Goal: Task Accomplishment & Management: Manage account settings

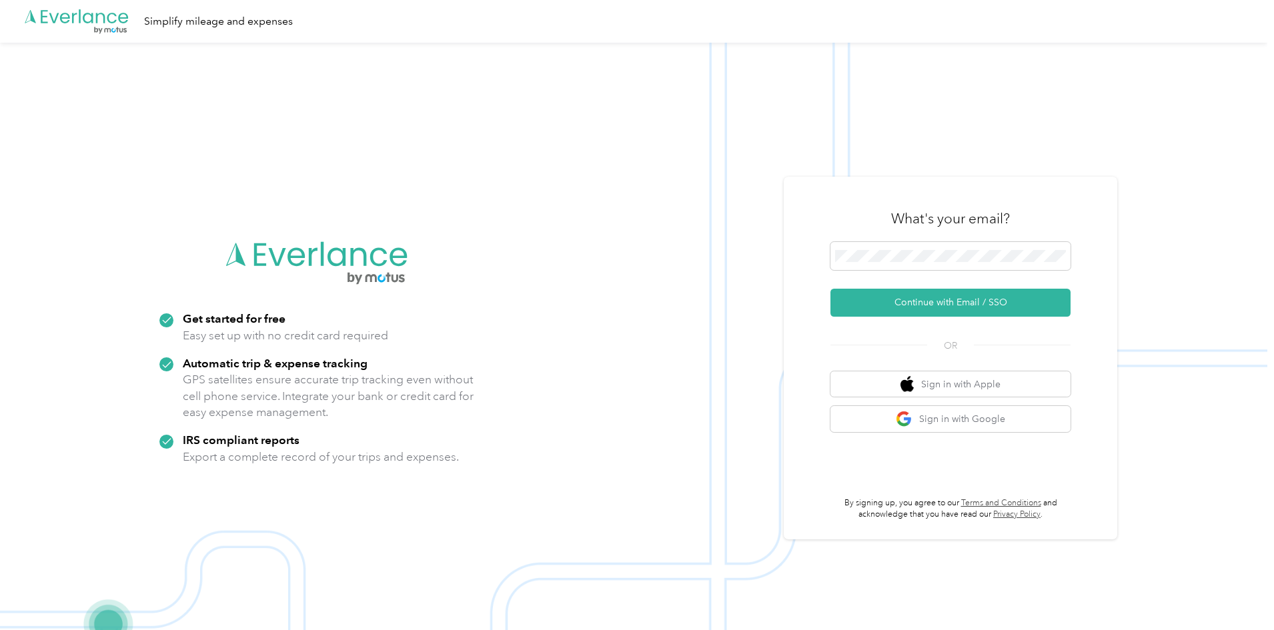
click at [521, 320] on img at bounding box center [633, 358] width 1267 height 630
click at [974, 298] on button "Continue with Email / SSO" at bounding box center [950, 303] width 240 height 28
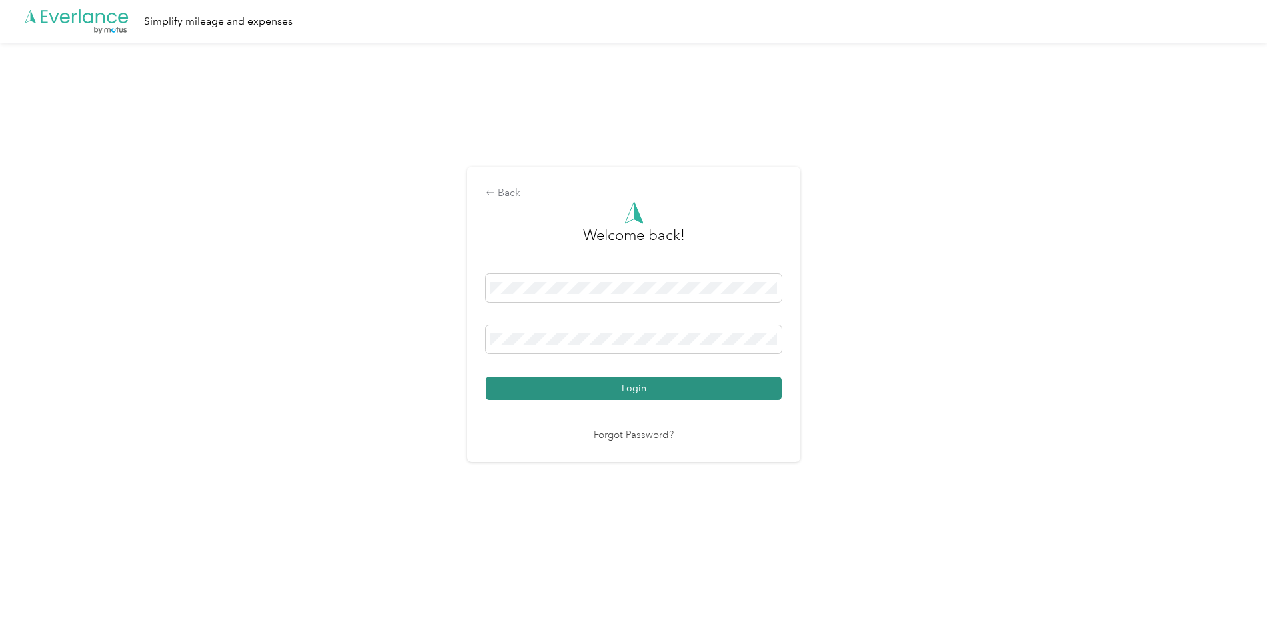
click at [625, 383] on button "Login" at bounding box center [634, 388] width 296 height 23
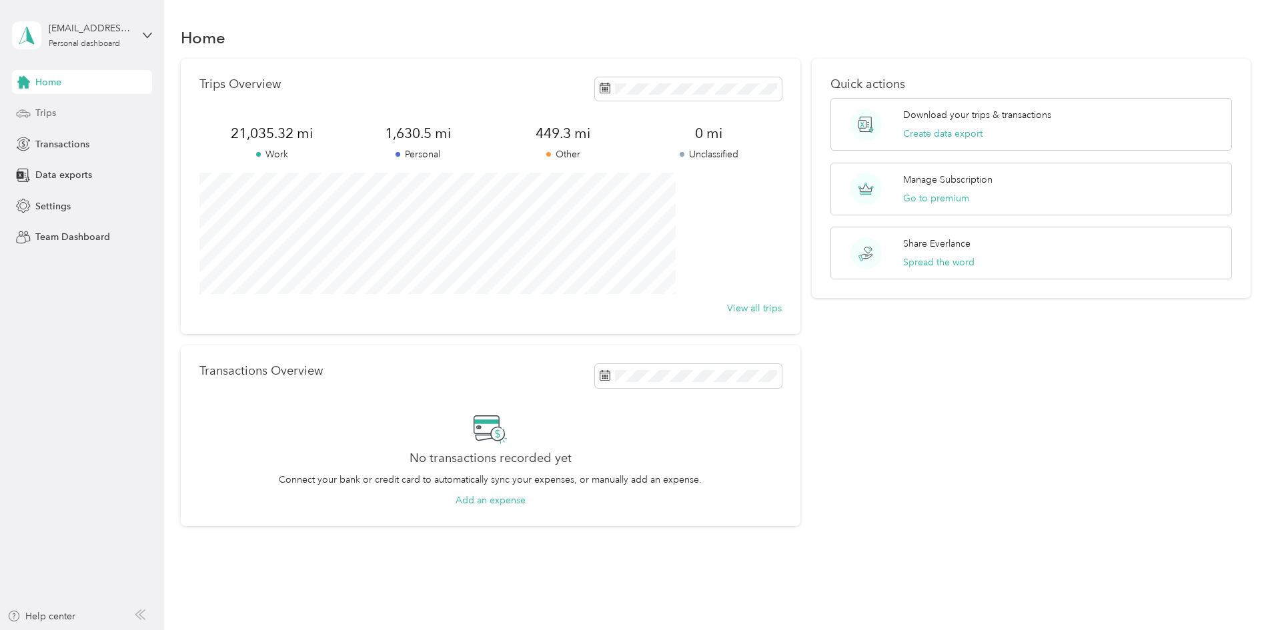
click at [47, 111] on span "Trips" at bounding box center [45, 113] width 21 height 14
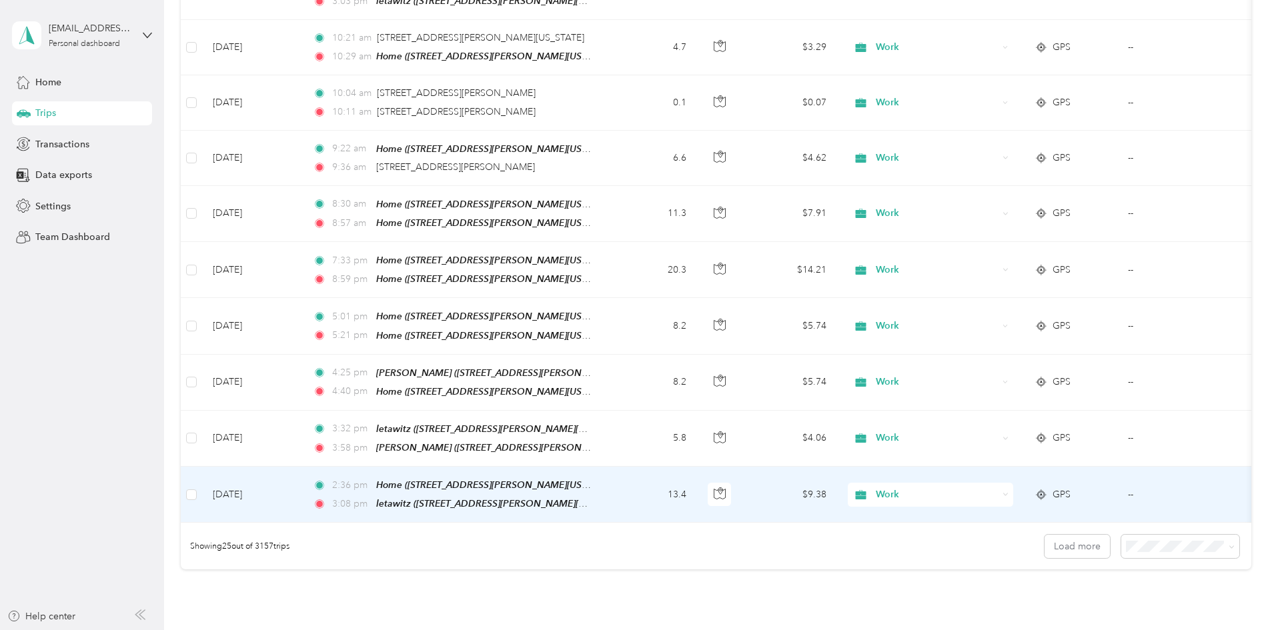
scroll to position [1176, 0]
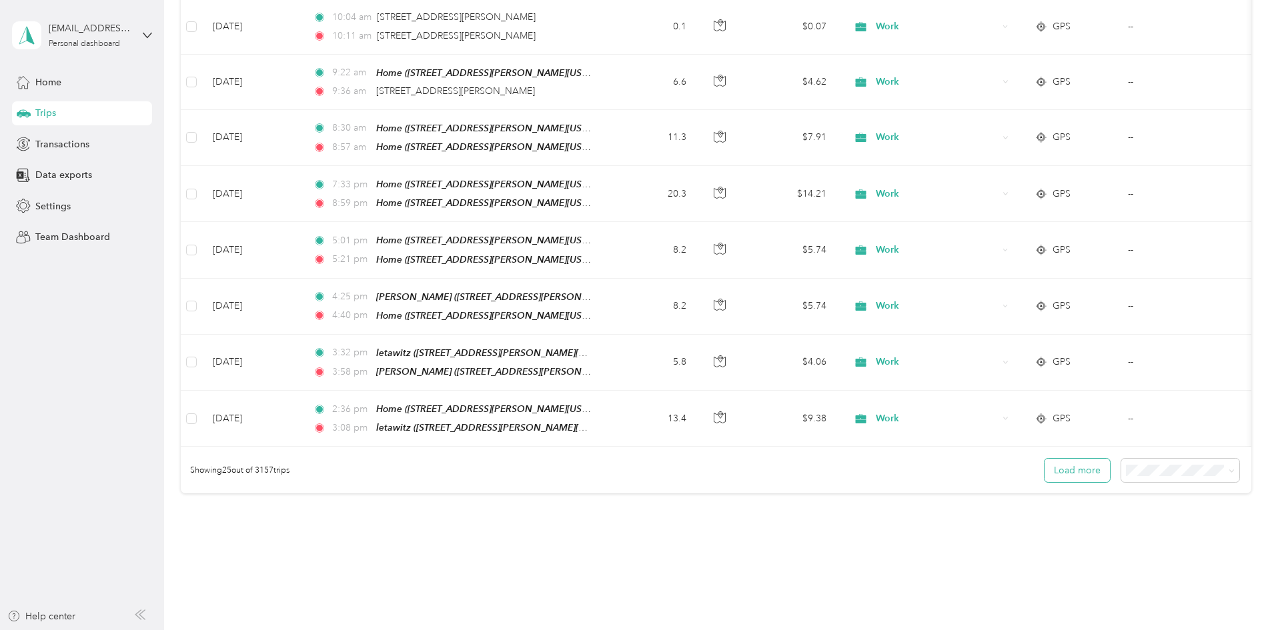
click at [1045, 459] on button "Load more" at bounding box center [1077, 470] width 65 height 23
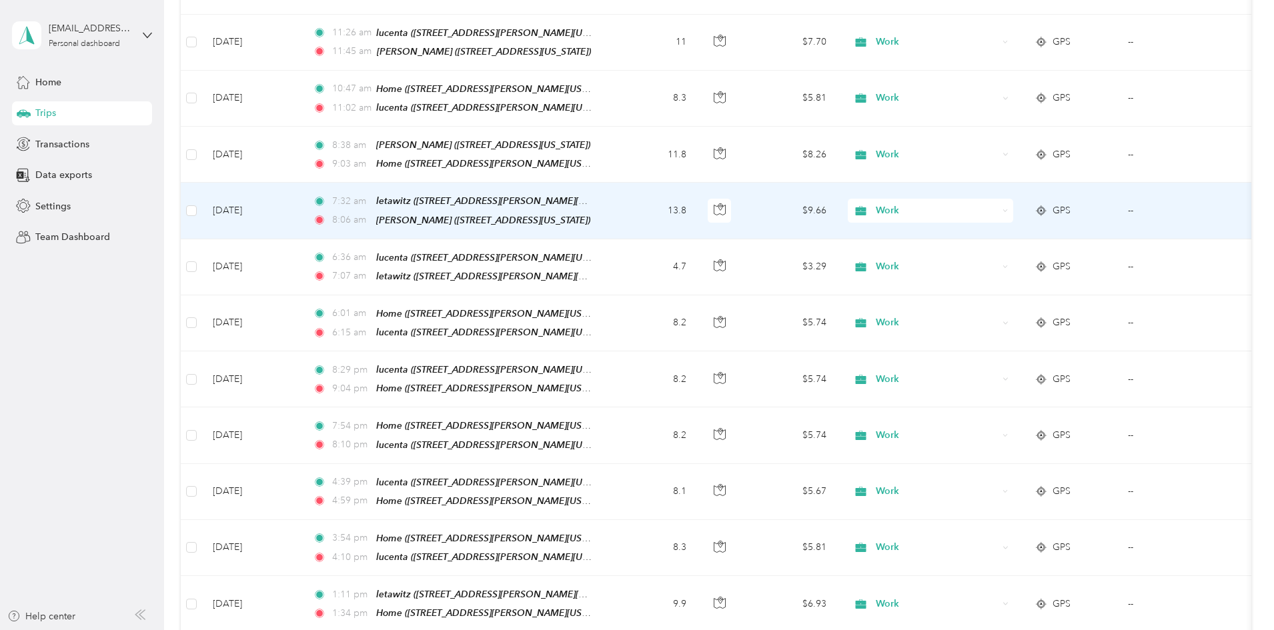
scroll to position [2443, 0]
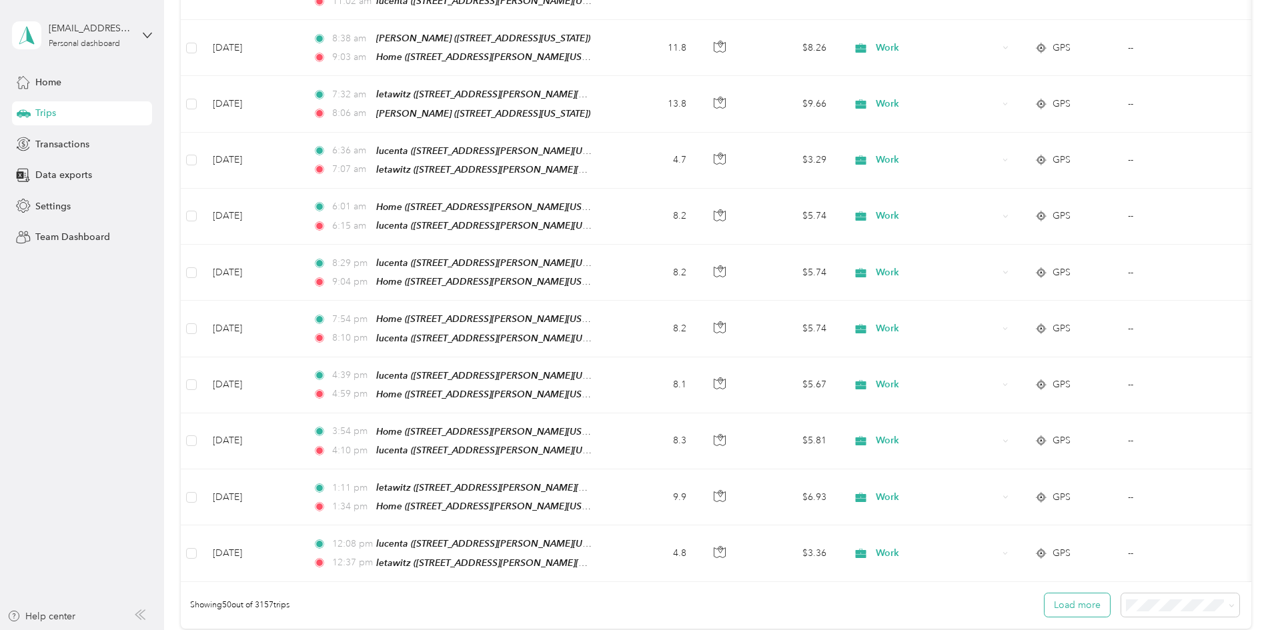
click at [1045, 594] on button "Load more" at bounding box center [1077, 605] width 65 height 23
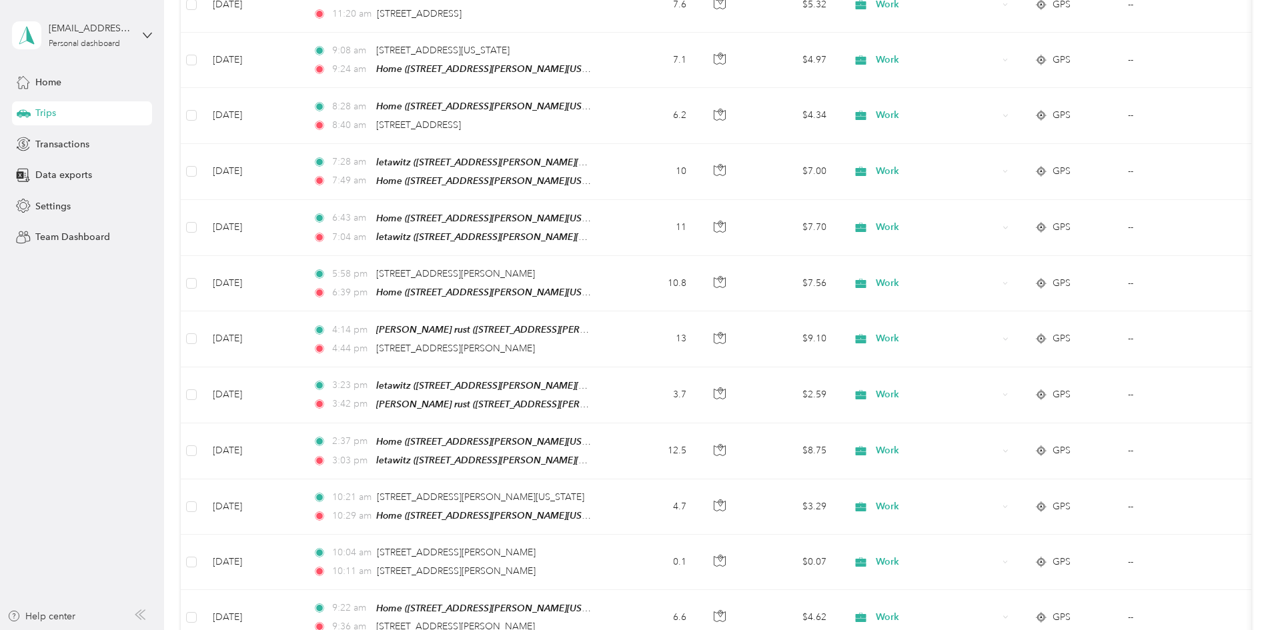
scroll to position [0, 0]
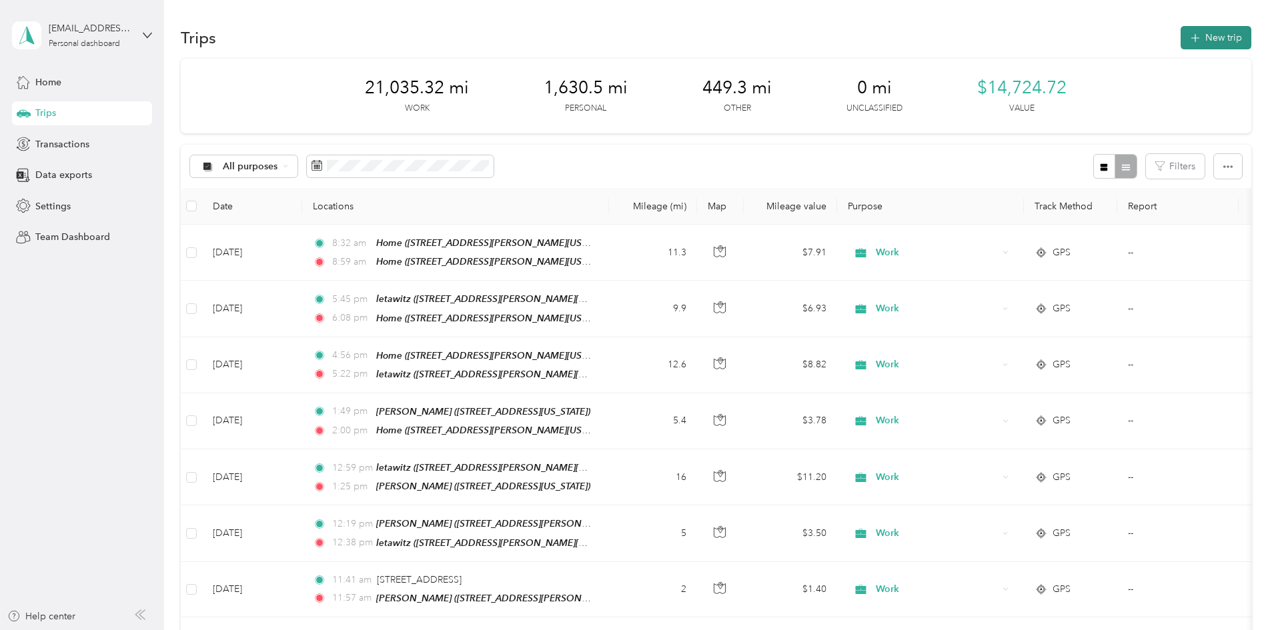
click at [1187, 37] on icon "button" at bounding box center [1194, 38] width 15 height 15
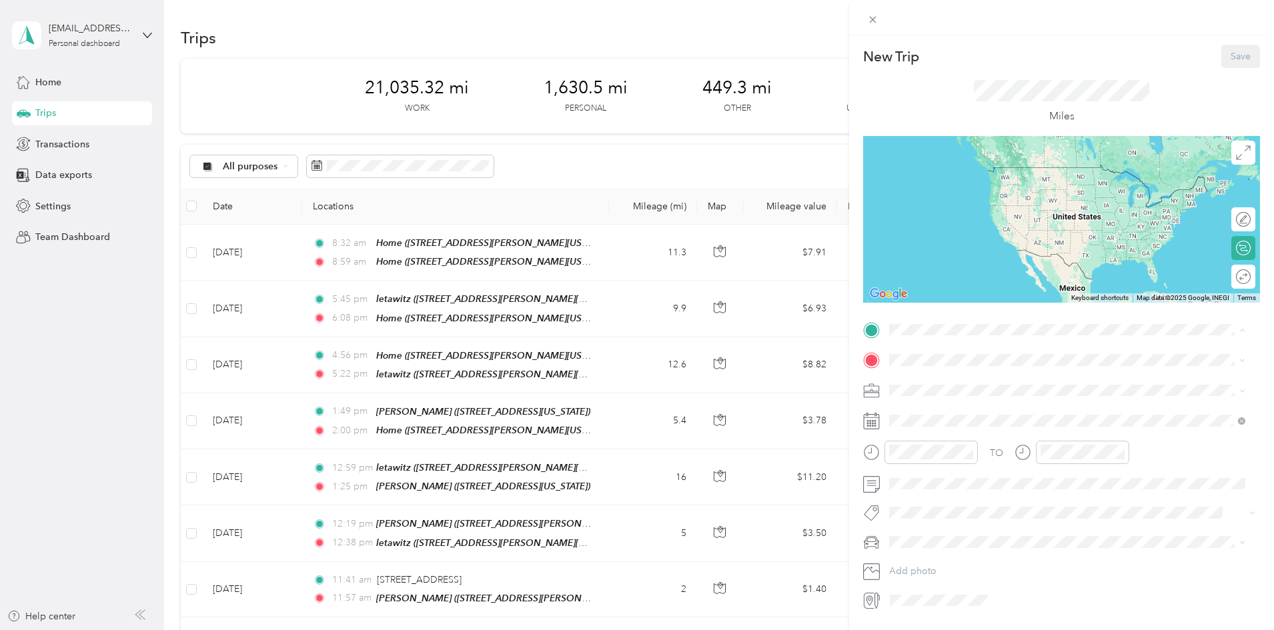
click at [966, 388] on div "Home [STREET_ADDRESS][GEOGRAPHIC_DATA][PERSON_NAME], [US_STATE], [GEOGRAPHIC_DA…" at bounding box center [1078, 398] width 326 height 42
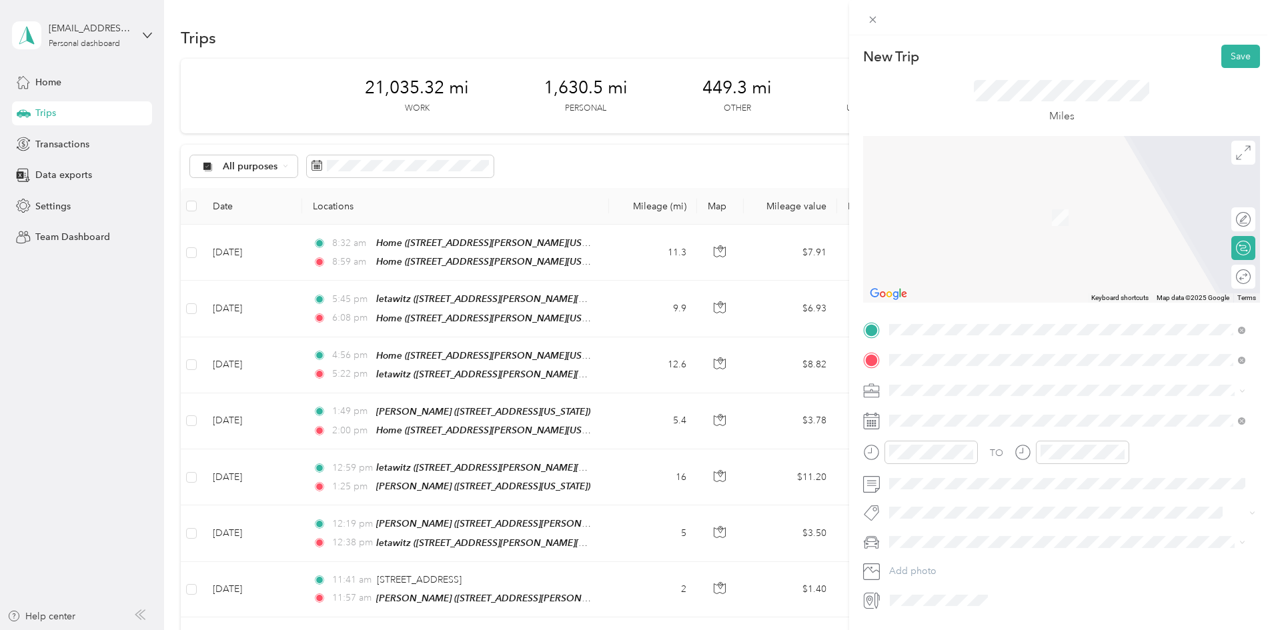
click at [1007, 418] on div "lucenta [STREET_ADDRESS][PERSON_NAME][US_STATE]" at bounding box center [1018, 421] width 207 height 28
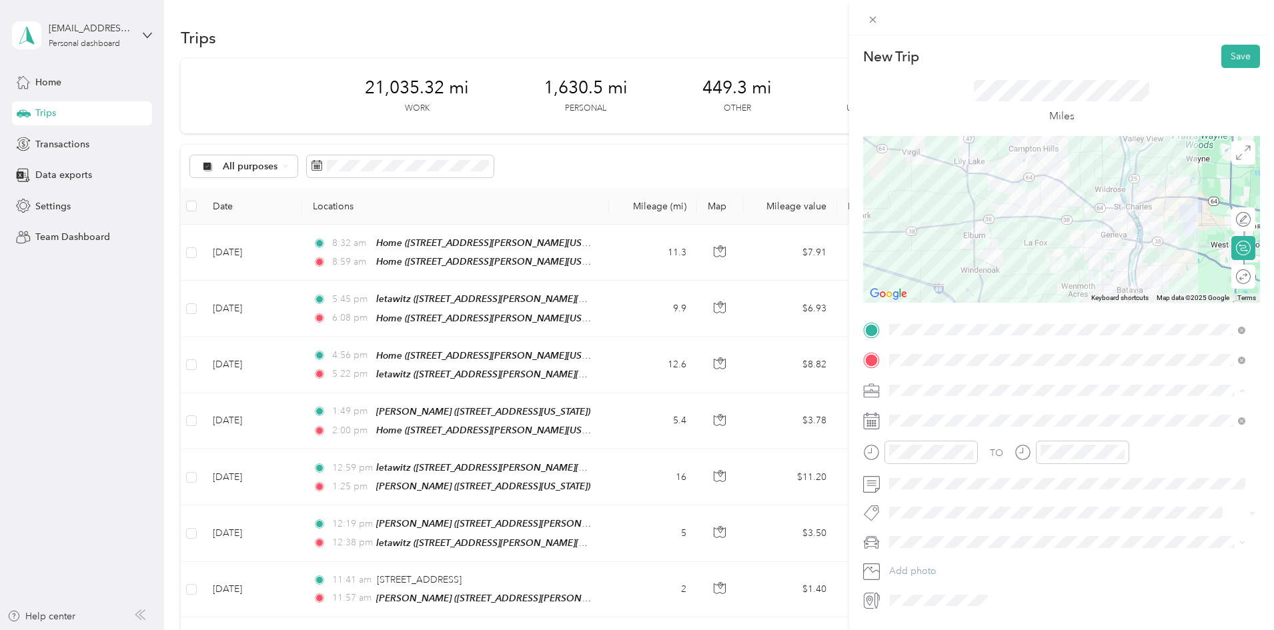
click at [911, 411] on span "Work" at bounding box center [905, 413] width 23 height 11
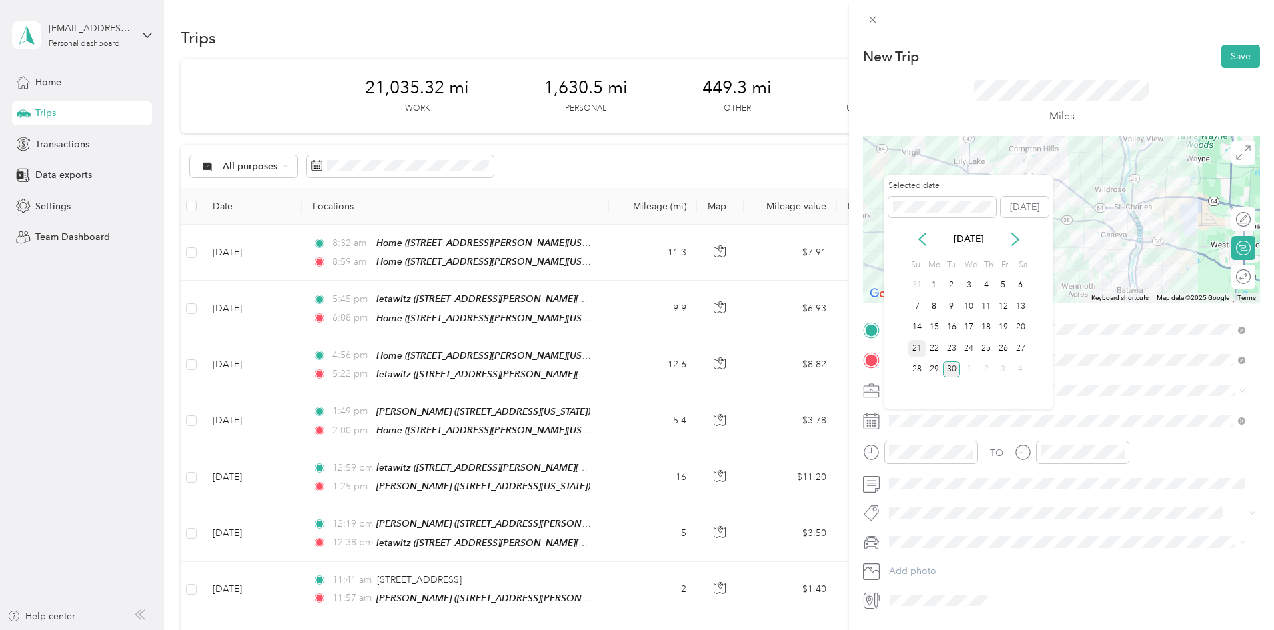
click at [916, 344] on div "21" at bounding box center [917, 348] width 17 height 17
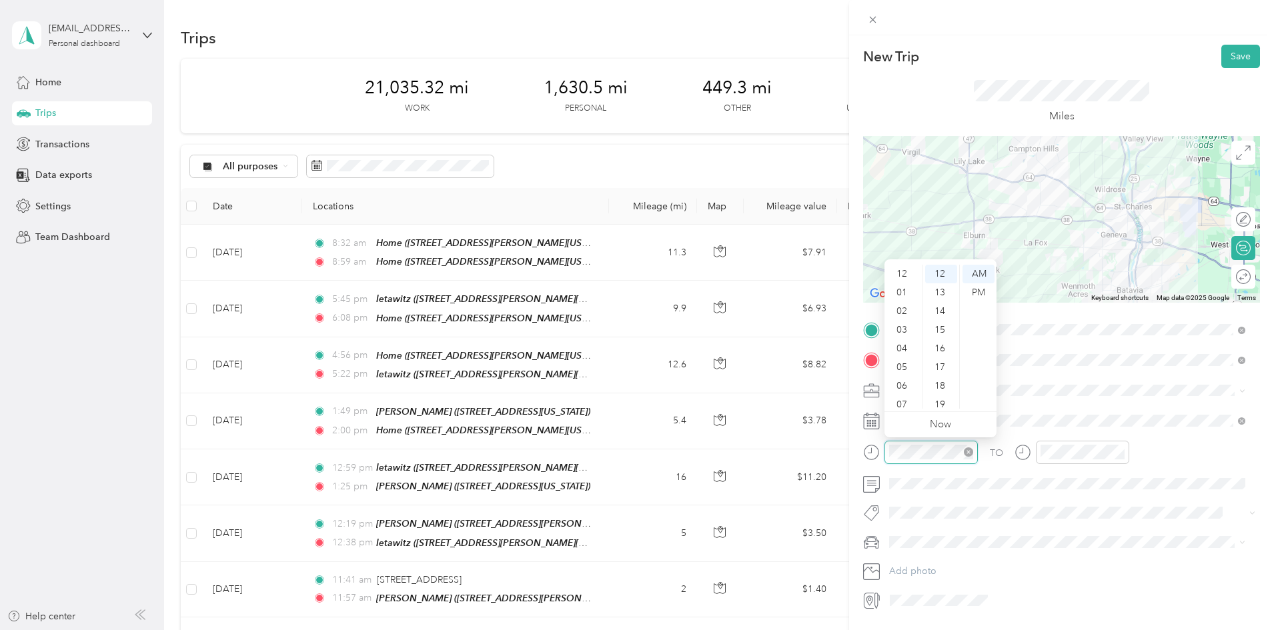
scroll to position [80, 0]
click at [907, 302] on div "06" at bounding box center [903, 306] width 32 height 19
click at [941, 275] on div "00" at bounding box center [941, 274] width 32 height 19
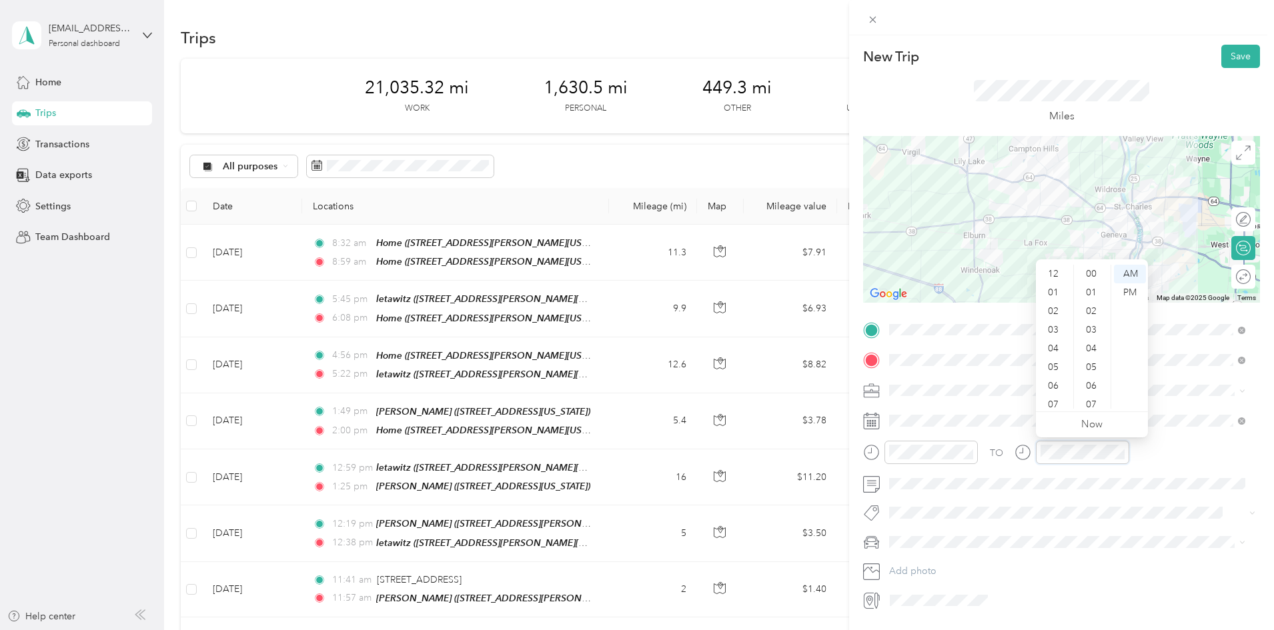
scroll to position [80, 0]
click at [1059, 303] on div "06" at bounding box center [1055, 306] width 32 height 19
click at [1094, 368] on div "10" at bounding box center [1093, 370] width 32 height 19
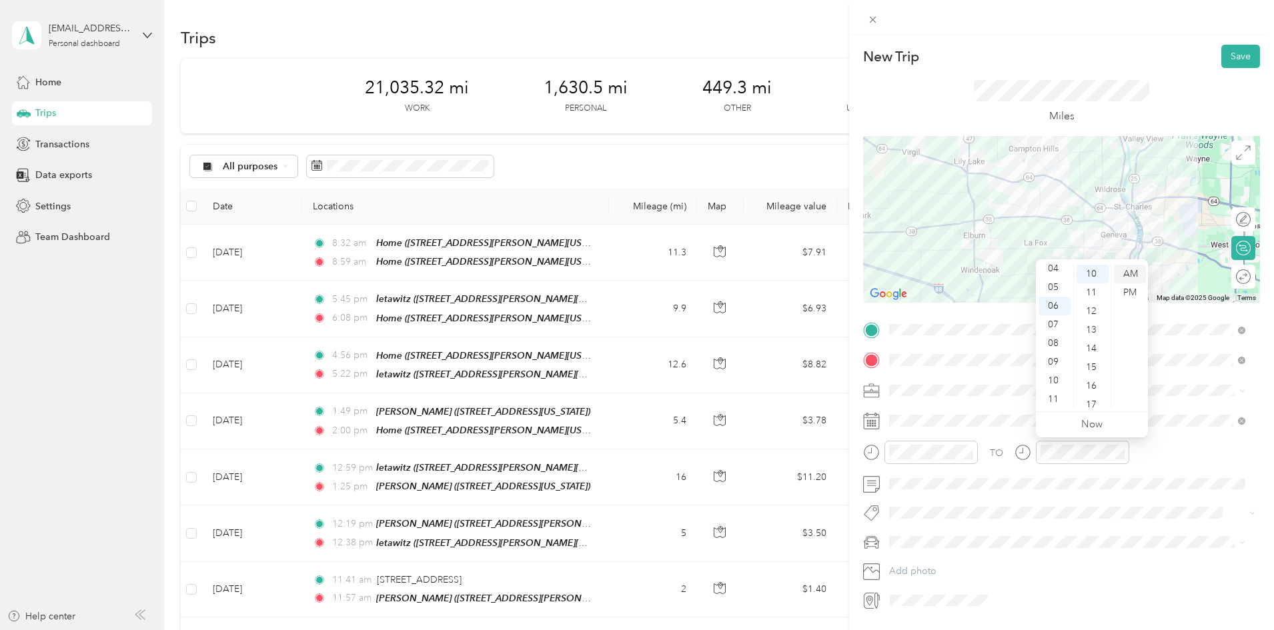
click at [1128, 269] on div "AM" at bounding box center [1130, 274] width 32 height 19
click at [1225, 57] on button "Save" at bounding box center [1240, 56] width 39 height 23
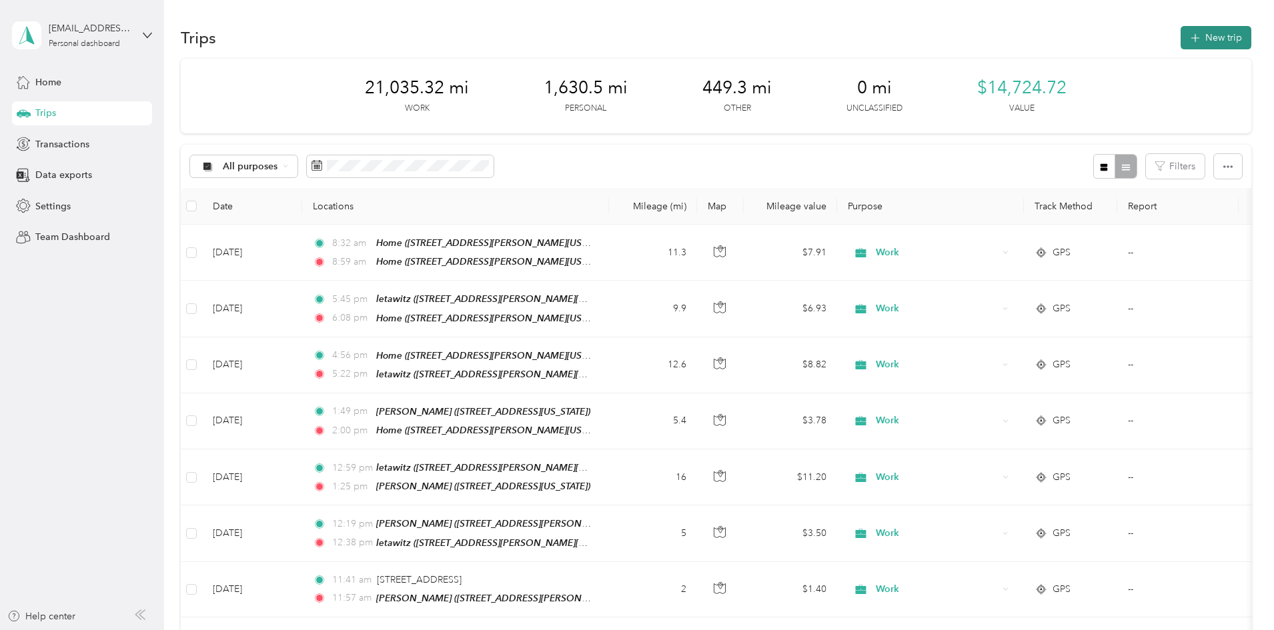
click at [1187, 34] on icon "button" at bounding box center [1194, 38] width 15 height 15
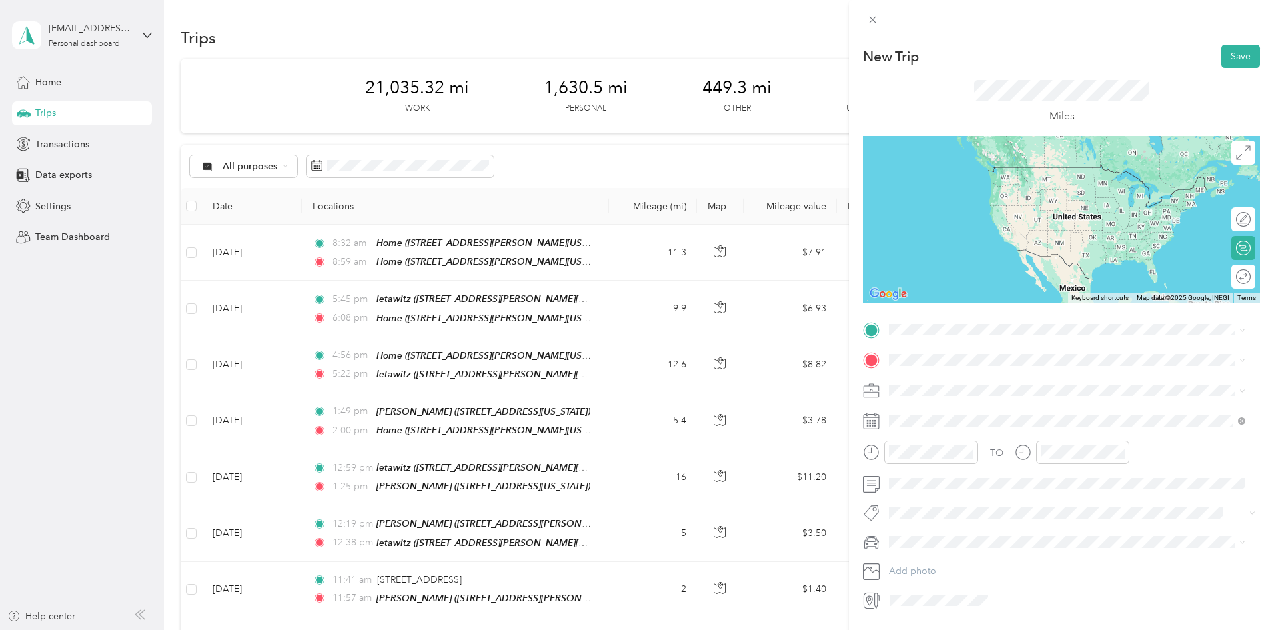
click at [941, 385] on strong "lucenta" at bounding box center [931, 382] width 32 height 12
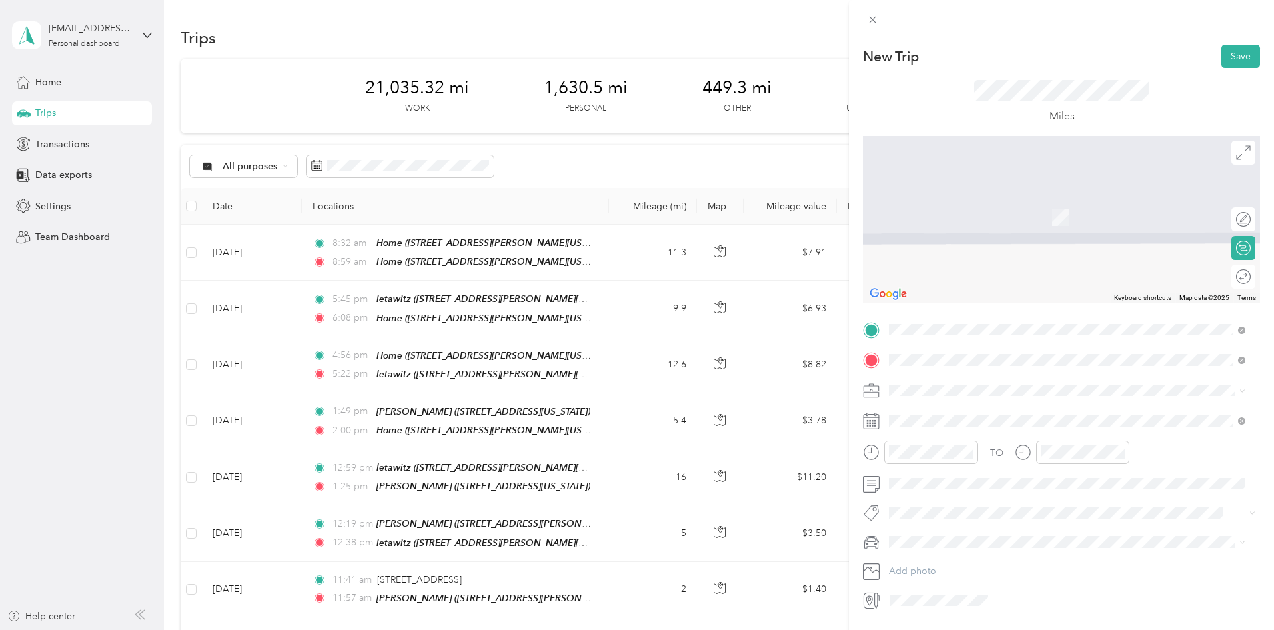
click at [951, 422] on div "[PERSON_NAME] [STREET_ADDRESS][PERSON_NAME][US_STATE]" at bounding box center [1018, 421] width 207 height 28
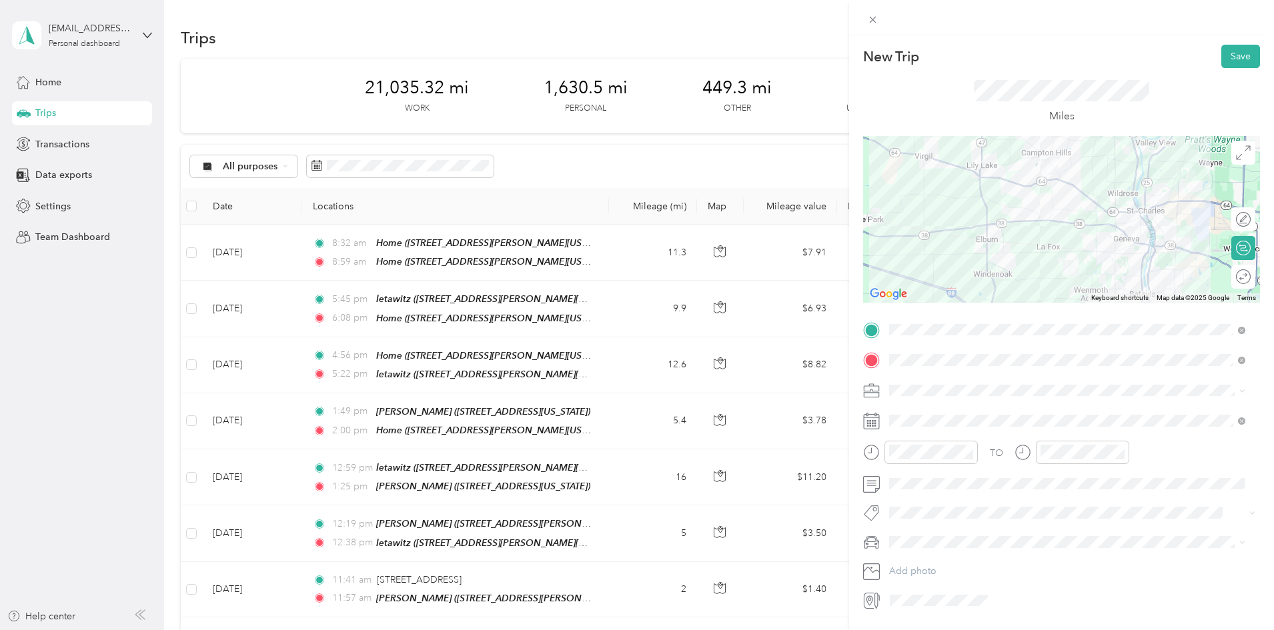
click at [925, 413] on div "Work" at bounding box center [1067, 412] width 347 height 14
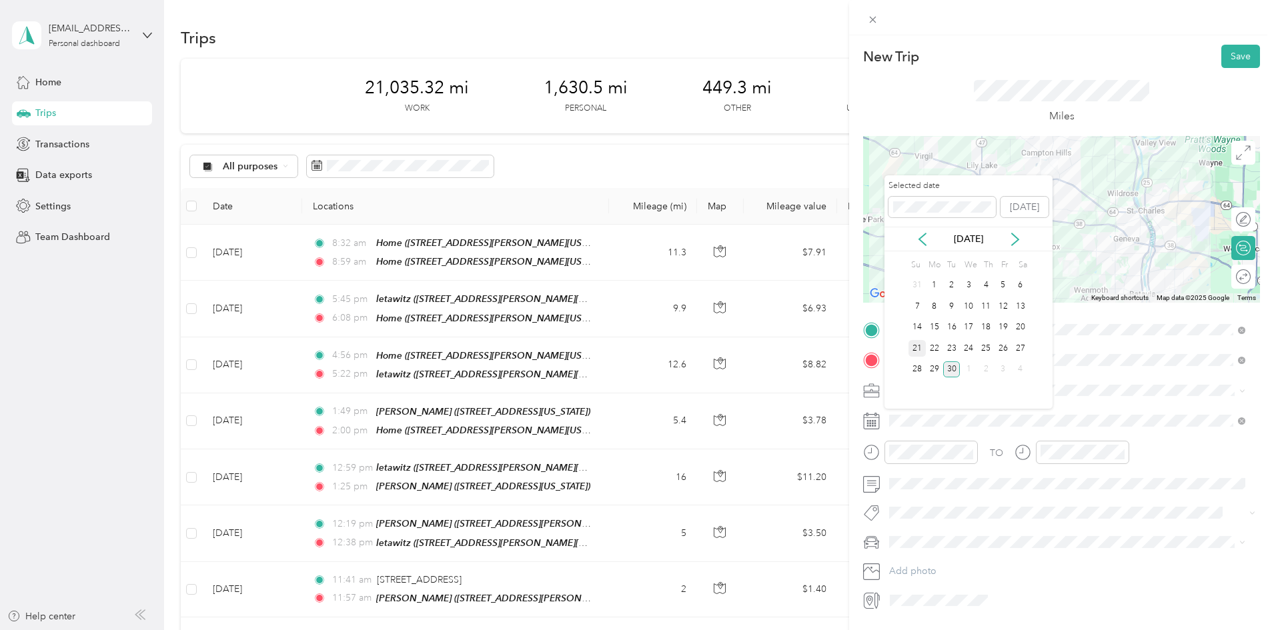
click at [915, 346] on div "21" at bounding box center [917, 348] width 17 height 17
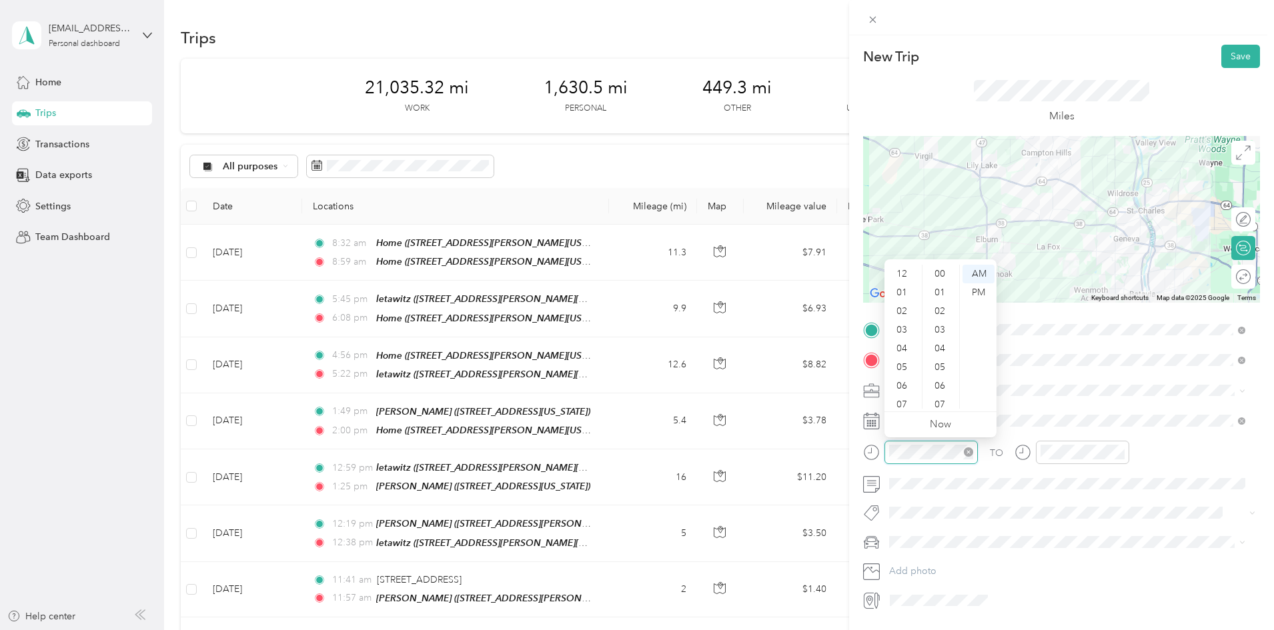
scroll to position [80, 0]
click at [908, 302] on div "06" at bounding box center [903, 306] width 32 height 19
click at [943, 372] on div "40" at bounding box center [941, 378] width 32 height 19
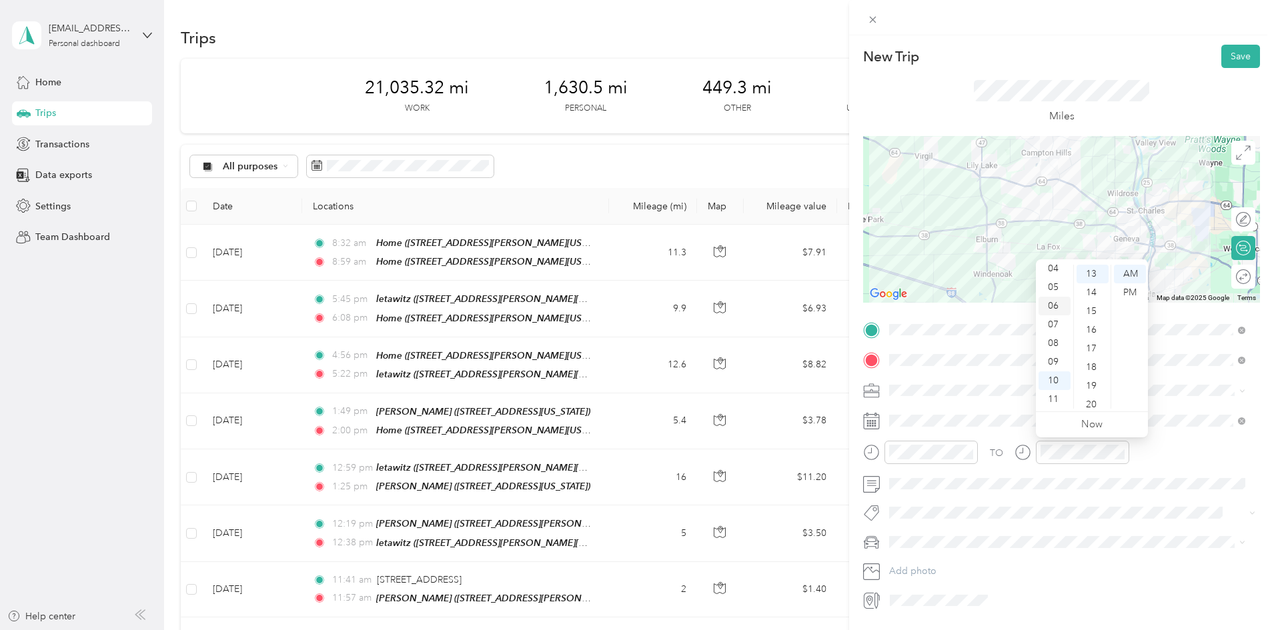
click at [1052, 302] on div "06" at bounding box center [1055, 306] width 32 height 19
click at [1090, 295] on div "50" at bounding box center [1093, 298] width 32 height 19
click at [1091, 362] on div "55" at bounding box center [1093, 367] width 32 height 19
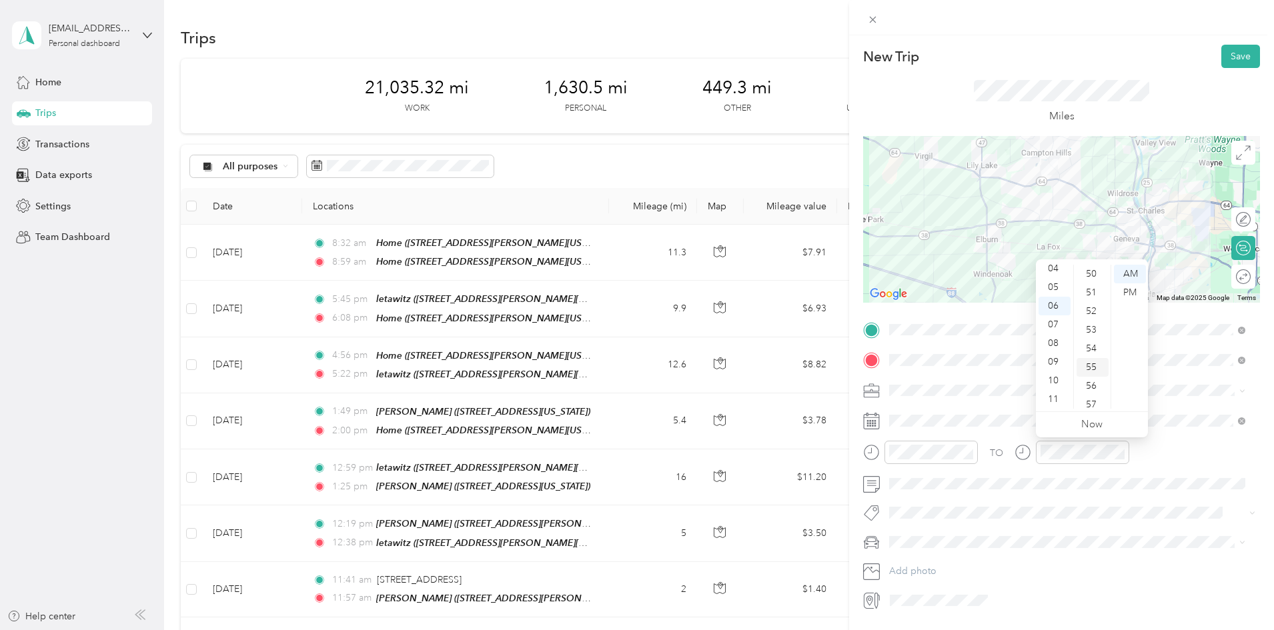
scroll to position [977, 0]
click at [1231, 47] on button "Save" at bounding box center [1240, 56] width 39 height 23
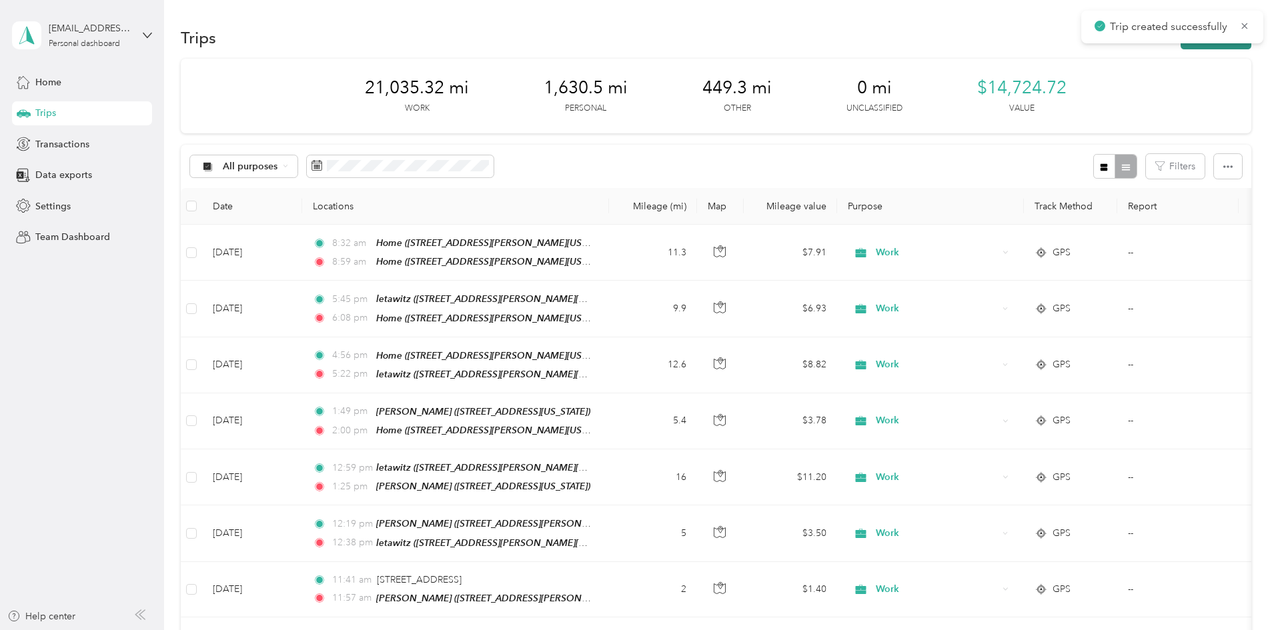
click at [1181, 44] on button "New trip" at bounding box center [1216, 37] width 71 height 23
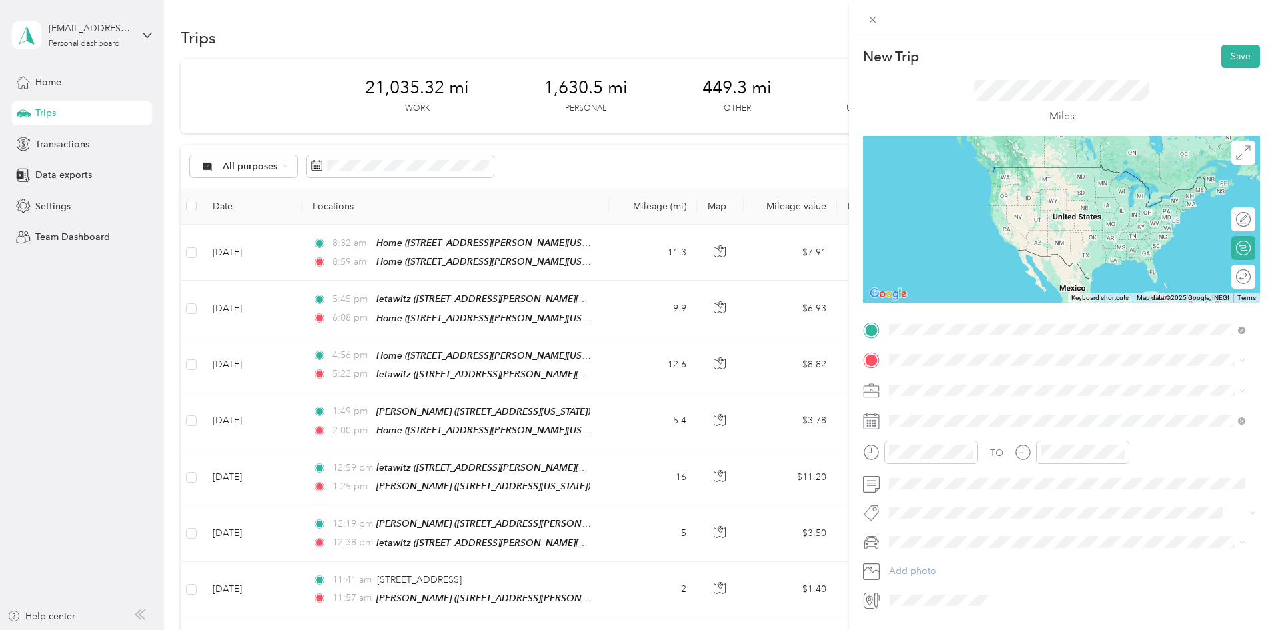
click at [1019, 391] on div "[PERSON_NAME] [STREET_ADDRESS][PERSON_NAME][US_STATE]" at bounding box center [1018, 391] width 207 height 28
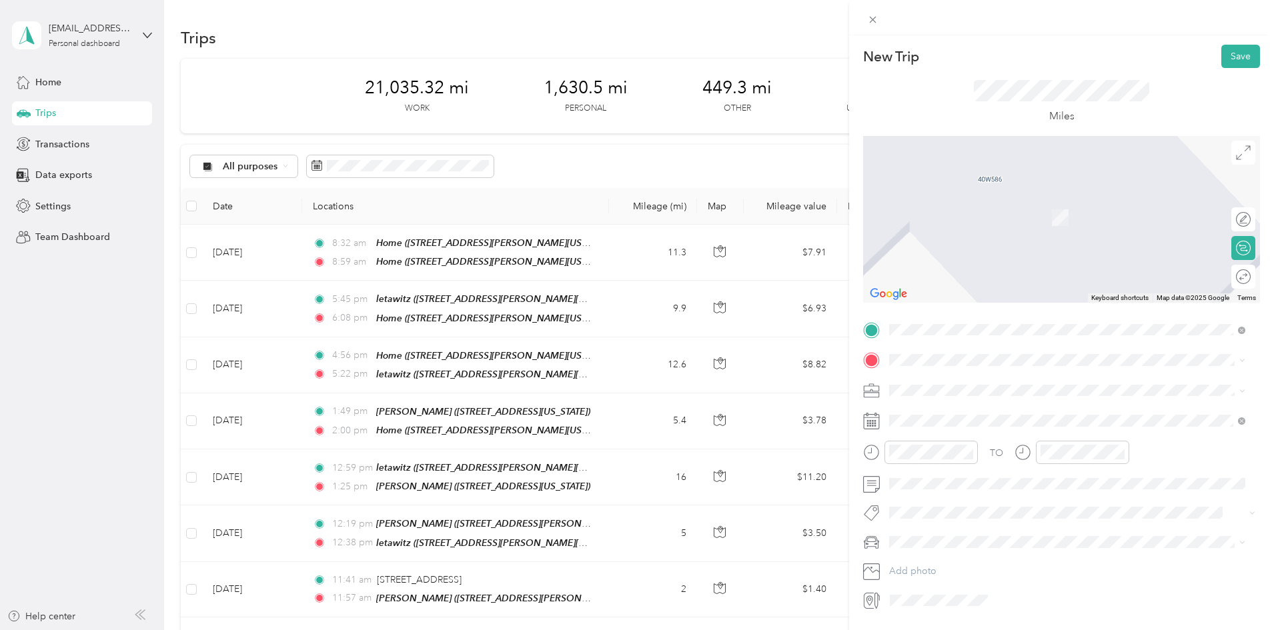
click at [951, 510] on span "4n786 [STREET_ADDRESS][US_STATE]" at bounding box center [996, 507] width 163 height 11
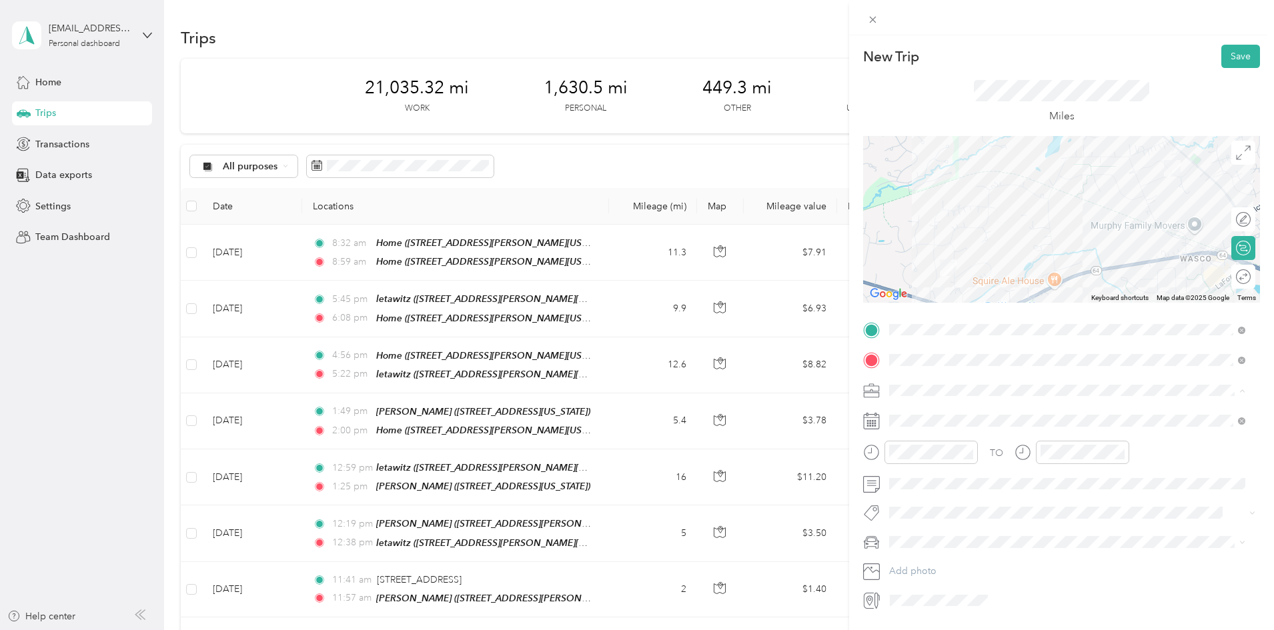
click at [931, 407] on div "Work" at bounding box center [1067, 414] width 347 height 14
click at [915, 342] on div "21" at bounding box center [917, 348] width 17 height 17
click at [902, 322] on div "07" at bounding box center [903, 325] width 32 height 19
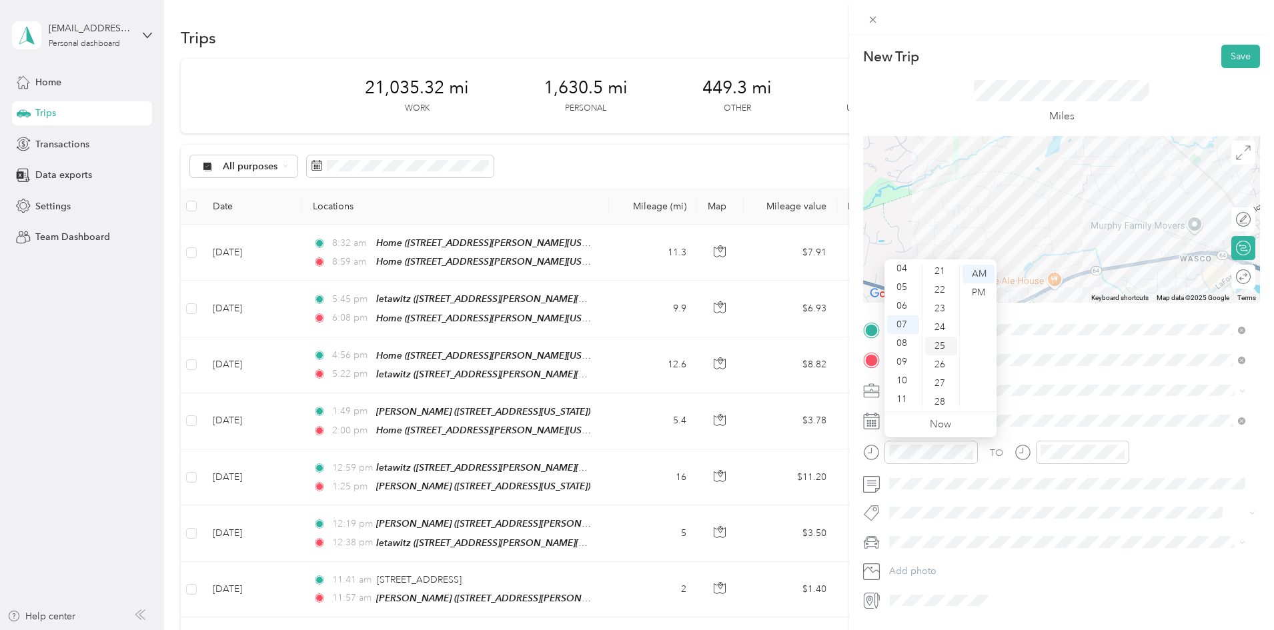
click at [940, 345] on div "25" at bounding box center [941, 346] width 32 height 19
click at [1055, 320] on div "07" at bounding box center [1055, 325] width 32 height 19
click at [1095, 400] on div "35" at bounding box center [1093, 399] width 32 height 19
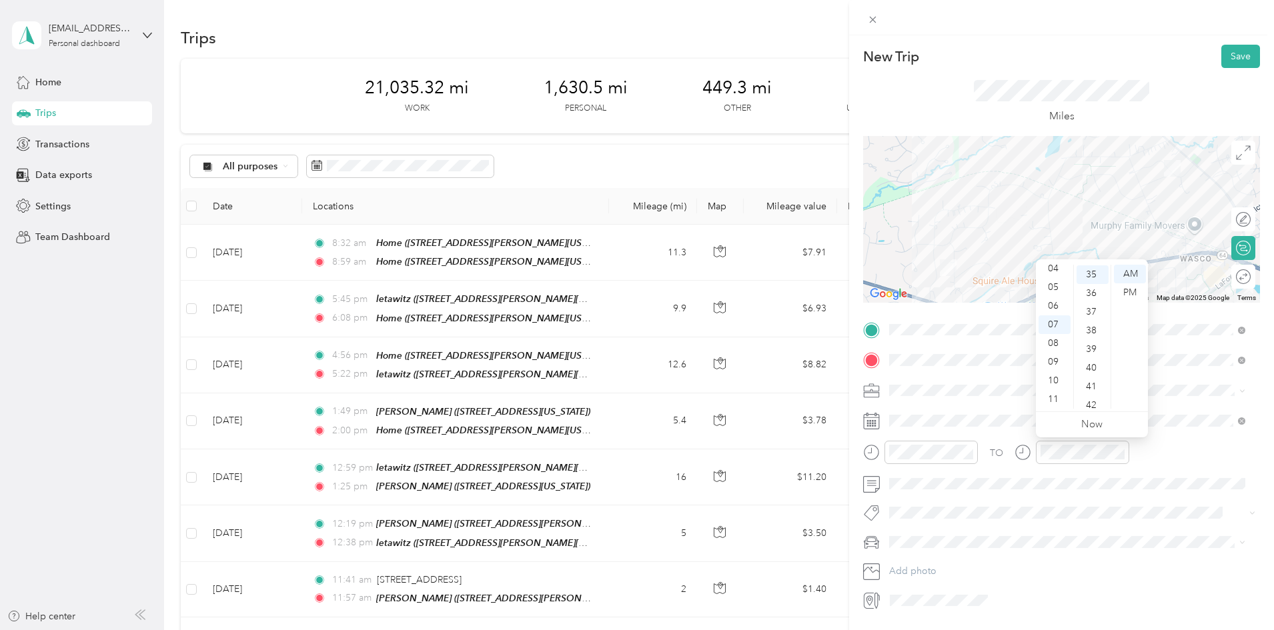
scroll to position [654, 0]
click at [1229, 55] on button "Save" at bounding box center [1240, 56] width 39 height 23
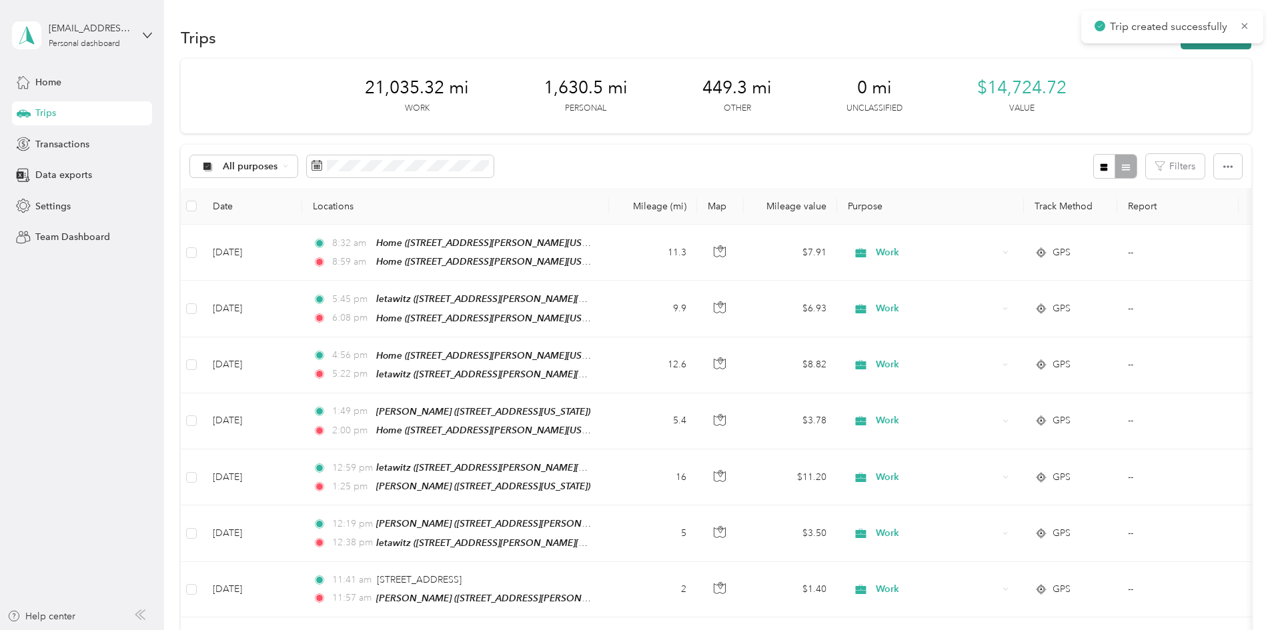
click at [1181, 45] on button "New trip" at bounding box center [1216, 37] width 71 height 23
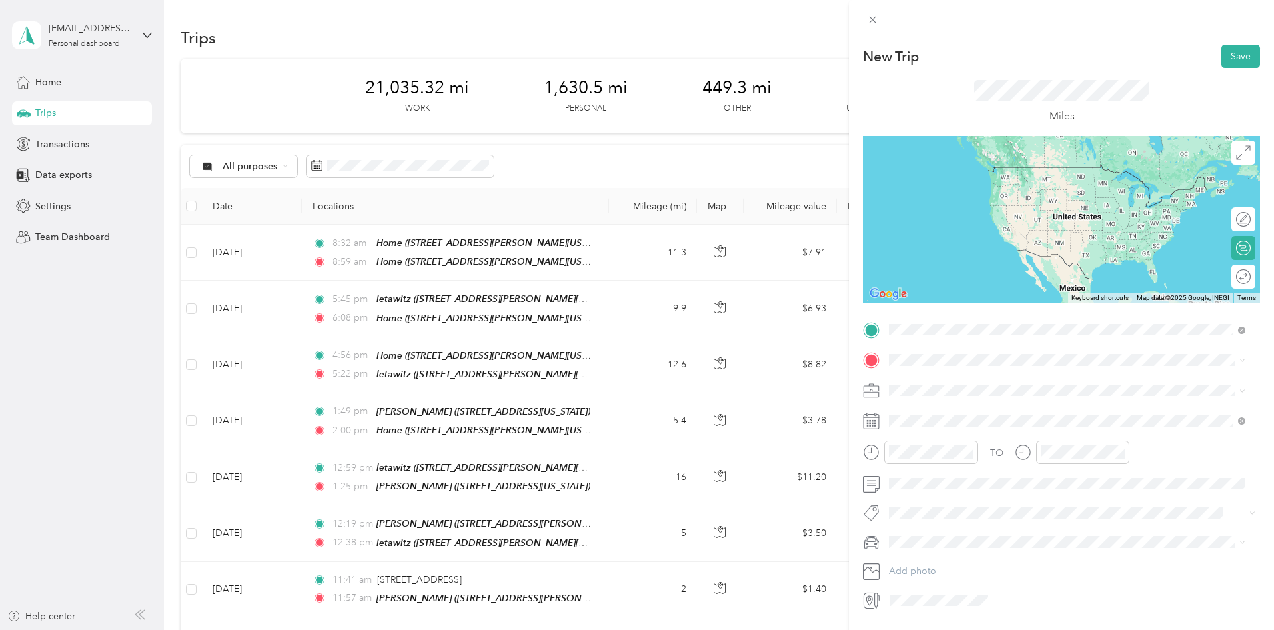
click at [970, 393] on span "4n786 [STREET_ADDRESS][US_STATE]" at bounding box center [996, 397] width 163 height 11
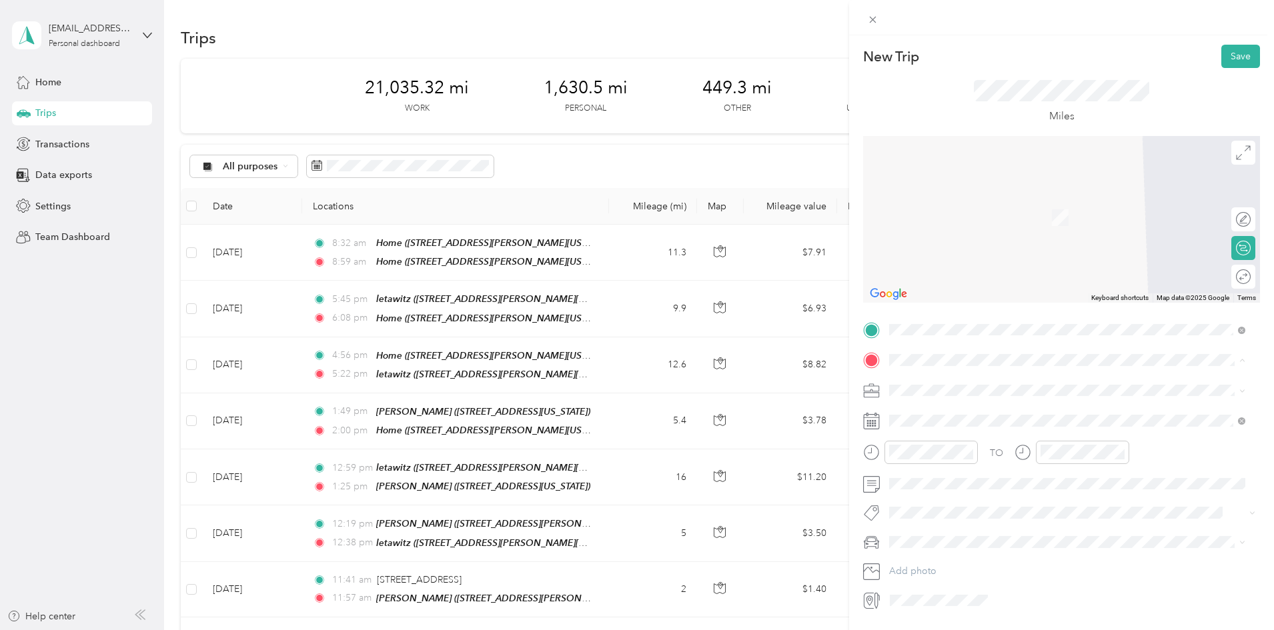
click at [955, 430] on div "Home [STREET_ADDRESS][GEOGRAPHIC_DATA][PERSON_NAME], [US_STATE], [GEOGRAPHIC_DA…" at bounding box center [1078, 428] width 326 height 42
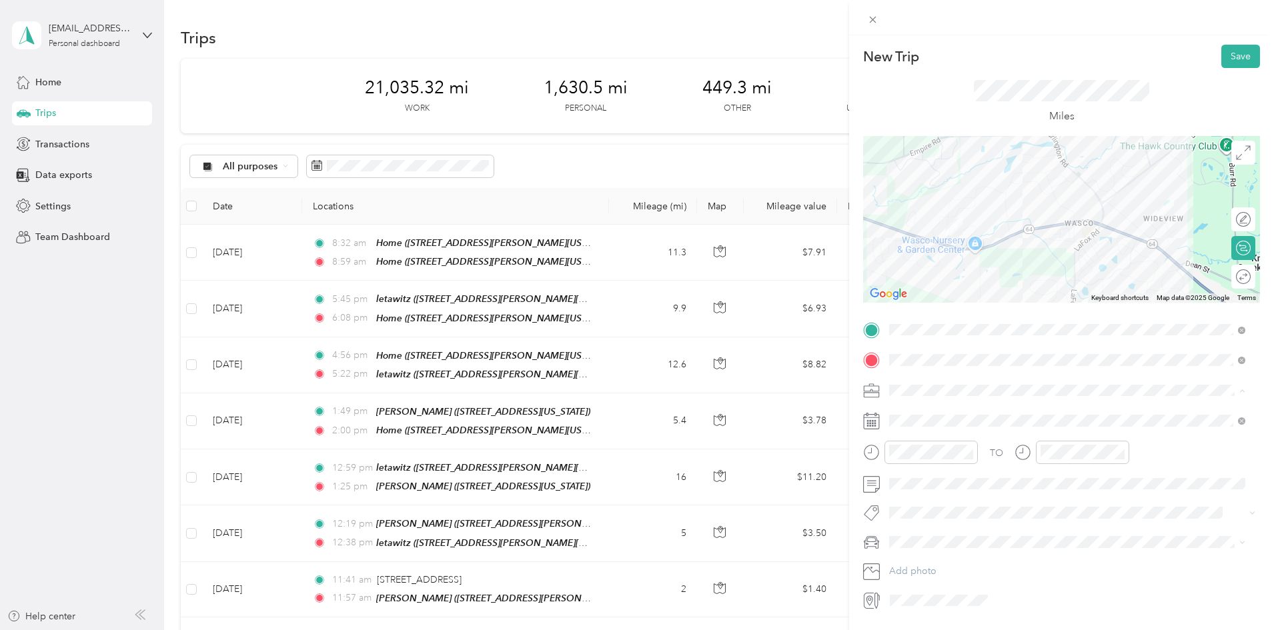
click at [930, 414] on div "Work" at bounding box center [1067, 414] width 347 height 14
click at [917, 346] on div "21" at bounding box center [917, 348] width 17 height 17
click at [904, 338] on div "08" at bounding box center [903, 343] width 32 height 19
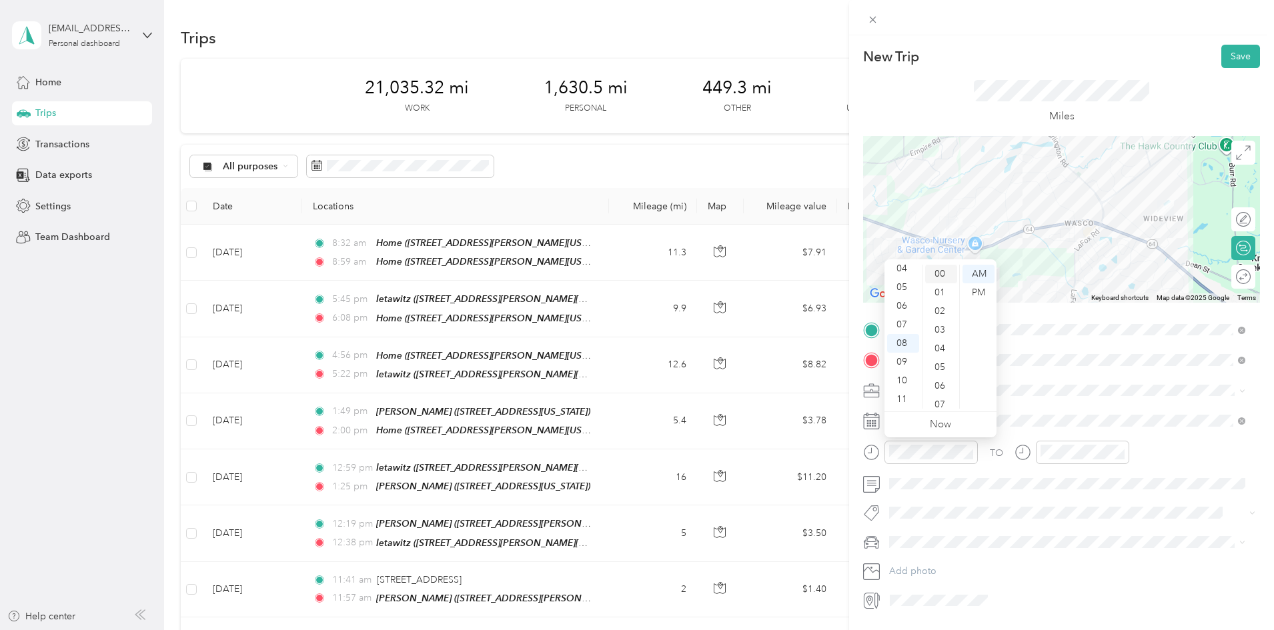
click at [941, 268] on div "00" at bounding box center [941, 274] width 32 height 19
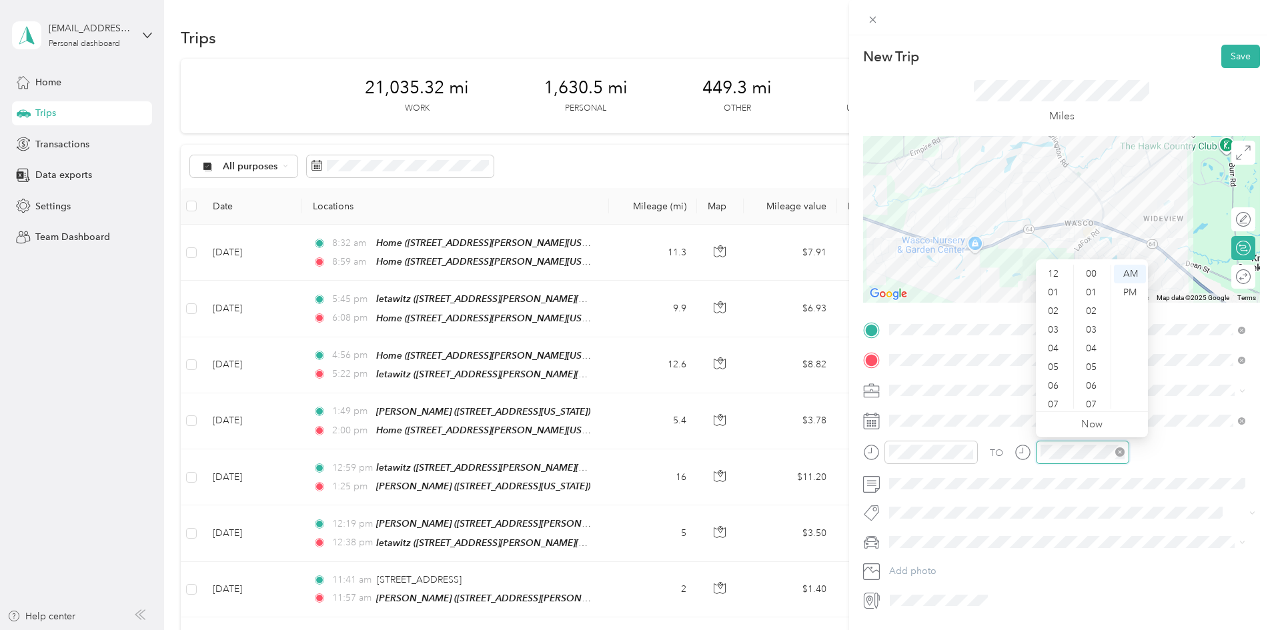
scroll to position [80, 0]
click at [1055, 340] on div "08" at bounding box center [1055, 343] width 32 height 19
click at [1092, 322] on div "08" at bounding box center [1093, 325] width 32 height 19
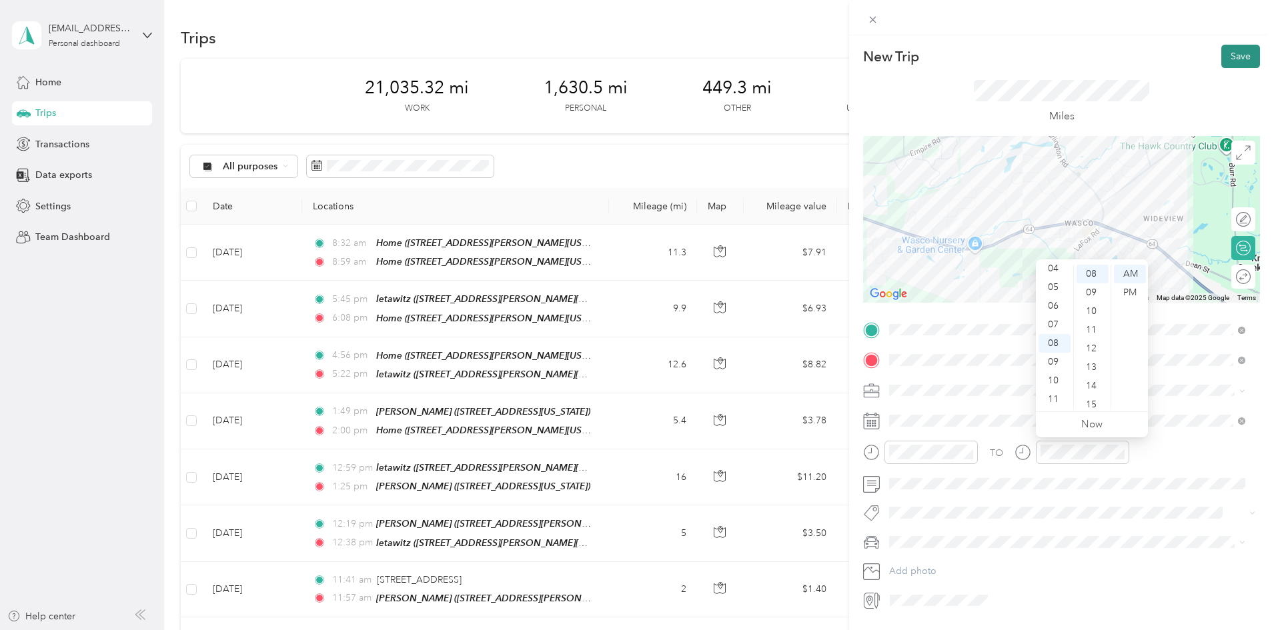
click at [1233, 52] on button "Save" at bounding box center [1240, 56] width 39 height 23
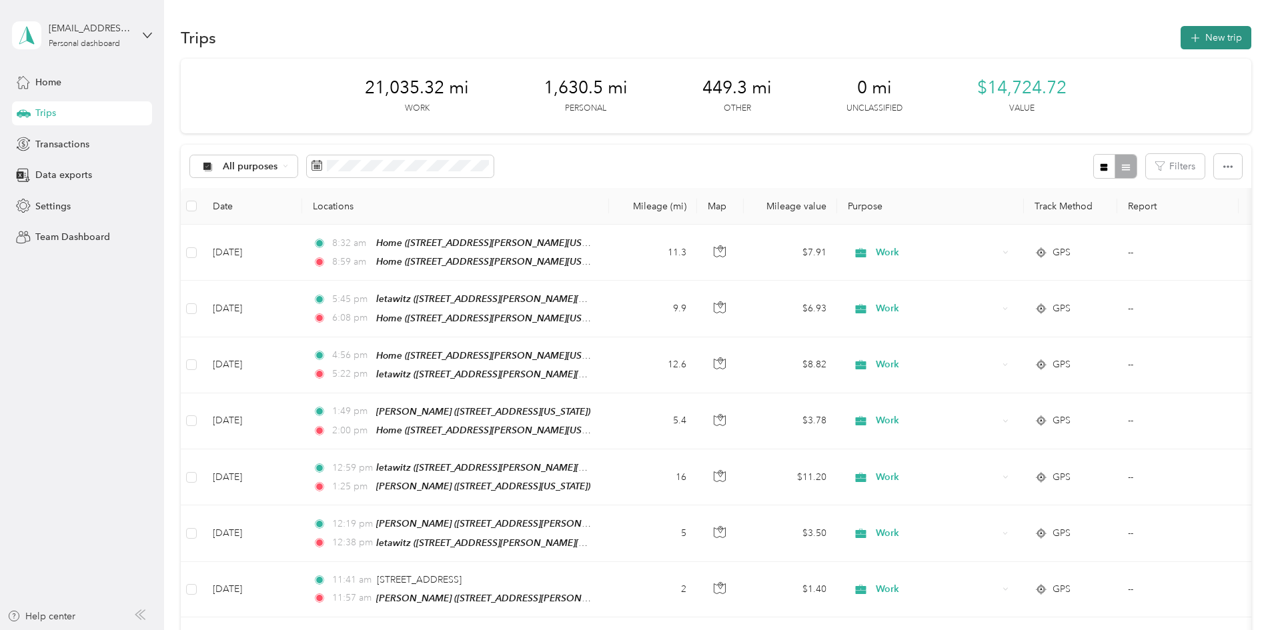
click at [1181, 38] on button "New trip" at bounding box center [1216, 37] width 71 height 23
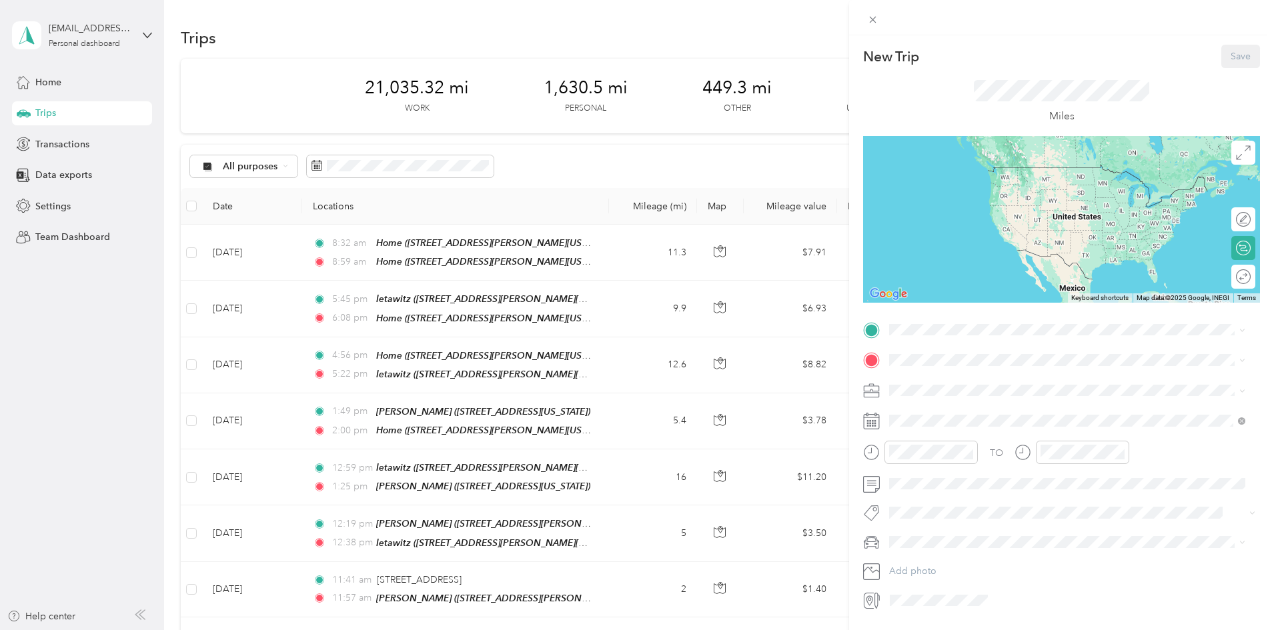
click at [959, 390] on div "Home [STREET_ADDRESS][GEOGRAPHIC_DATA][PERSON_NAME], [US_STATE], [GEOGRAPHIC_DA…" at bounding box center [1078, 394] width 326 height 42
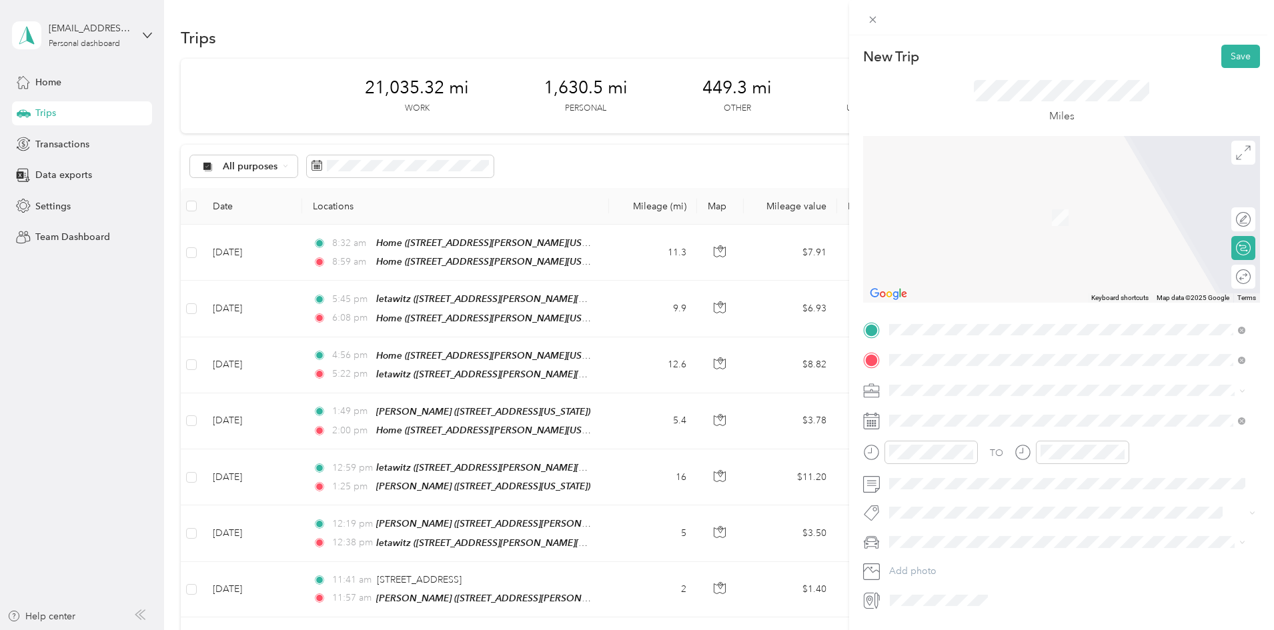
click at [967, 476] on div "[PERSON_NAME] [STREET_ADDRESS][US_STATE]" at bounding box center [981, 463] width 133 height 28
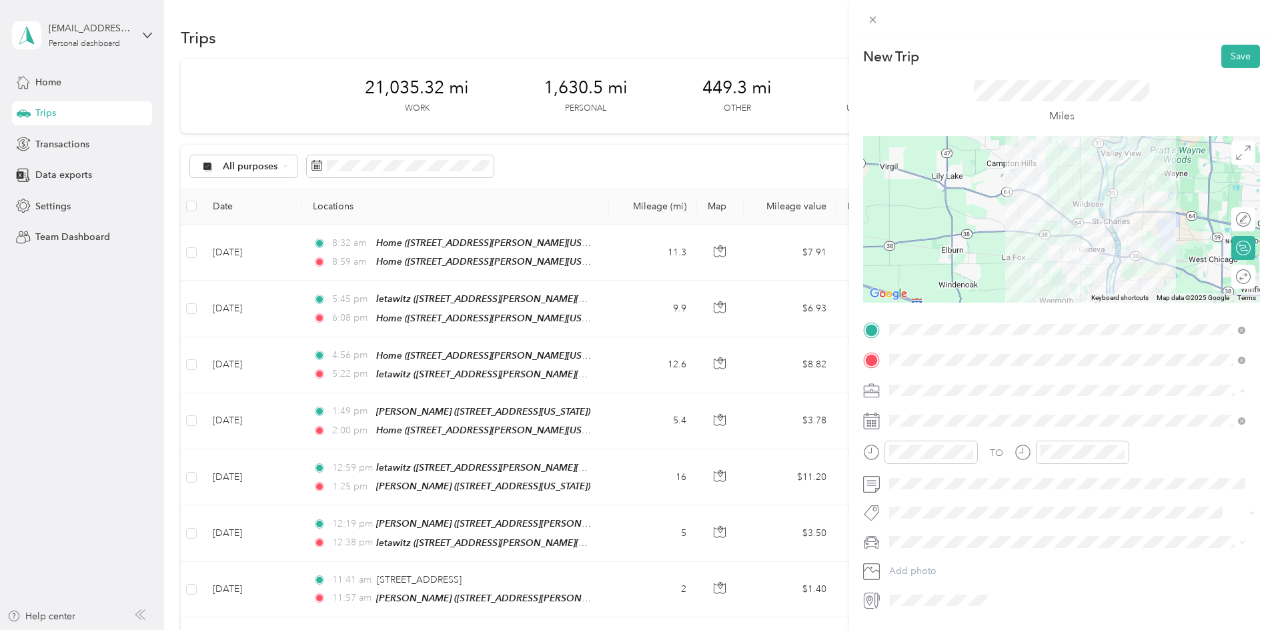
click at [919, 412] on div "Work" at bounding box center [1067, 414] width 347 height 14
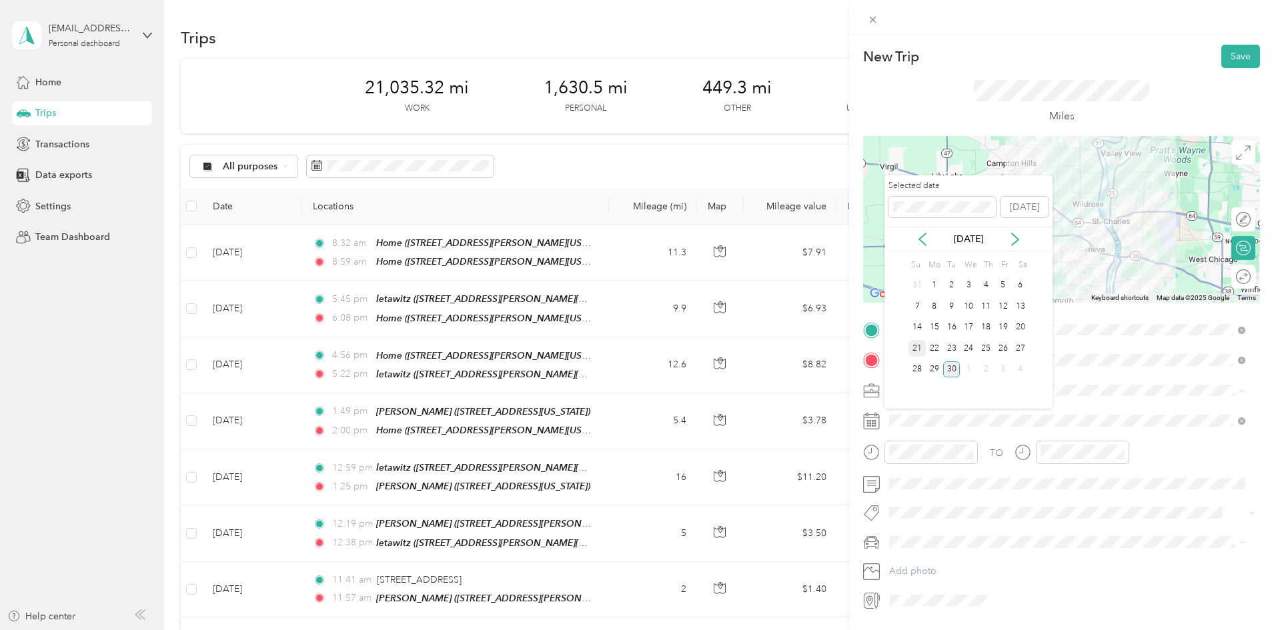
click at [915, 344] on div "21" at bounding box center [917, 348] width 17 height 17
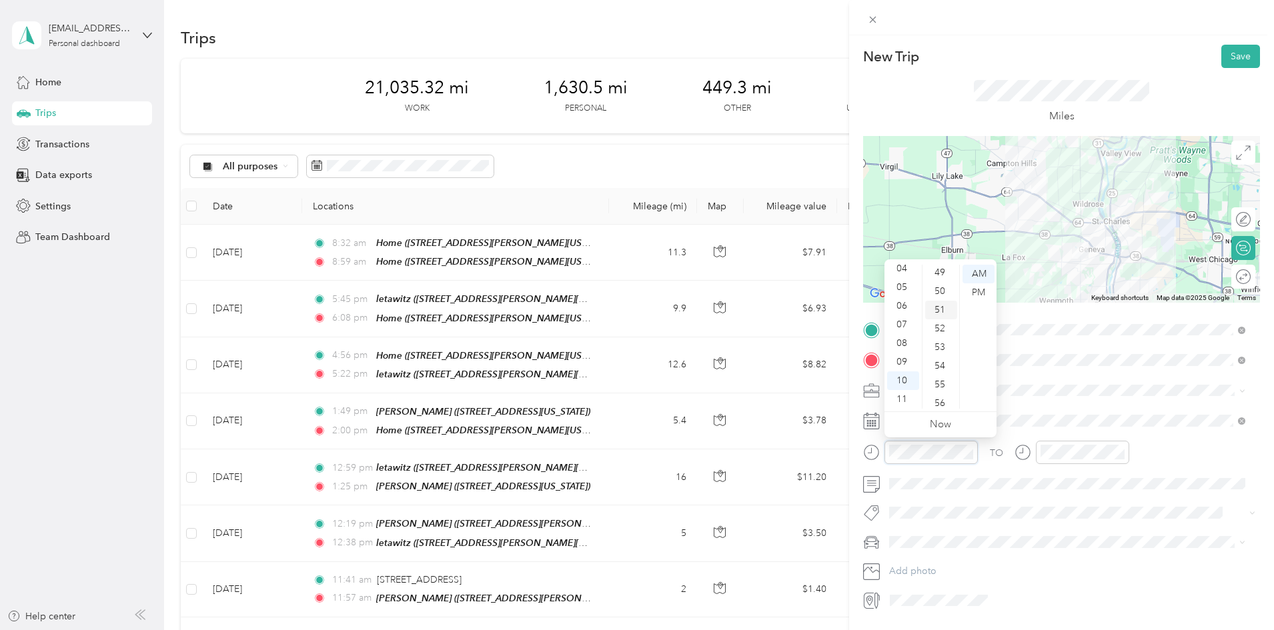
scroll to position [918, 0]
click at [941, 285] on div "50" at bounding box center [941, 290] width 32 height 19
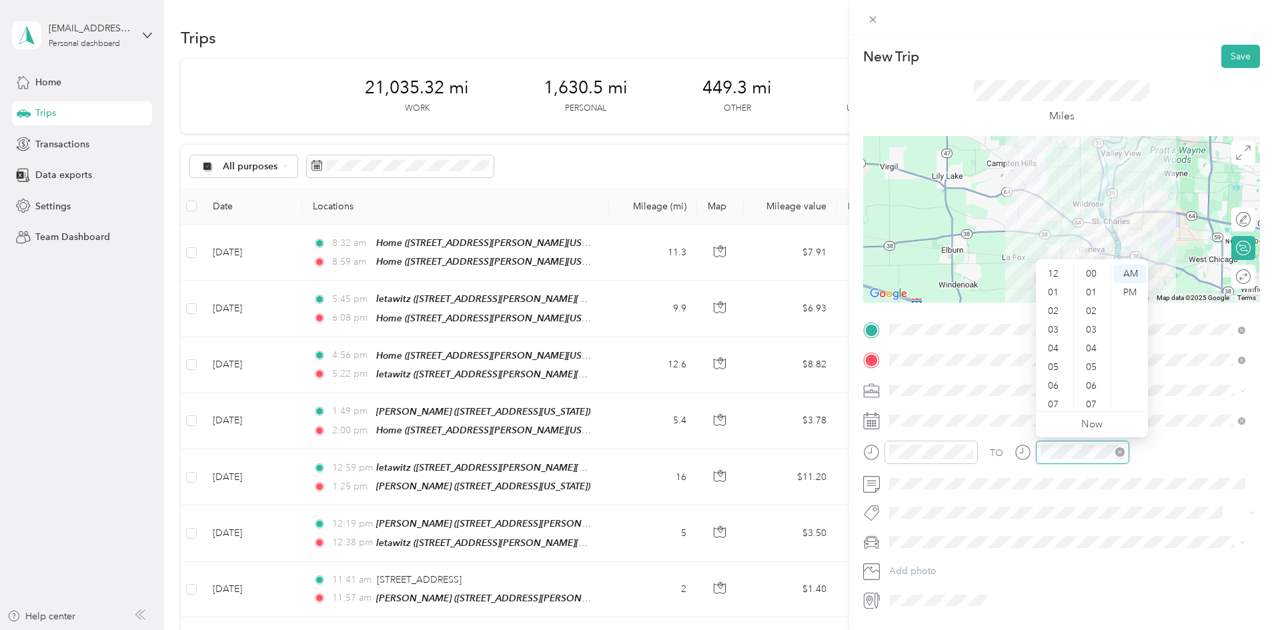
scroll to position [80, 0]
click at [1051, 397] on div "11" at bounding box center [1055, 399] width 32 height 19
click at [1087, 271] on div "00" at bounding box center [1093, 274] width 32 height 19
click at [1229, 57] on button "Save" at bounding box center [1240, 56] width 39 height 23
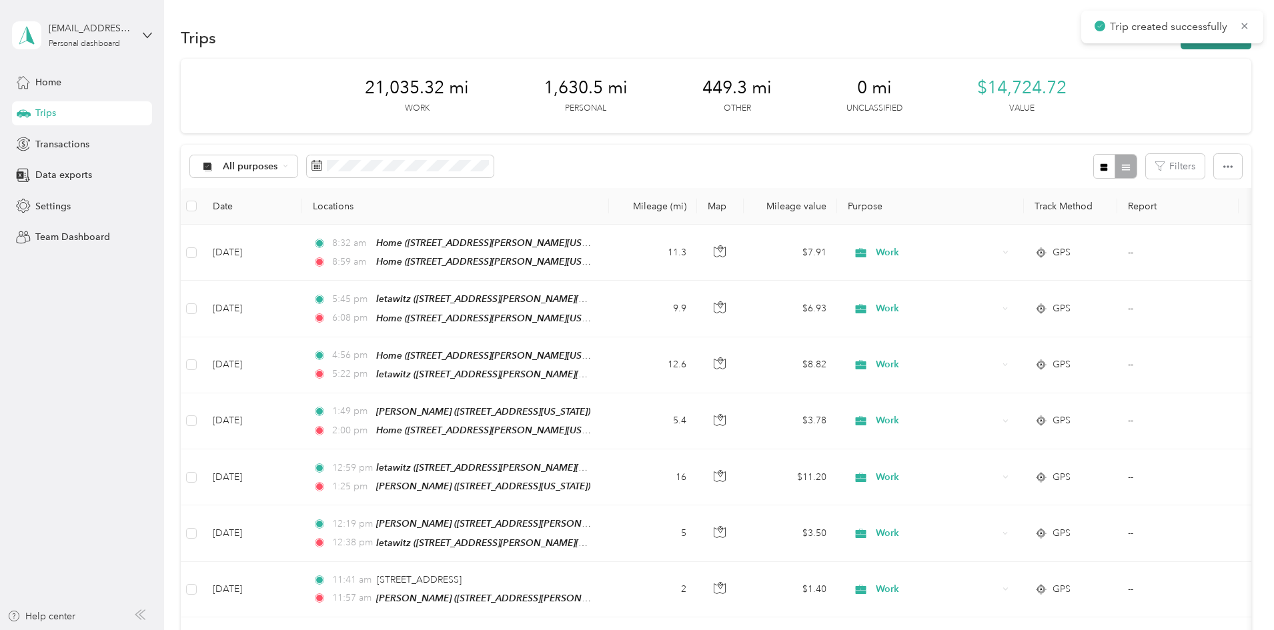
click at [1181, 45] on button "New trip" at bounding box center [1216, 37] width 71 height 23
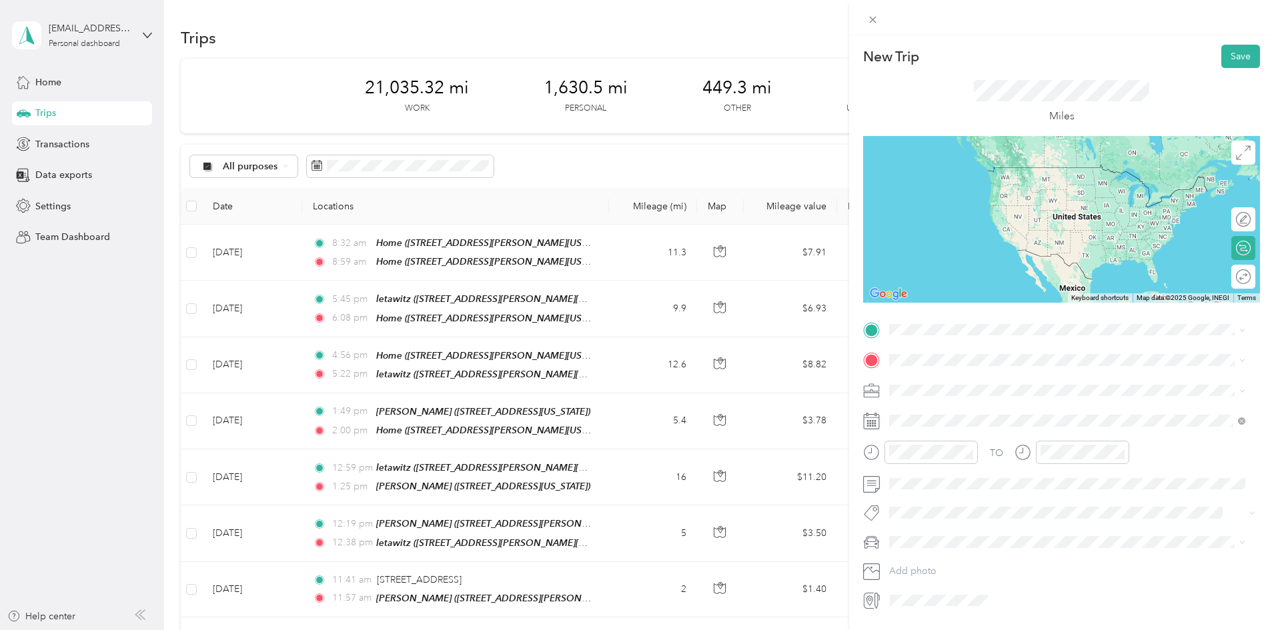
click at [959, 440] on span "[STREET_ADDRESS][US_STATE]" at bounding box center [981, 434] width 133 height 11
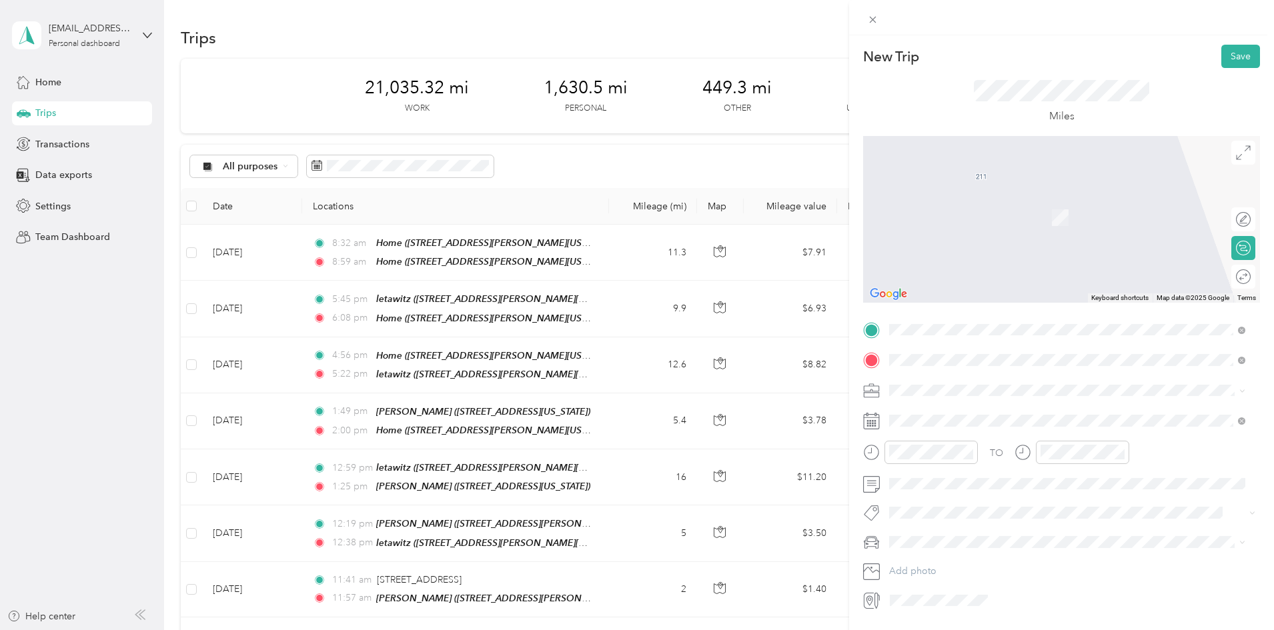
click at [930, 416] on div "lucenta [STREET_ADDRESS][PERSON_NAME][US_STATE]" at bounding box center [1018, 421] width 207 height 28
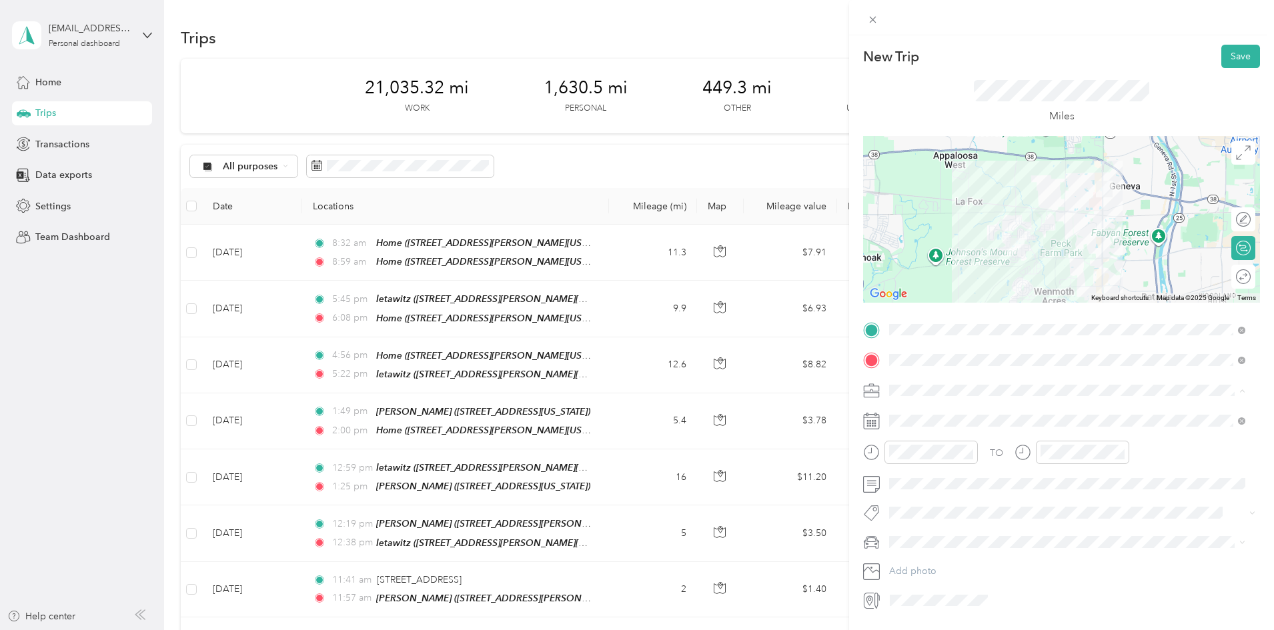
click at [914, 411] on span "Work" at bounding box center [905, 413] width 23 height 11
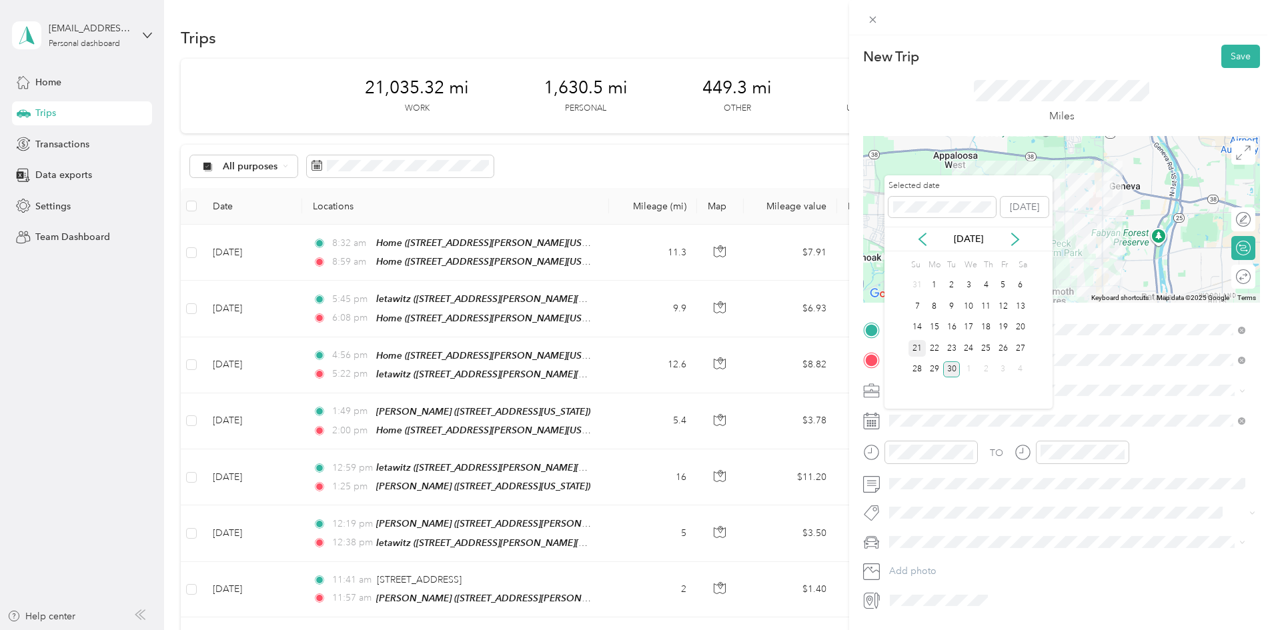
click at [915, 349] on div "21" at bounding box center [917, 348] width 17 height 17
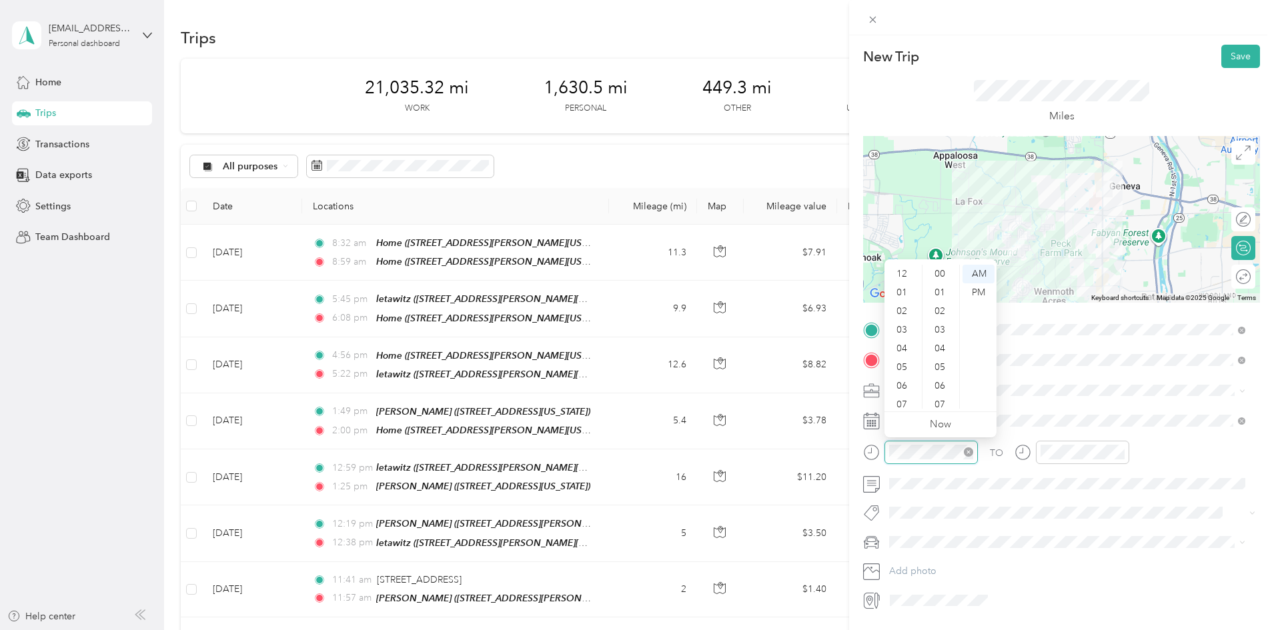
scroll to position [80, 0]
click at [904, 392] on div "11" at bounding box center [903, 399] width 32 height 19
click at [941, 312] on div "30" at bounding box center [941, 317] width 32 height 19
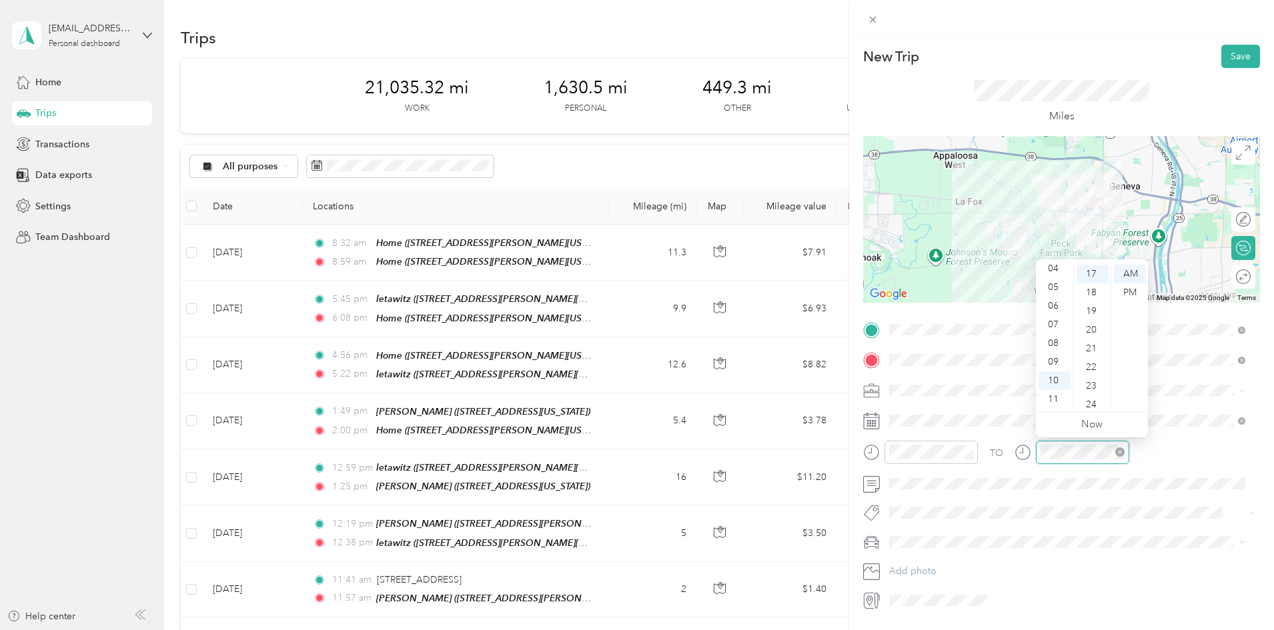
scroll to position [318, 0]
click at [1056, 396] on div "11" at bounding box center [1055, 399] width 32 height 19
click at [1095, 366] on div "40" at bounding box center [1093, 370] width 32 height 19
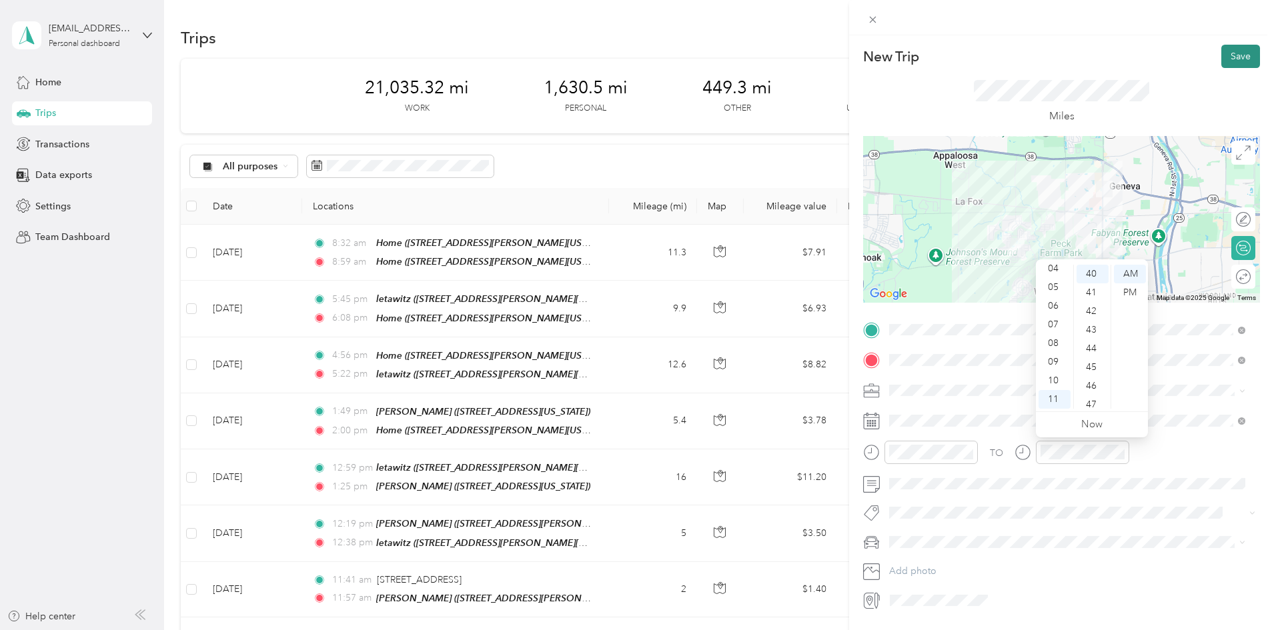
click at [1224, 54] on button "Save" at bounding box center [1240, 56] width 39 height 23
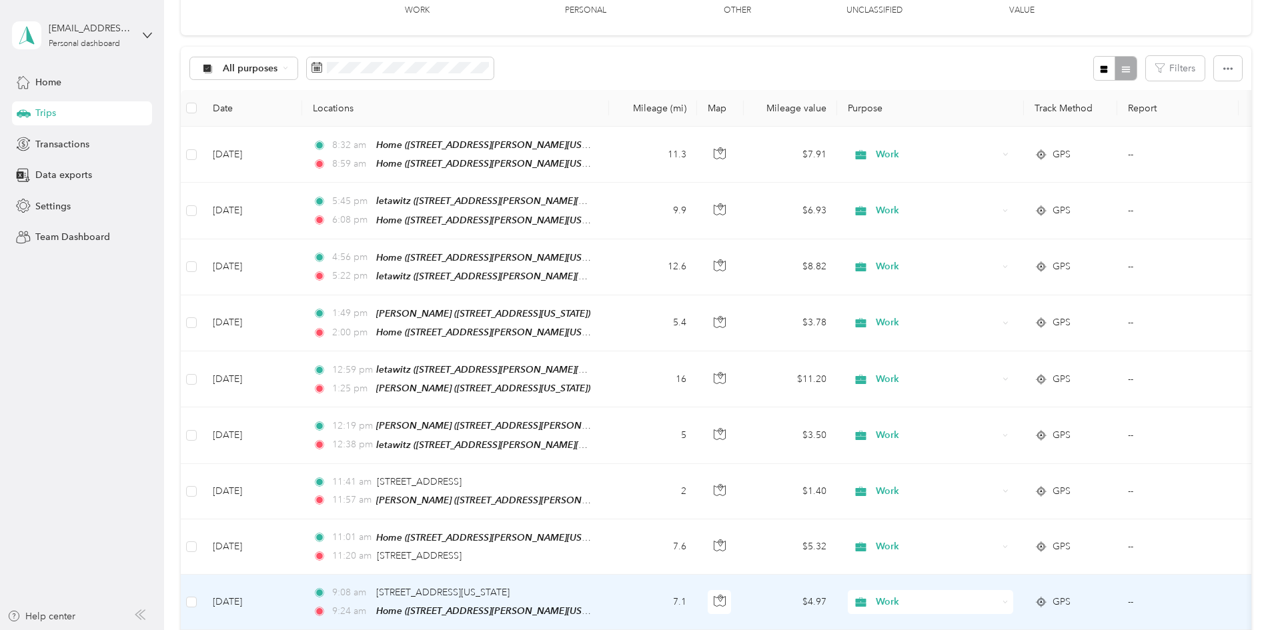
scroll to position [0, 0]
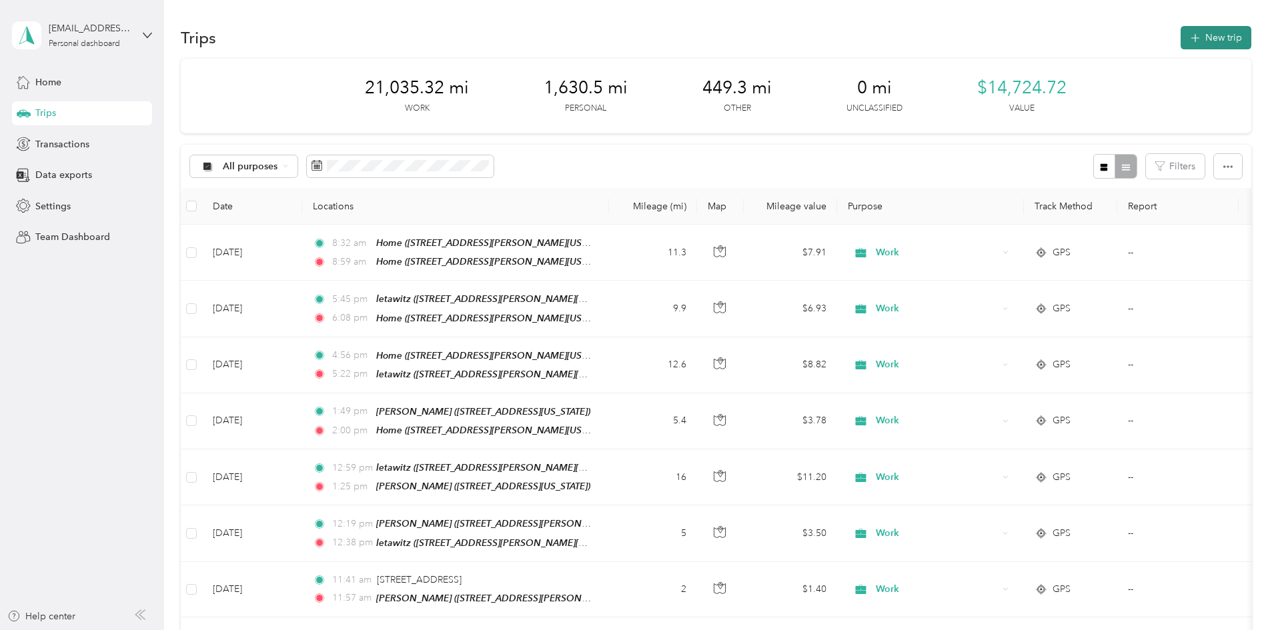
click at [1181, 37] on button "New trip" at bounding box center [1216, 37] width 71 height 23
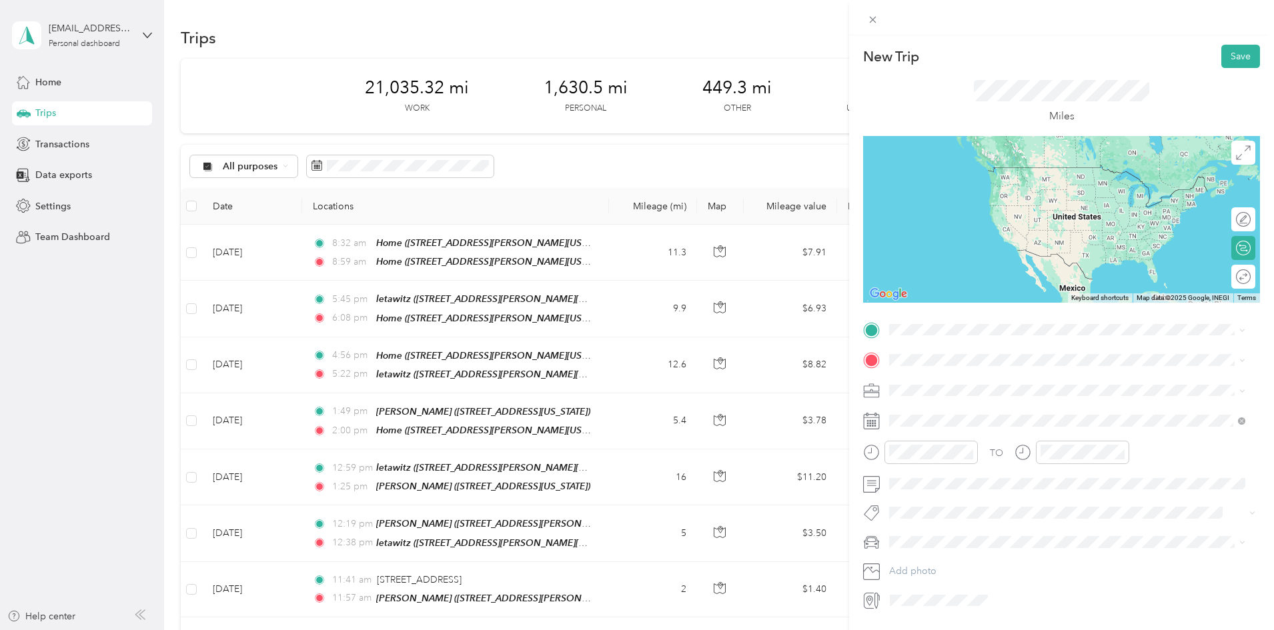
click at [965, 388] on div "lucenta [STREET_ADDRESS][PERSON_NAME][US_STATE]" at bounding box center [1018, 390] width 207 height 28
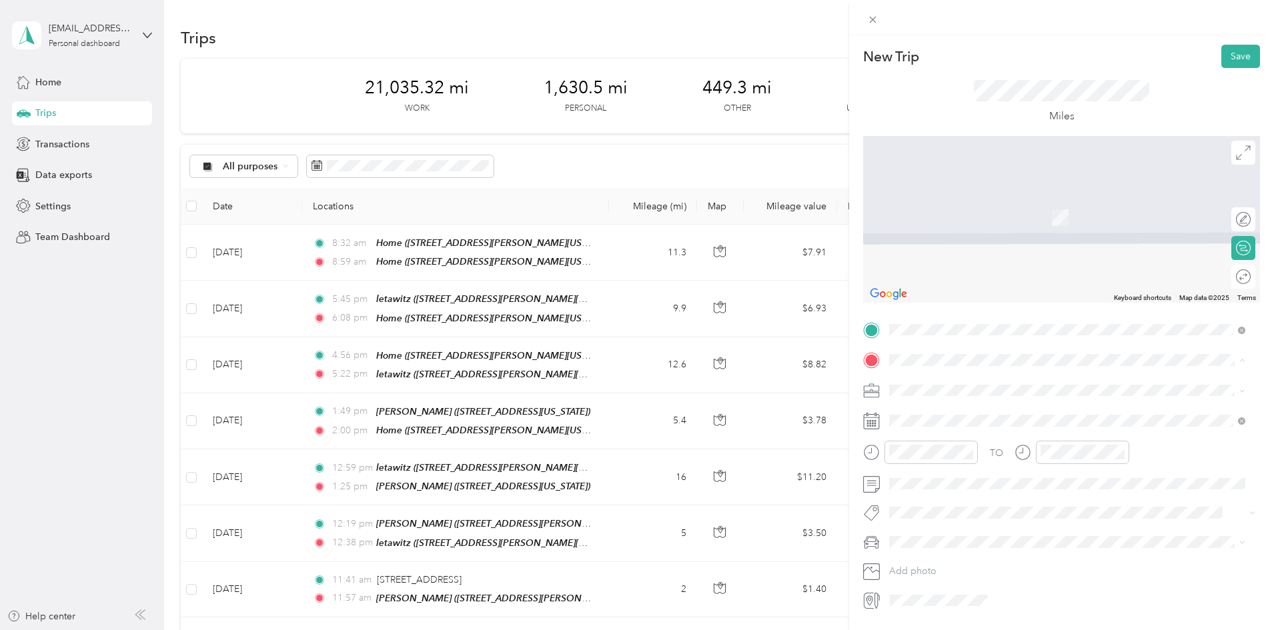
click at [925, 411] on strong "Home" at bounding box center [928, 413] width 26 height 12
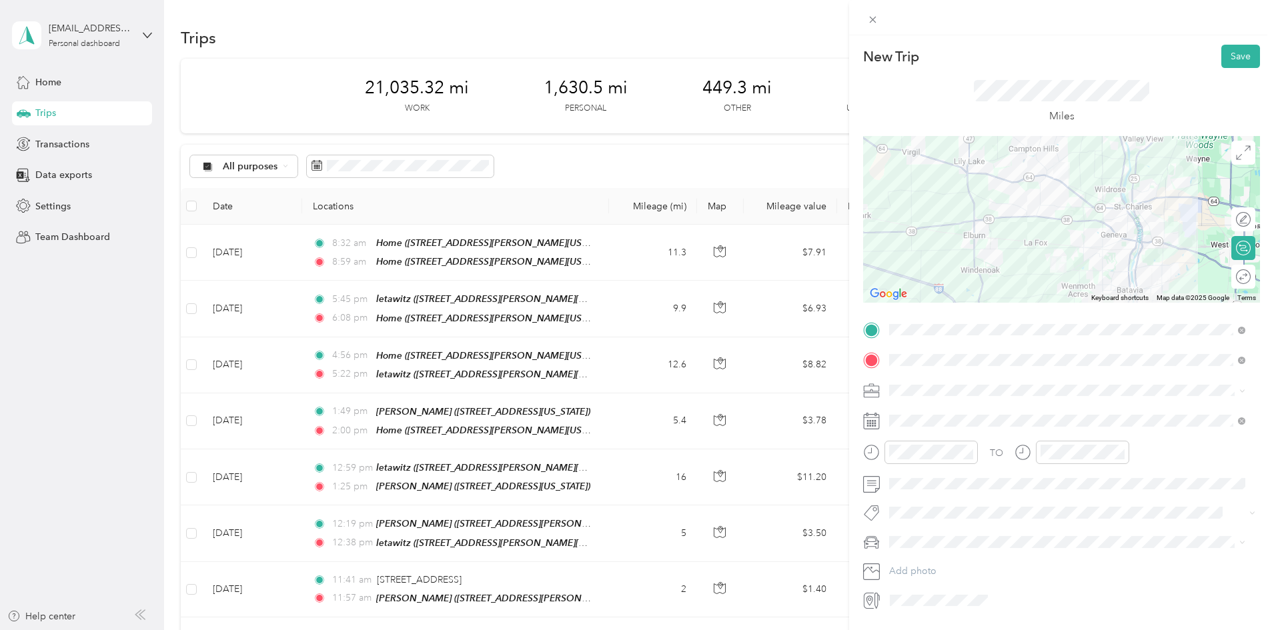
click at [927, 411] on div "Work" at bounding box center [1067, 411] width 347 height 14
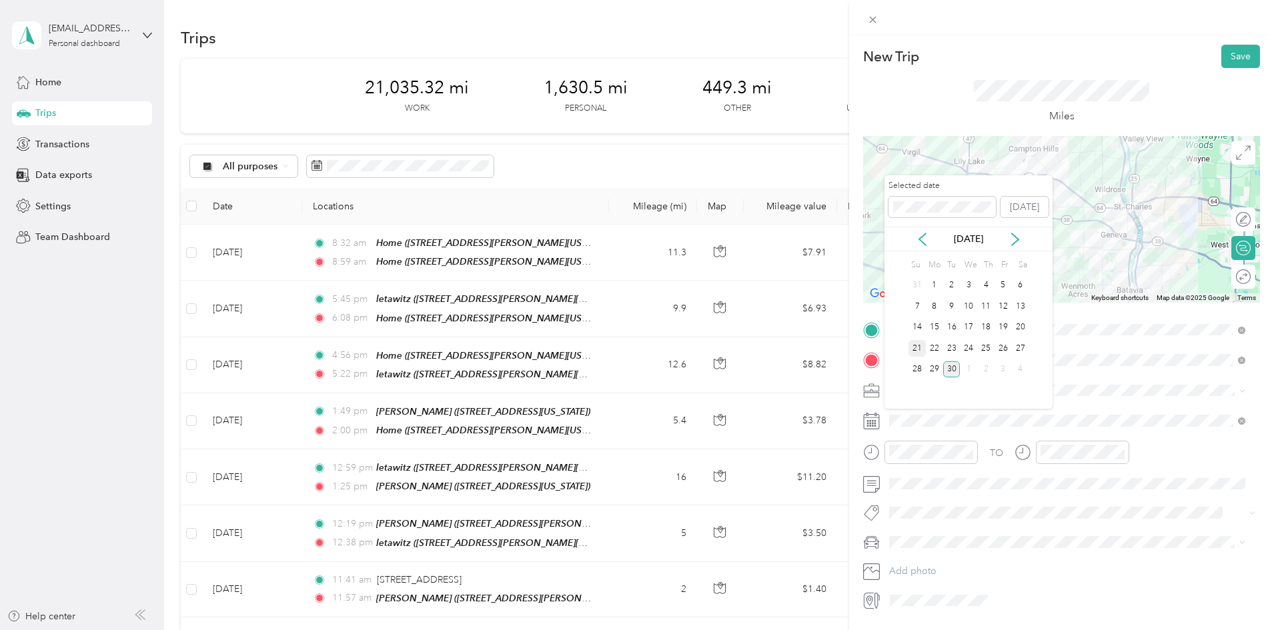
click at [917, 346] on div "21" at bounding box center [917, 348] width 17 height 17
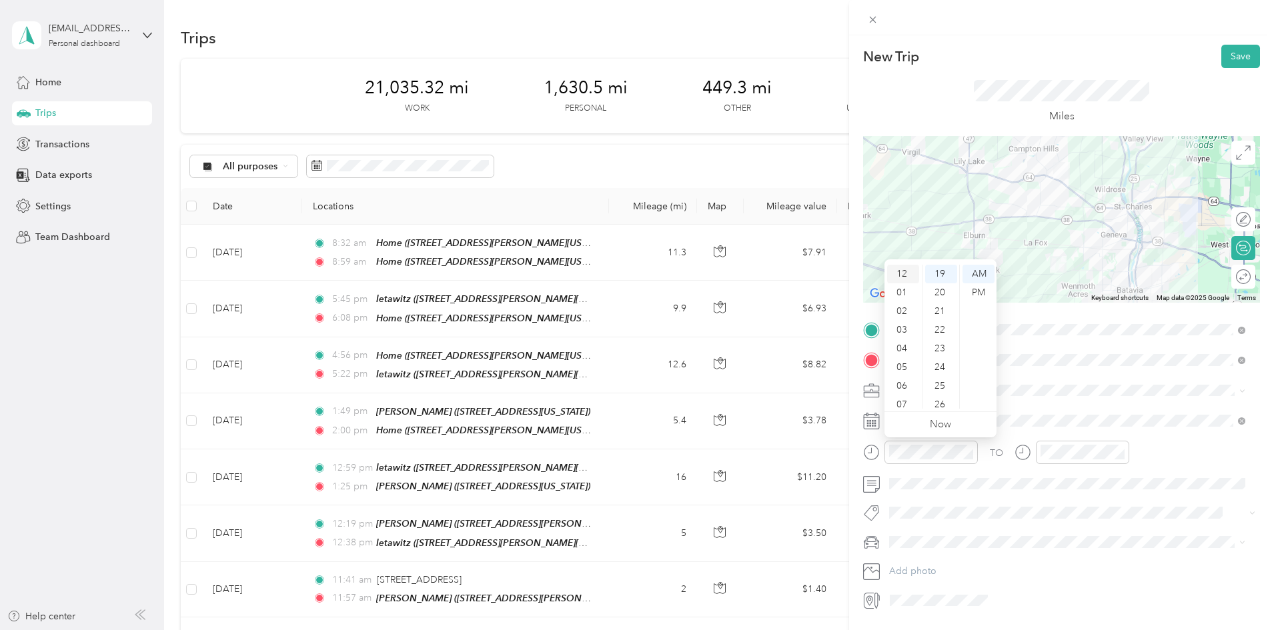
click at [907, 269] on div "12" at bounding box center [903, 274] width 32 height 19
click at [937, 362] on div "05" at bounding box center [941, 367] width 32 height 19
click at [980, 290] on div "PM" at bounding box center [979, 292] width 32 height 19
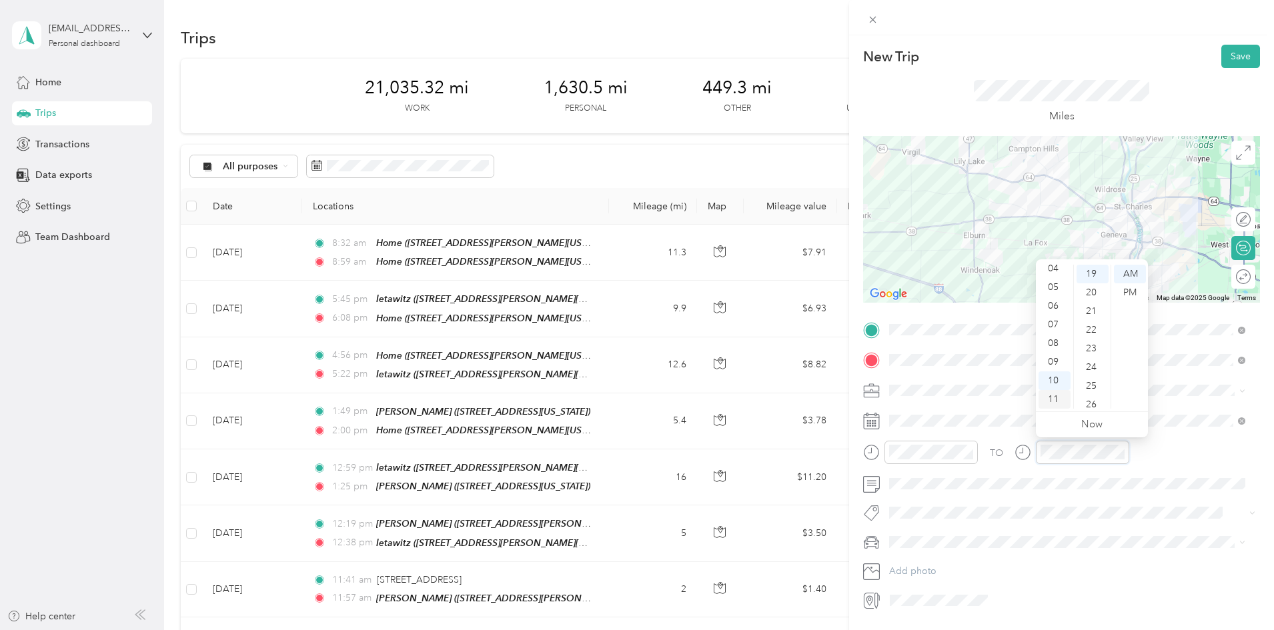
scroll to position [0, 0]
click at [1055, 267] on div "12" at bounding box center [1055, 274] width 32 height 19
click at [1091, 289] on div "20" at bounding box center [1093, 292] width 32 height 19
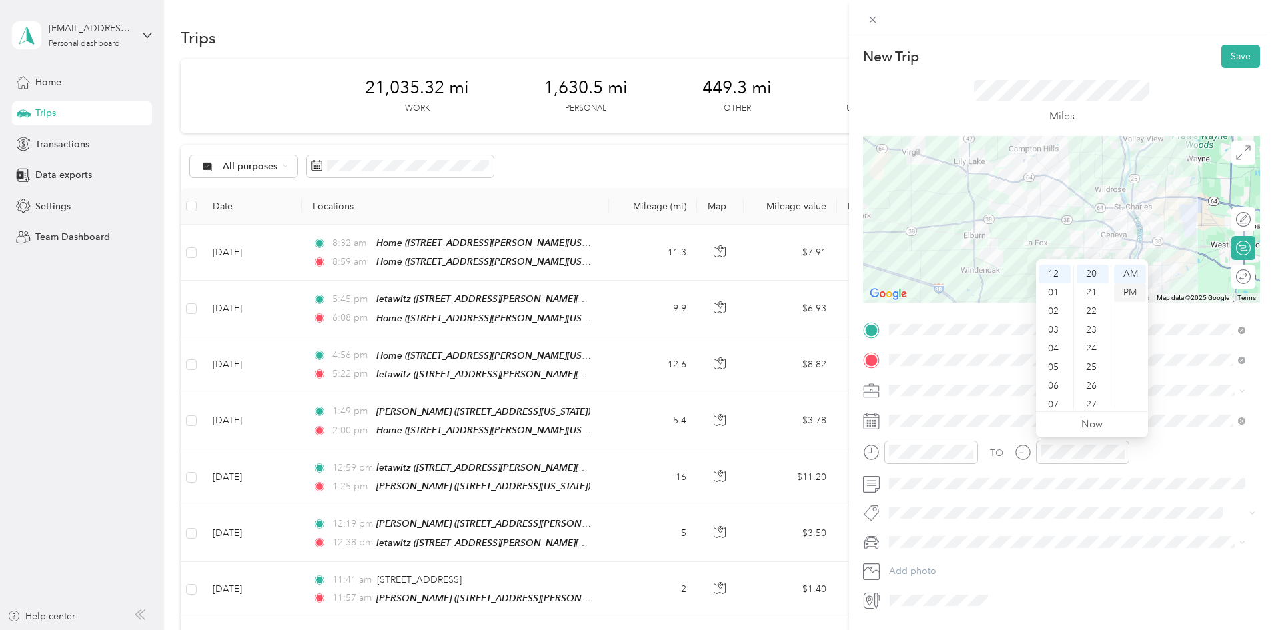
click at [1127, 291] on div "PM" at bounding box center [1130, 292] width 32 height 19
click at [1232, 51] on button "Save" at bounding box center [1240, 56] width 39 height 23
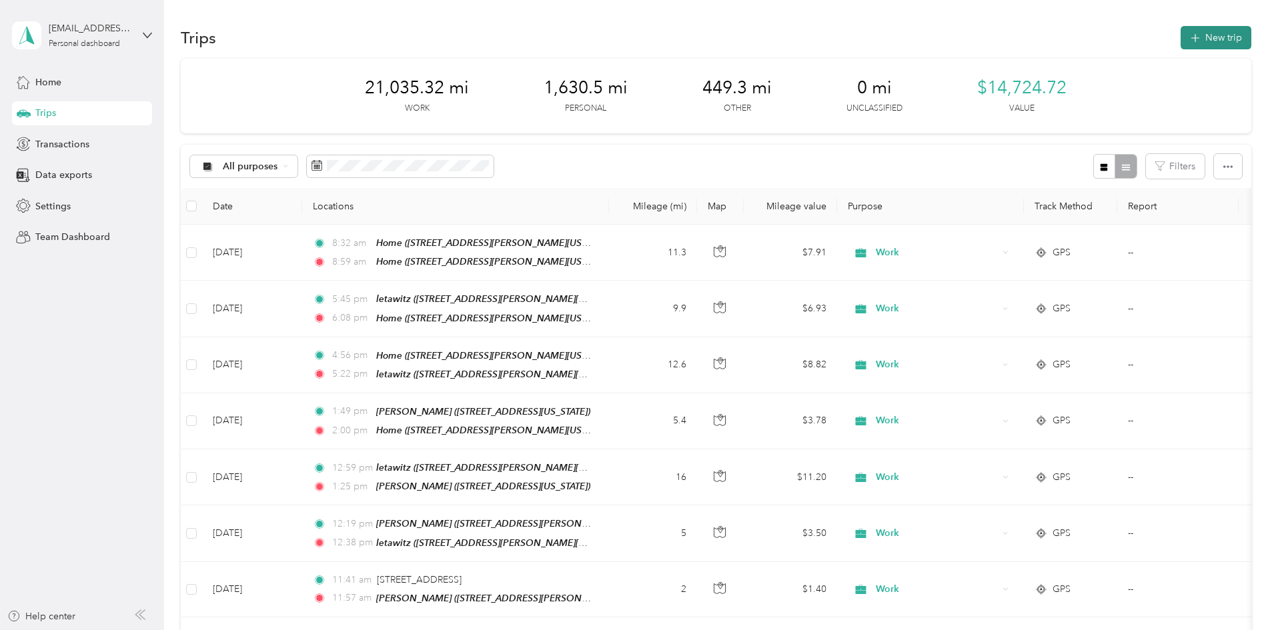
click at [1187, 37] on icon "button" at bounding box center [1194, 38] width 15 height 15
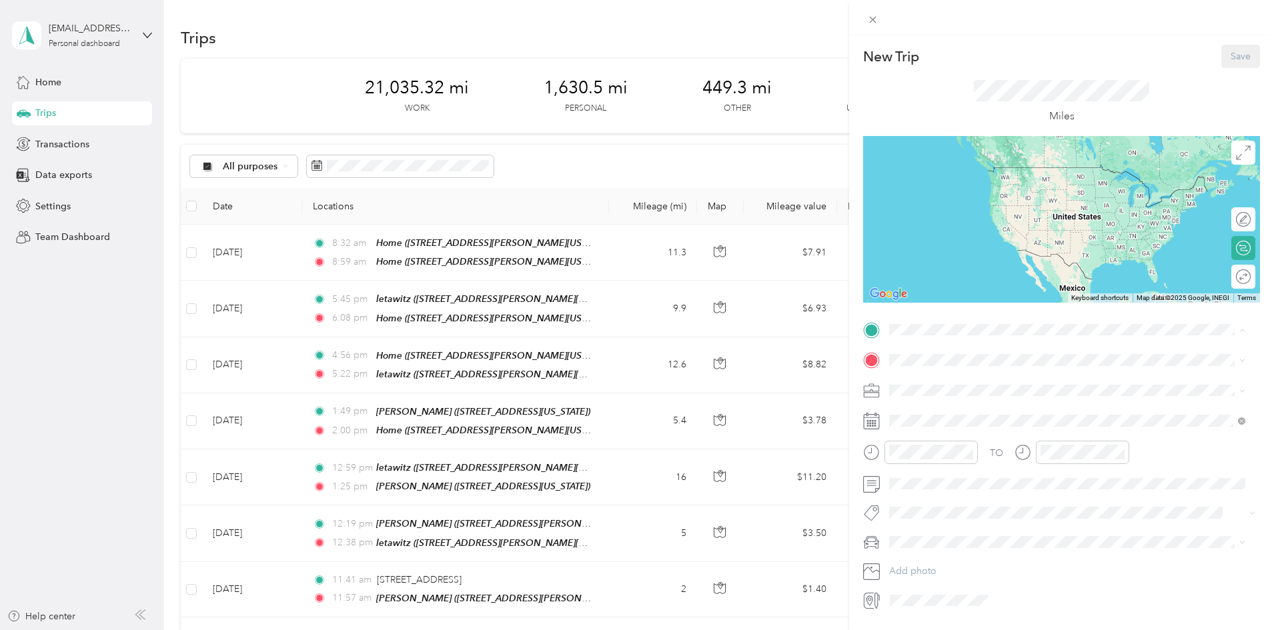
click at [959, 407] on span "[STREET_ADDRESS][GEOGRAPHIC_DATA][PERSON_NAME], [US_STATE], [GEOGRAPHIC_DATA]" at bounding box center [1071, 404] width 312 height 25
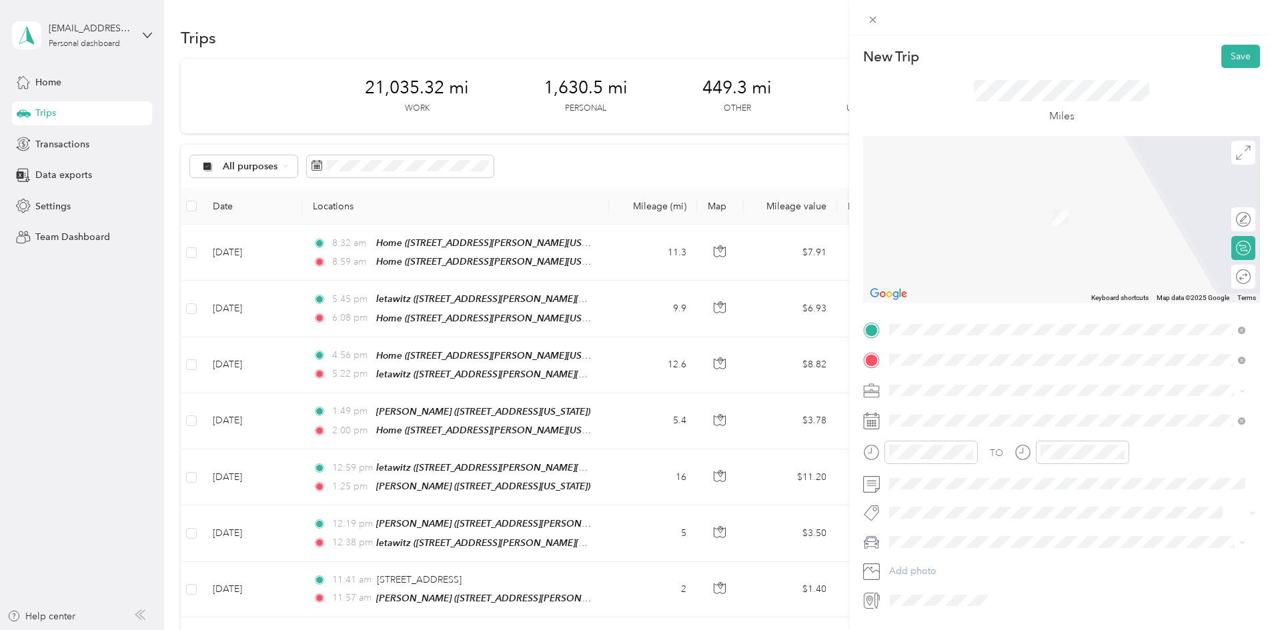
click at [931, 414] on strong "lucenta" at bounding box center [931, 413] width 32 height 12
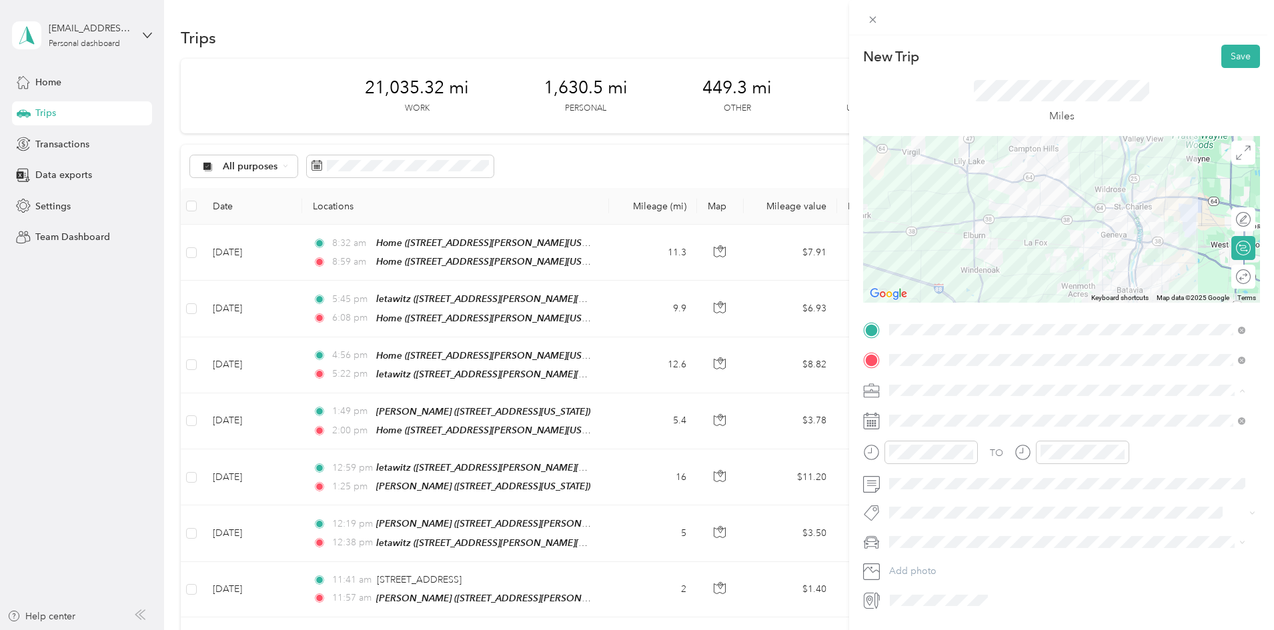
click at [927, 413] on div "Work" at bounding box center [1067, 414] width 347 height 14
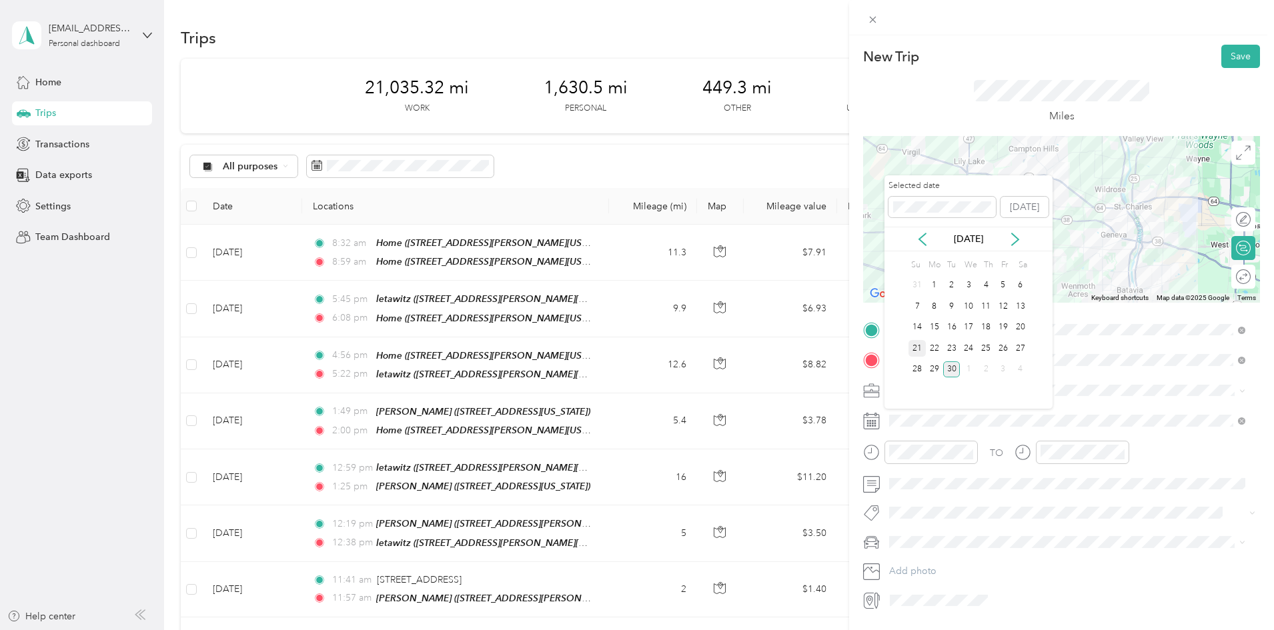
click at [921, 344] on div "21" at bounding box center [917, 348] width 17 height 17
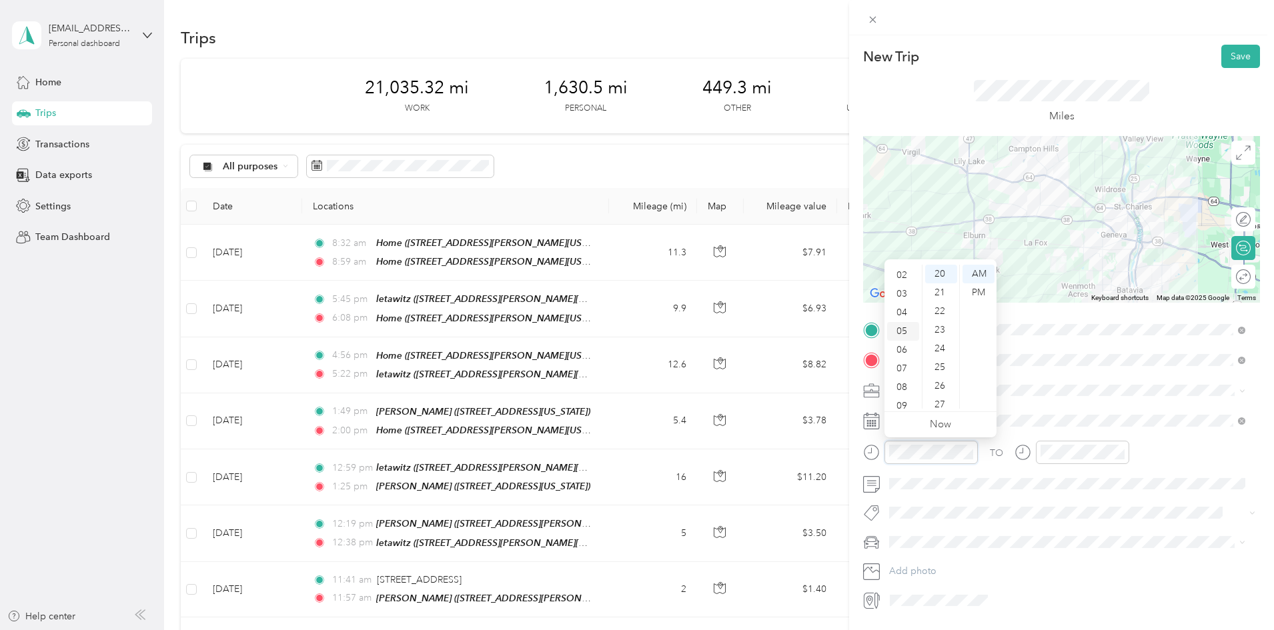
scroll to position [13, 0]
click at [900, 314] on div "03" at bounding box center [903, 317] width 32 height 19
click at [941, 295] on div "50" at bounding box center [941, 301] width 32 height 19
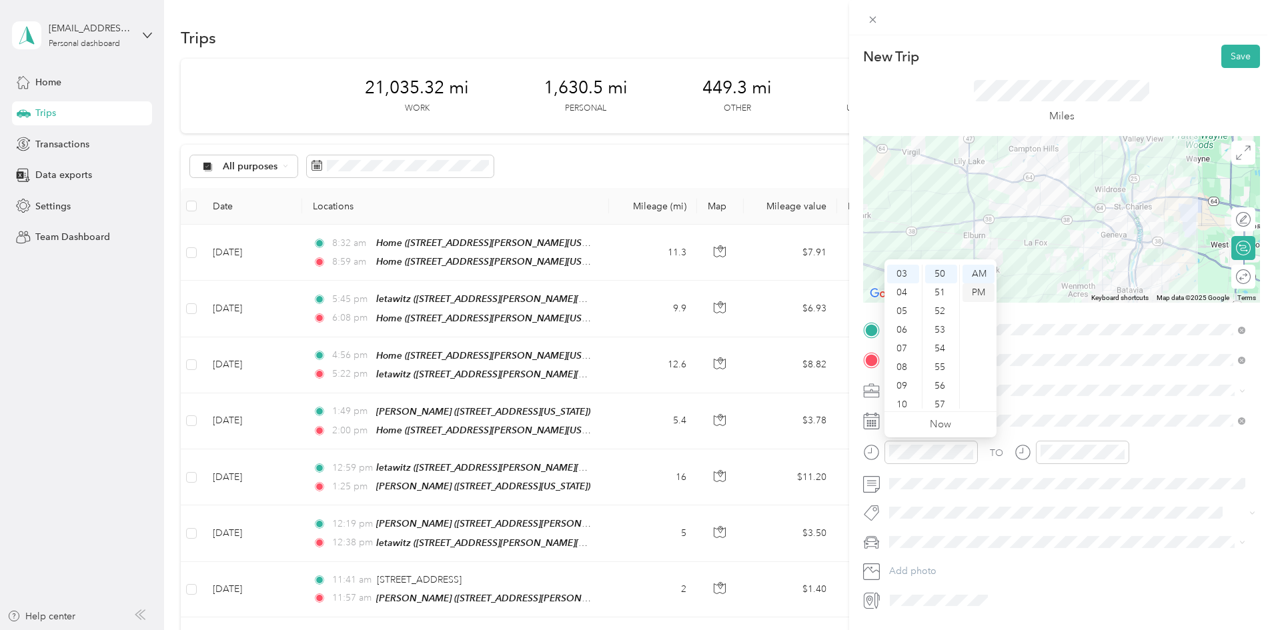
click at [975, 289] on div "PM" at bounding box center [979, 292] width 32 height 19
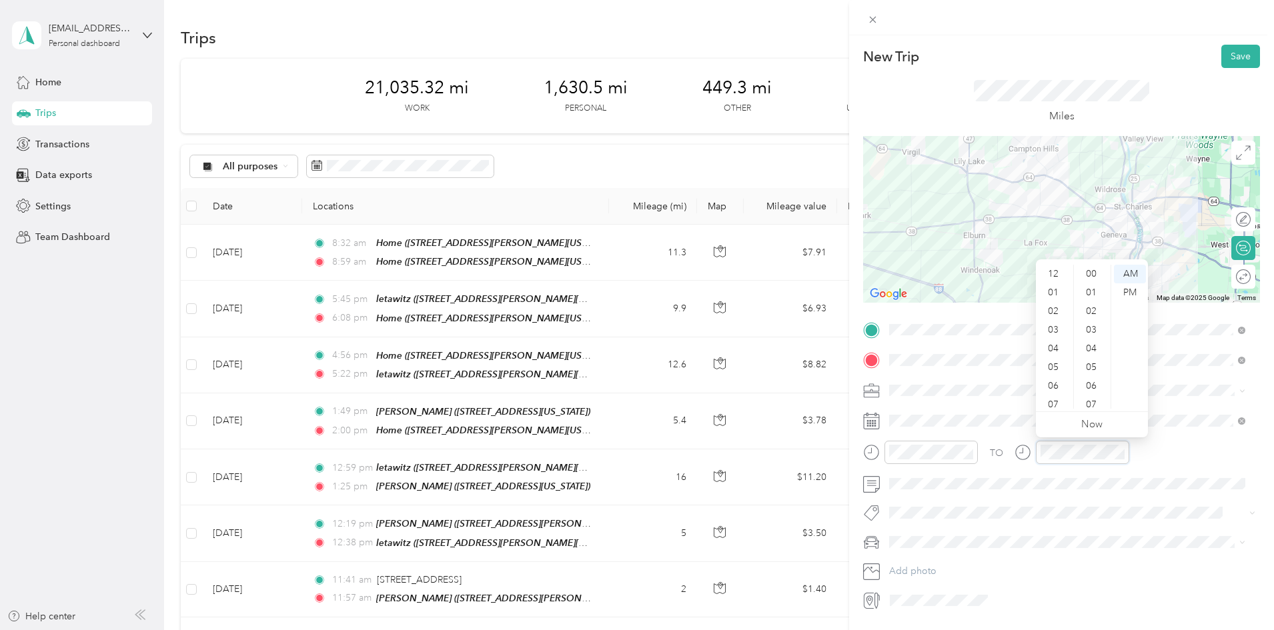
scroll to position [80, 0]
click at [1056, 265] on div "04" at bounding box center [1055, 268] width 32 height 19
click at [1087, 265] on div "00" at bounding box center [1093, 274] width 32 height 19
click at [1127, 287] on div "PM" at bounding box center [1130, 292] width 32 height 19
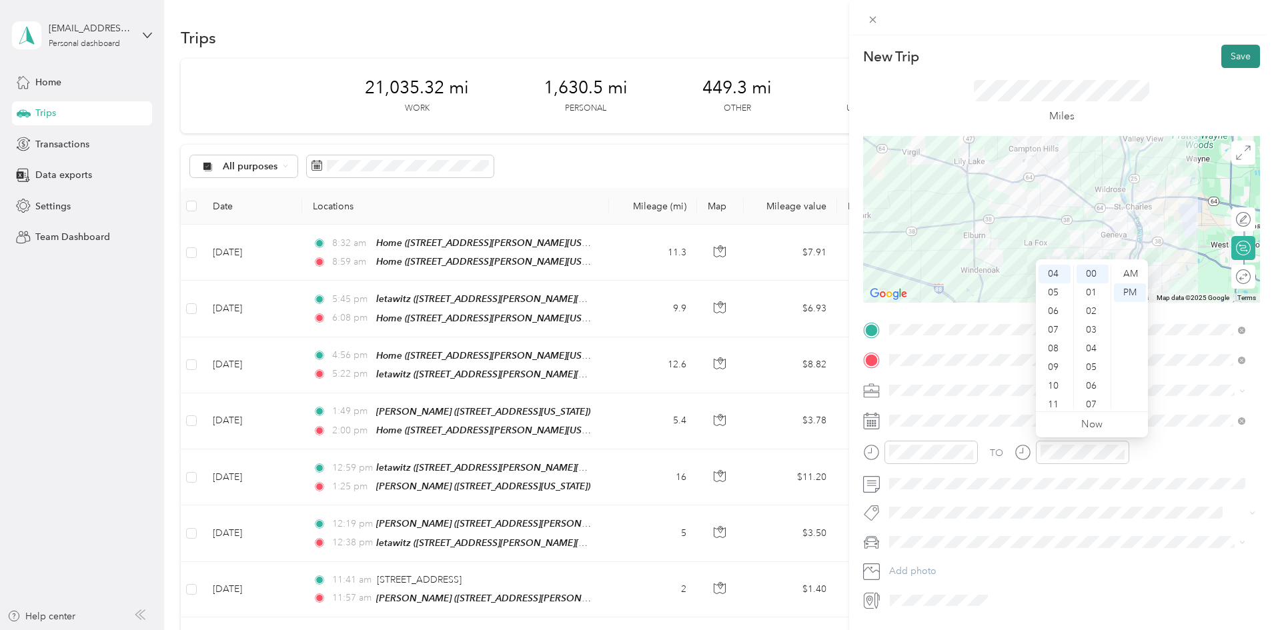
click at [1235, 52] on button "Save" at bounding box center [1240, 56] width 39 height 23
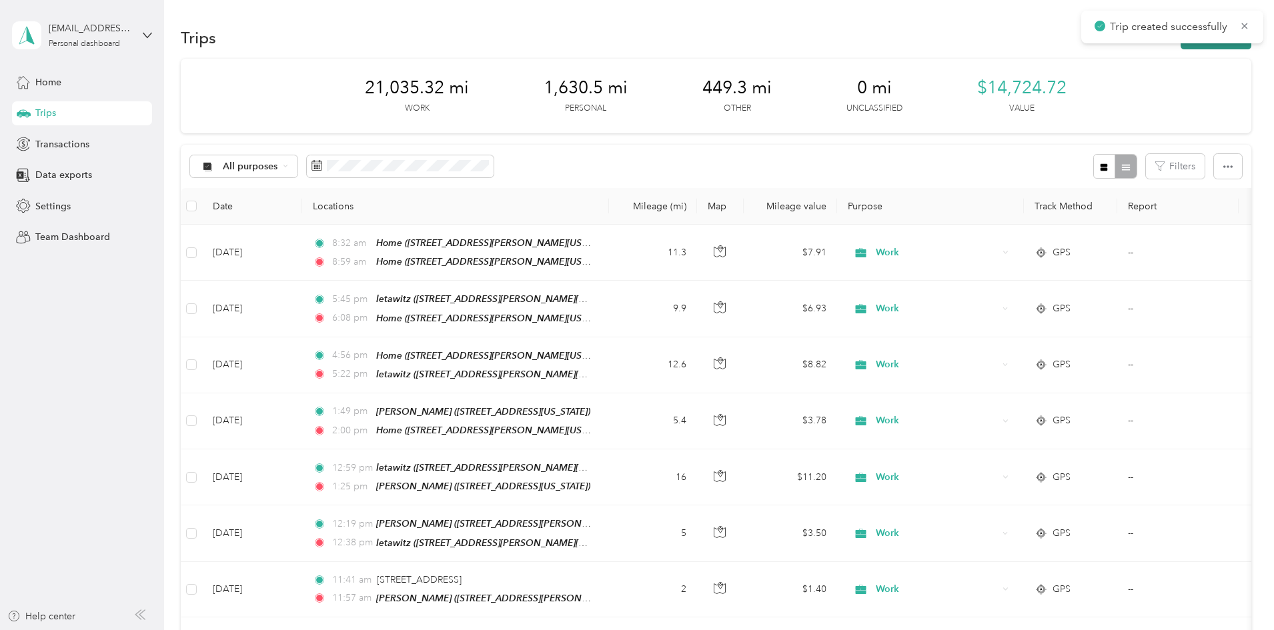
click at [1181, 46] on button "New trip" at bounding box center [1216, 37] width 71 height 23
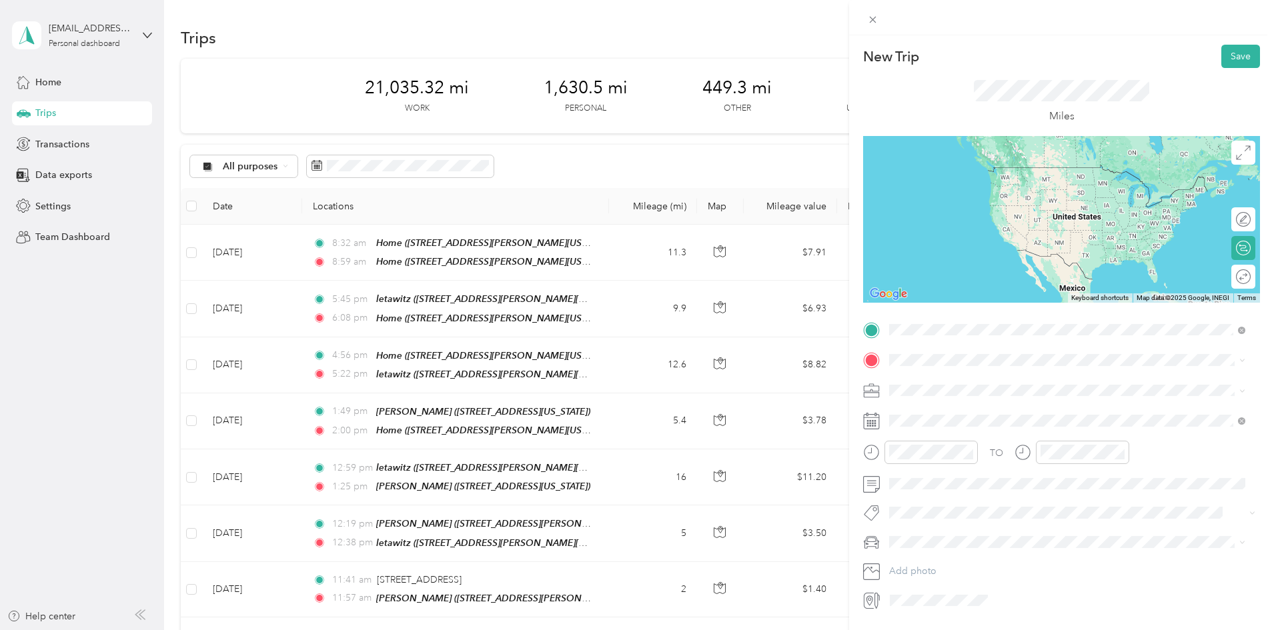
click at [977, 393] on span "[STREET_ADDRESS][PERSON_NAME][US_STATE]" at bounding box center [1018, 397] width 207 height 11
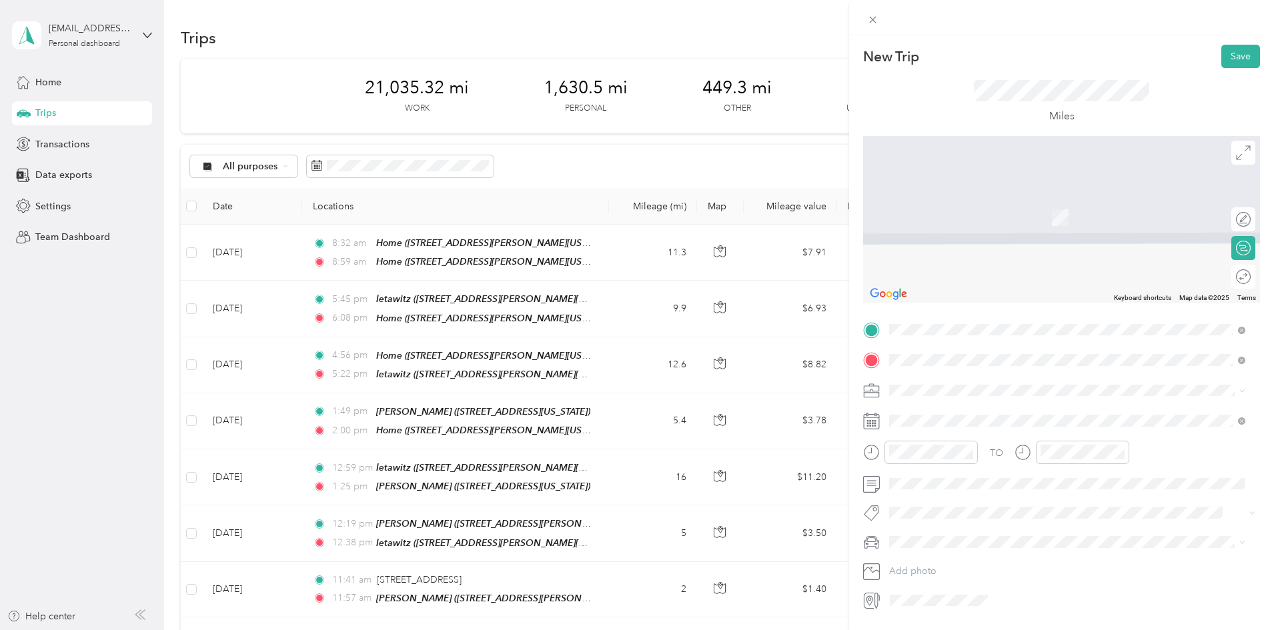
click at [943, 422] on div "[PERSON_NAME] [STREET_ADDRESS][PERSON_NAME][US_STATE]" at bounding box center [1018, 421] width 207 height 28
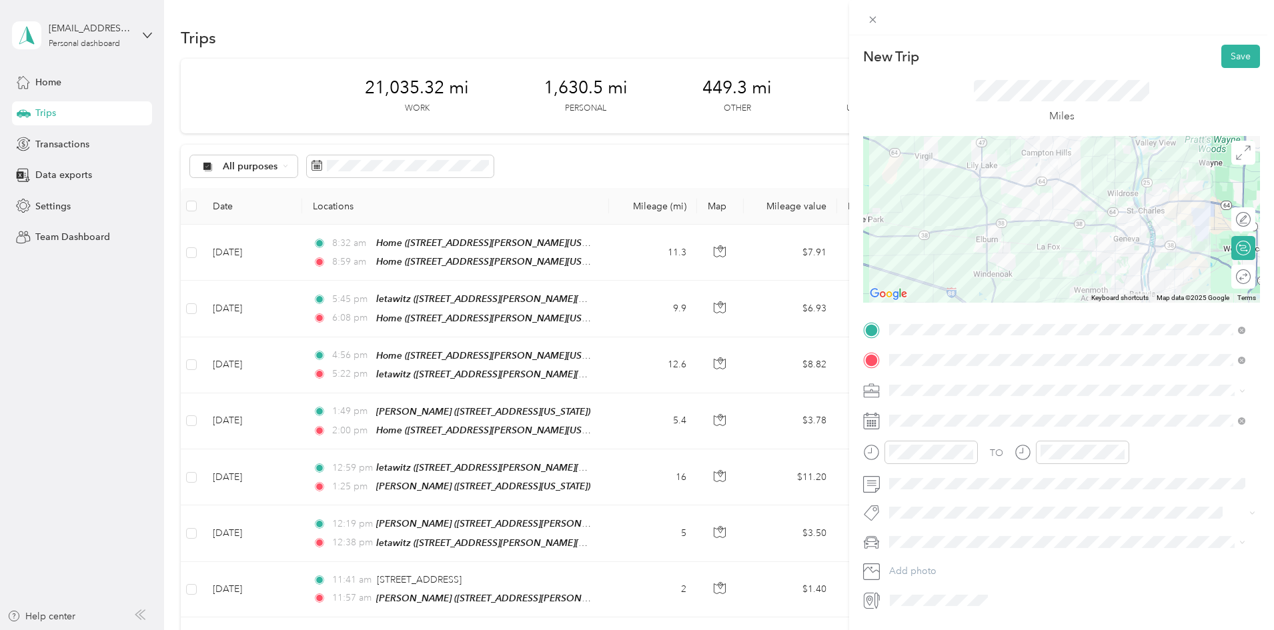
click at [928, 408] on div "Work" at bounding box center [1067, 414] width 347 height 14
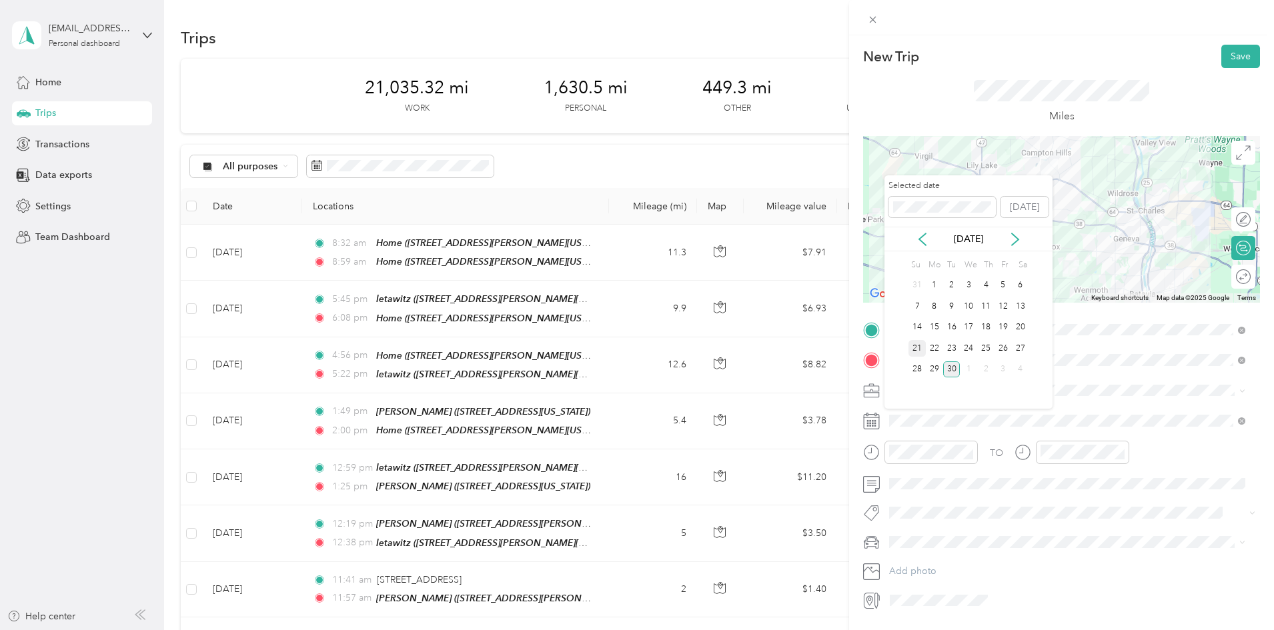
click at [915, 346] on div "21" at bounding box center [917, 348] width 17 height 17
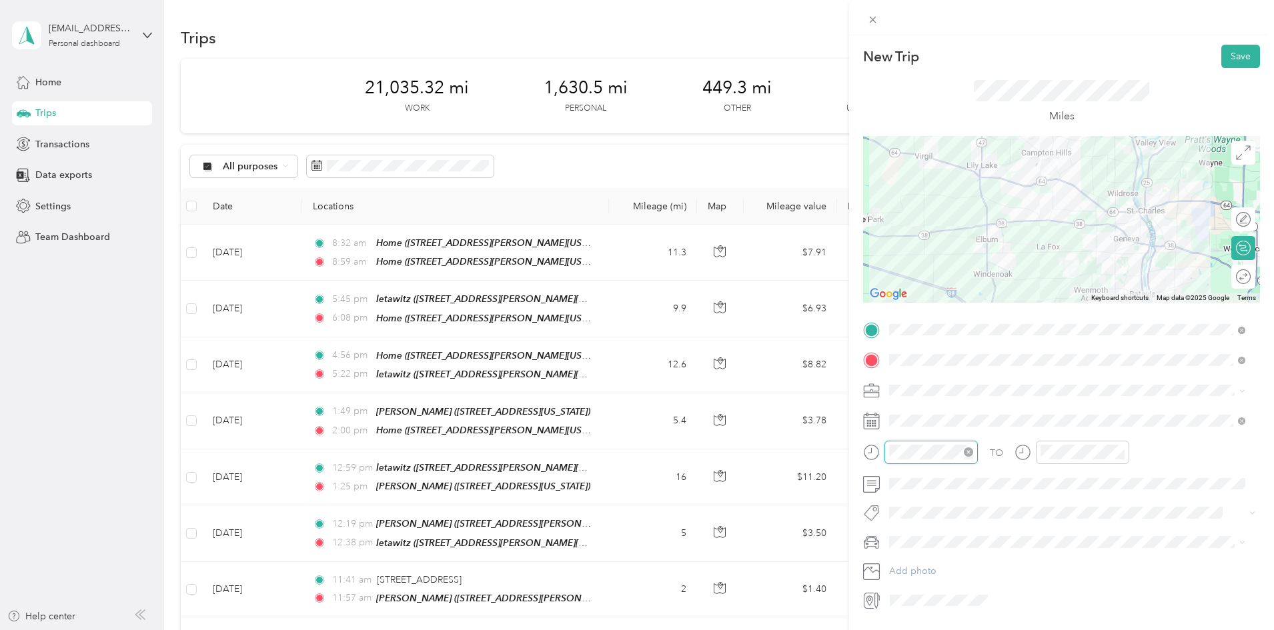
scroll to position [80, 0]
click at [904, 268] on div "04" at bounding box center [903, 268] width 32 height 19
click at [944, 332] on div "10" at bounding box center [941, 335] width 32 height 19
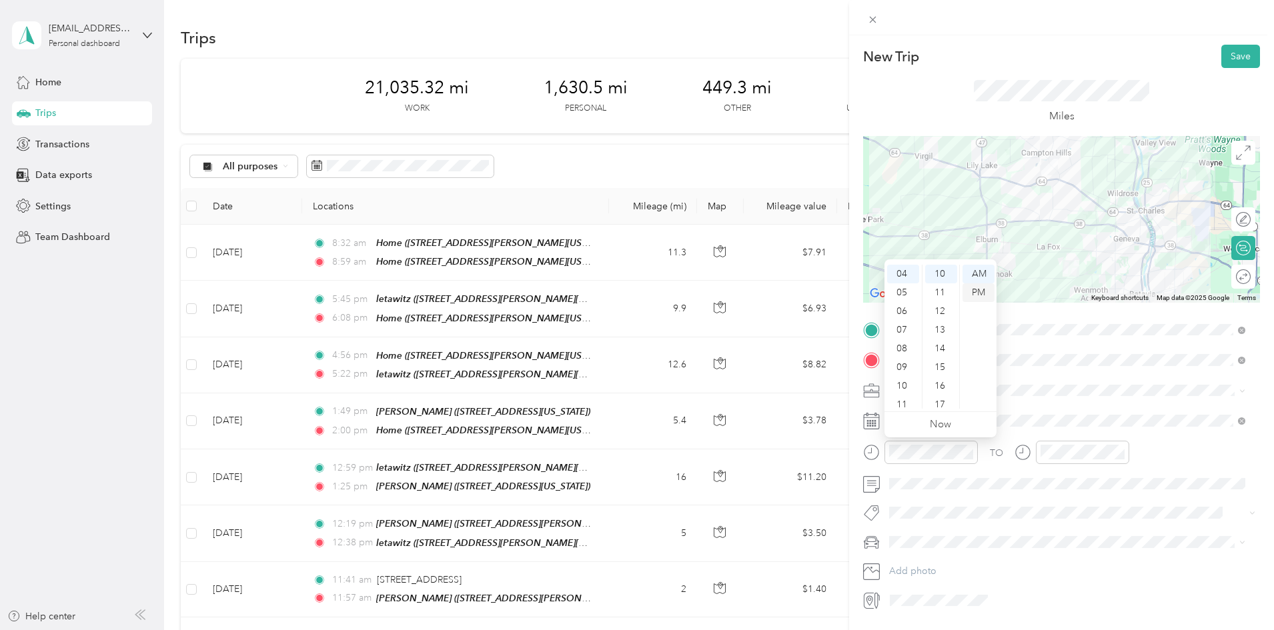
click at [979, 291] on div "PM" at bounding box center [979, 292] width 32 height 19
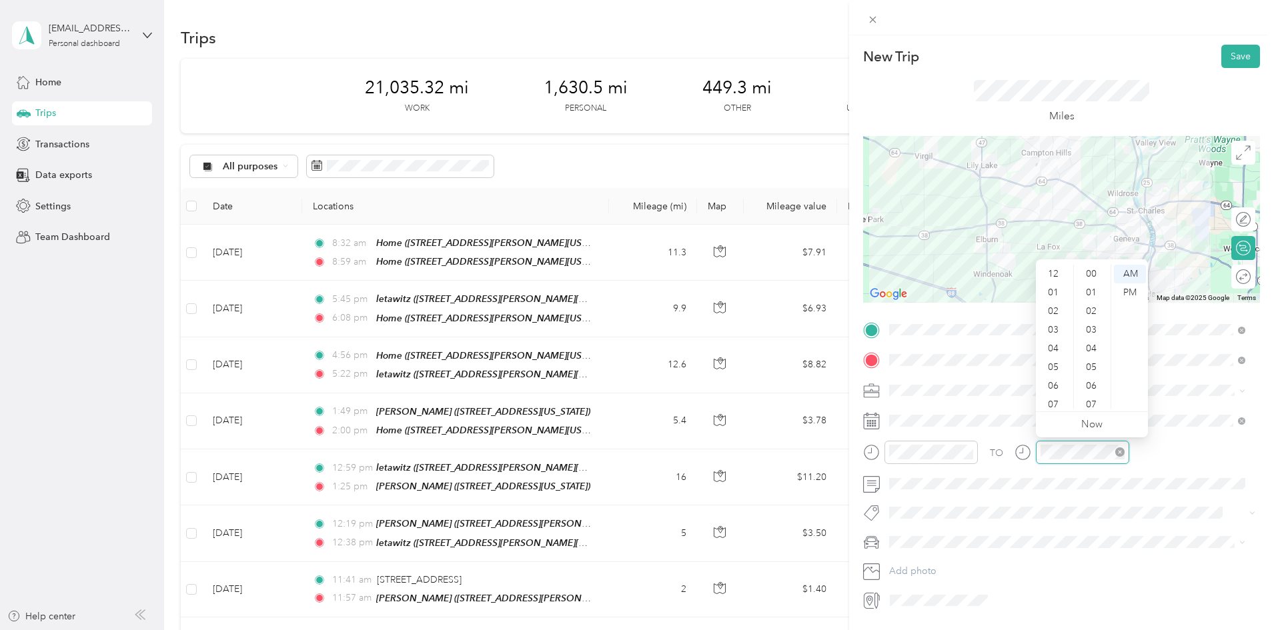
scroll to position [80, 0]
click at [1055, 265] on div "04" at bounding box center [1055, 268] width 32 height 19
click at [1095, 345] on div "25" at bounding box center [1093, 349] width 32 height 19
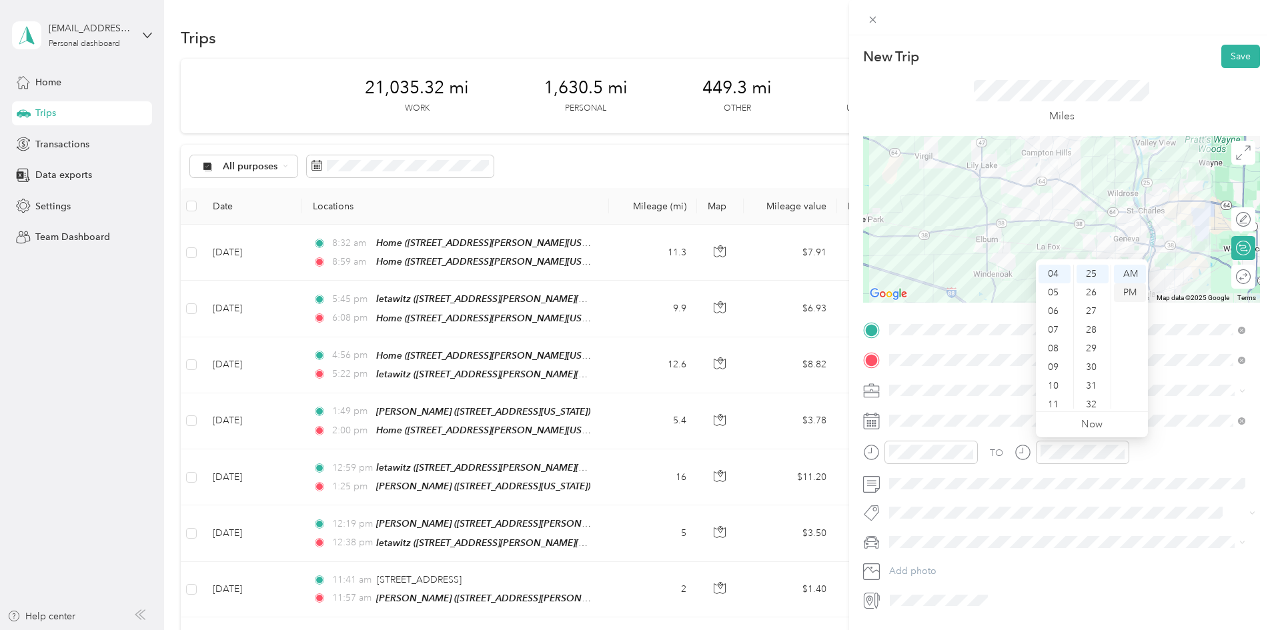
click at [1133, 288] on div "PM" at bounding box center [1130, 292] width 32 height 19
click at [1225, 56] on button "Save" at bounding box center [1240, 56] width 39 height 23
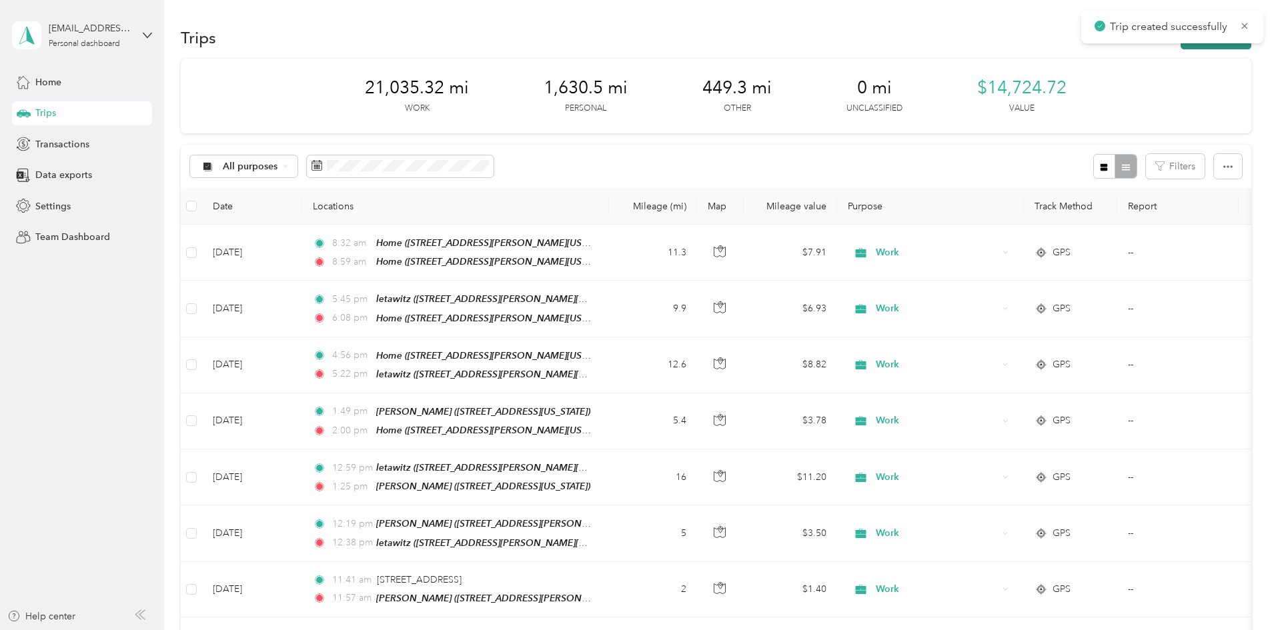
click at [1181, 45] on button "New trip" at bounding box center [1216, 37] width 71 height 23
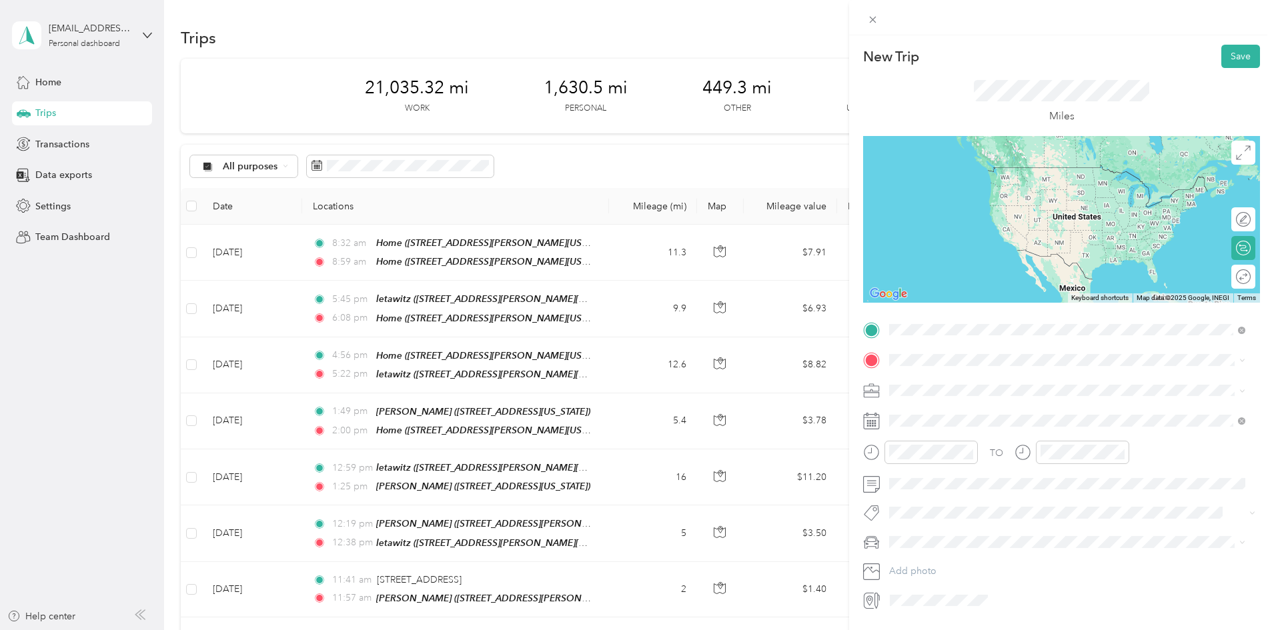
click at [951, 379] on strong "[PERSON_NAME]" at bounding box center [954, 383] width 79 height 12
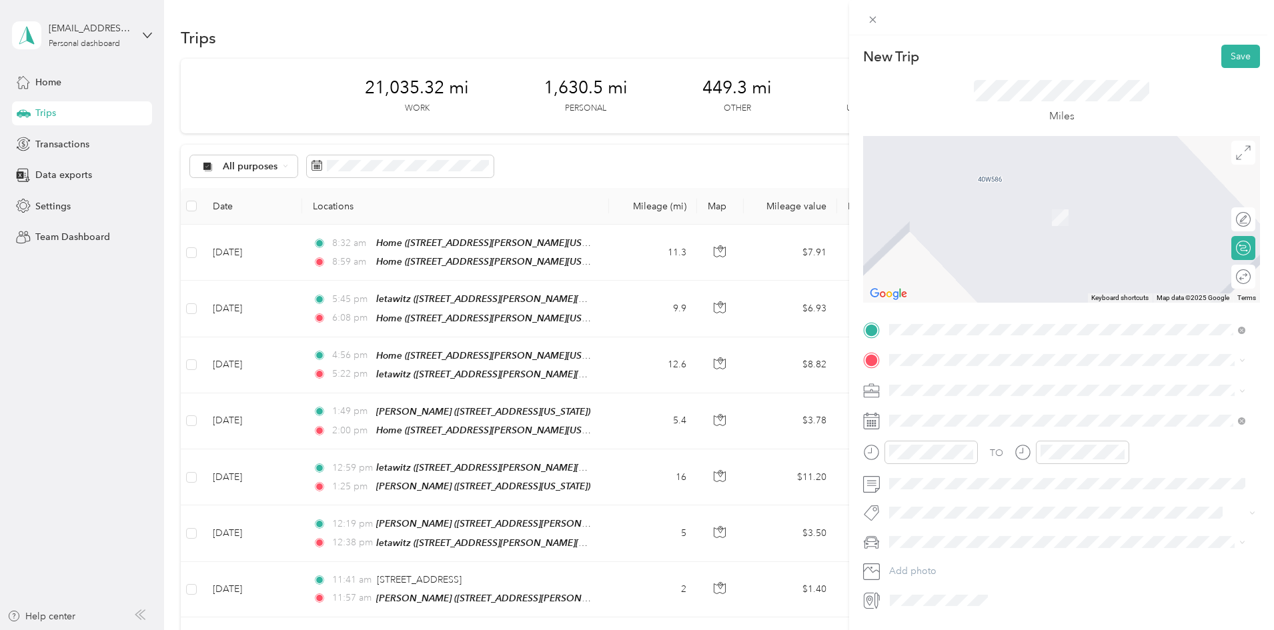
click at [963, 424] on span "[STREET_ADDRESS][GEOGRAPHIC_DATA][PERSON_NAME], [US_STATE], [GEOGRAPHIC_DATA]" at bounding box center [1071, 434] width 312 height 25
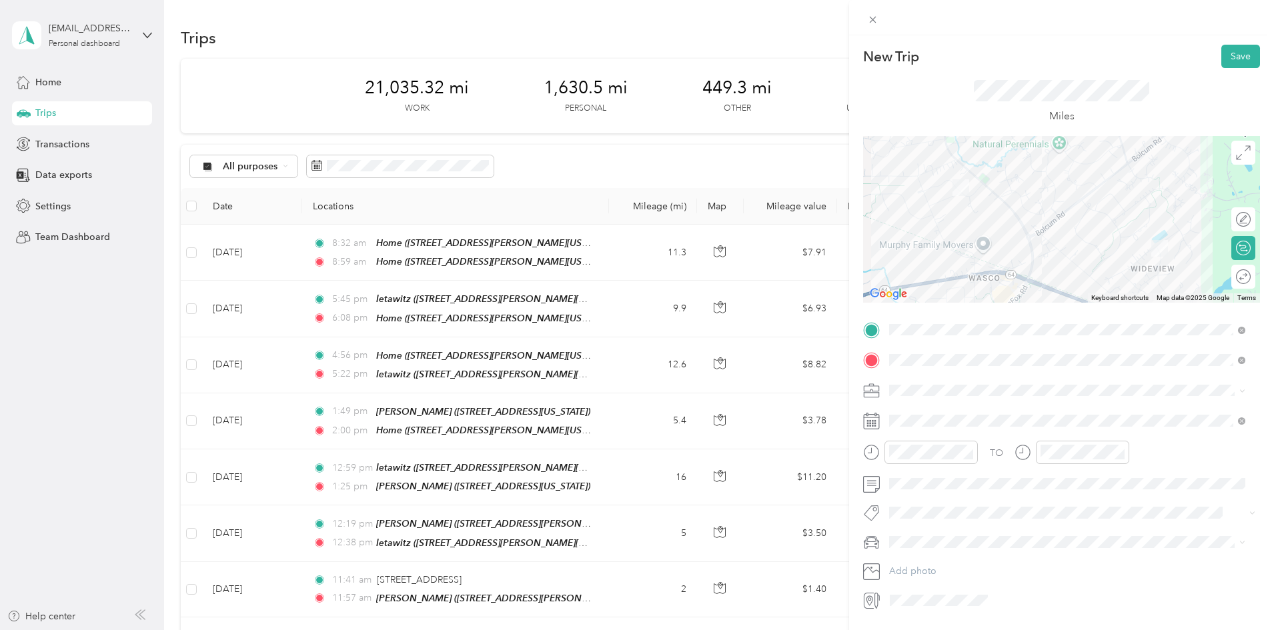
click at [925, 410] on div "Work" at bounding box center [1067, 413] width 347 height 14
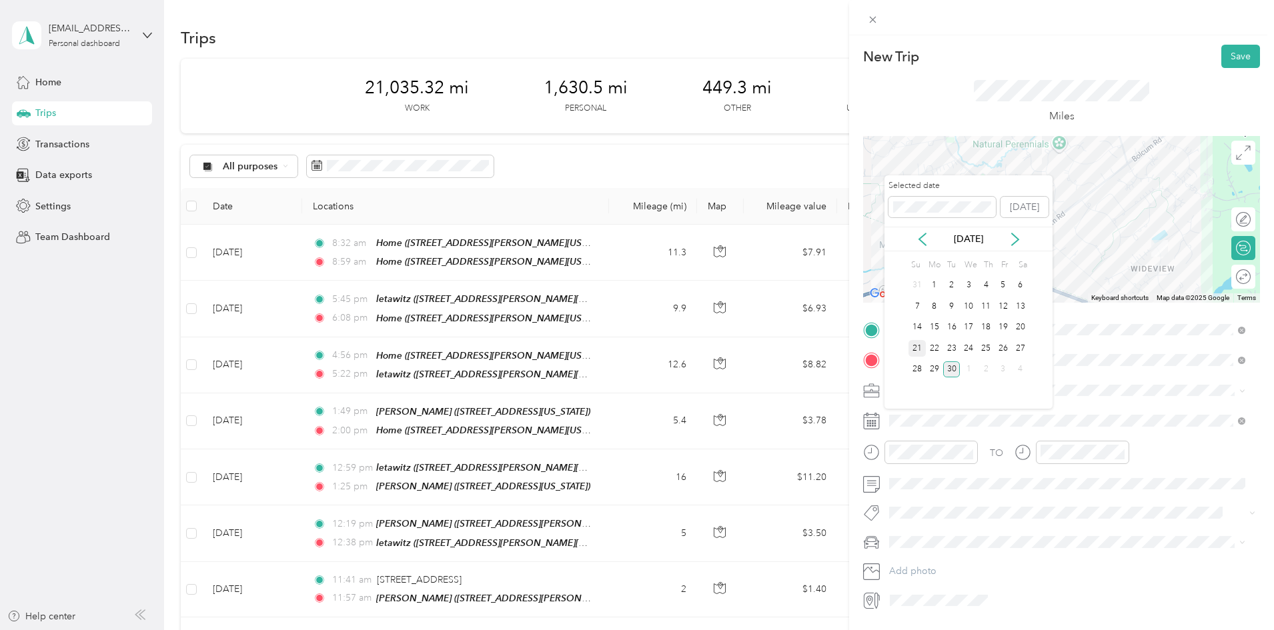
click at [917, 347] on div "21" at bounding box center [917, 348] width 17 height 17
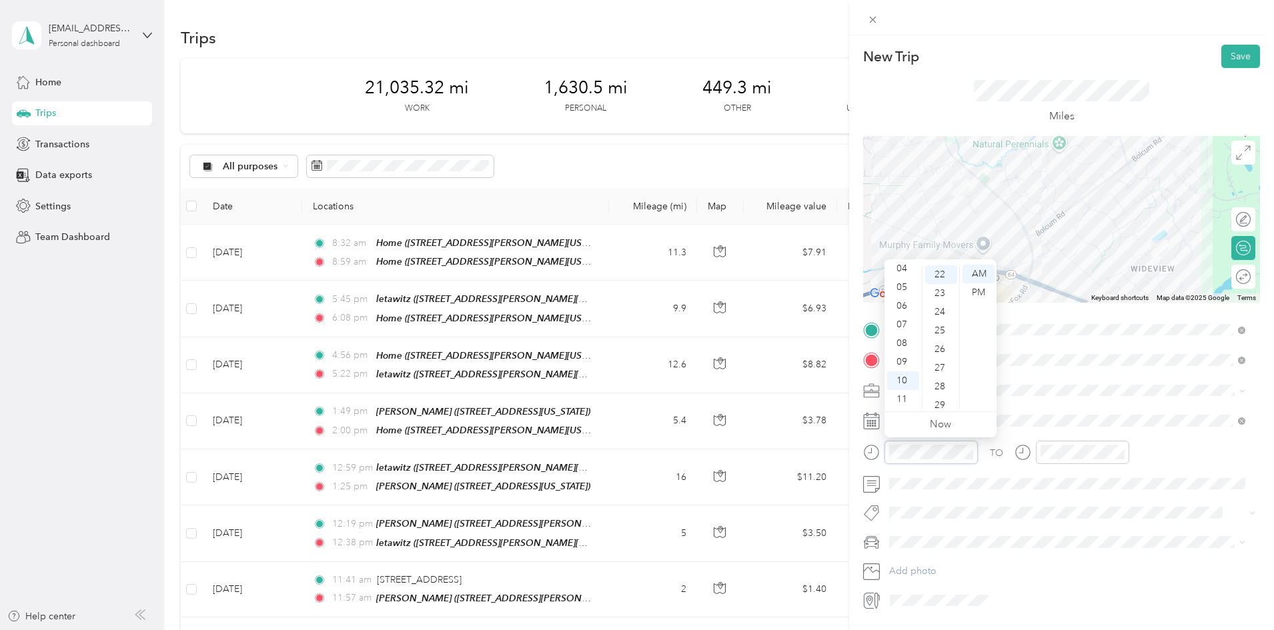
scroll to position [411, 0]
click at [903, 287] on div "05" at bounding box center [903, 287] width 32 height 19
click at [935, 268] on div "00" at bounding box center [941, 274] width 32 height 19
click at [976, 287] on div "PM" at bounding box center [979, 292] width 32 height 19
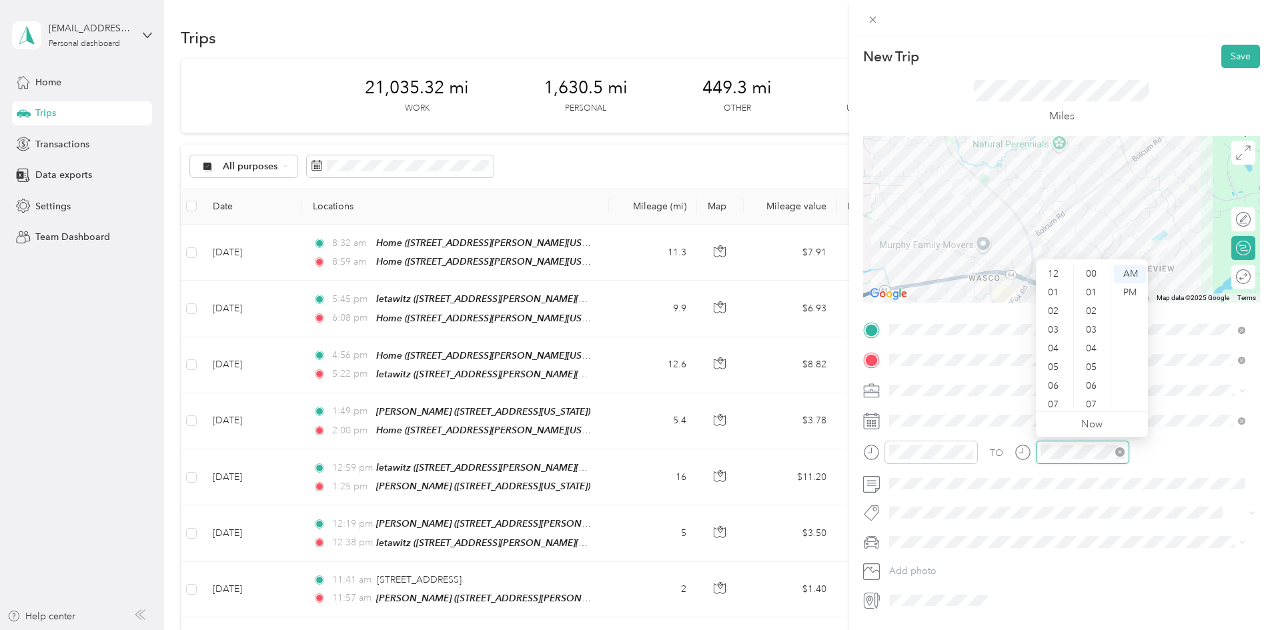
scroll to position [80, 0]
click at [1058, 285] on div "05" at bounding box center [1055, 287] width 32 height 19
click at [1089, 312] on div "10" at bounding box center [1093, 317] width 32 height 19
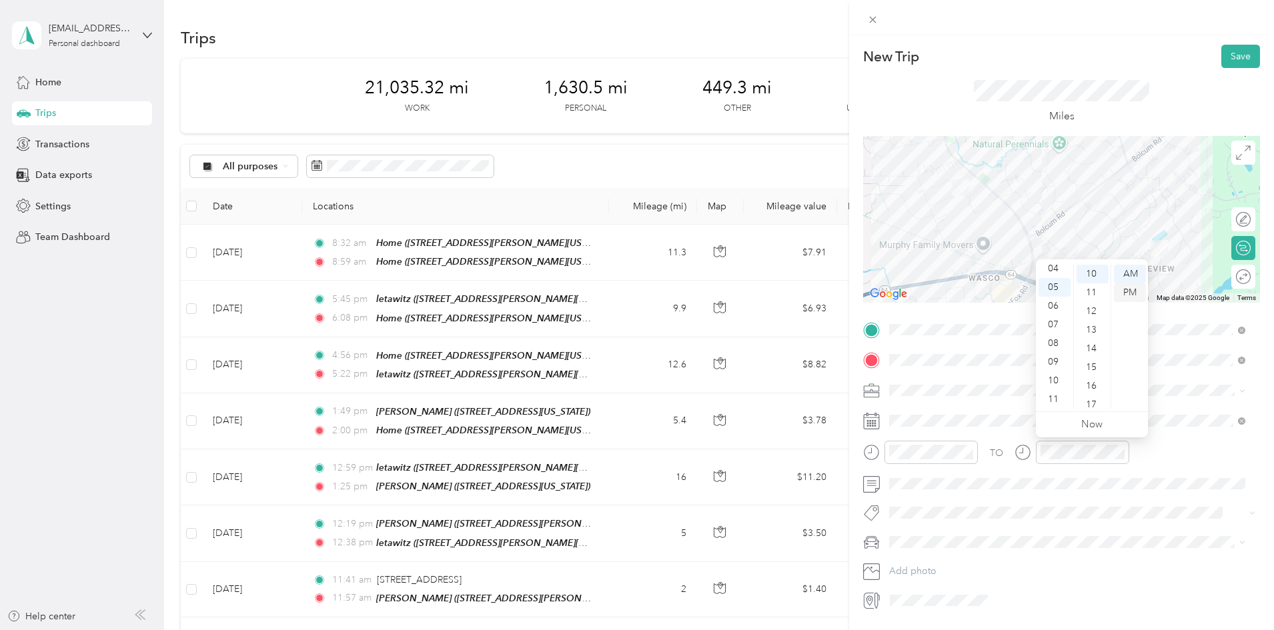
click at [1126, 290] on div "PM" at bounding box center [1130, 292] width 32 height 19
click at [1233, 49] on button "Save" at bounding box center [1240, 56] width 39 height 23
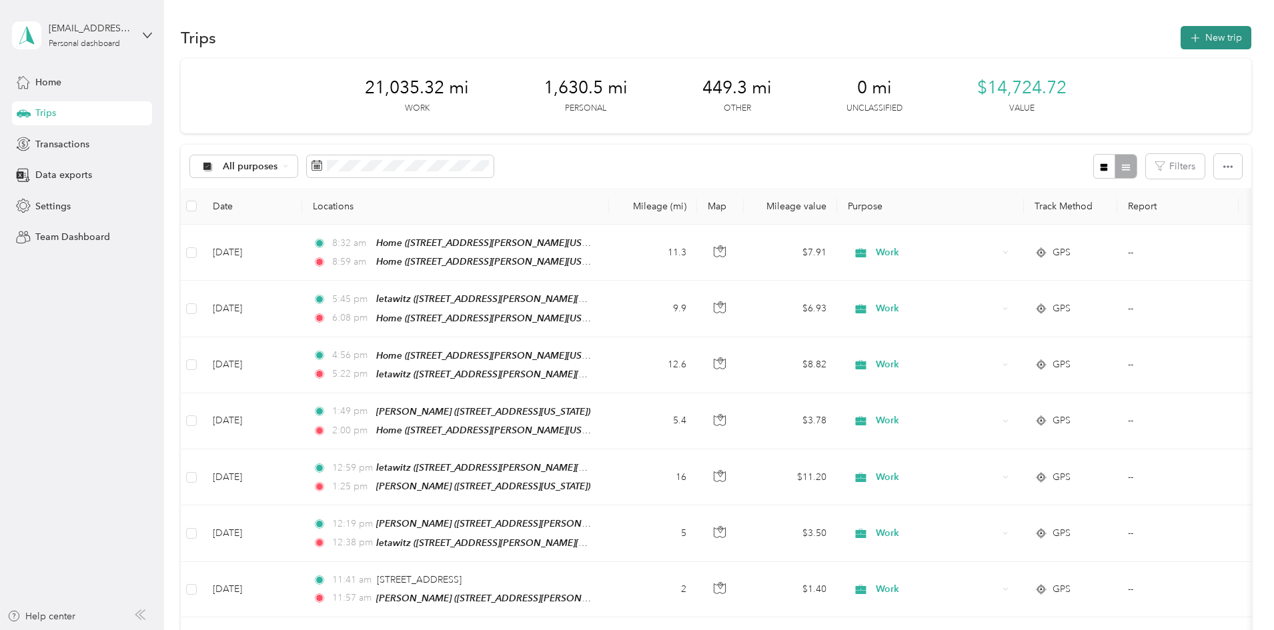
click at [1181, 33] on button "New trip" at bounding box center [1216, 37] width 71 height 23
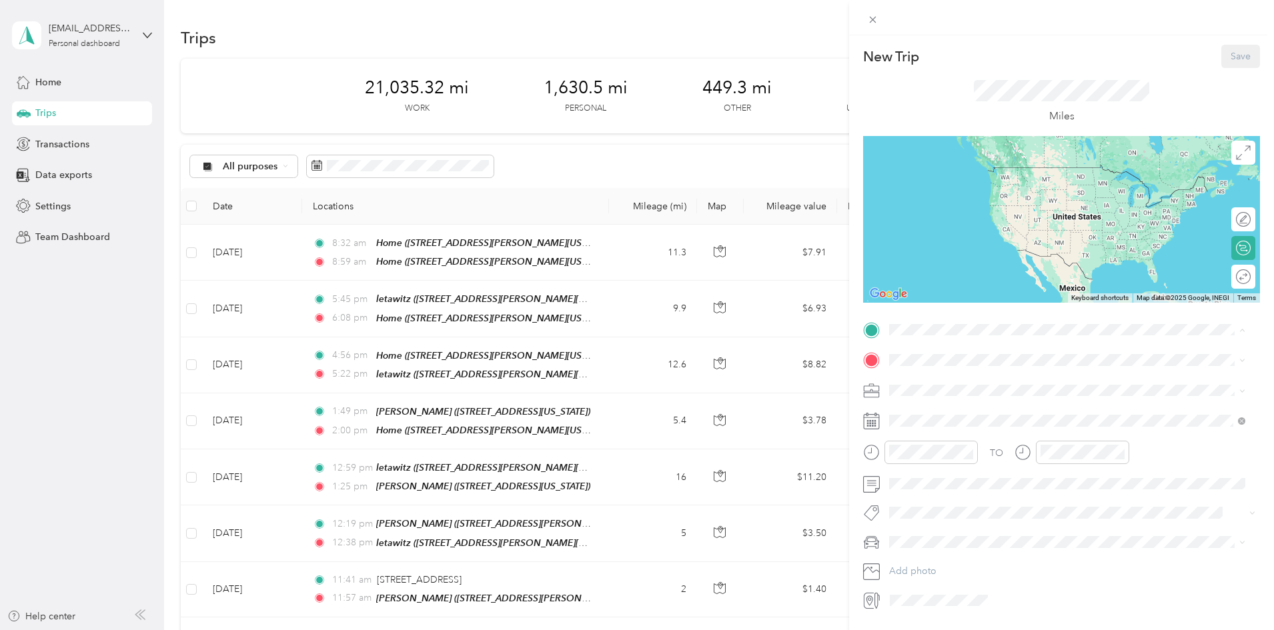
click at [971, 398] on span "[STREET_ADDRESS][GEOGRAPHIC_DATA][PERSON_NAME], [US_STATE], [GEOGRAPHIC_DATA]" at bounding box center [1071, 404] width 312 height 25
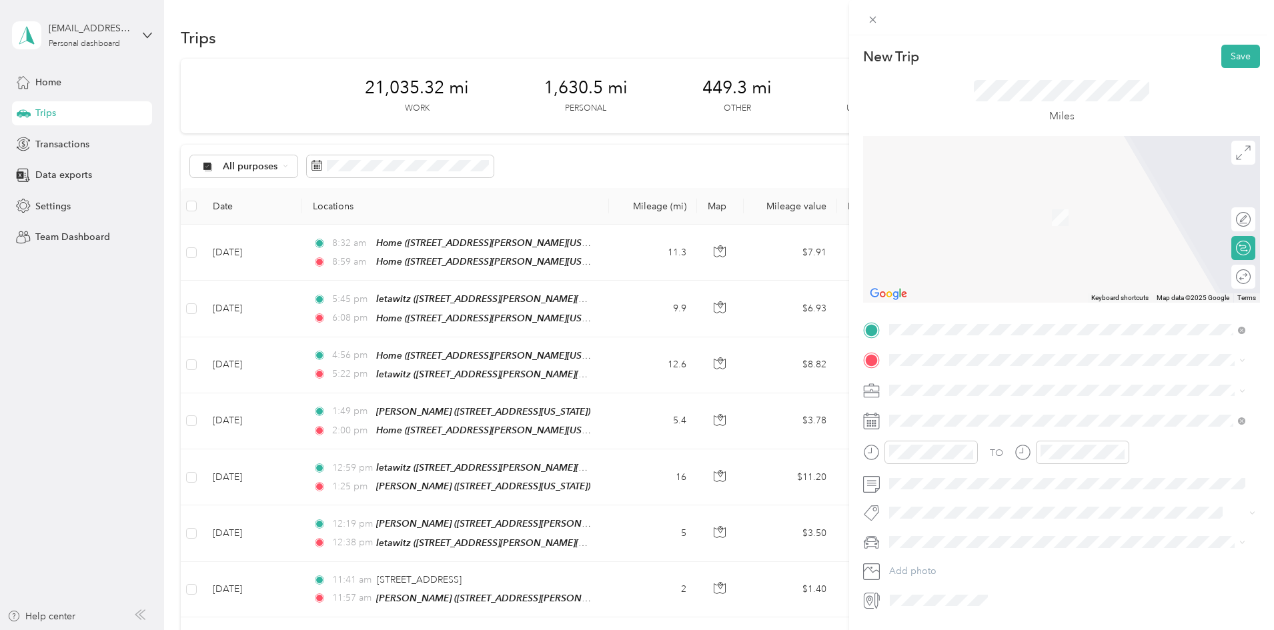
click at [967, 422] on div "lucenta [STREET_ADDRESS][PERSON_NAME][US_STATE]" at bounding box center [1018, 417] width 207 height 28
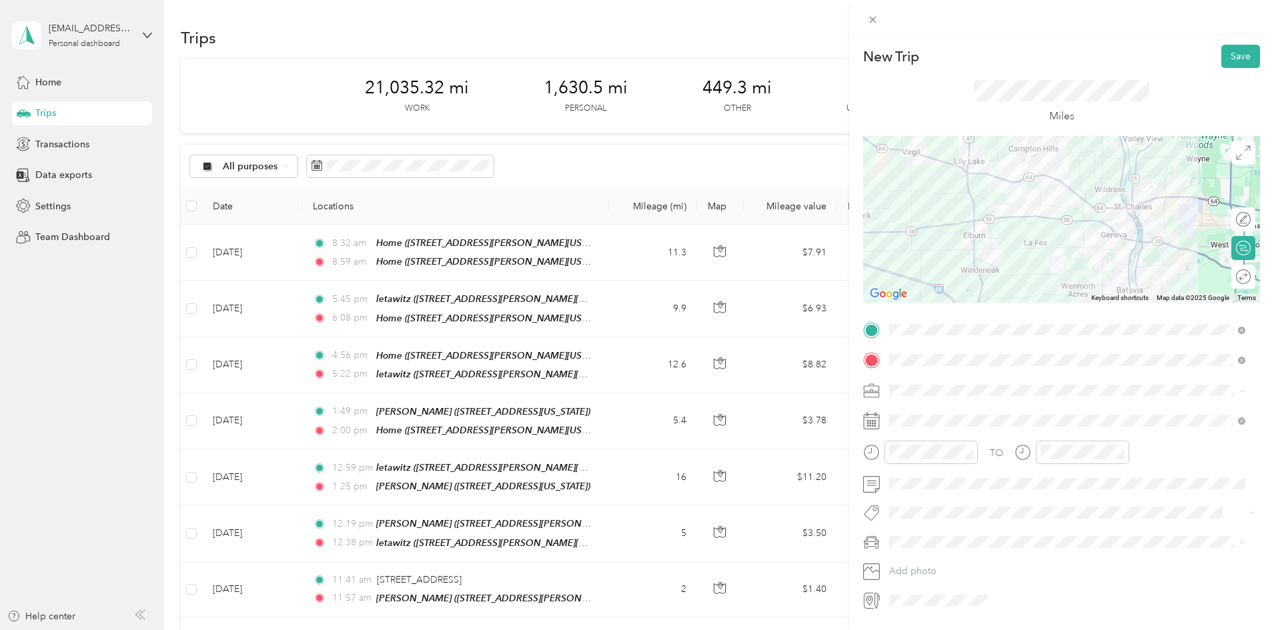
click at [911, 417] on li "Work" at bounding box center [1068, 409] width 366 height 23
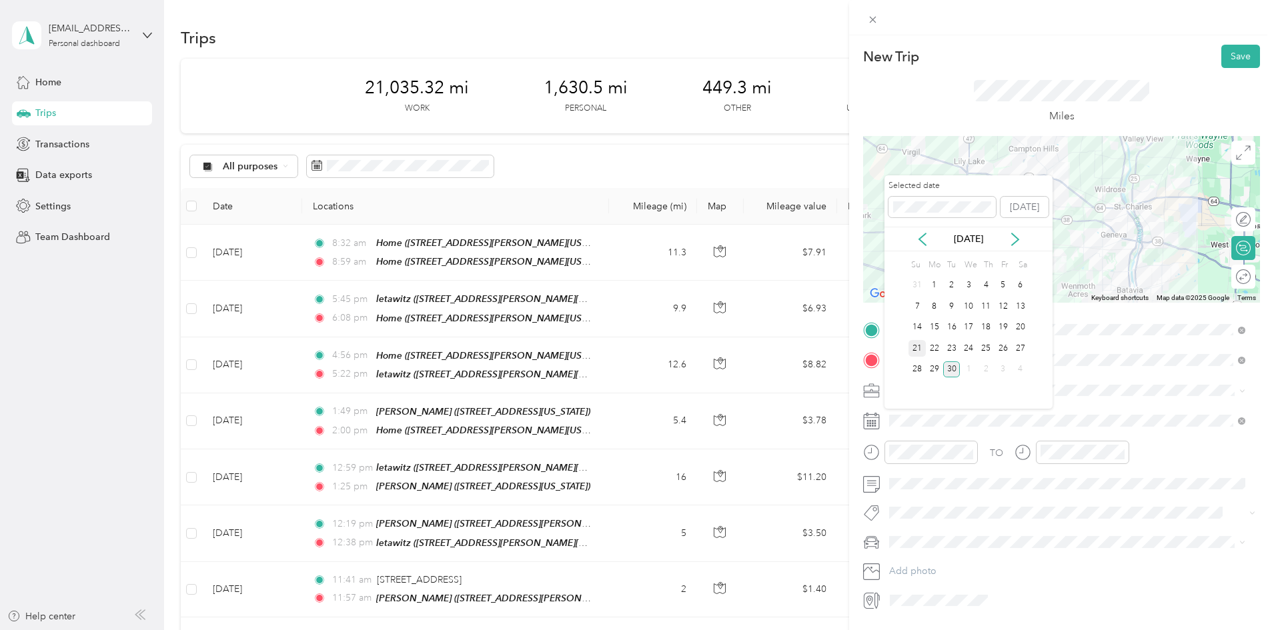
click at [920, 347] on div "21" at bounding box center [917, 348] width 17 height 17
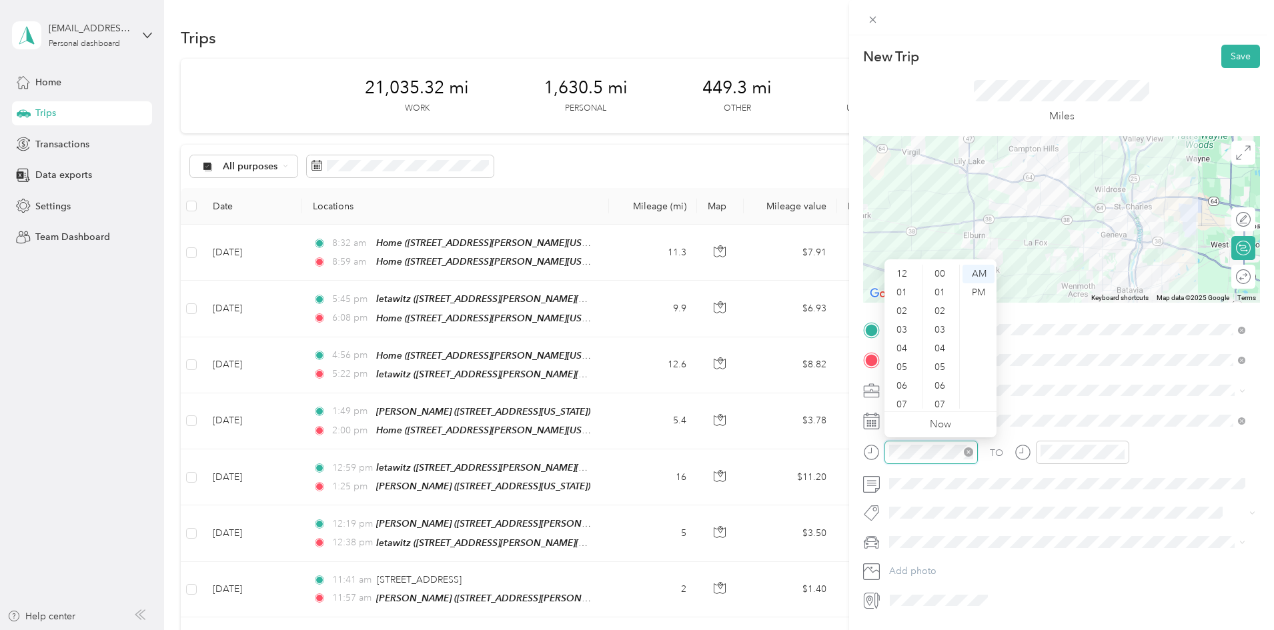
scroll to position [80, 0]
click at [906, 339] on div "08" at bounding box center [903, 343] width 32 height 19
click at [943, 267] on div "00" at bounding box center [941, 274] width 32 height 19
click at [984, 287] on div "PM" at bounding box center [979, 292] width 32 height 19
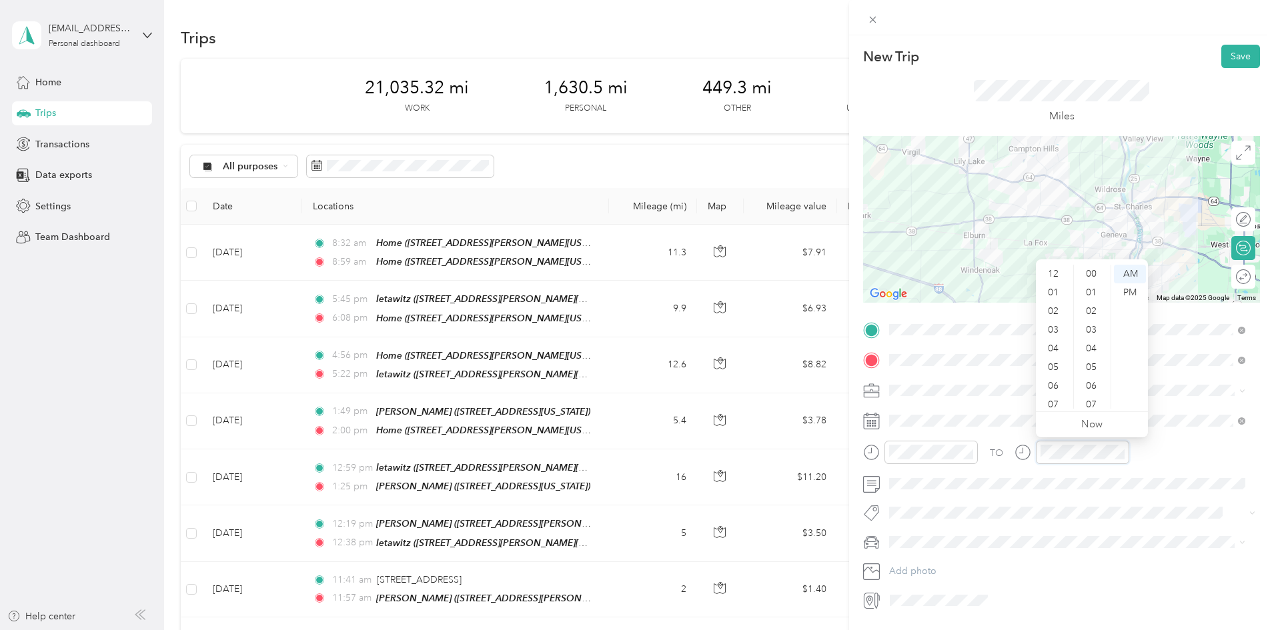
scroll to position [80, 0]
click at [1060, 343] on div "08" at bounding box center [1055, 343] width 32 height 19
click at [1093, 295] on div "10" at bounding box center [1093, 298] width 32 height 19
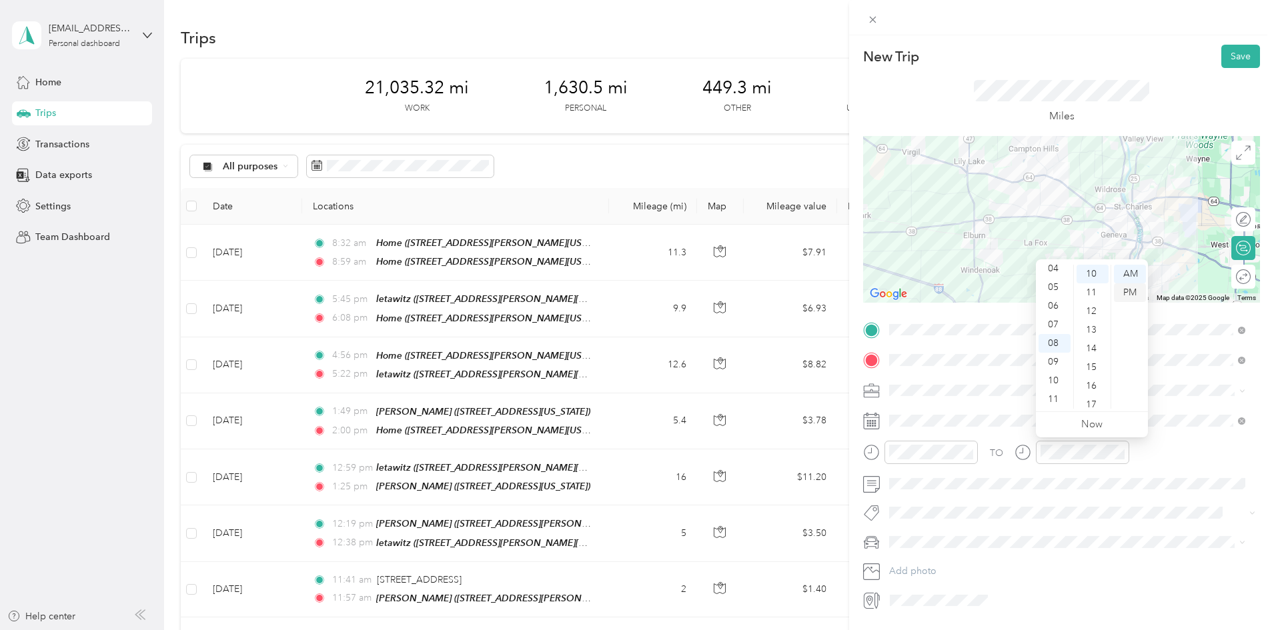
click at [1131, 288] on div "PM" at bounding box center [1130, 292] width 32 height 19
click at [1221, 49] on button "Save" at bounding box center [1240, 56] width 39 height 23
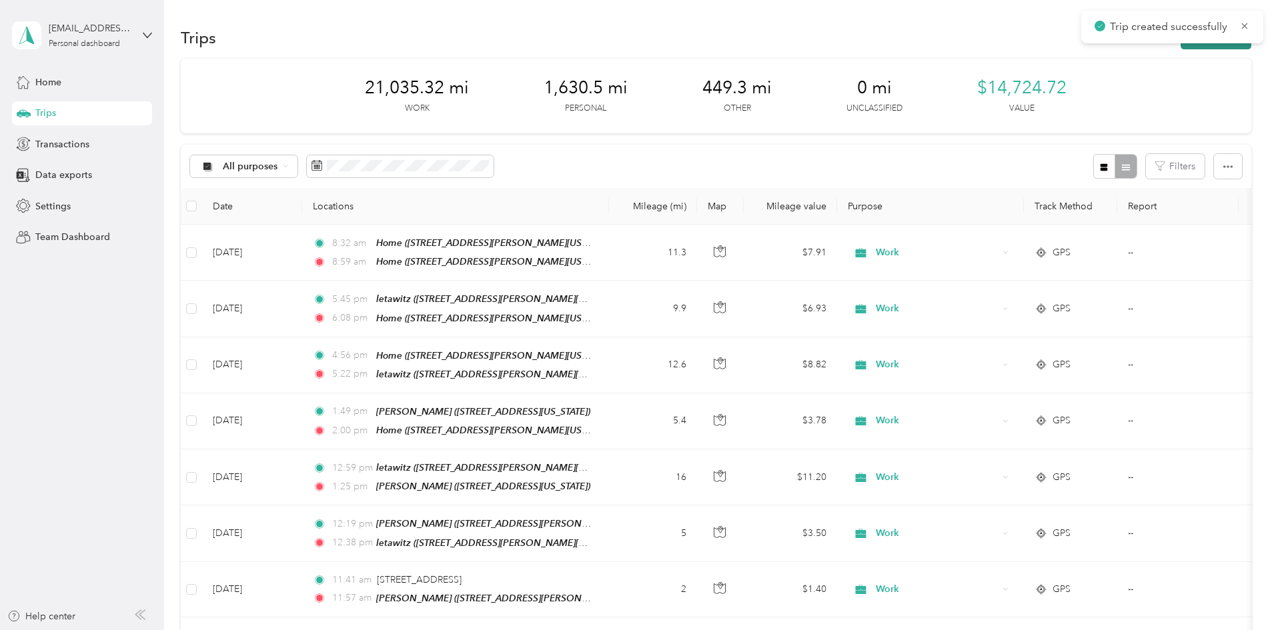
click at [1181, 44] on button "New trip" at bounding box center [1216, 37] width 71 height 23
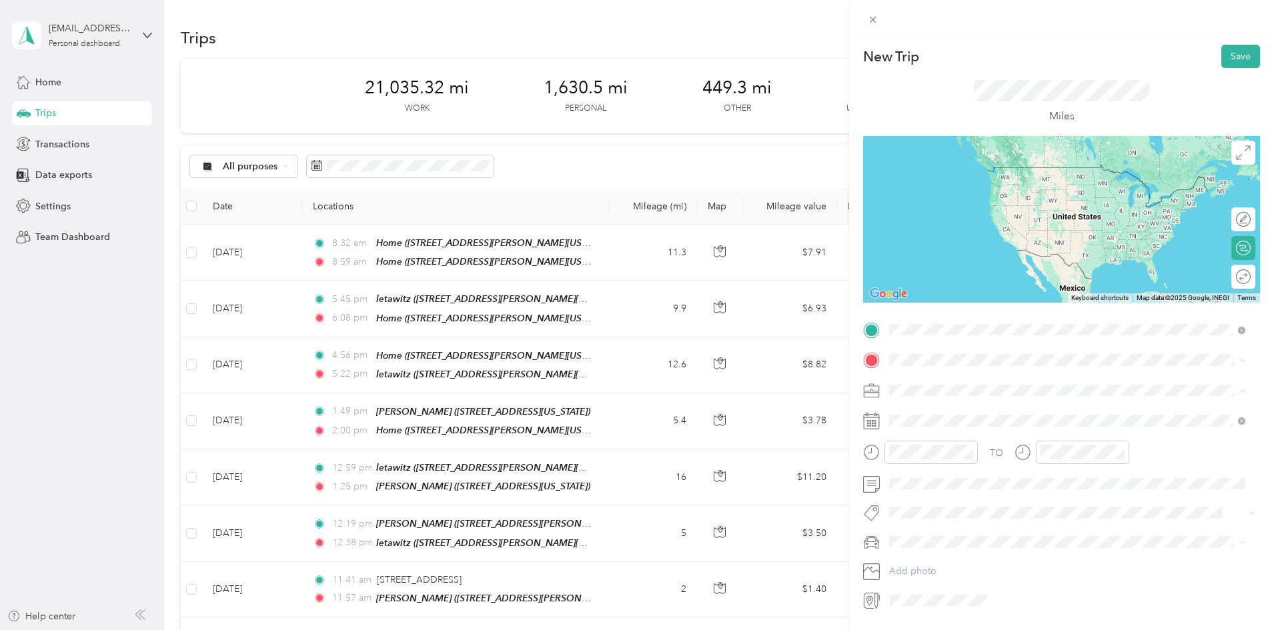
click at [957, 382] on div "lucenta" at bounding box center [1018, 383] width 207 height 12
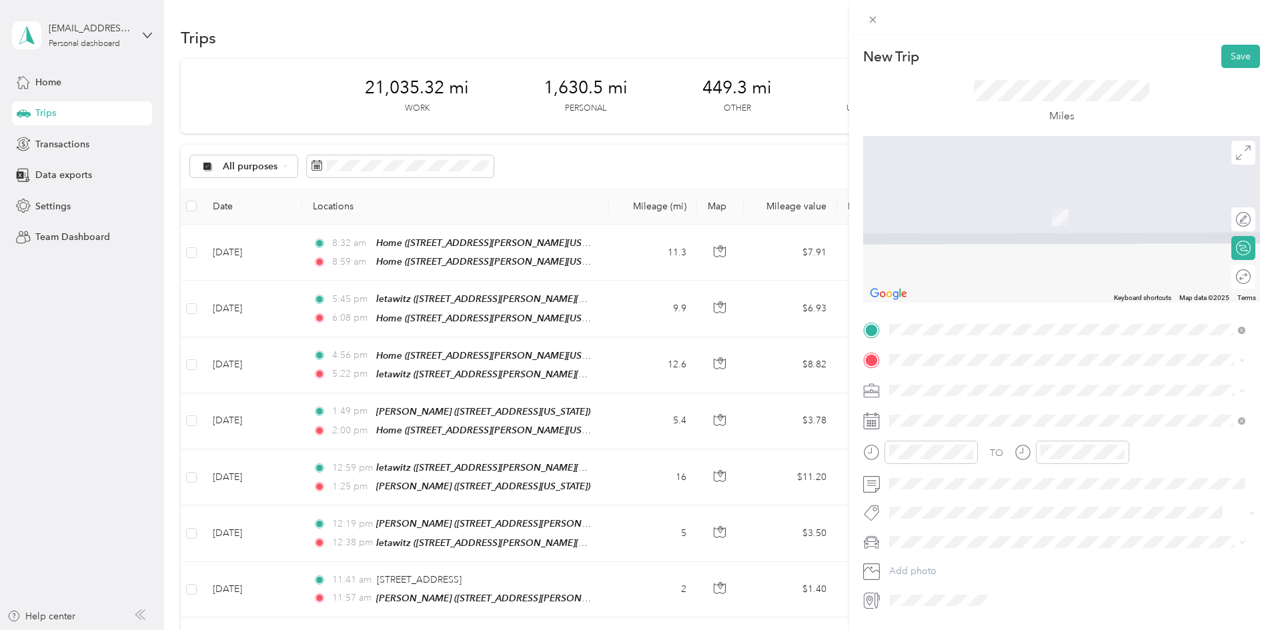
click at [943, 426] on span "[STREET_ADDRESS][GEOGRAPHIC_DATA][PERSON_NAME], [US_STATE], [GEOGRAPHIC_DATA]" at bounding box center [1071, 428] width 312 height 25
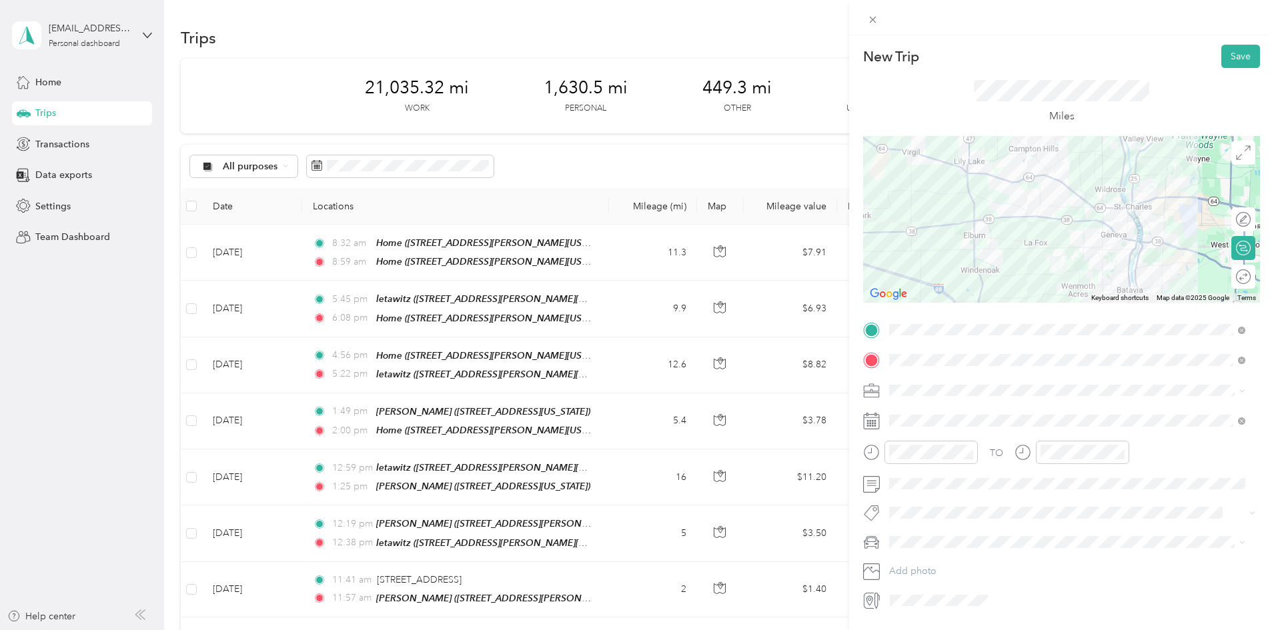
click at [929, 412] on div "Work" at bounding box center [1067, 409] width 347 height 14
click at [930, 427] on span at bounding box center [1073, 420] width 376 height 21
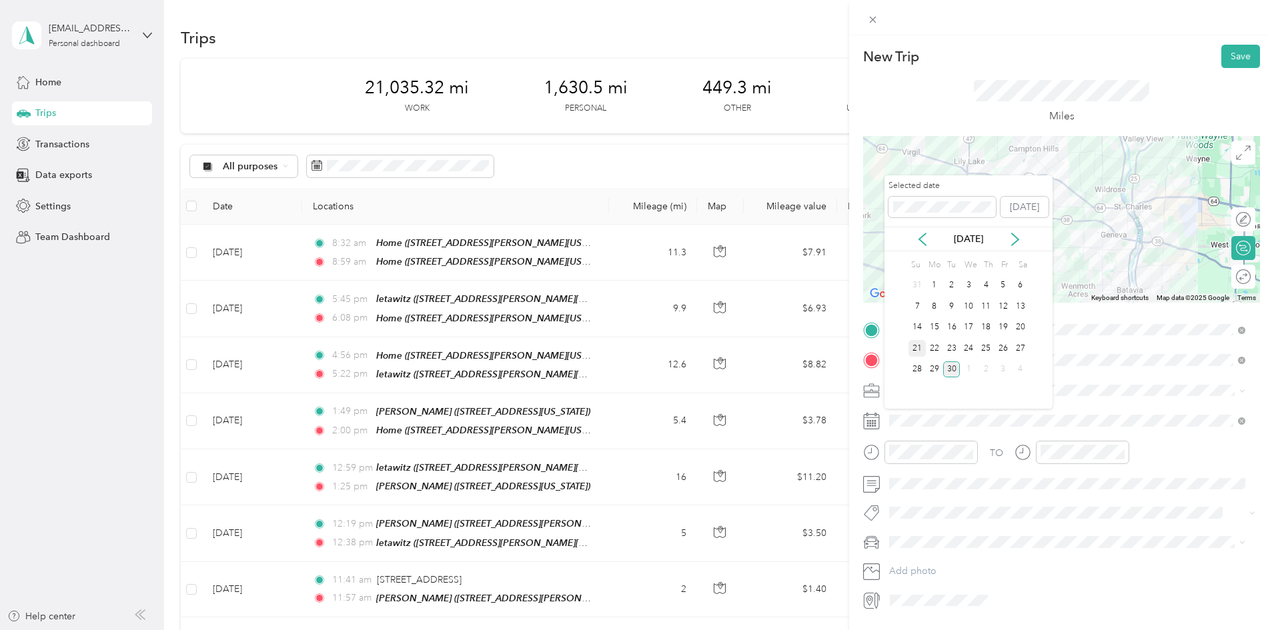
click at [915, 347] on div "21" at bounding box center [917, 348] width 17 height 17
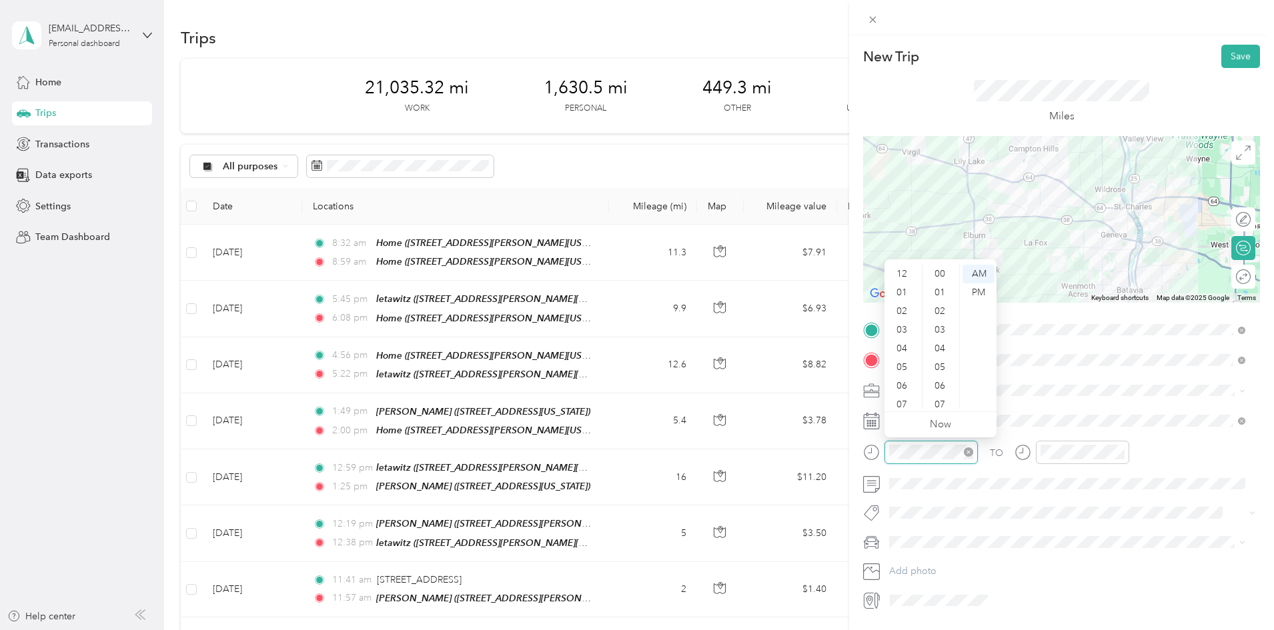
scroll to position [80, 0]
click at [902, 341] on div "08" at bounding box center [903, 343] width 32 height 19
click at [940, 373] on div "40" at bounding box center [941, 373] width 32 height 19
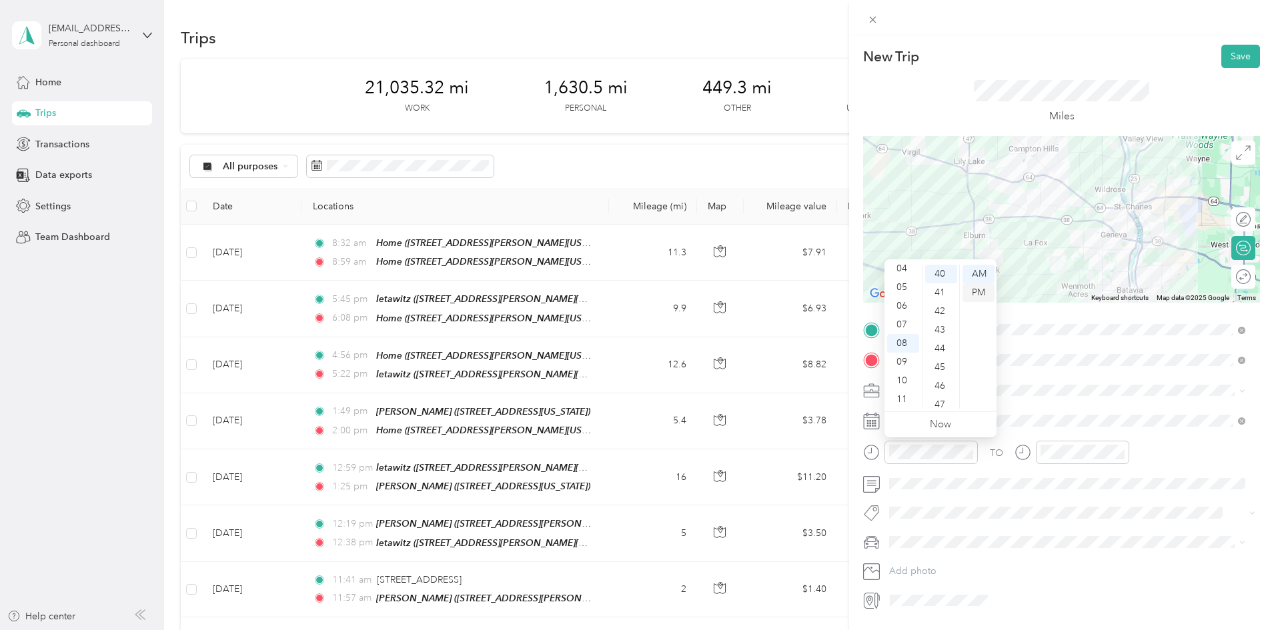
click at [981, 289] on div "PM" at bounding box center [979, 292] width 32 height 19
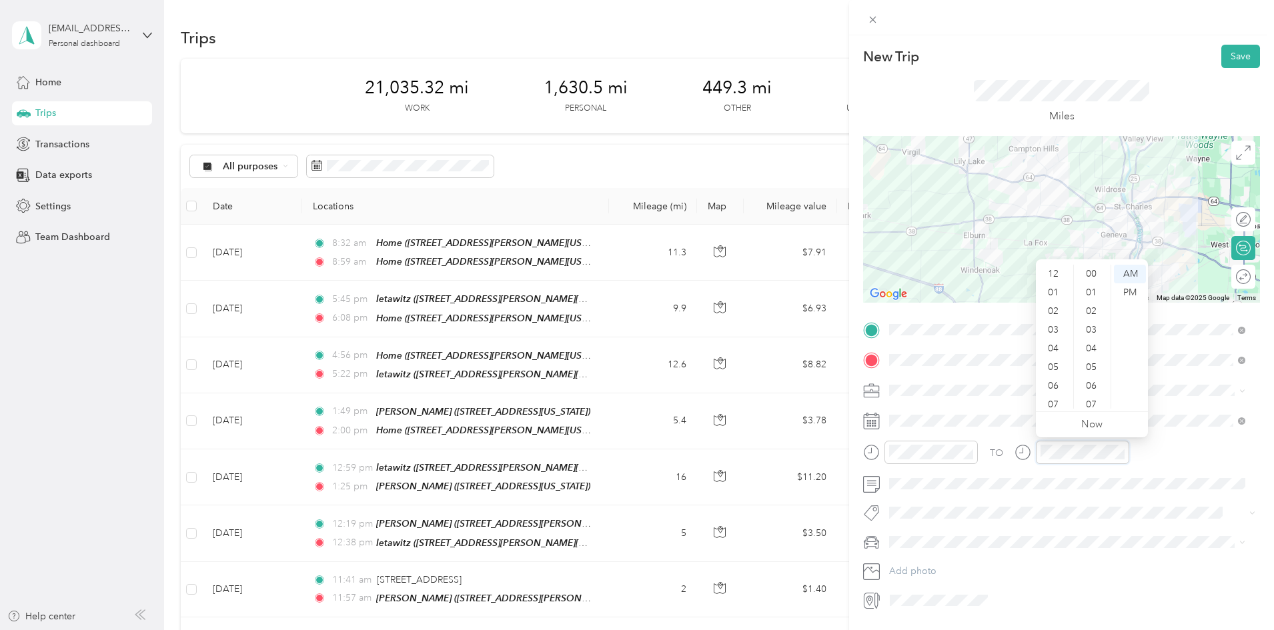
scroll to position [80, 0]
click at [1044, 342] on div "08" at bounding box center [1055, 343] width 32 height 19
click at [1094, 382] on div "55" at bounding box center [1093, 386] width 32 height 19
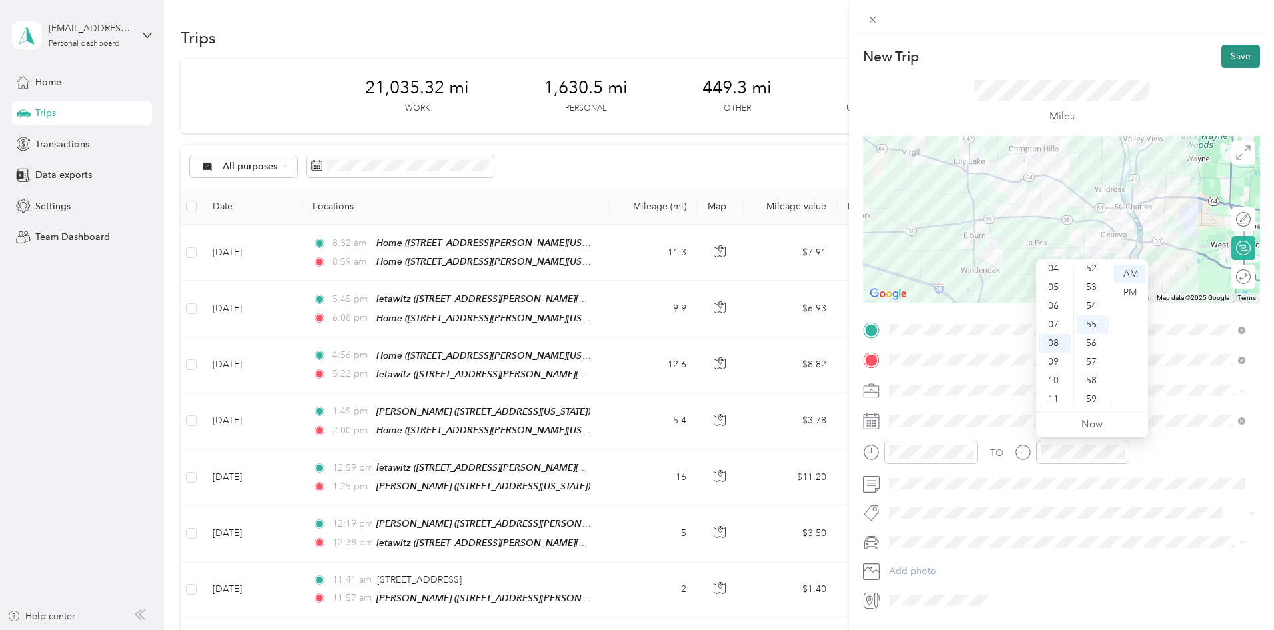
click at [1239, 53] on button "Save" at bounding box center [1240, 56] width 39 height 23
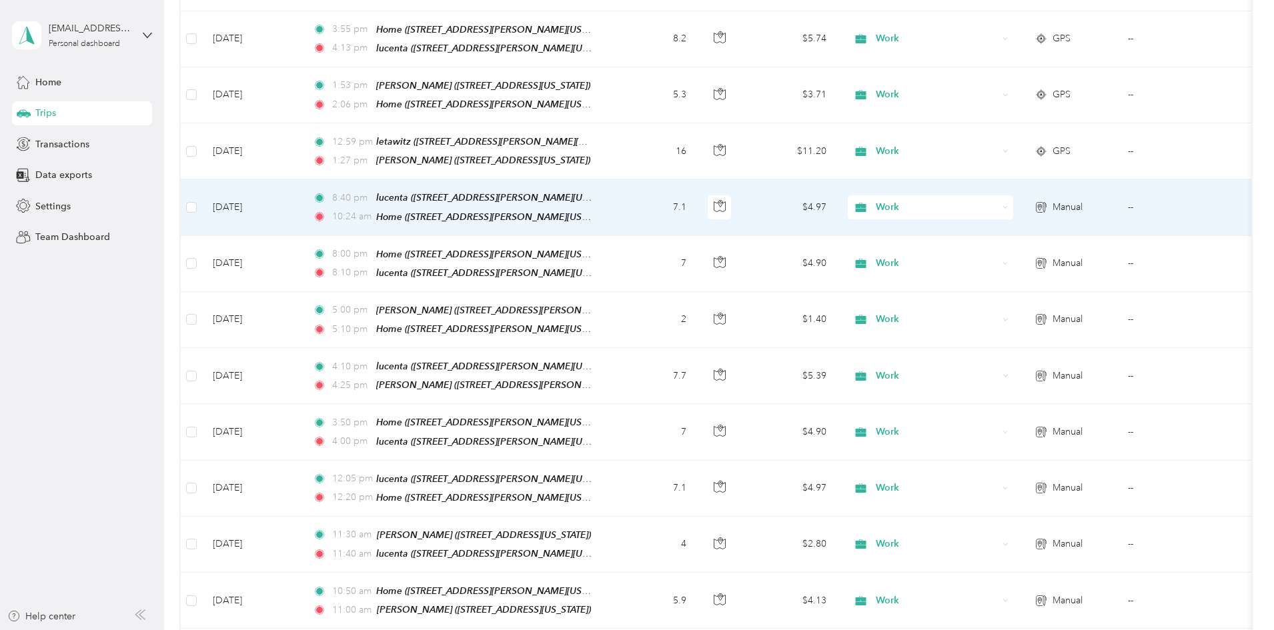
scroll to position [3469, 0]
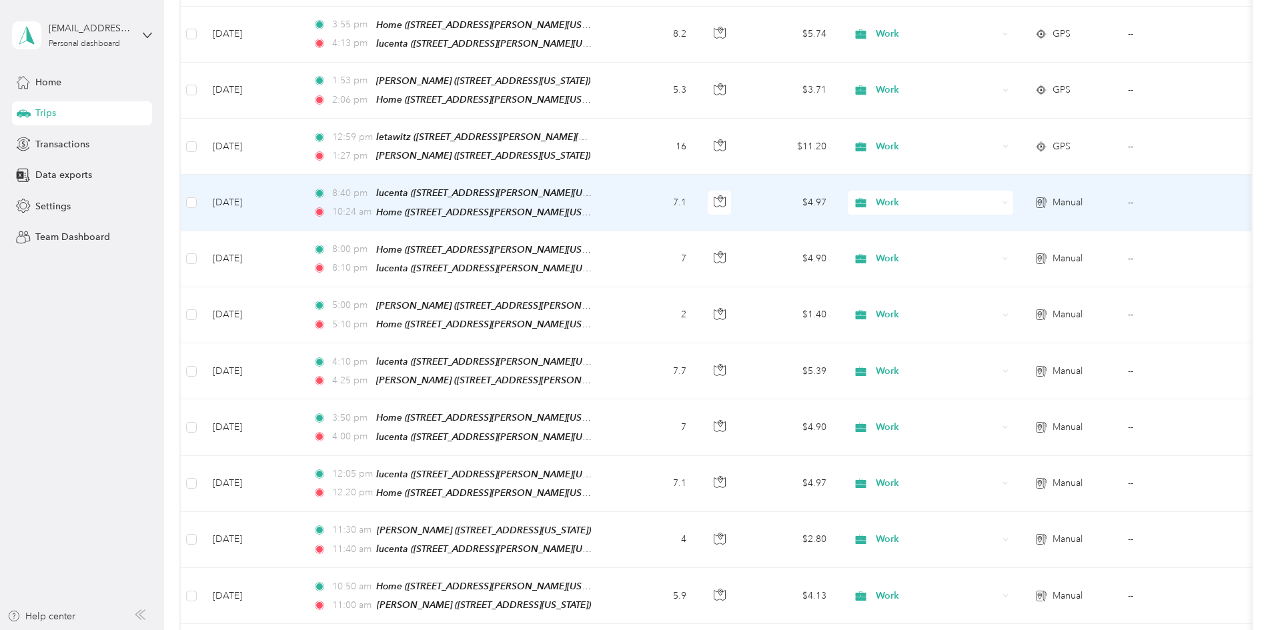
click at [609, 175] on td "8:40 pm lucenta ([STREET_ADDRESS][PERSON_NAME][US_STATE]) 10:24 am Home (4N967 …" at bounding box center [455, 203] width 307 height 56
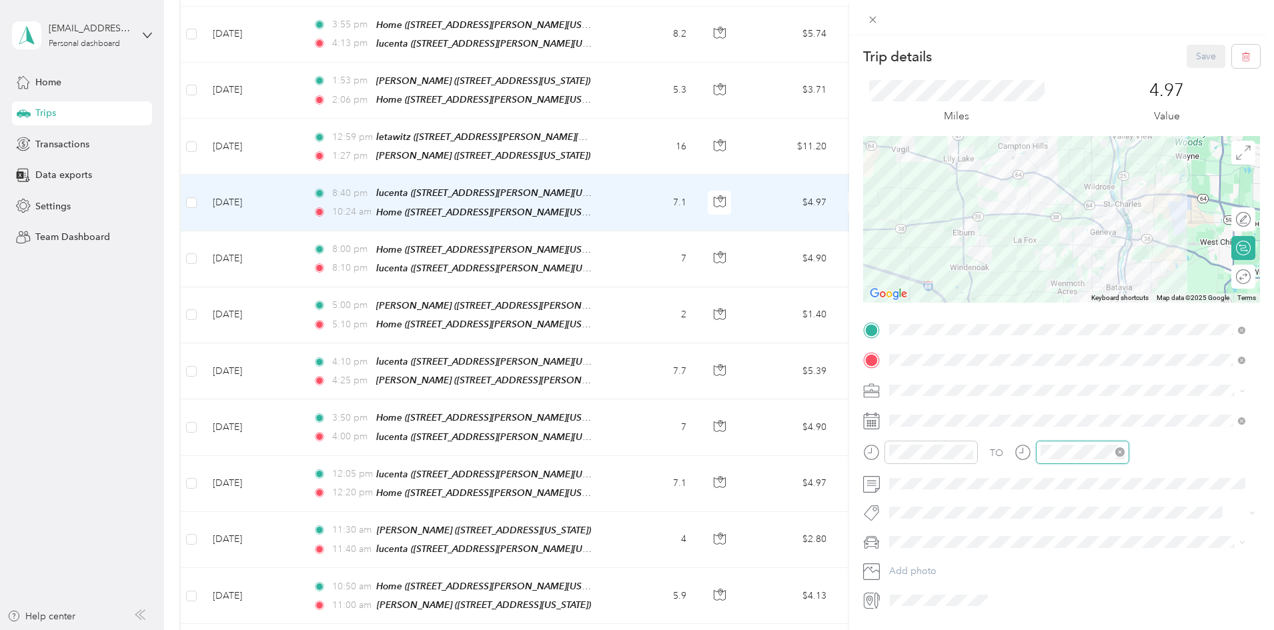
scroll to position [448, 0]
click at [1053, 338] on div "08" at bounding box center [1055, 343] width 32 height 19
click at [1095, 353] on div "50" at bounding box center [1093, 359] width 32 height 19
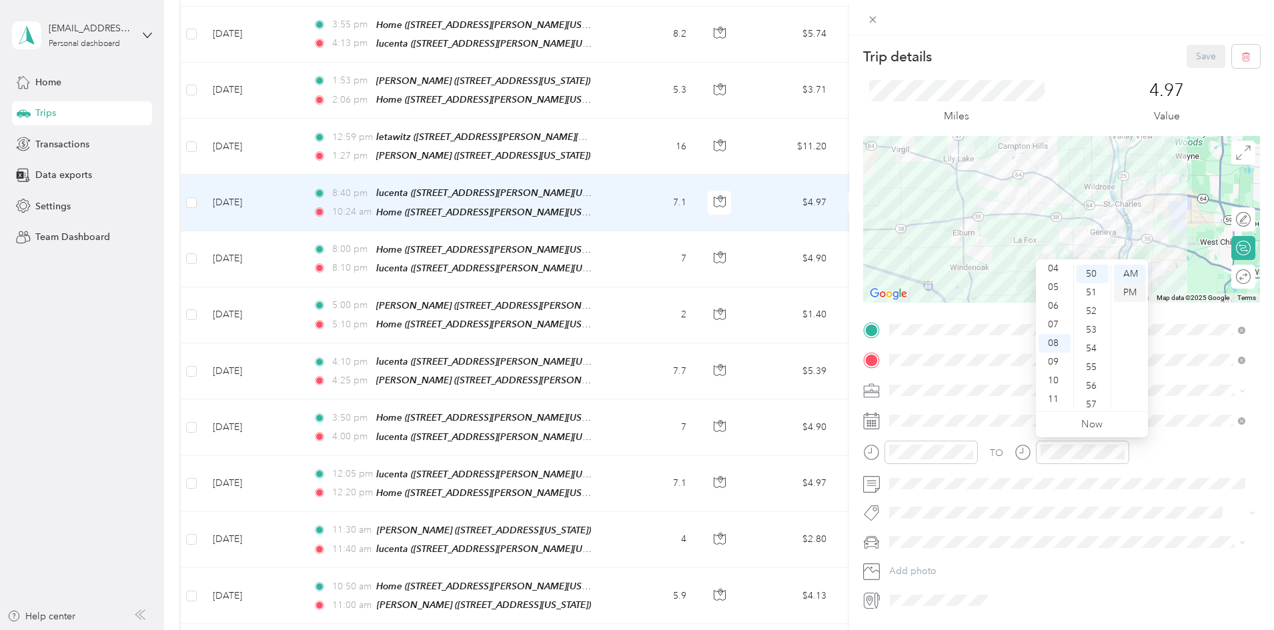
click at [1132, 289] on div "PM" at bounding box center [1130, 292] width 32 height 19
click at [1120, 536] on span at bounding box center [1073, 542] width 376 height 21
click at [1191, 56] on button "Save" at bounding box center [1206, 56] width 39 height 23
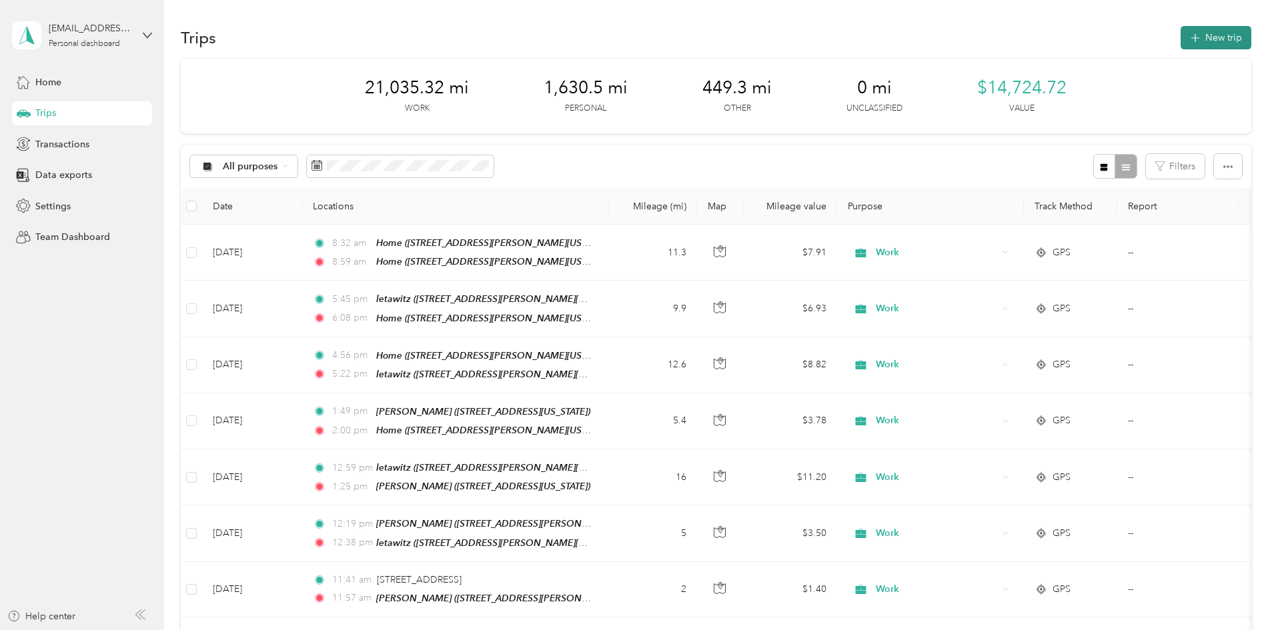
click at [1181, 34] on button "New trip" at bounding box center [1216, 37] width 71 height 23
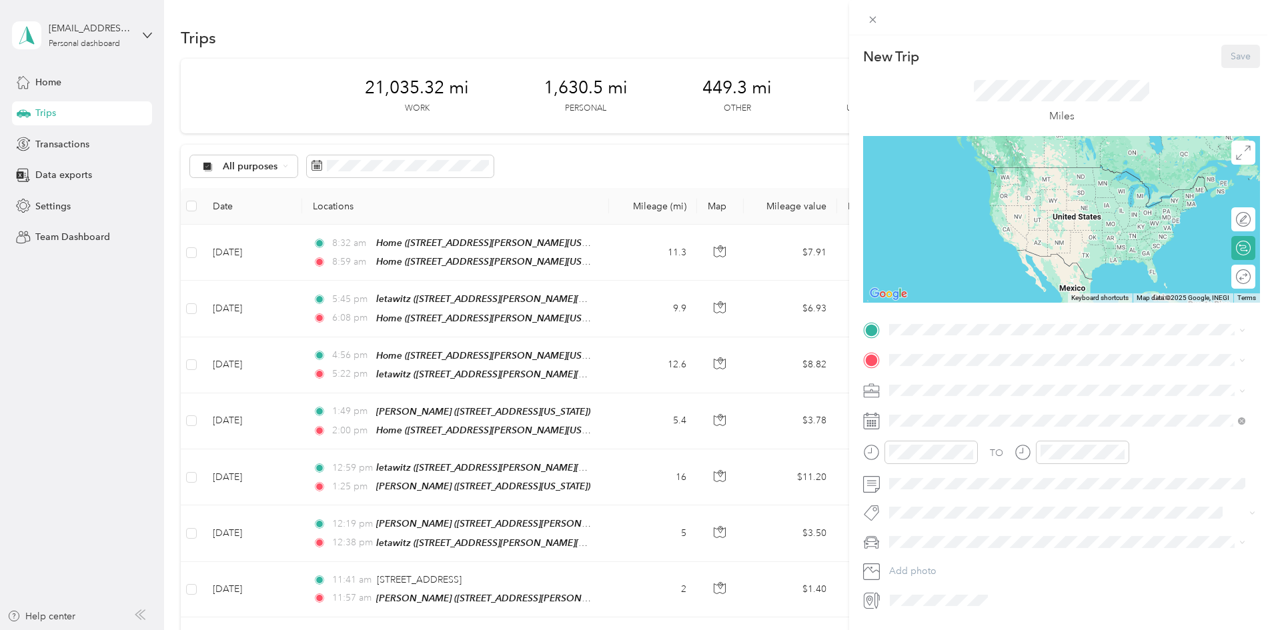
click at [973, 396] on span "[STREET_ADDRESS][GEOGRAPHIC_DATA][PERSON_NAME], [US_STATE], [GEOGRAPHIC_DATA]" at bounding box center [1071, 402] width 312 height 25
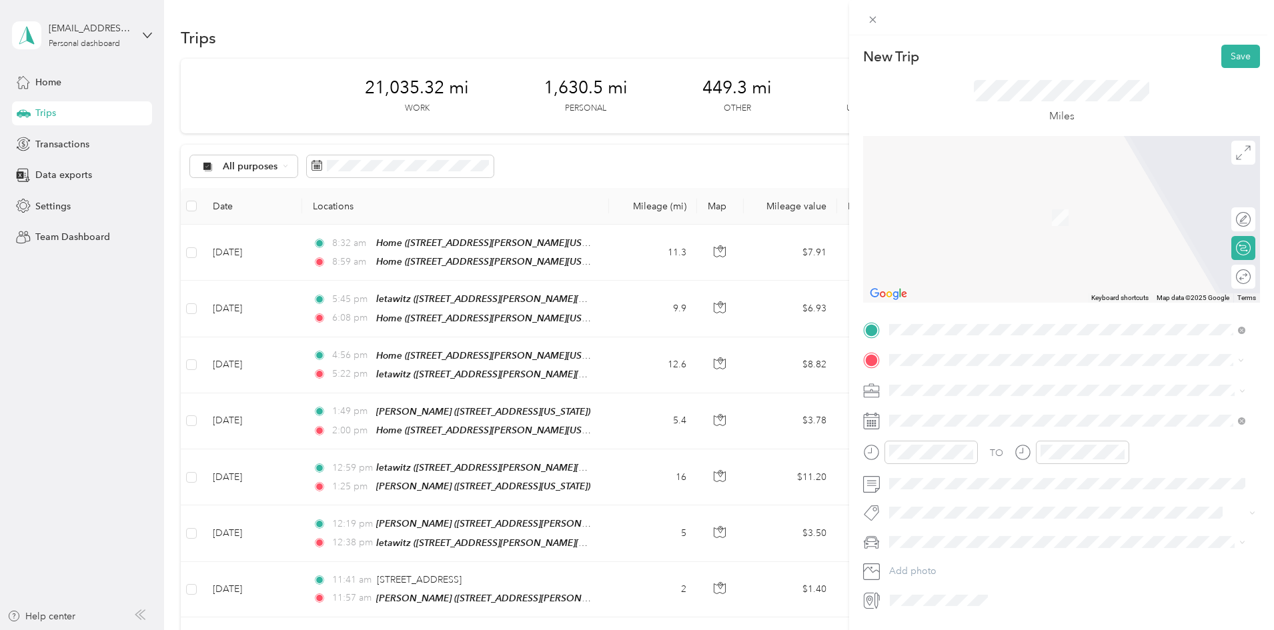
click at [952, 418] on div "lucenta [STREET_ADDRESS][PERSON_NAME][US_STATE]" at bounding box center [1018, 420] width 207 height 28
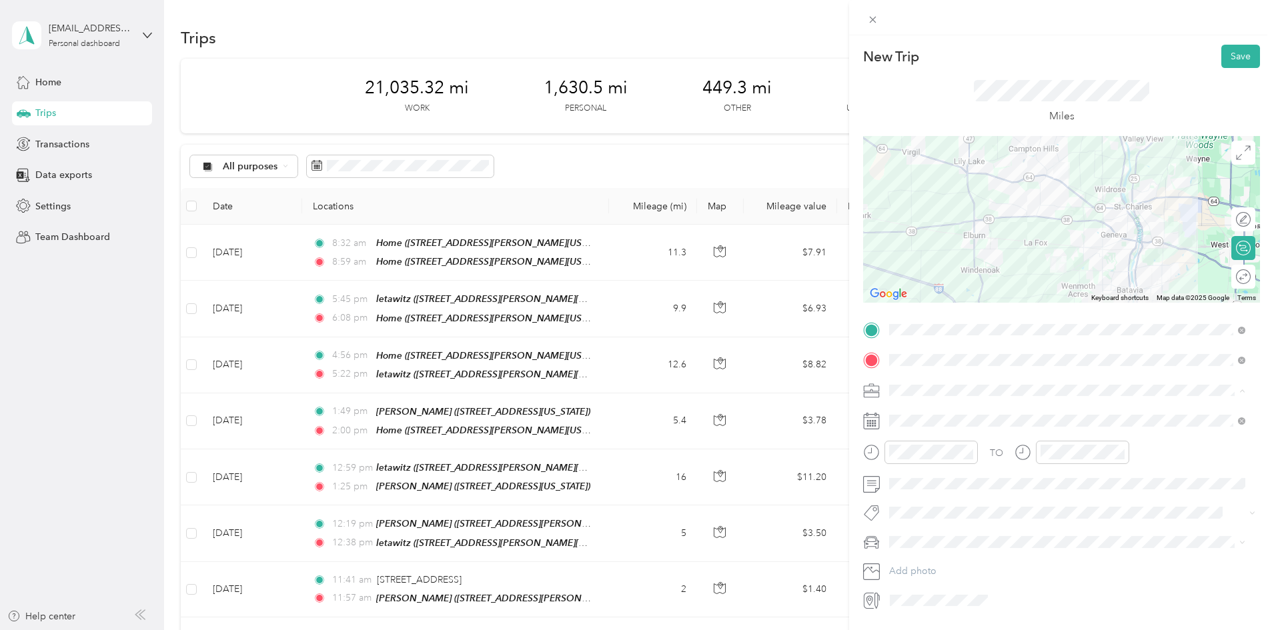
click at [915, 414] on span "Work" at bounding box center [905, 413] width 23 height 11
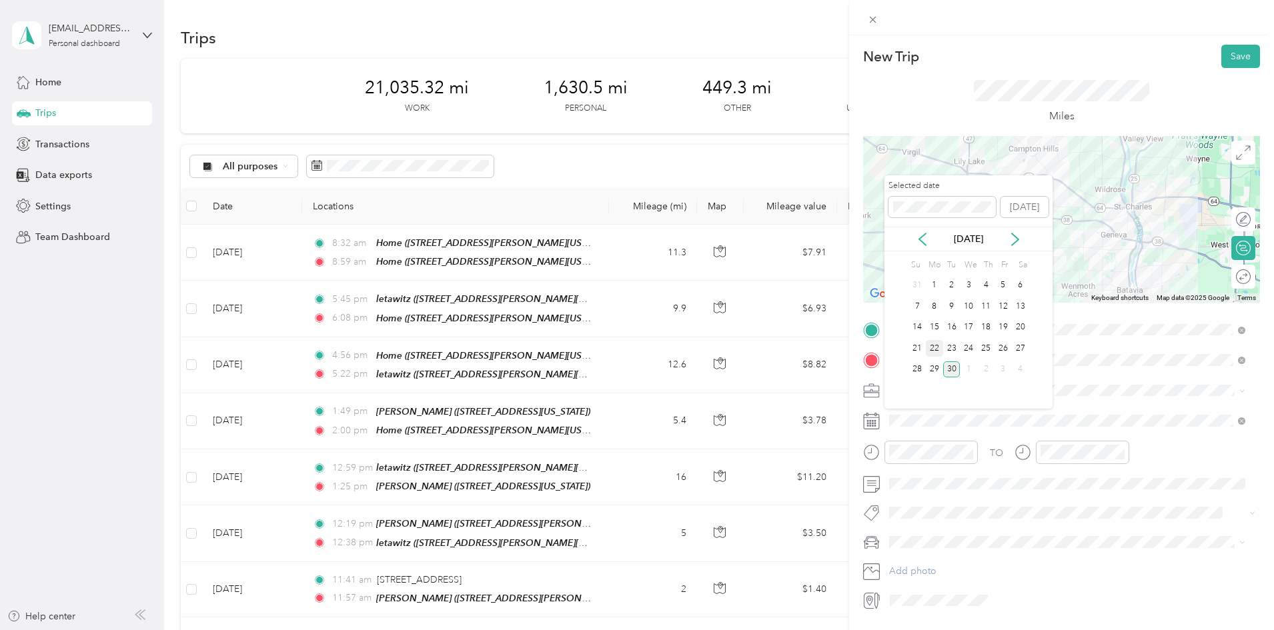
click at [931, 344] on div "22" at bounding box center [934, 348] width 17 height 17
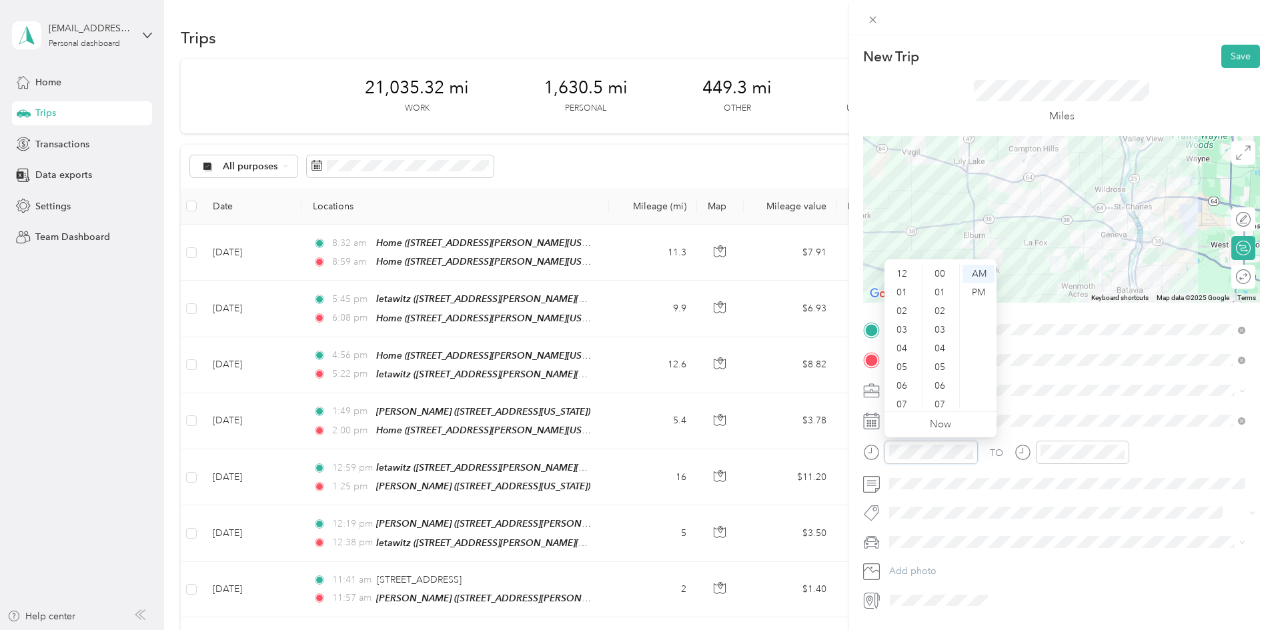
scroll to position [80, 0]
click at [906, 303] on div "06" at bounding box center [903, 306] width 32 height 19
click at [947, 272] on div "00" at bounding box center [941, 274] width 32 height 19
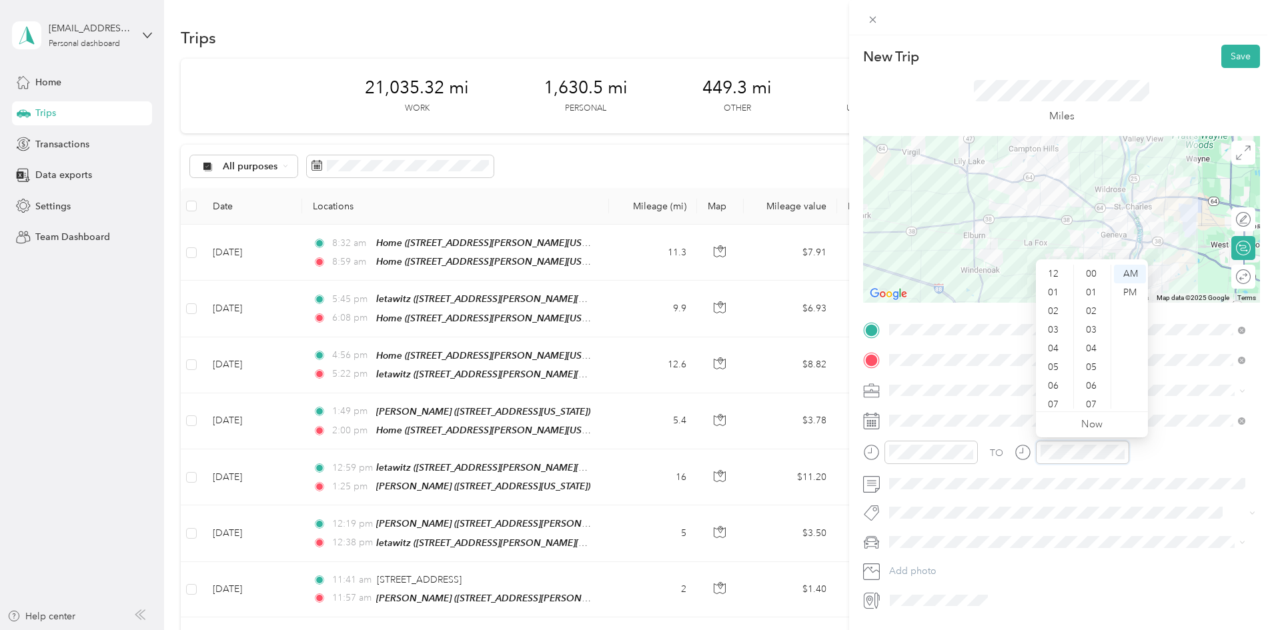
scroll to position [80, 0]
click at [1054, 306] on div "06" at bounding box center [1055, 306] width 32 height 19
click at [1091, 322] on div "10" at bounding box center [1093, 327] width 32 height 19
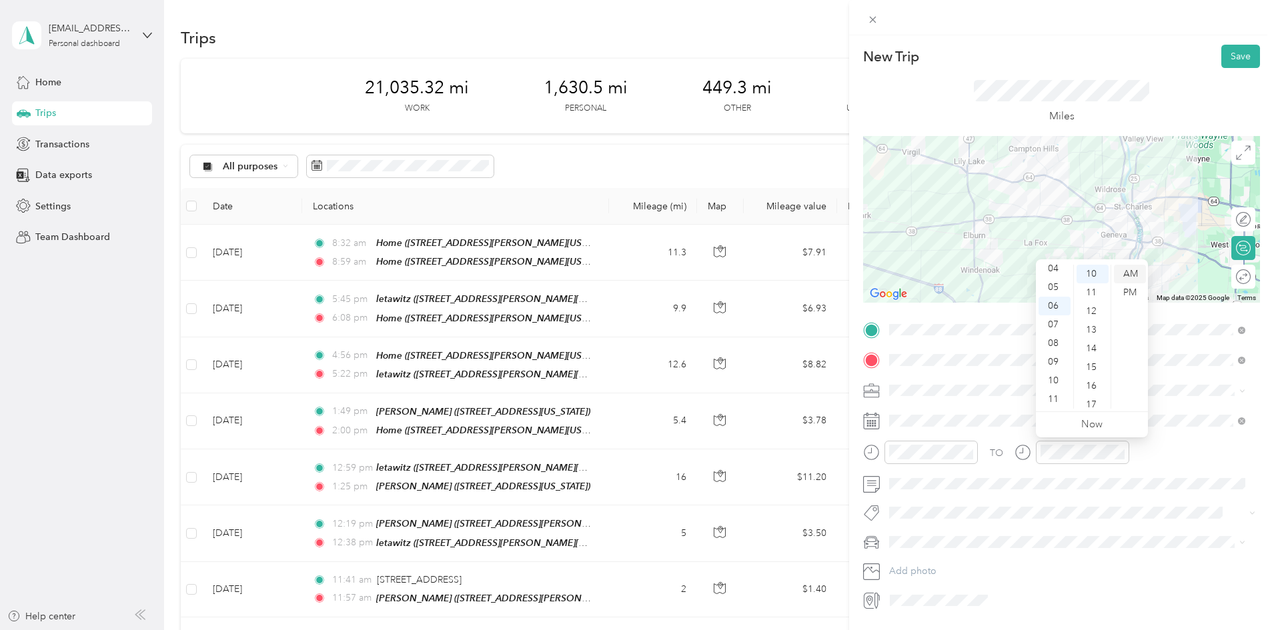
click at [1126, 269] on div "AM" at bounding box center [1130, 274] width 32 height 19
click at [1233, 54] on button "Save" at bounding box center [1240, 56] width 39 height 23
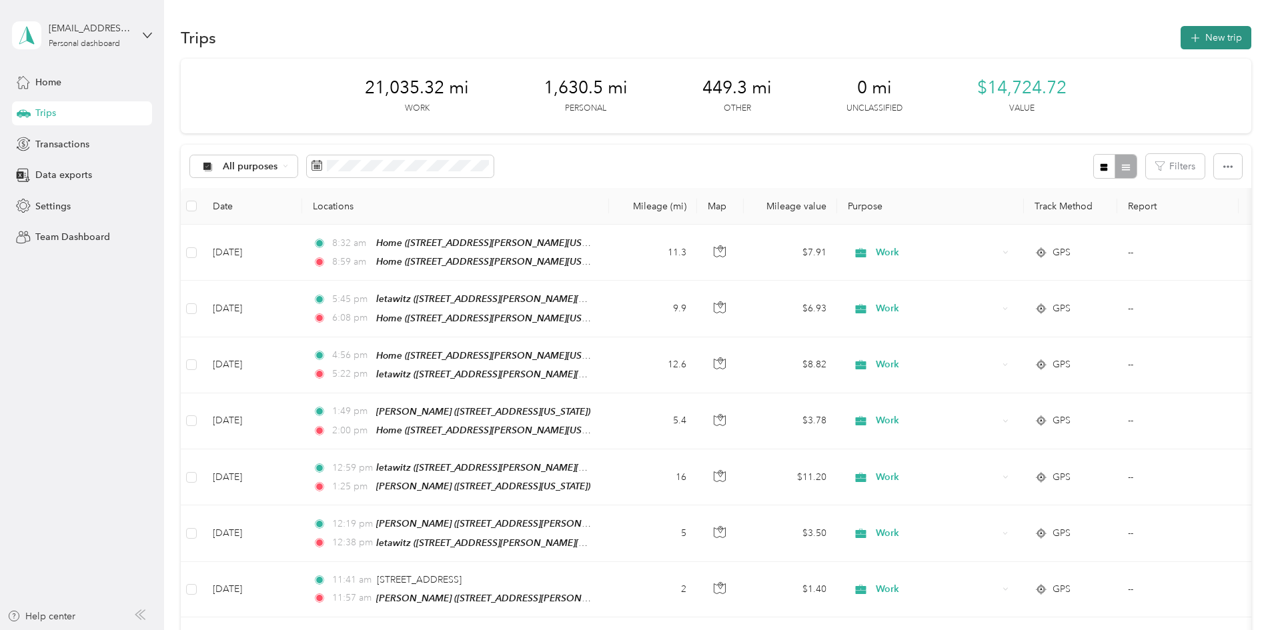
click at [1181, 33] on button "New trip" at bounding box center [1216, 37] width 71 height 23
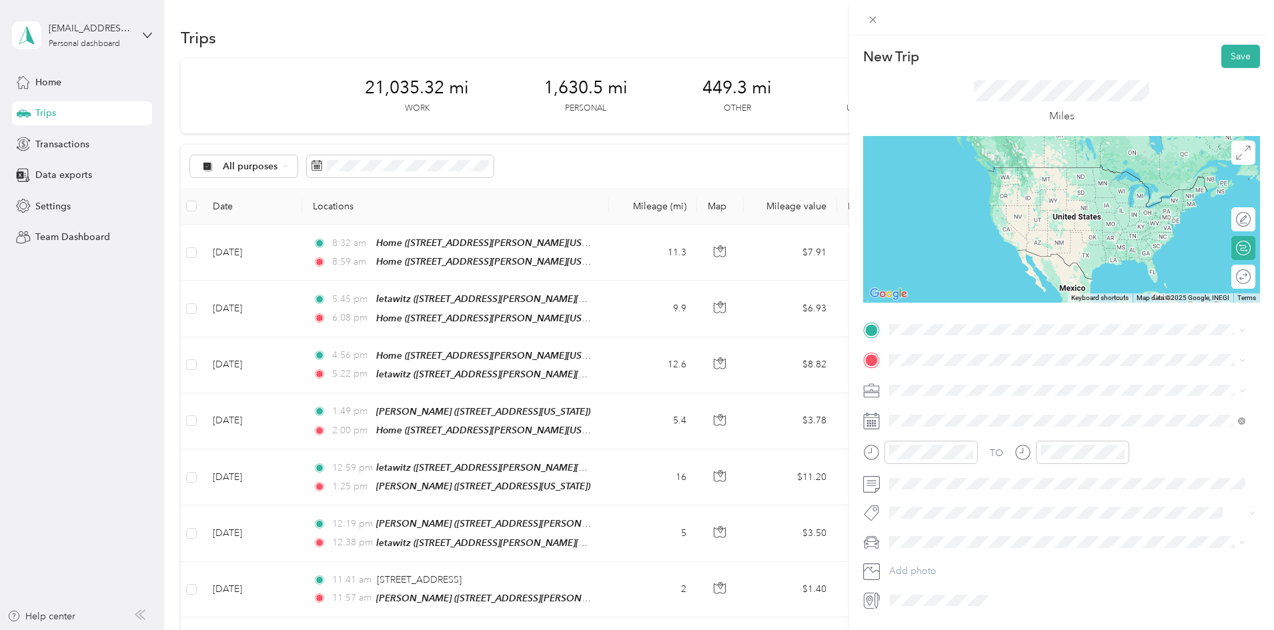
click at [953, 389] on div "lucenta [STREET_ADDRESS][PERSON_NAME][US_STATE]" at bounding box center [1018, 386] width 207 height 28
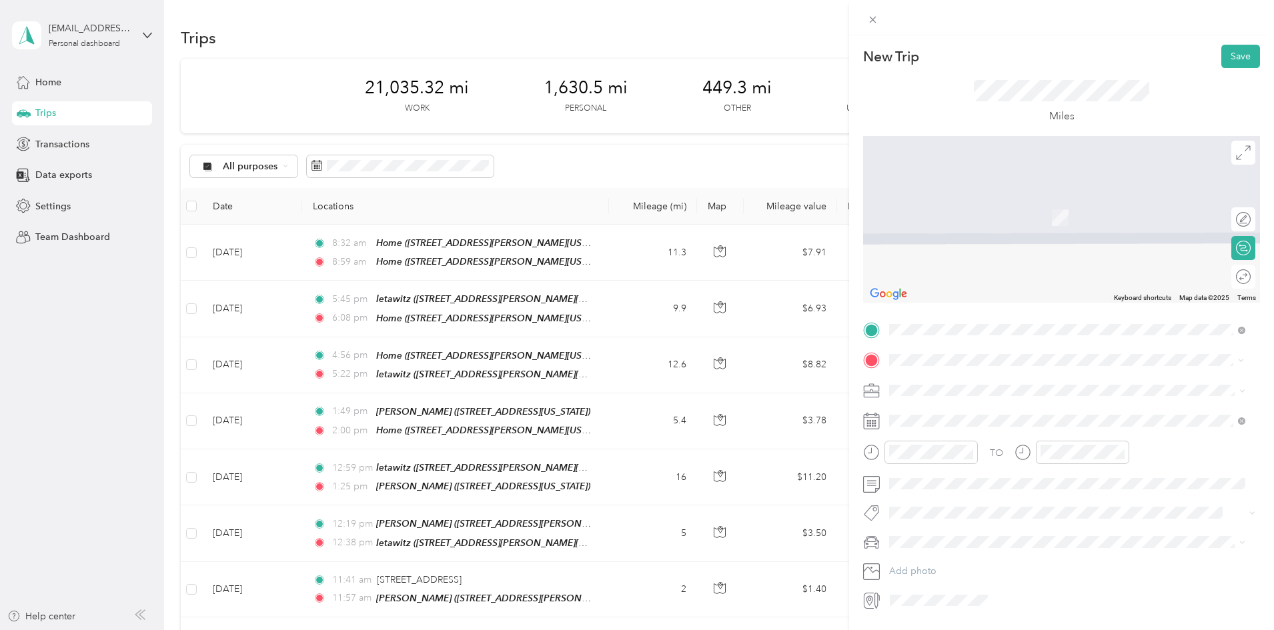
click at [947, 498] on strong "letawitz" at bounding box center [932, 497] width 35 height 12
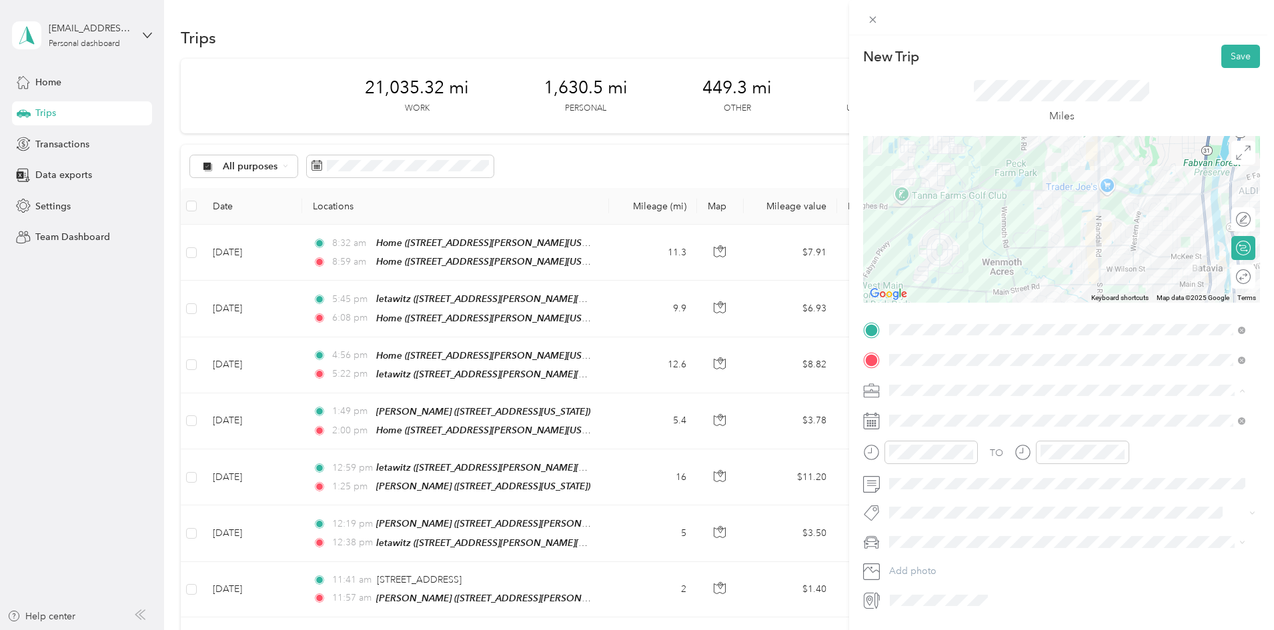
click at [935, 412] on div "Work" at bounding box center [1067, 414] width 347 height 14
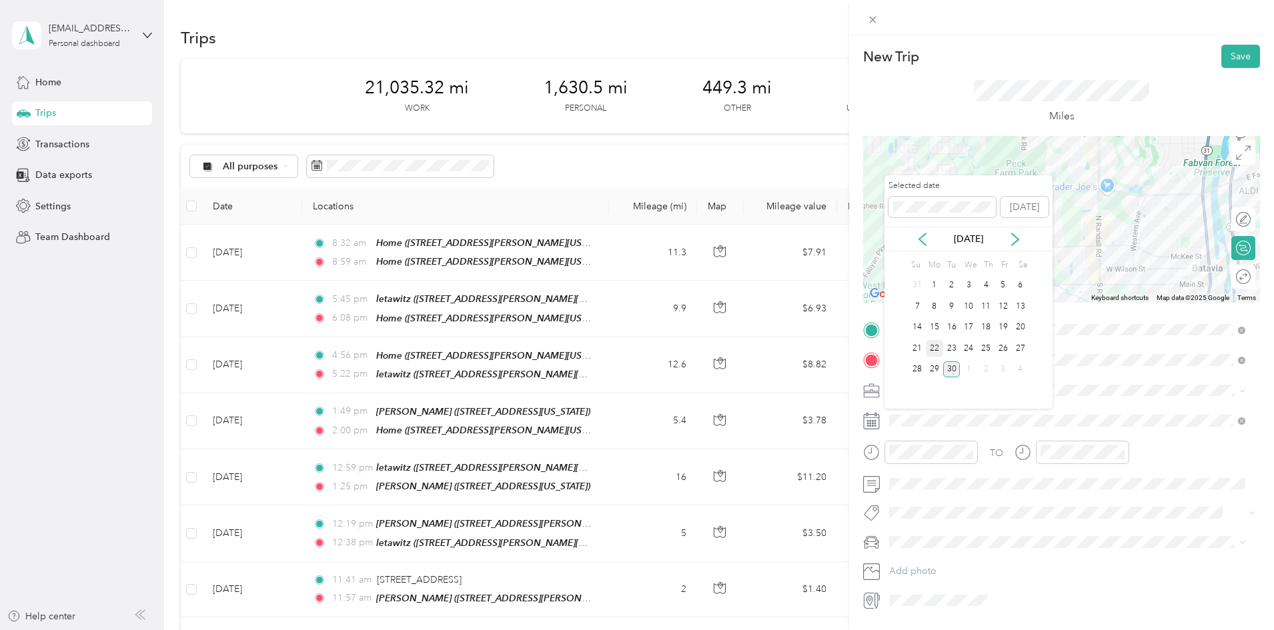
click at [938, 346] on div "22" at bounding box center [934, 348] width 17 height 17
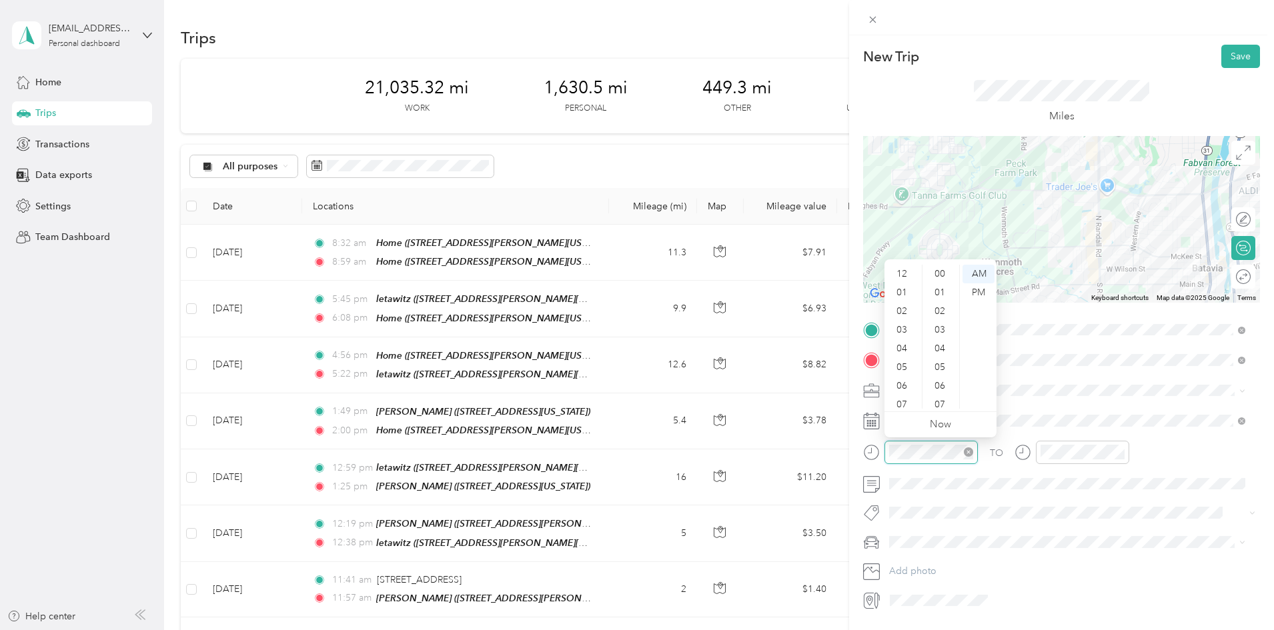
scroll to position [80, 0]
click at [904, 305] on div "06" at bounding box center [903, 306] width 32 height 19
click at [941, 354] on div "40" at bounding box center [941, 354] width 32 height 19
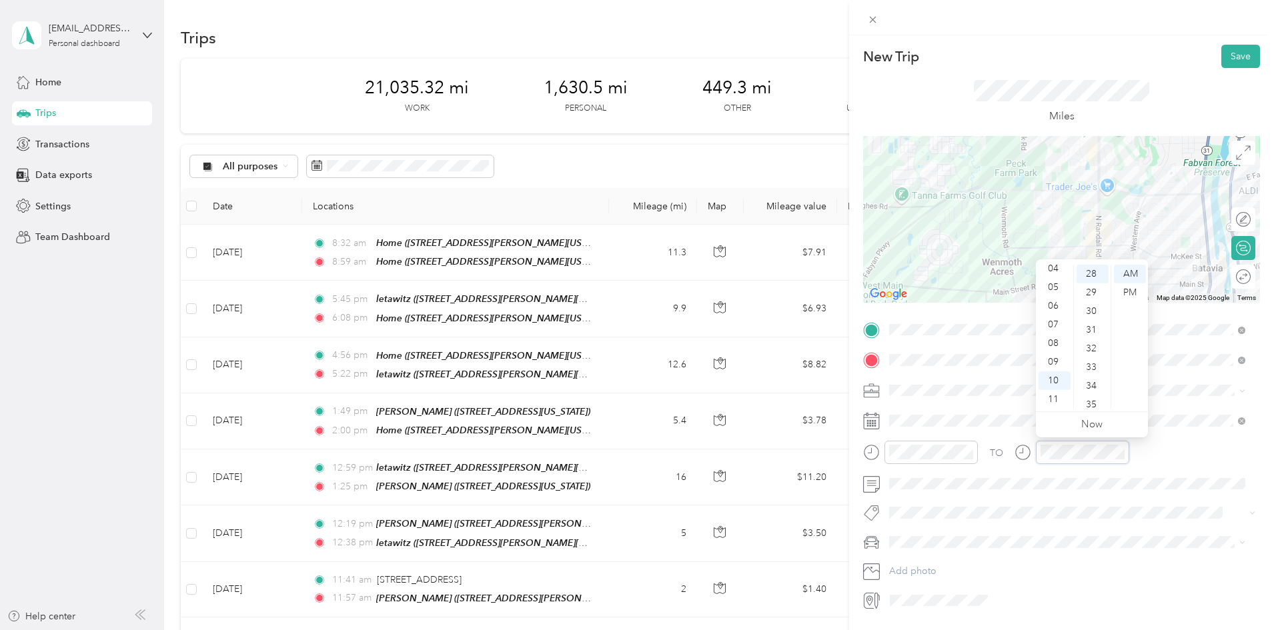
scroll to position [523, 0]
click at [1051, 323] on div "07" at bounding box center [1055, 325] width 32 height 19
click at [1089, 270] on div "00" at bounding box center [1093, 274] width 32 height 19
click at [1133, 273] on div "AM" at bounding box center [1130, 274] width 32 height 19
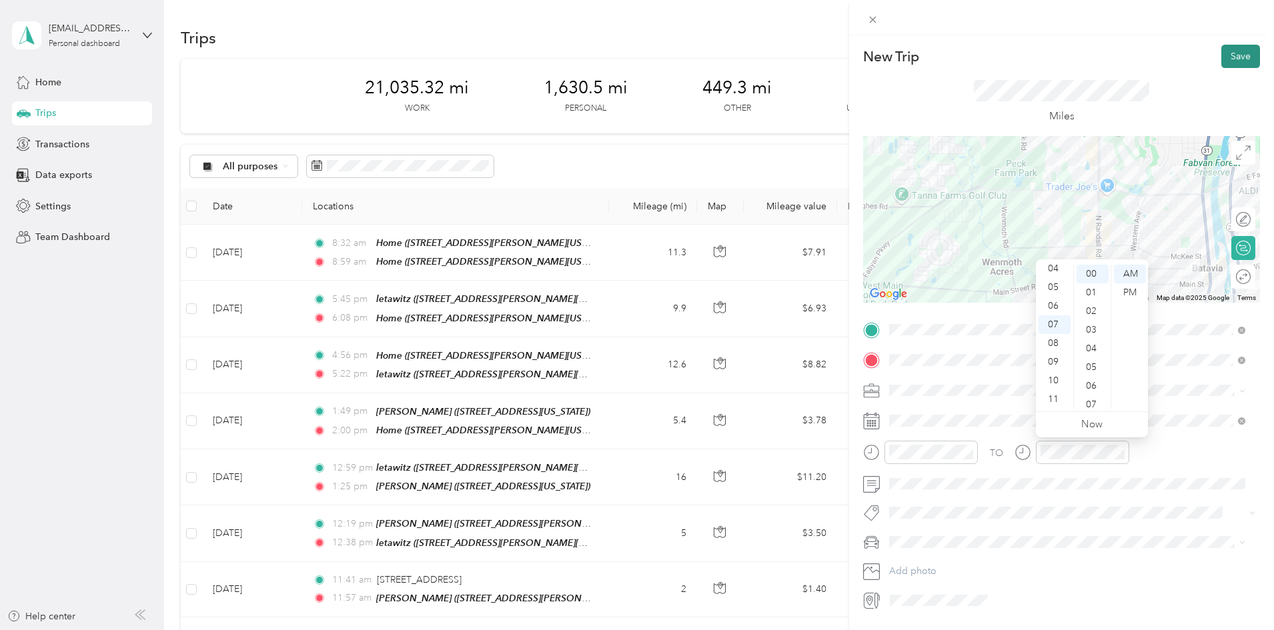
click at [1223, 57] on button "Save" at bounding box center [1240, 56] width 39 height 23
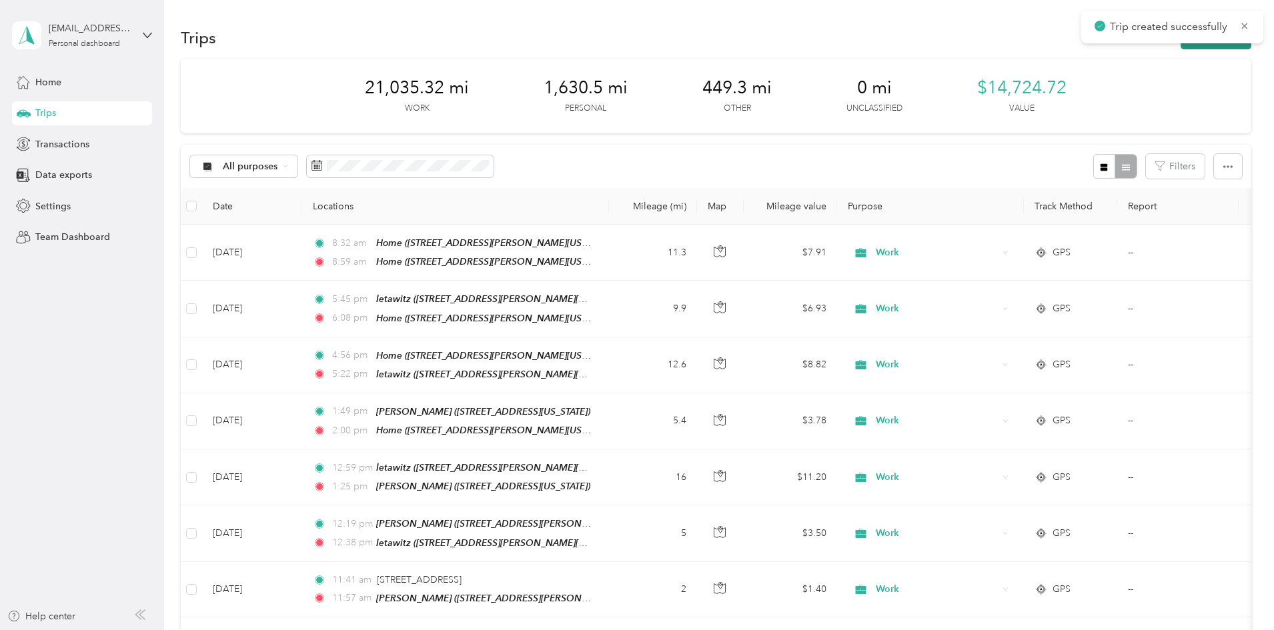
click at [1181, 43] on button "New trip" at bounding box center [1216, 37] width 71 height 23
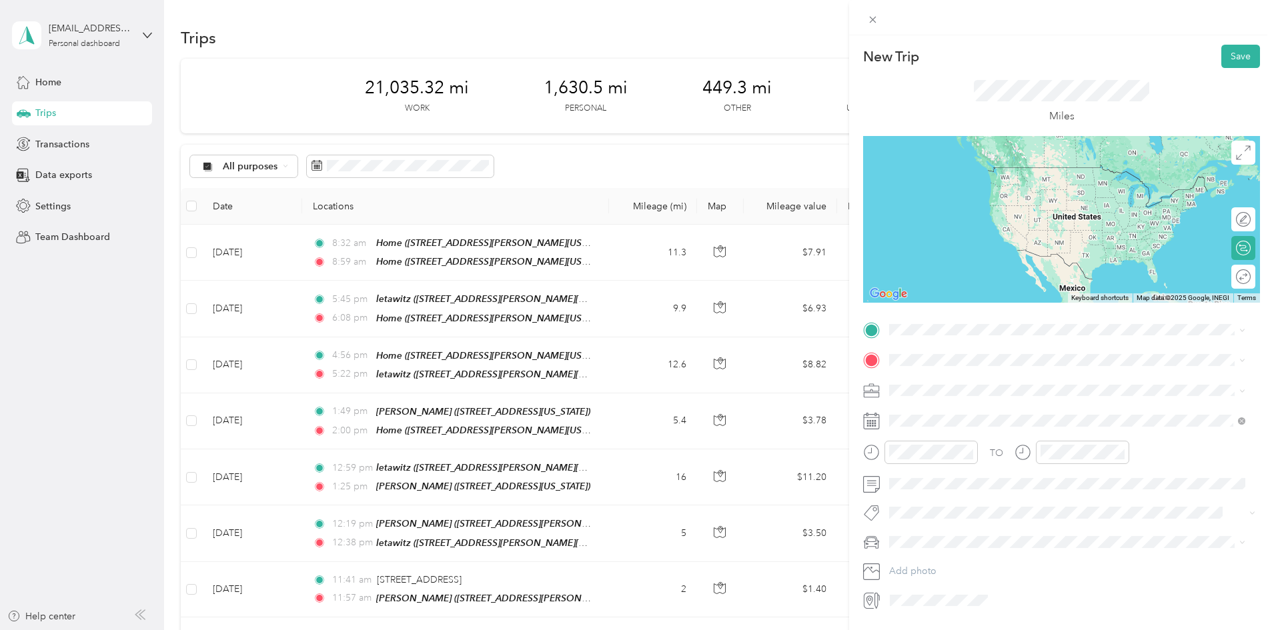
click at [1001, 380] on div "letawitz" at bounding box center [1018, 381] width 207 height 12
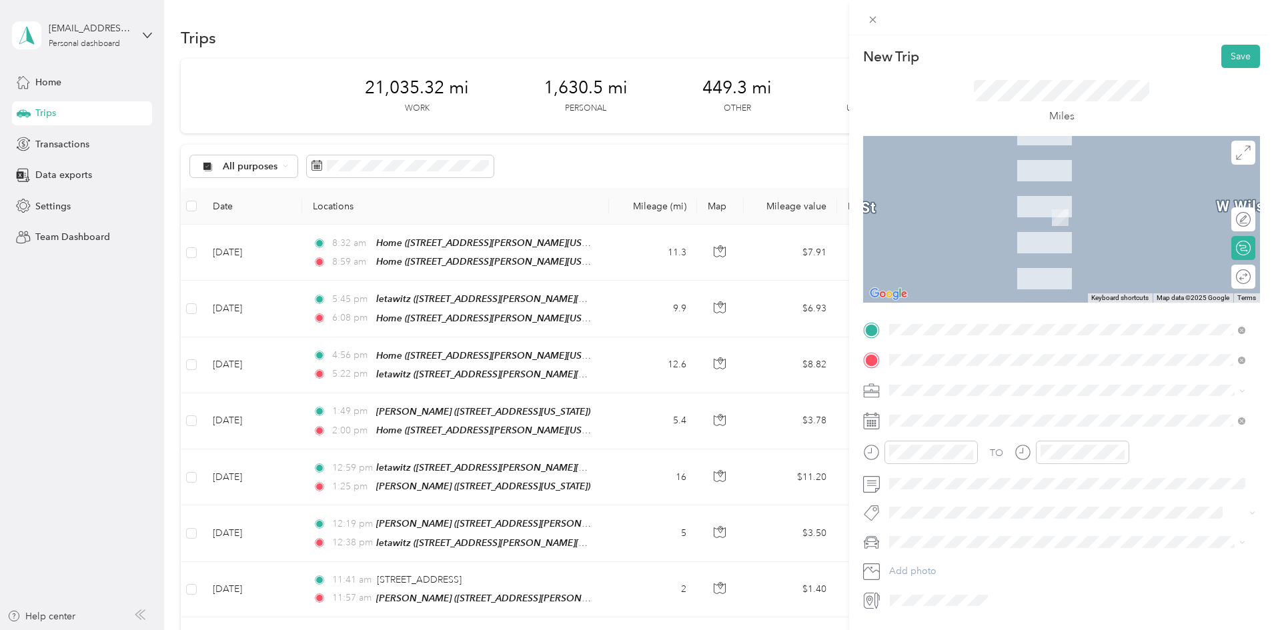
click at [978, 498] on div "[PERSON_NAME]" at bounding box center [996, 497] width 163 height 12
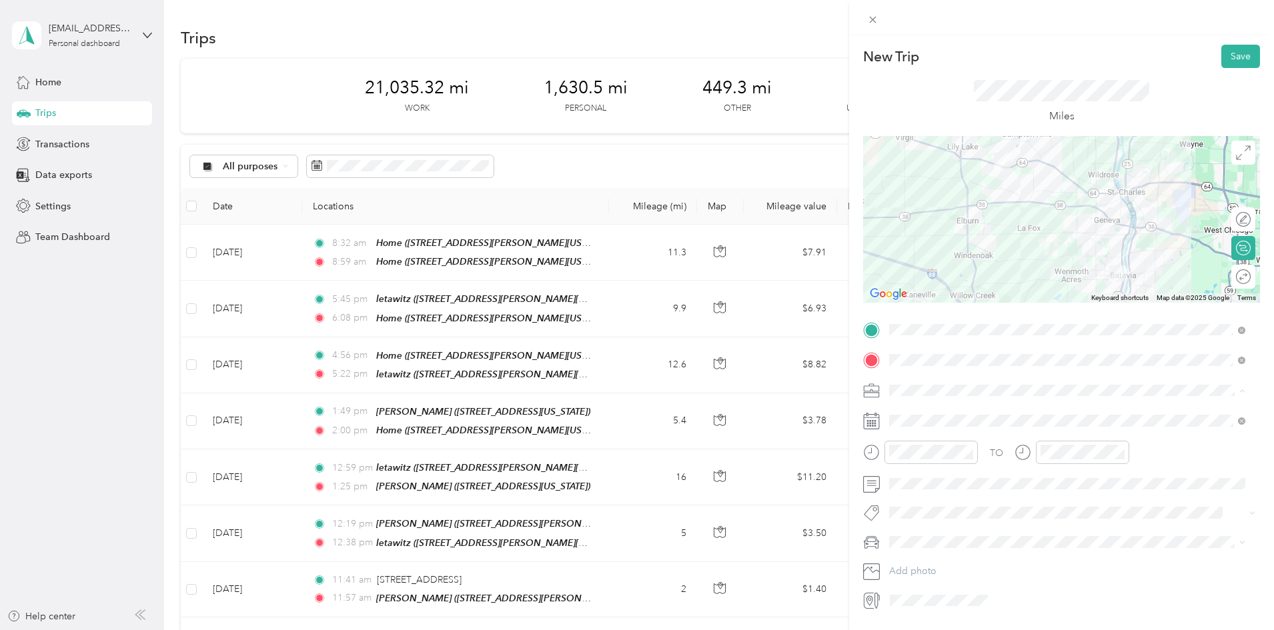
click at [942, 415] on div "Work" at bounding box center [1067, 414] width 347 height 14
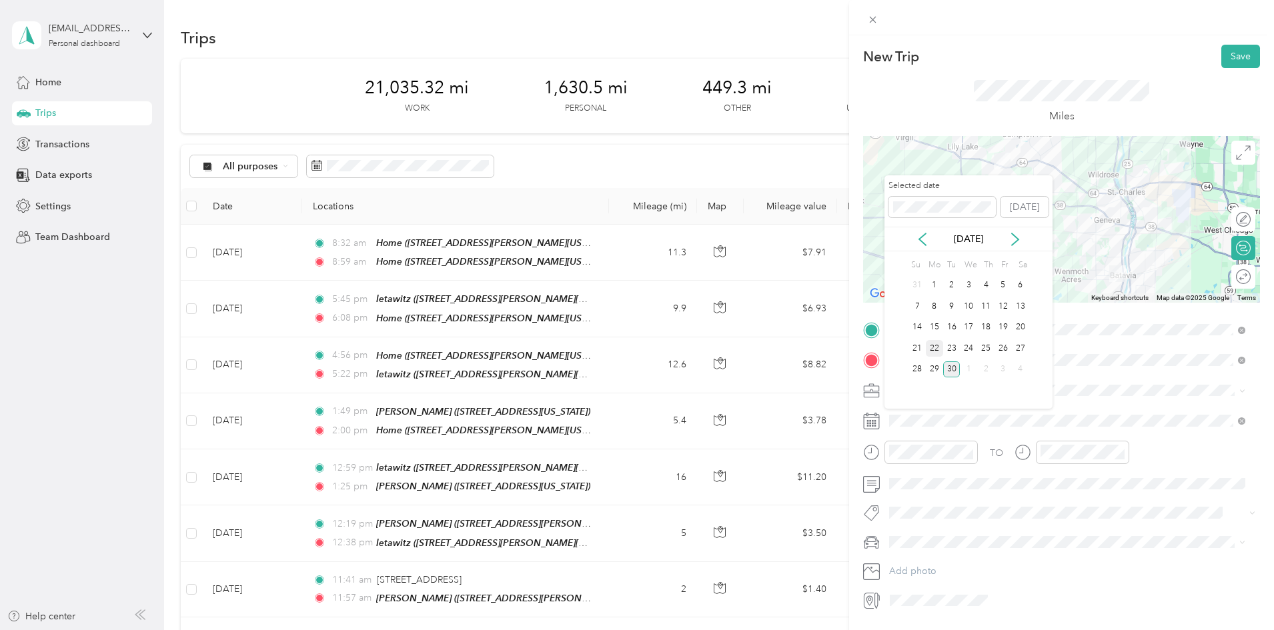
click at [935, 348] on div "22" at bounding box center [934, 348] width 17 height 17
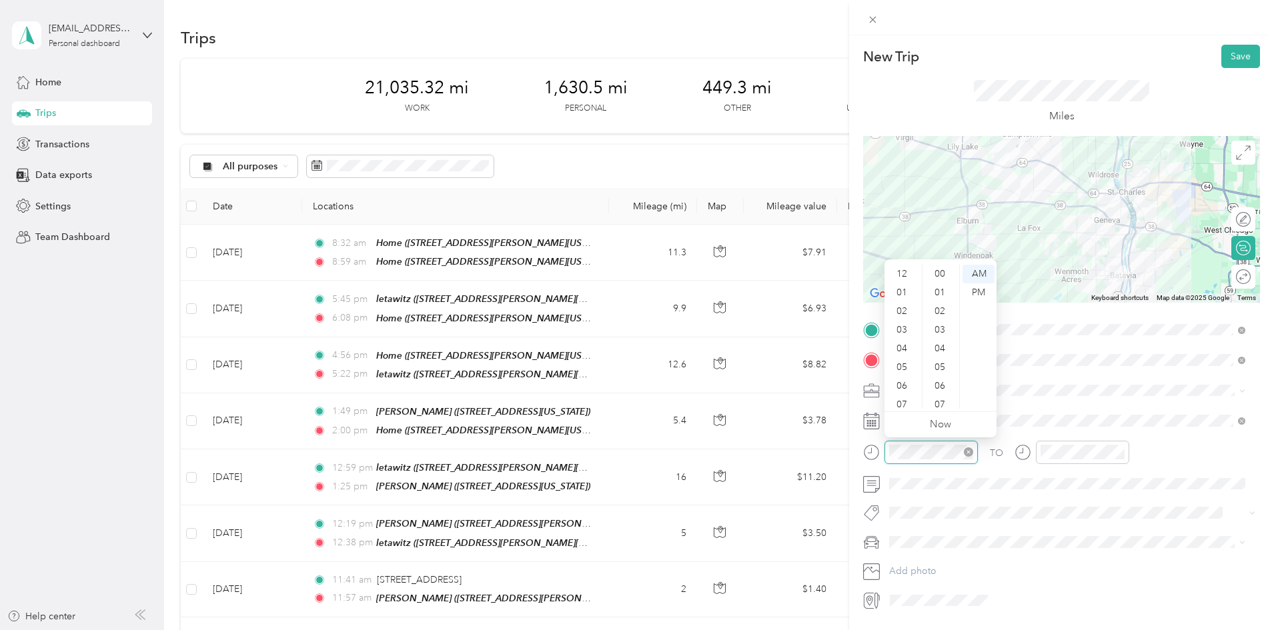
scroll to position [80, 0]
click at [903, 322] on div "07" at bounding box center [903, 325] width 32 height 19
click at [943, 287] on div "30" at bounding box center [941, 292] width 32 height 19
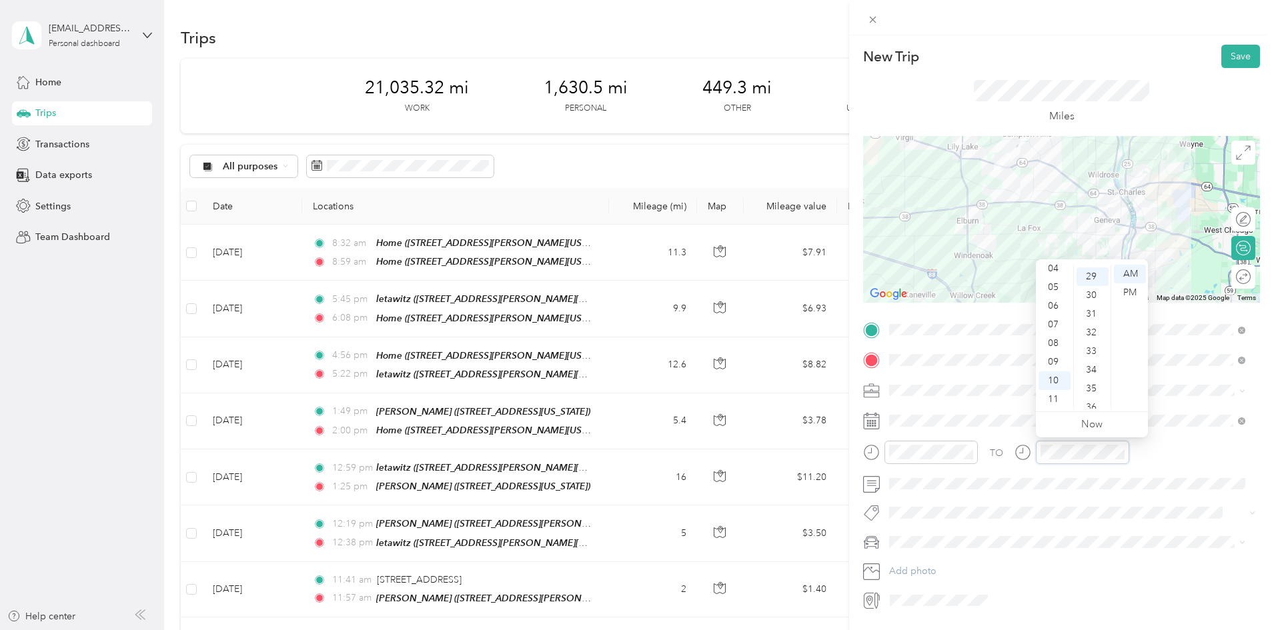
scroll to position [542, 0]
click at [1050, 325] on div "07" at bounding box center [1055, 325] width 32 height 19
click at [1091, 328] on div "50" at bounding box center [1093, 333] width 32 height 19
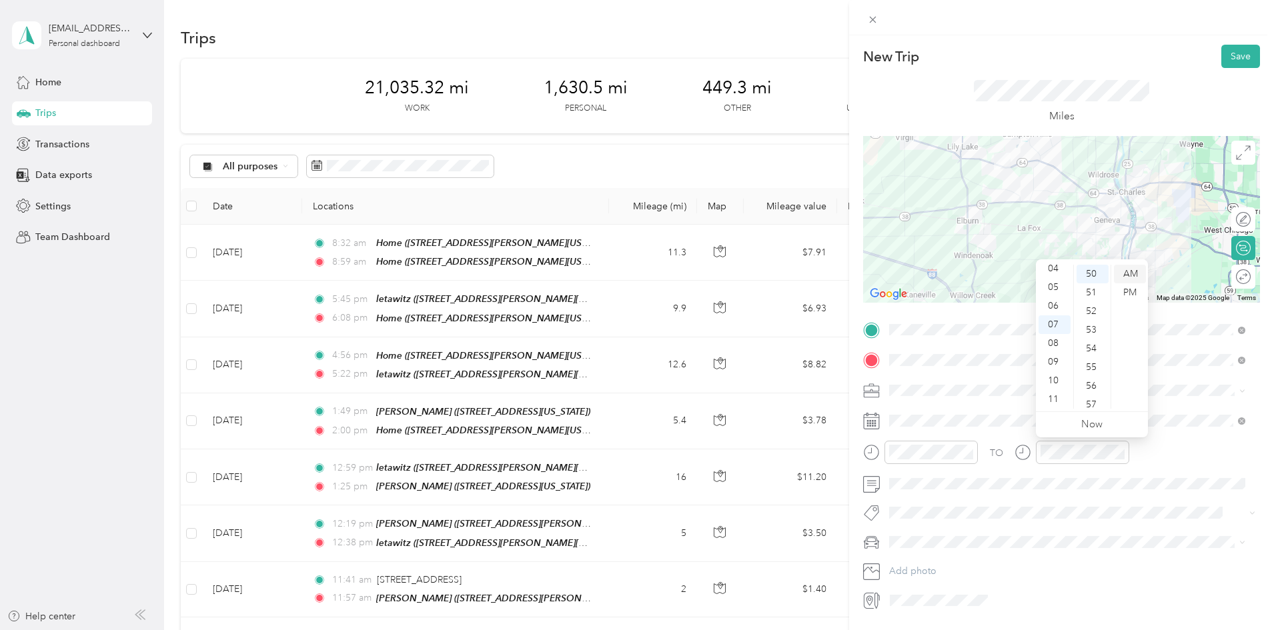
click at [1128, 270] on div "AM" at bounding box center [1130, 274] width 32 height 19
click at [1225, 52] on button "Save" at bounding box center [1240, 56] width 39 height 23
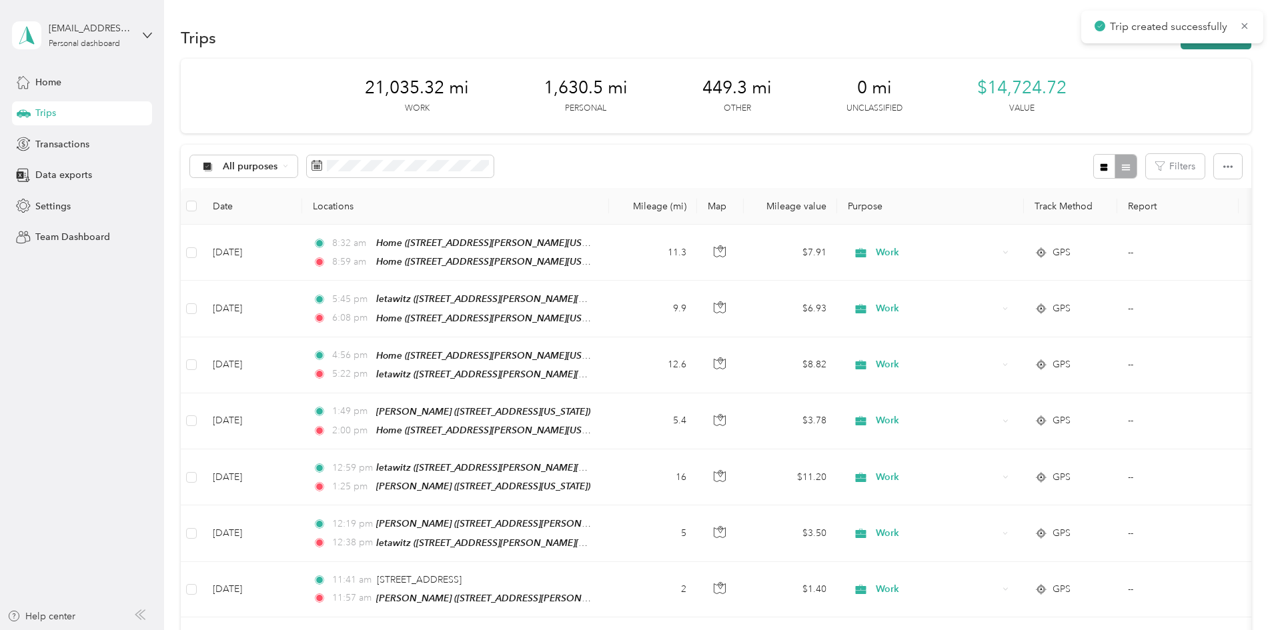
click at [1181, 43] on button "New trip" at bounding box center [1216, 37] width 71 height 23
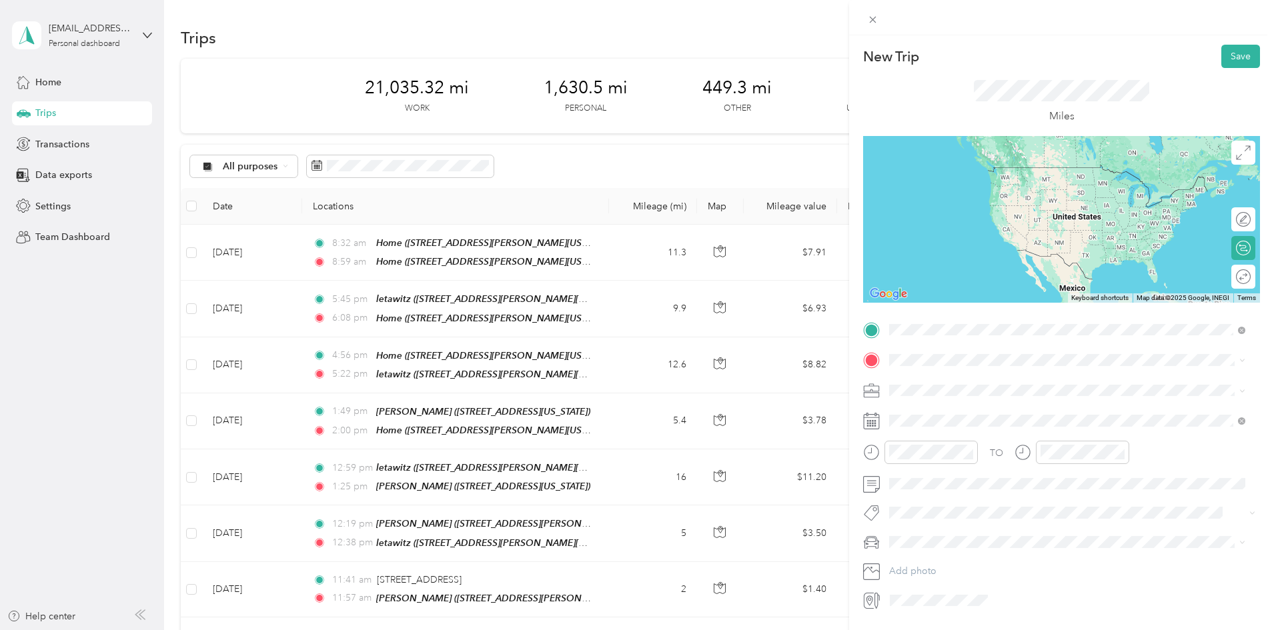
click at [975, 466] on div "[PERSON_NAME]" at bounding box center [996, 467] width 163 height 12
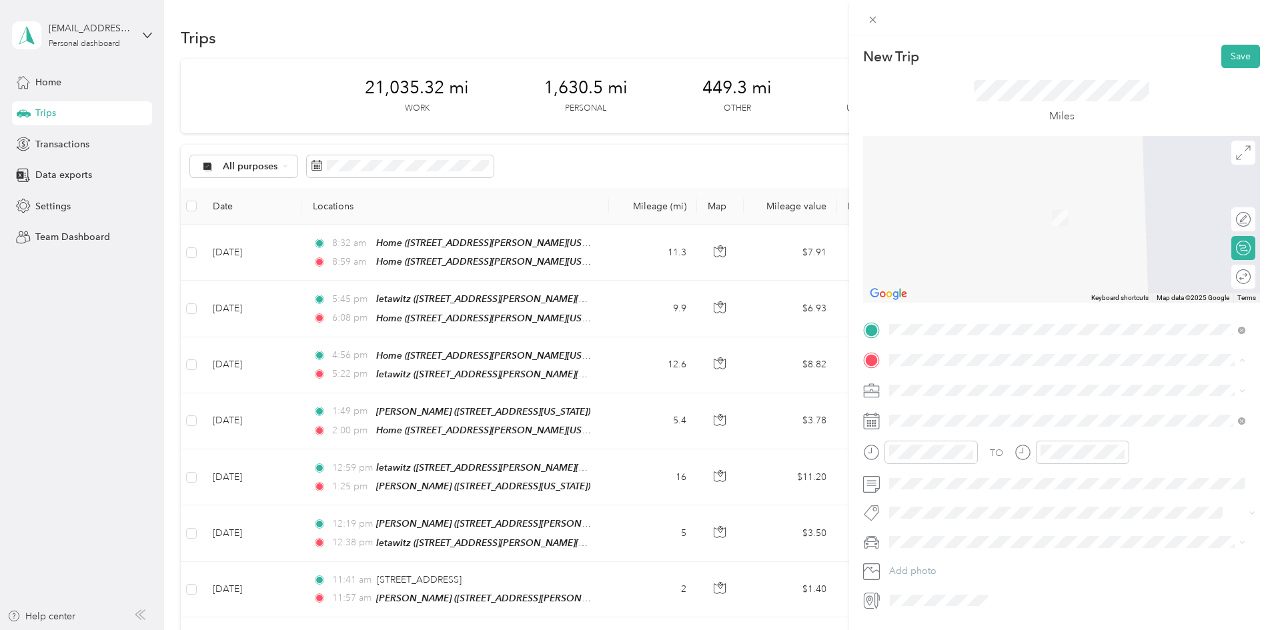
click at [954, 412] on div "Home" at bounding box center [1078, 413] width 326 height 12
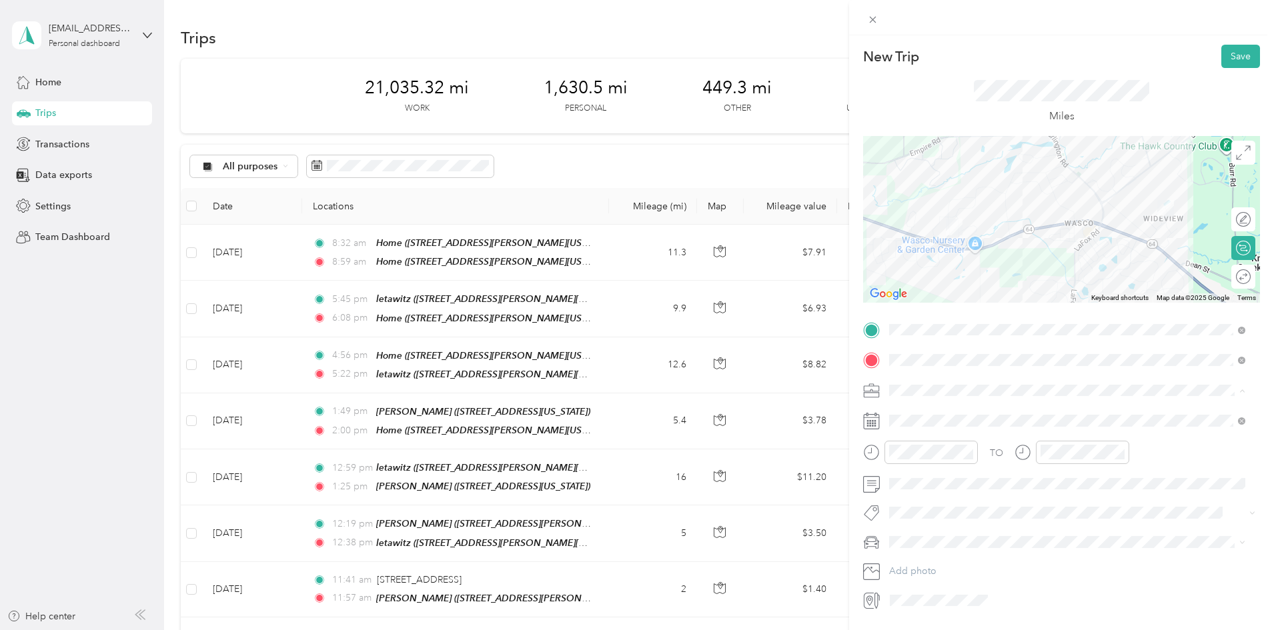
click at [922, 408] on div "Work" at bounding box center [1067, 414] width 347 height 14
click at [937, 342] on div "22" at bounding box center [934, 348] width 17 height 17
click at [903, 342] on div "08" at bounding box center [903, 343] width 32 height 19
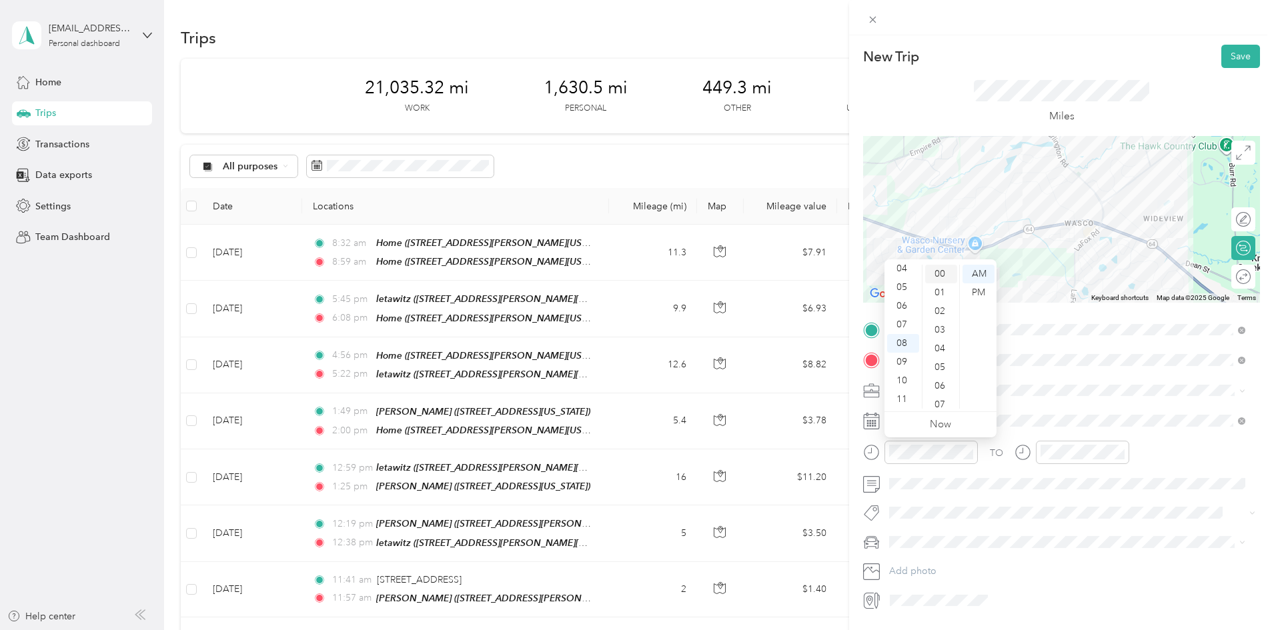
click at [941, 272] on div "00" at bounding box center [941, 274] width 32 height 19
click at [1055, 339] on div "08" at bounding box center [1055, 343] width 32 height 19
click at [1087, 368] on div "10" at bounding box center [1093, 367] width 32 height 19
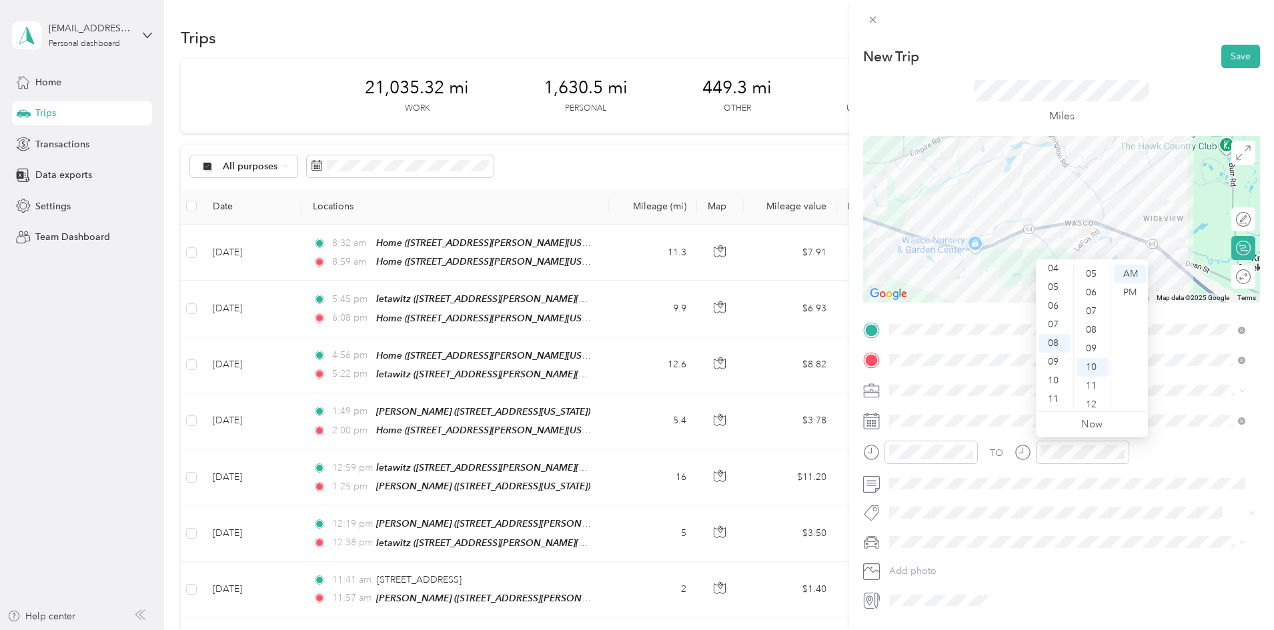
scroll to position [187, 0]
click at [1223, 51] on button "Save" at bounding box center [1240, 56] width 39 height 23
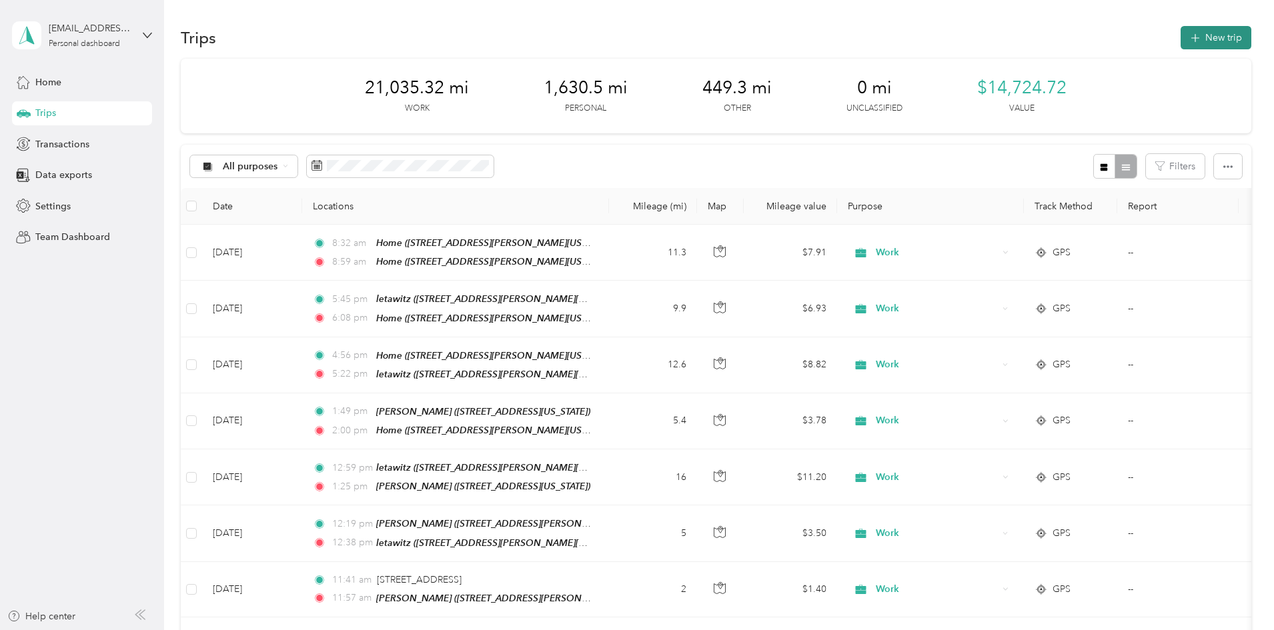
click at [1181, 33] on button "New trip" at bounding box center [1216, 37] width 71 height 23
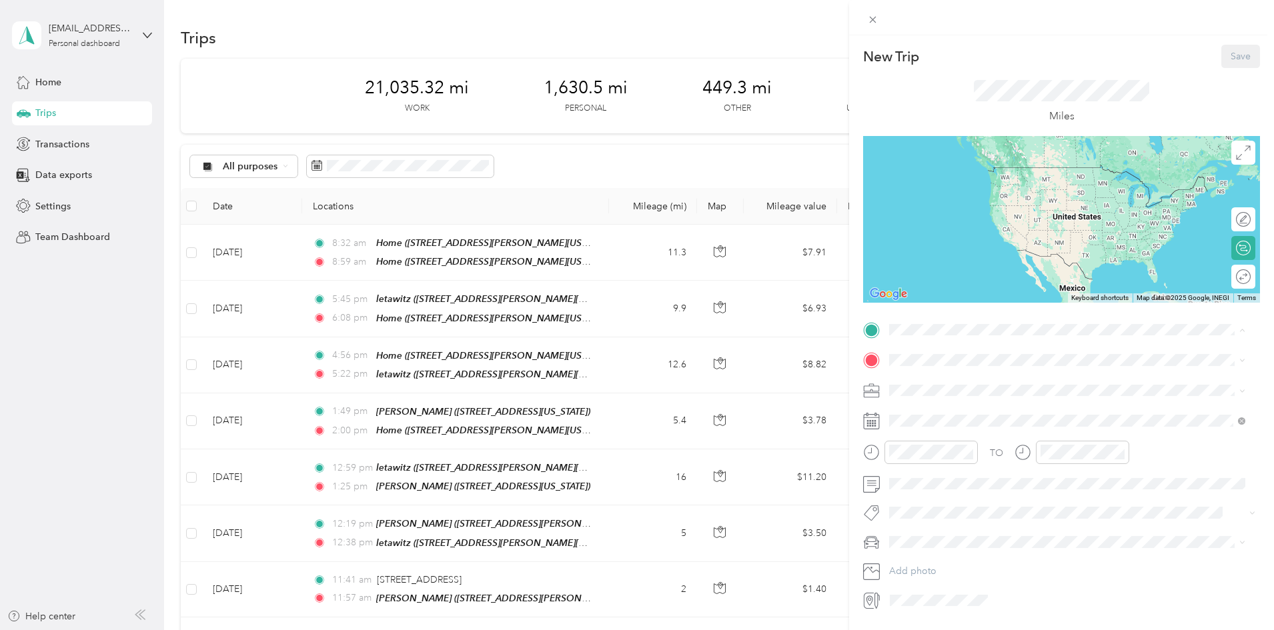
click at [959, 387] on div "Home [STREET_ADDRESS][GEOGRAPHIC_DATA][PERSON_NAME], [US_STATE], [GEOGRAPHIC_DA…" at bounding box center [1078, 398] width 326 height 42
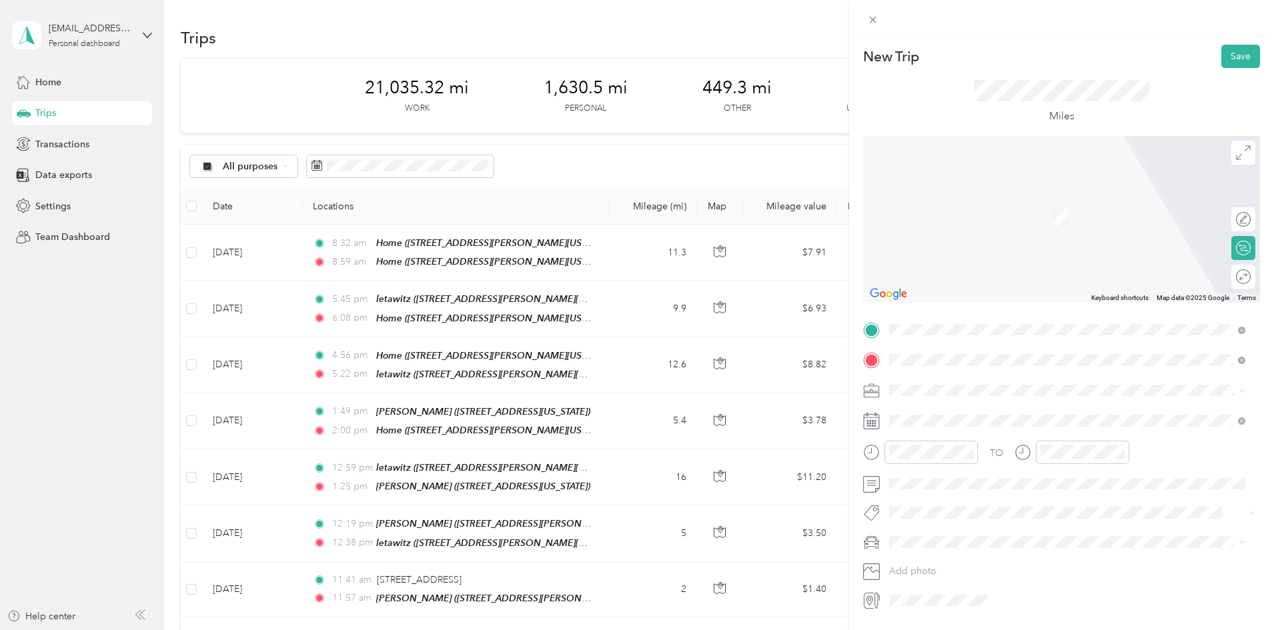
click at [967, 547] on strong "[PERSON_NAME] huntergate" at bounding box center [979, 553] width 129 height 12
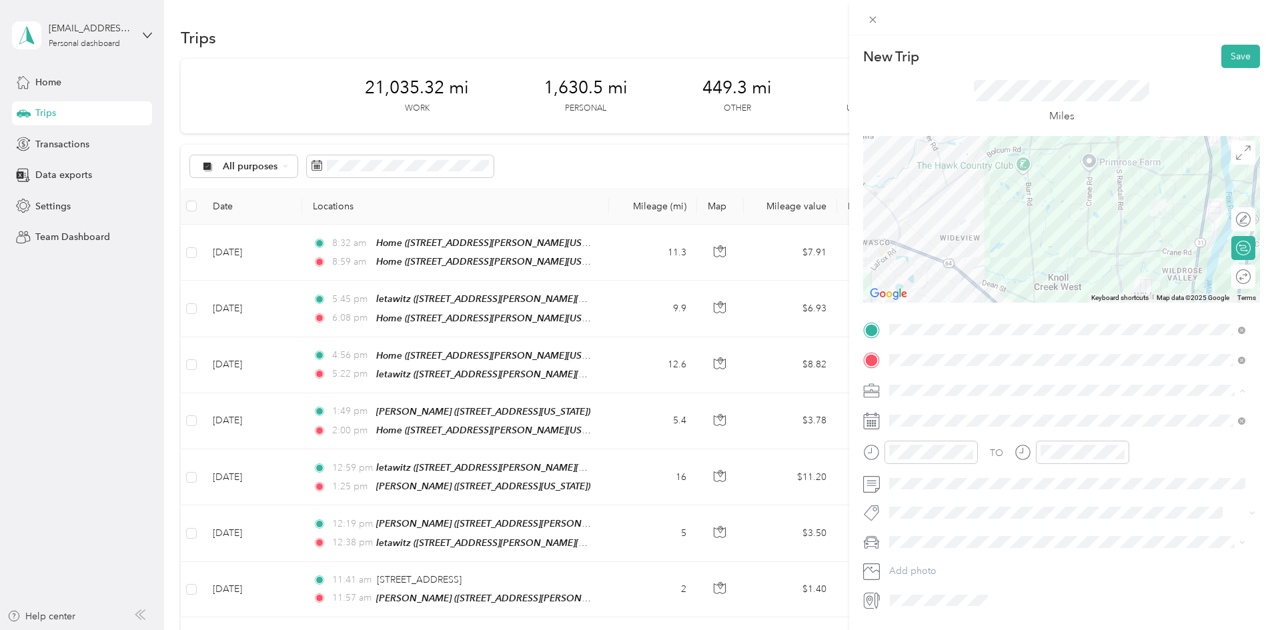
click at [933, 408] on div "Work" at bounding box center [1067, 414] width 347 height 14
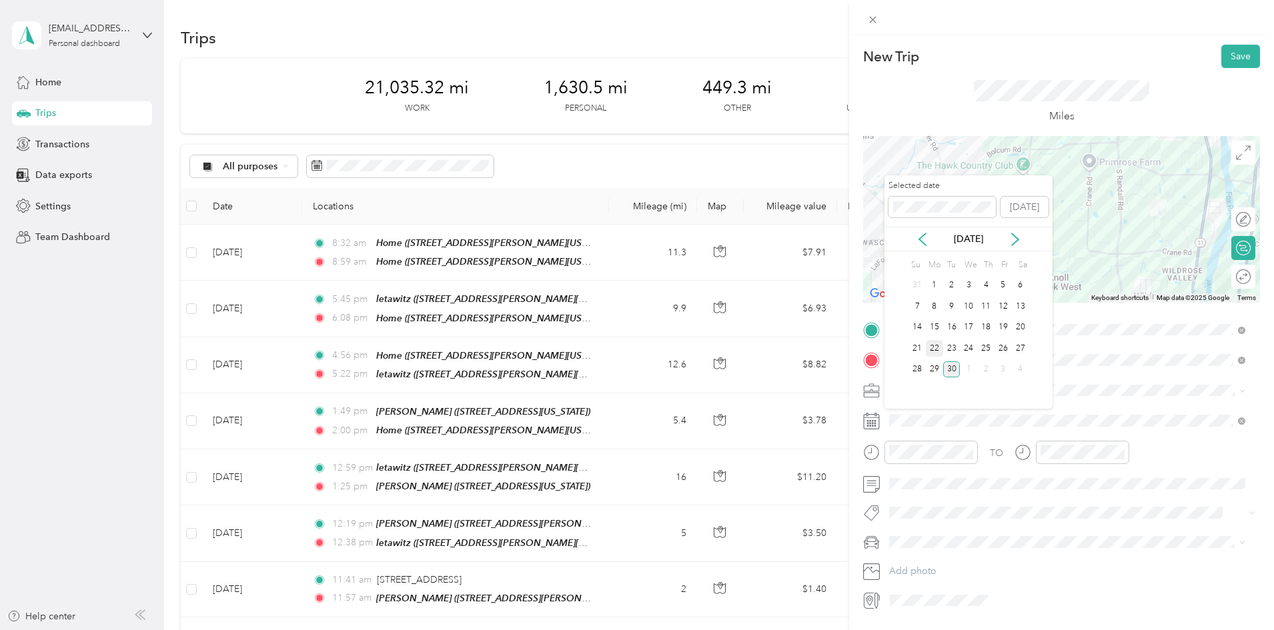
click at [935, 347] on div "22" at bounding box center [934, 348] width 17 height 17
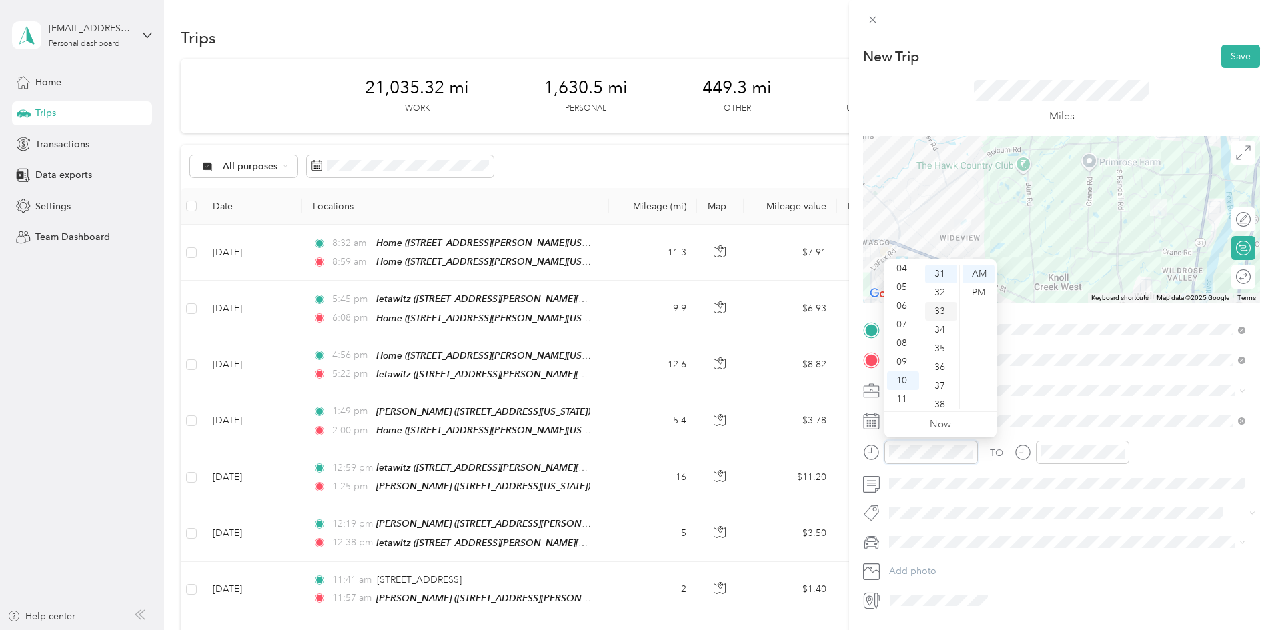
scroll to position [512, 0]
click at [940, 321] on div "30" at bounding box center [941, 322] width 32 height 19
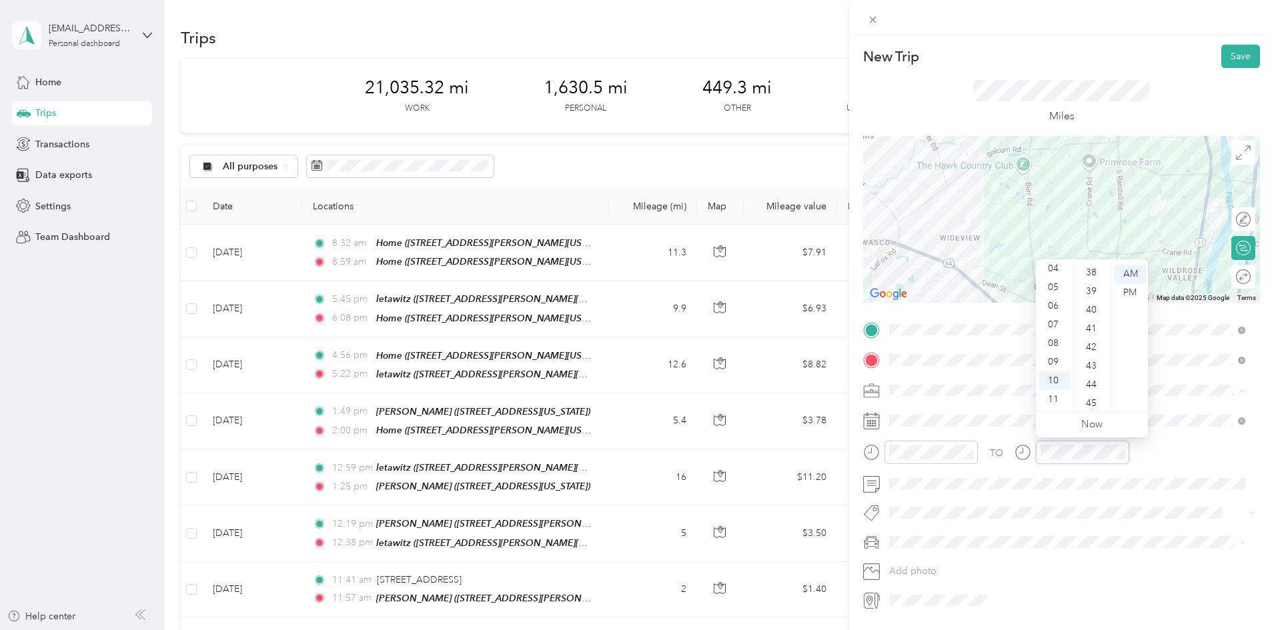
scroll to position [712, 0]
click at [1097, 306] on div "40" at bounding box center [1093, 309] width 32 height 19
click at [1231, 55] on button "Save" at bounding box center [1240, 56] width 39 height 23
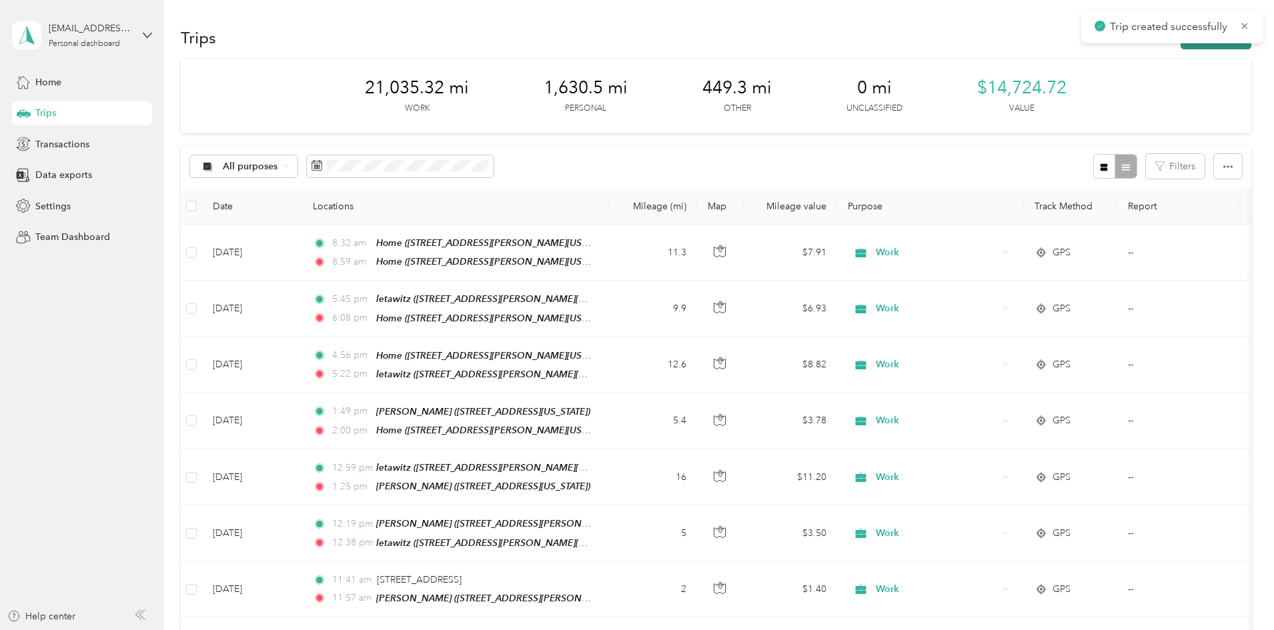
click at [1181, 45] on button "New trip" at bounding box center [1216, 37] width 71 height 23
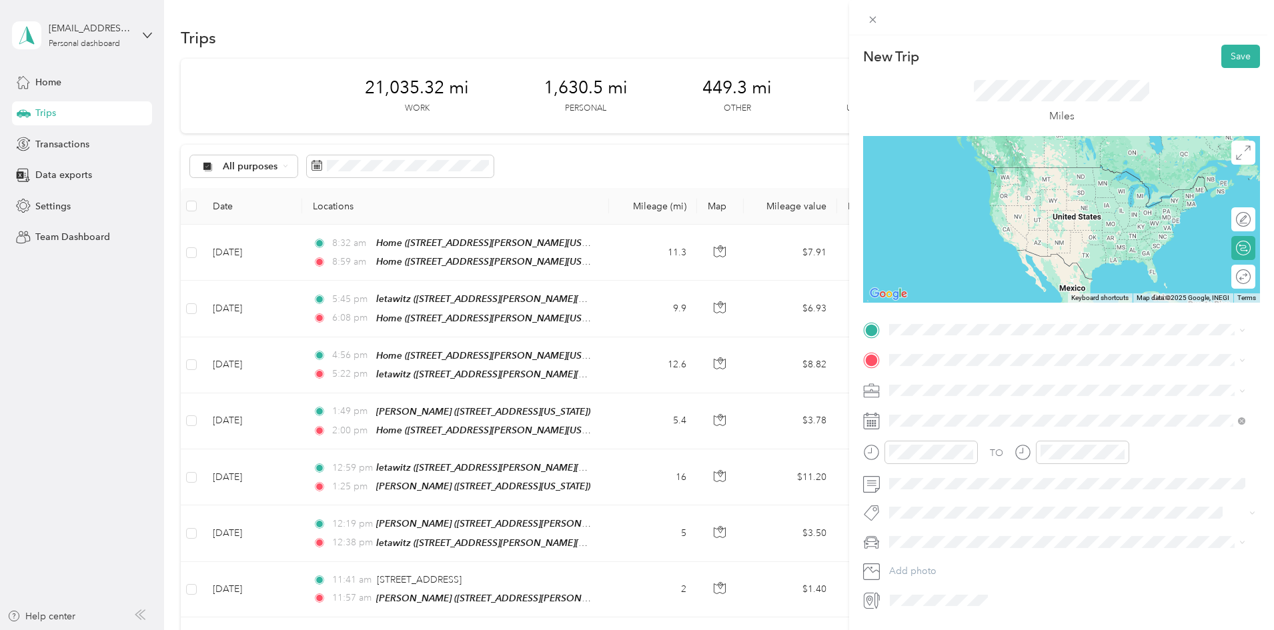
click at [993, 514] on div "[PERSON_NAME] huntergate [STREET_ADDRESS][PERSON_NAME][US_STATE]" at bounding box center [1067, 529] width 347 height 33
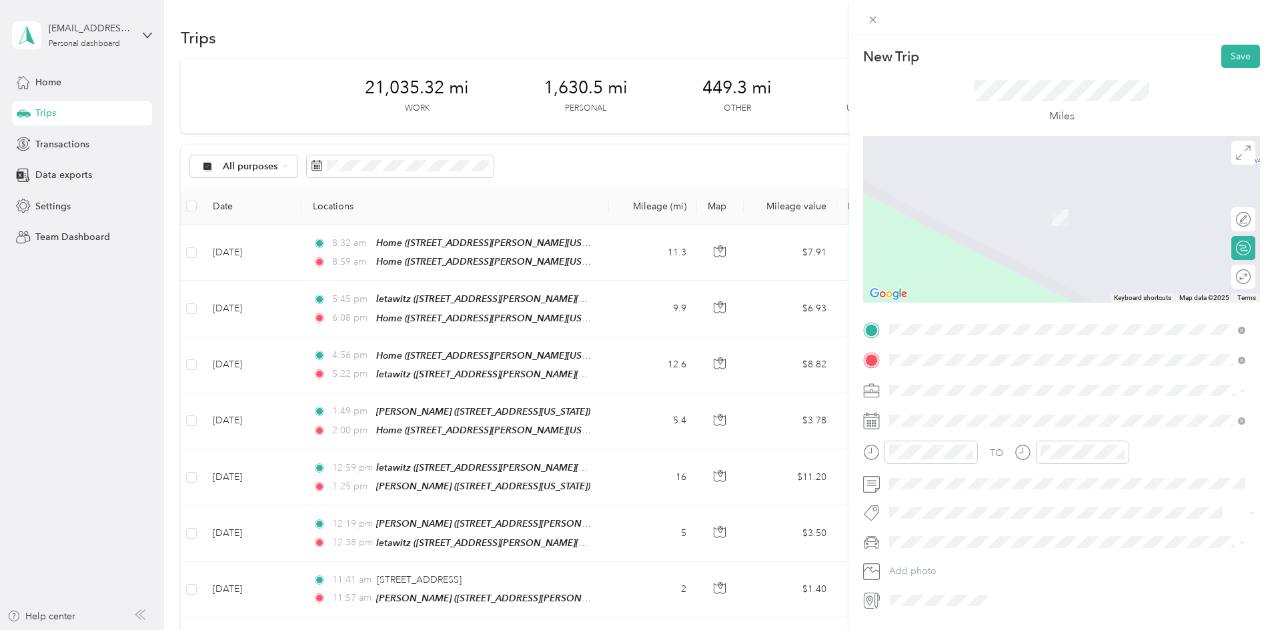
click at [973, 414] on div "lucenta [STREET_ADDRESS][PERSON_NAME][US_STATE]" at bounding box center [1018, 421] width 207 height 28
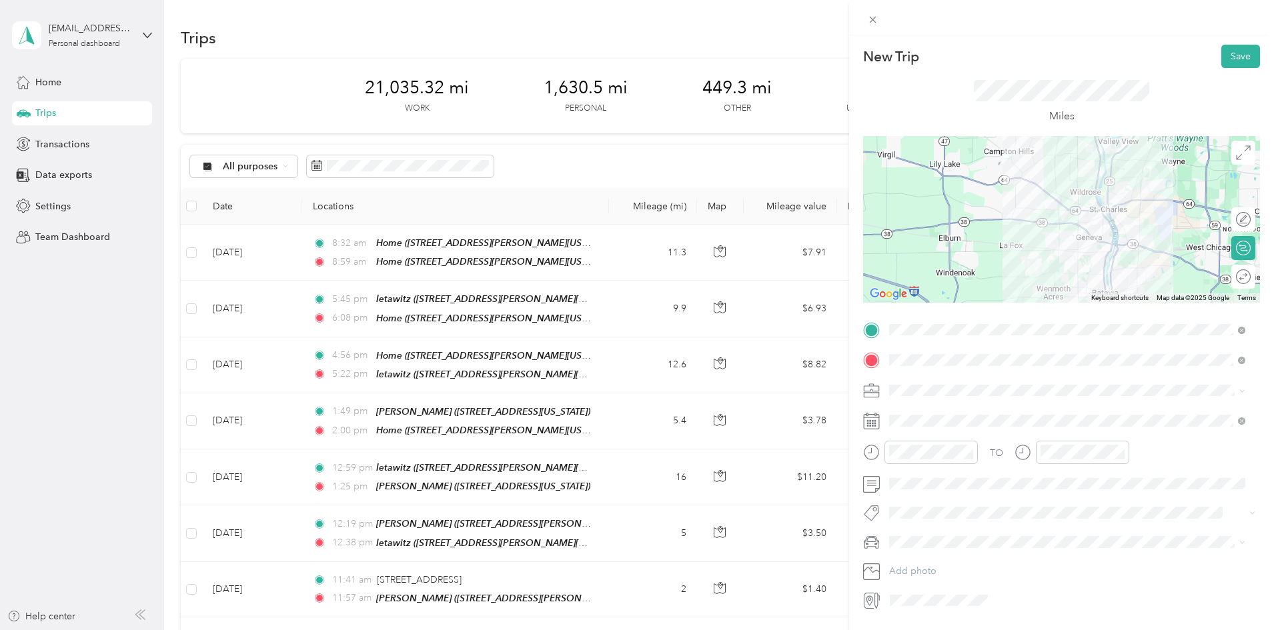
click at [940, 410] on div "Work" at bounding box center [1067, 409] width 347 height 14
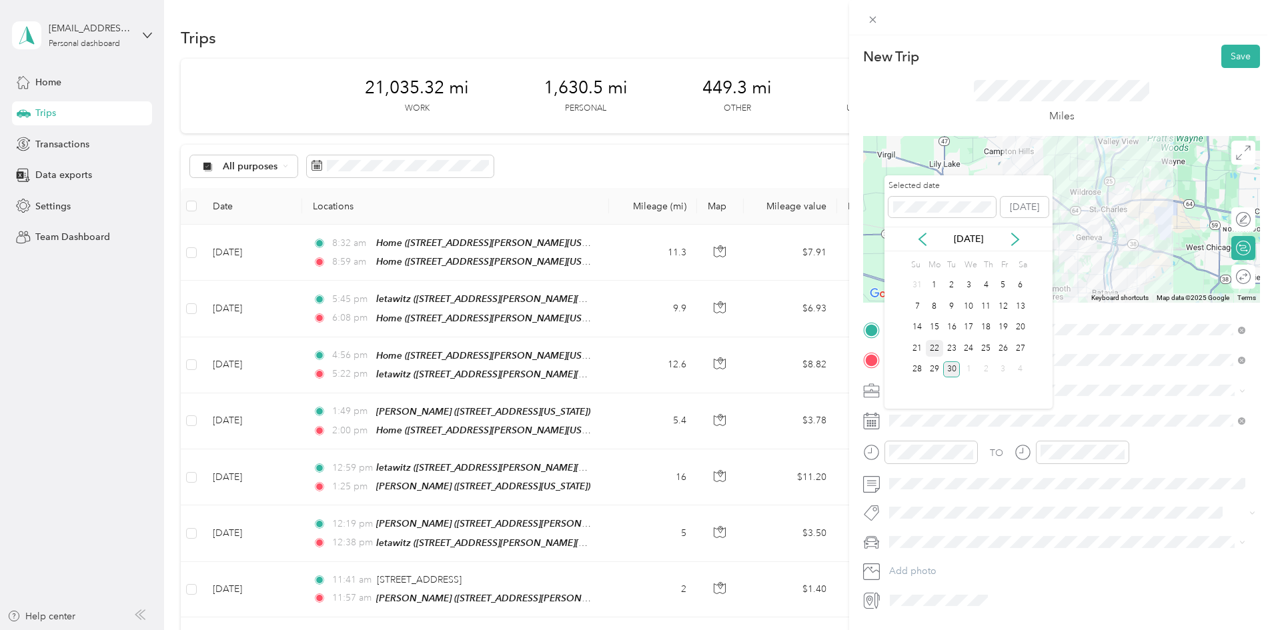
click at [933, 346] on div "22" at bounding box center [934, 348] width 17 height 17
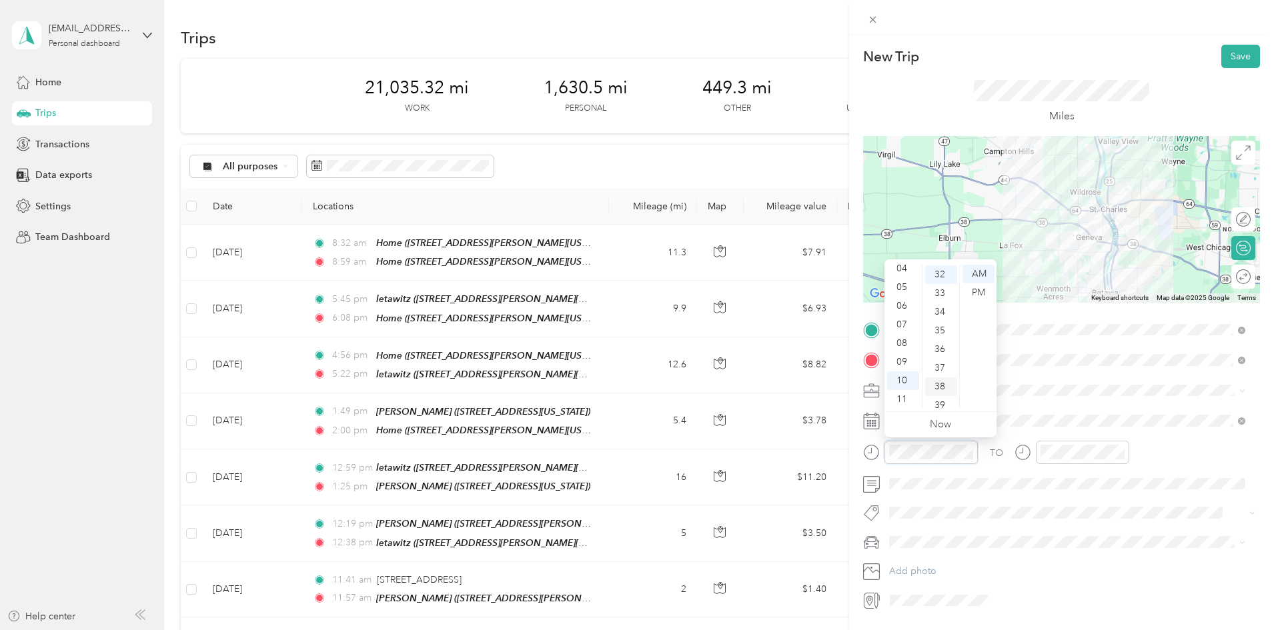
scroll to position [598, 0]
click at [903, 394] on div "11" at bounding box center [903, 399] width 32 height 19
click at [939, 328] on div "10" at bounding box center [941, 327] width 32 height 19
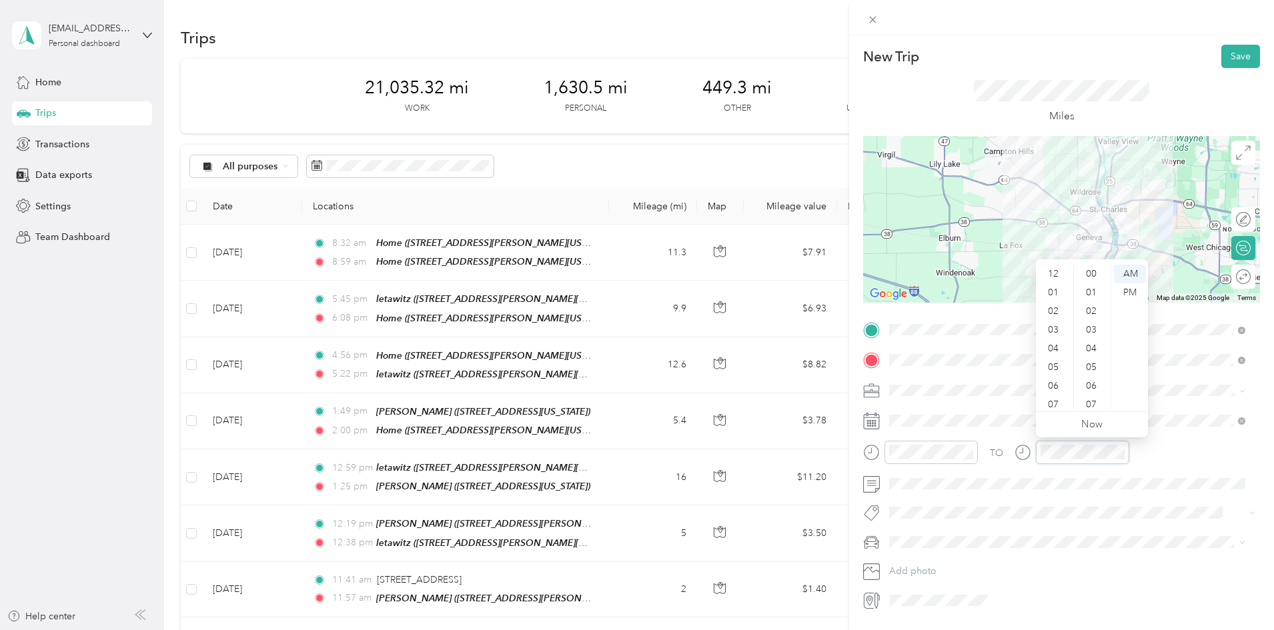
scroll to position [80, 0]
click at [1061, 398] on div "11" at bounding box center [1055, 399] width 32 height 19
click at [1094, 314] on div "20" at bounding box center [1093, 317] width 32 height 19
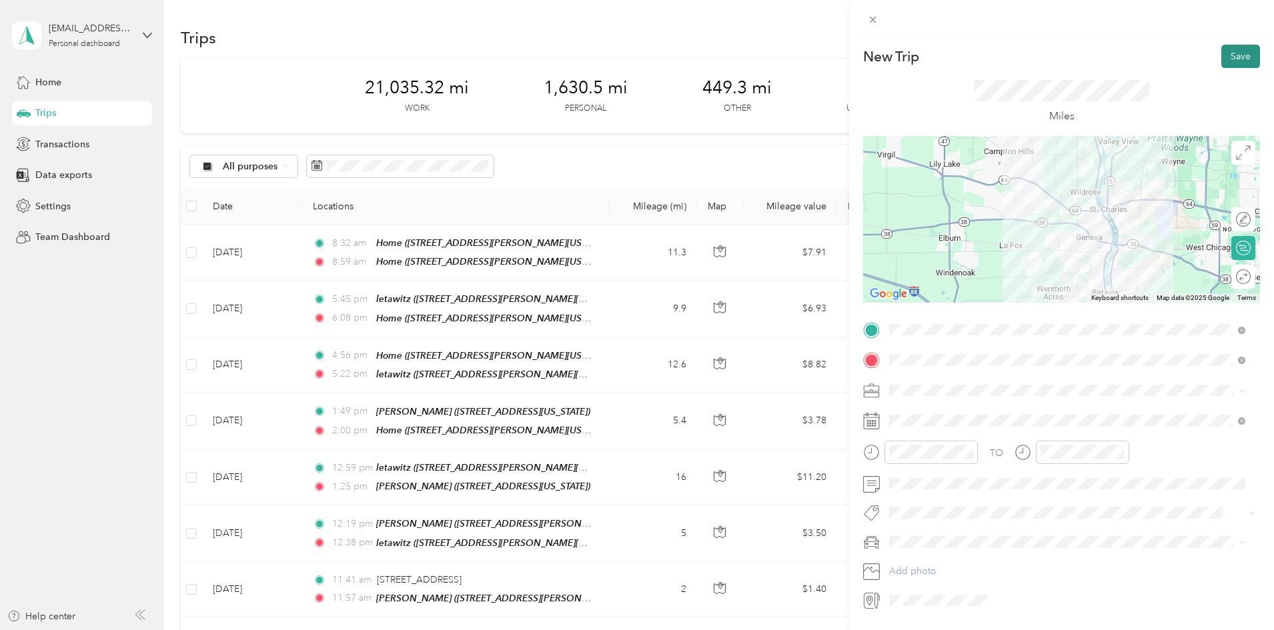
click at [1232, 51] on button "Save" at bounding box center [1240, 56] width 39 height 23
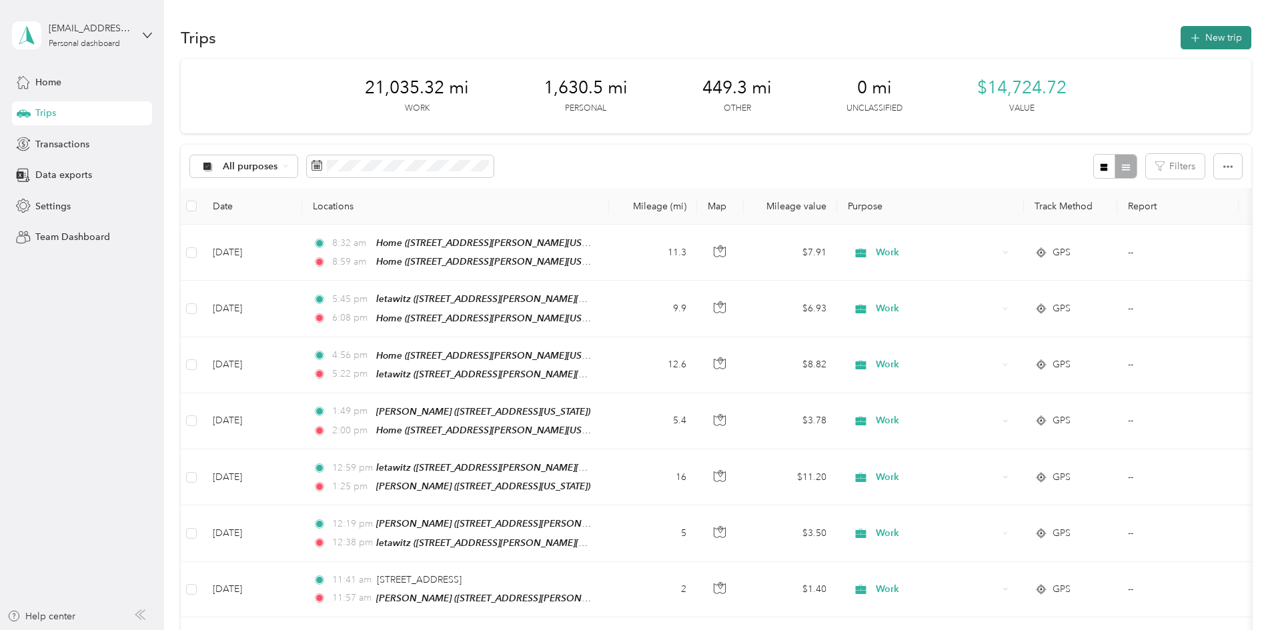
click at [1181, 37] on button "New trip" at bounding box center [1216, 37] width 71 height 23
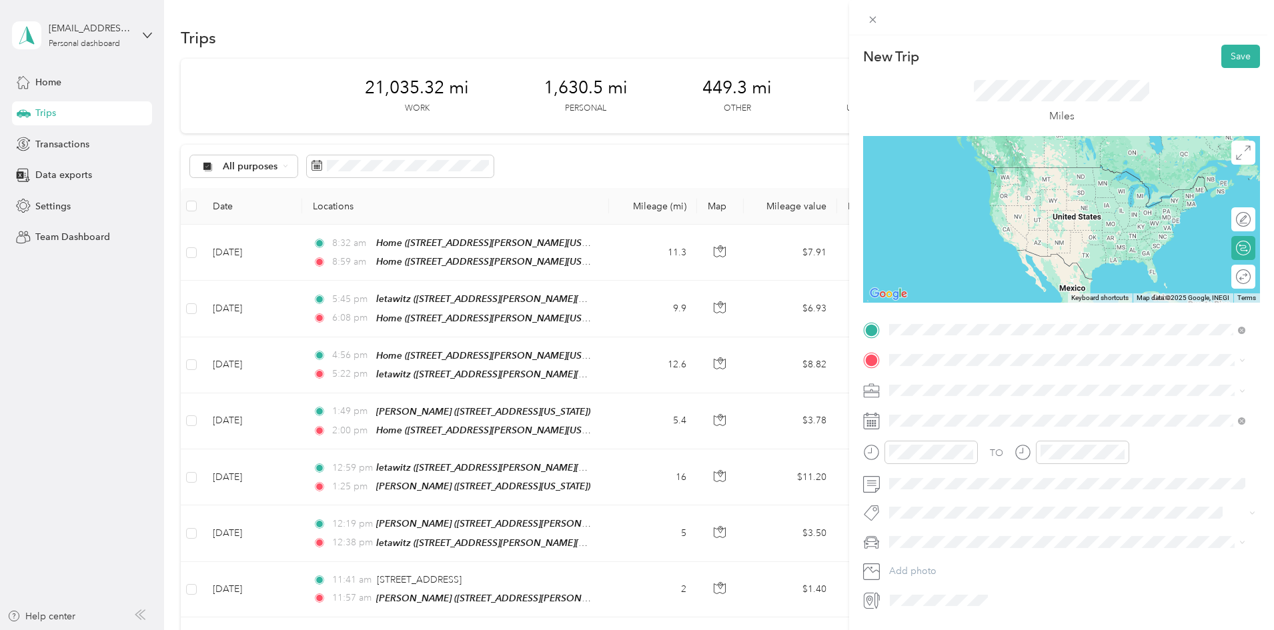
click at [941, 386] on strong "lucenta" at bounding box center [931, 383] width 32 height 12
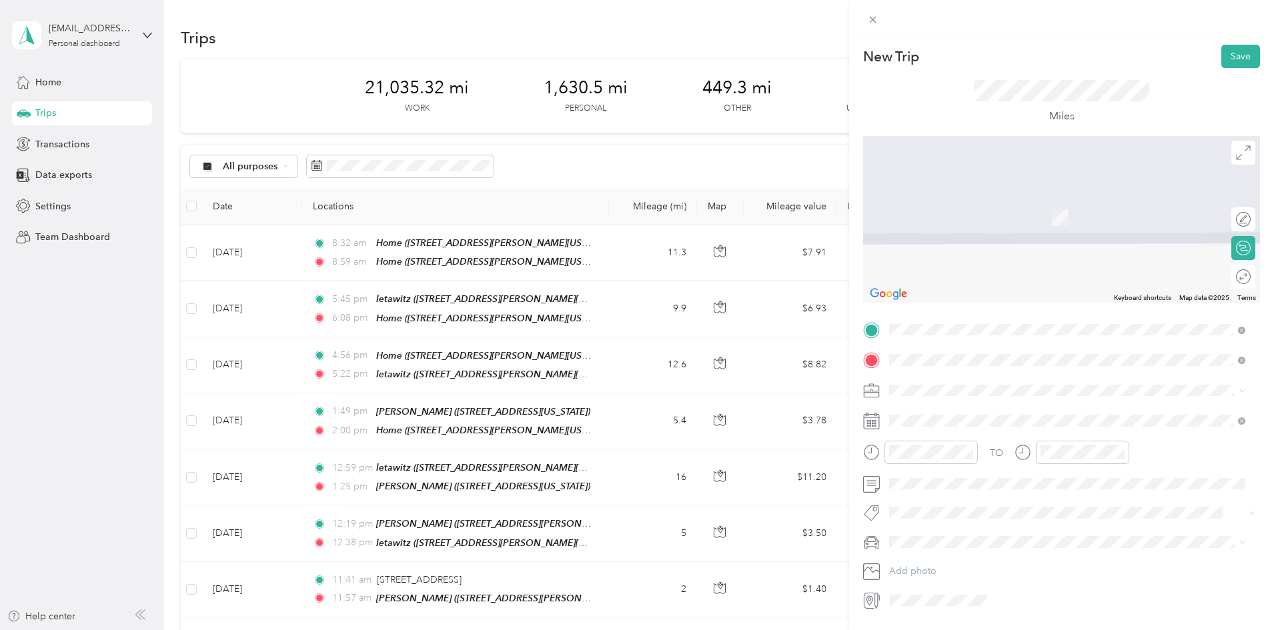
click at [943, 418] on div "letawitz [STREET_ADDRESS][PERSON_NAME][US_STATE]" at bounding box center [1018, 421] width 207 height 28
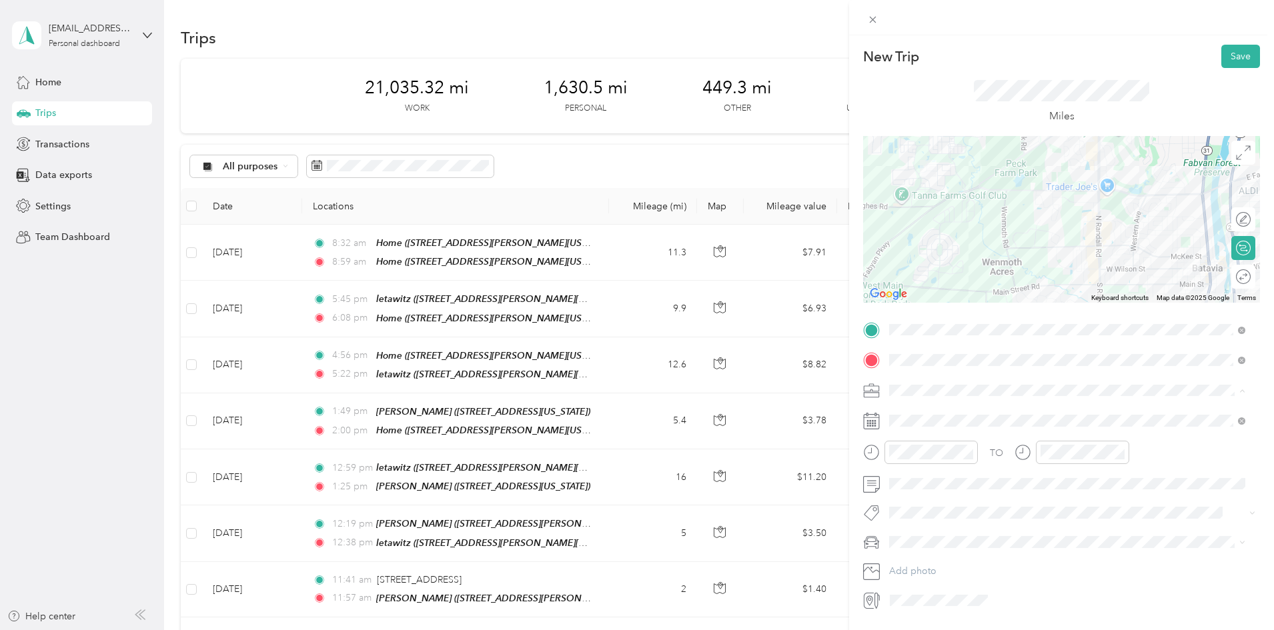
click at [934, 407] on div "Work" at bounding box center [1067, 414] width 347 height 14
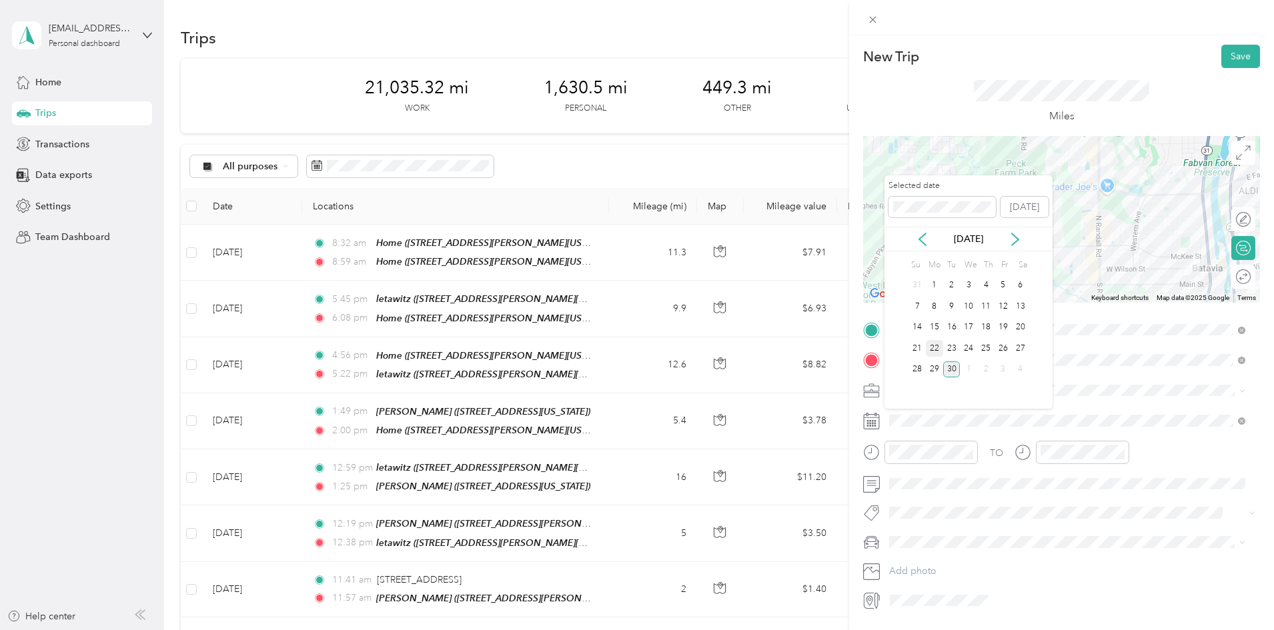
click at [933, 346] on div "22" at bounding box center [934, 348] width 17 height 17
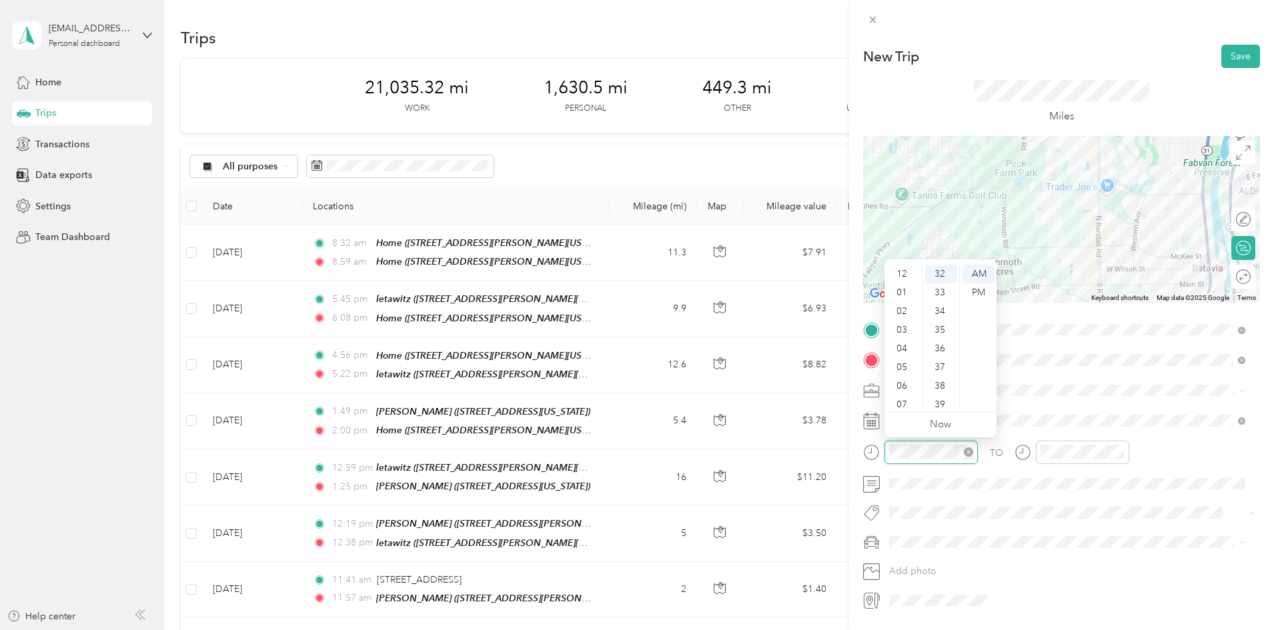
scroll to position [80, 0]
click at [903, 398] on div "11" at bounding box center [903, 399] width 32 height 19
click at [941, 284] on div "40" at bounding box center [941, 290] width 32 height 19
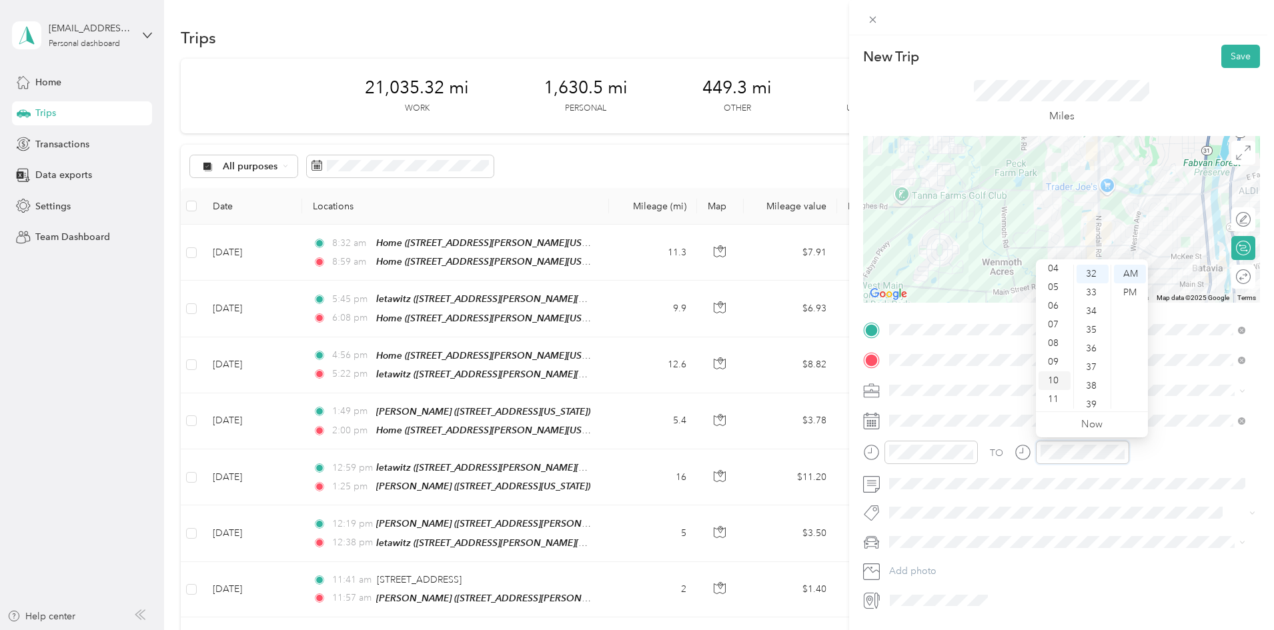
scroll to position [0, 0]
click at [1055, 270] on div "12" at bounding box center [1055, 274] width 32 height 19
click at [1089, 271] on div "00" at bounding box center [1093, 274] width 32 height 19
click at [1131, 292] on div "PM" at bounding box center [1130, 292] width 32 height 19
click at [1238, 58] on button "Save" at bounding box center [1240, 56] width 39 height 23
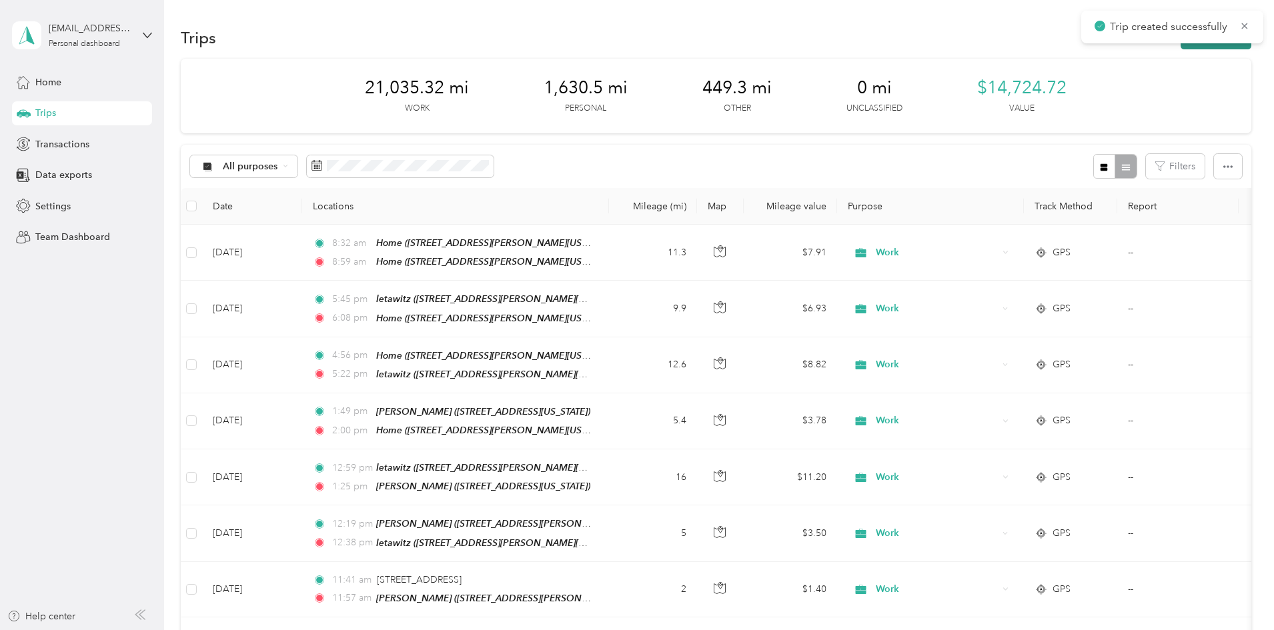
click at [1181, 45] on button "New trip" at bounding box center [1216, 37] width 71 height 23
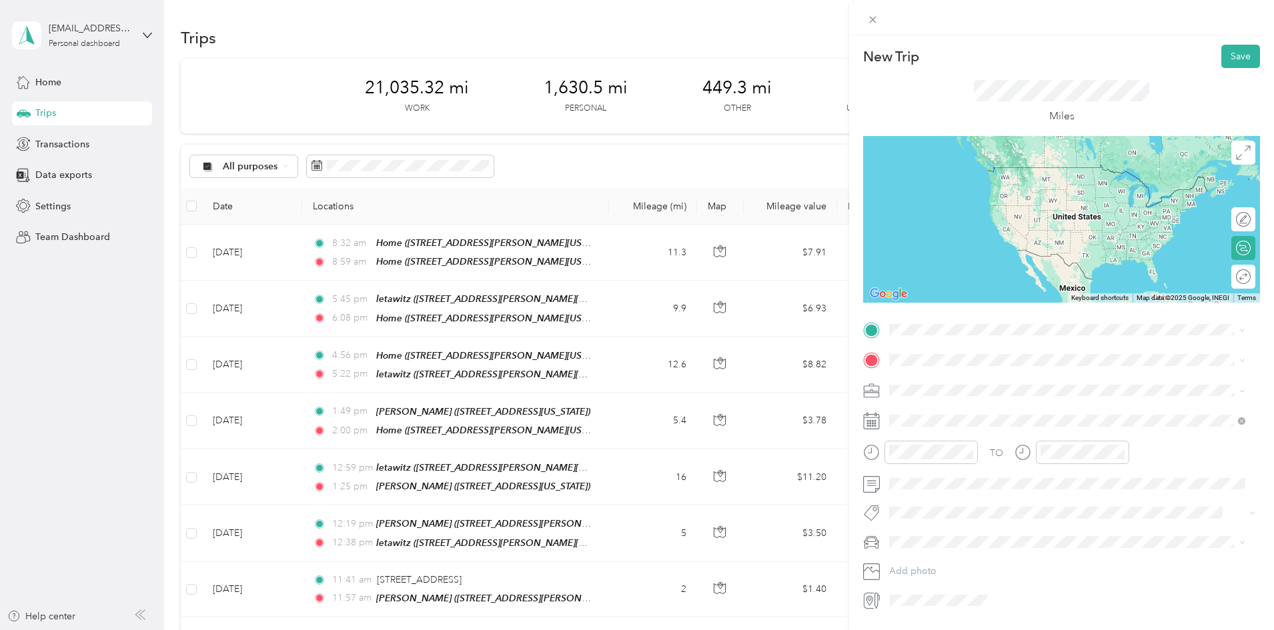
click at [966, 394] on span "[STREET_ADDRESS][PERSON_NAME][US_STATE]" at bounding box center [1018, 391] width 207 height 11
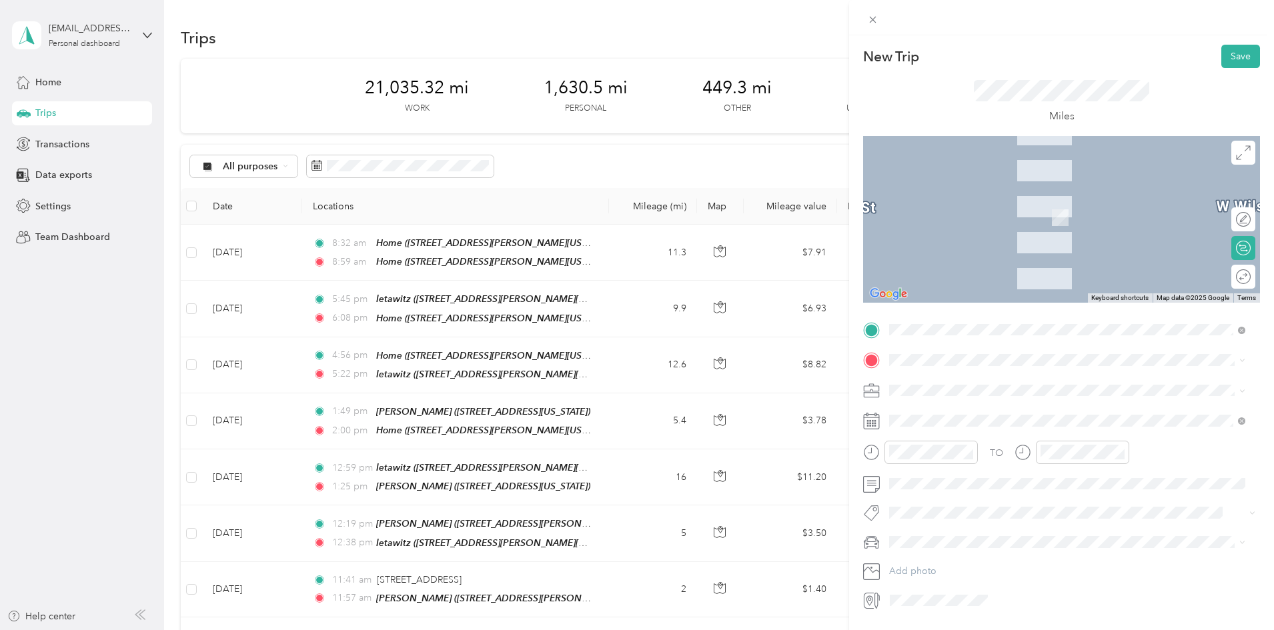
click at [955, 412] on div "[PERSON_NAME]" at bounding box center [981, 410] width 133 height 12
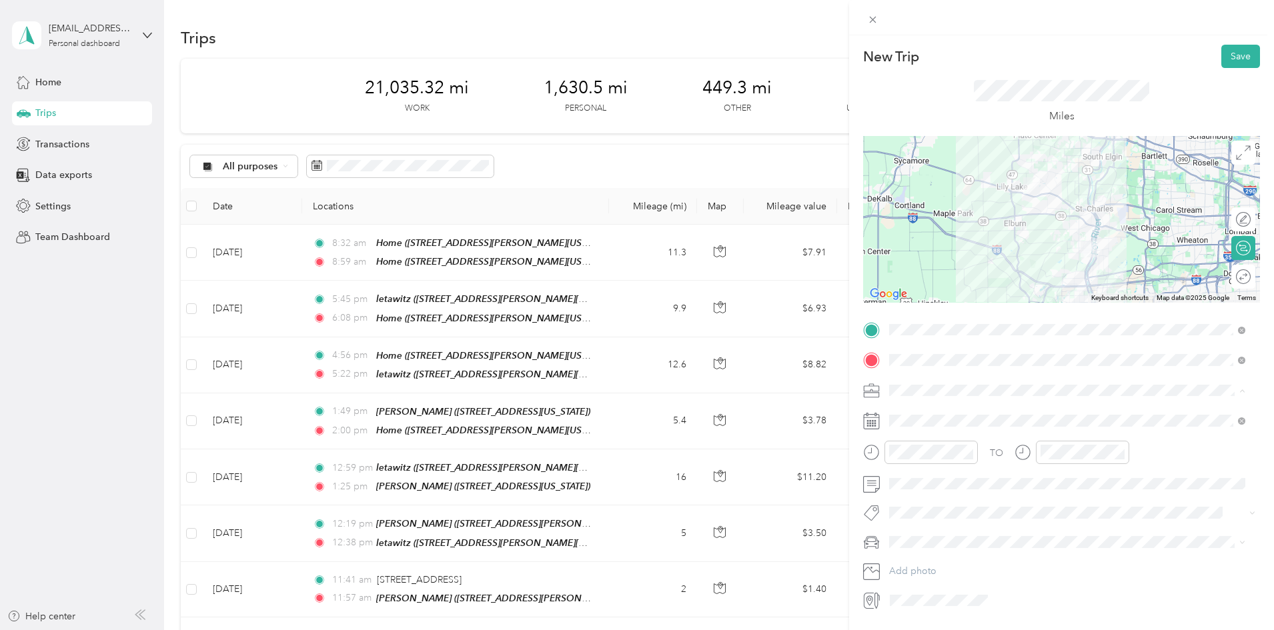
click at [917, 406] on li "Work" at bounding box center [1068, 413] width 366 height 23
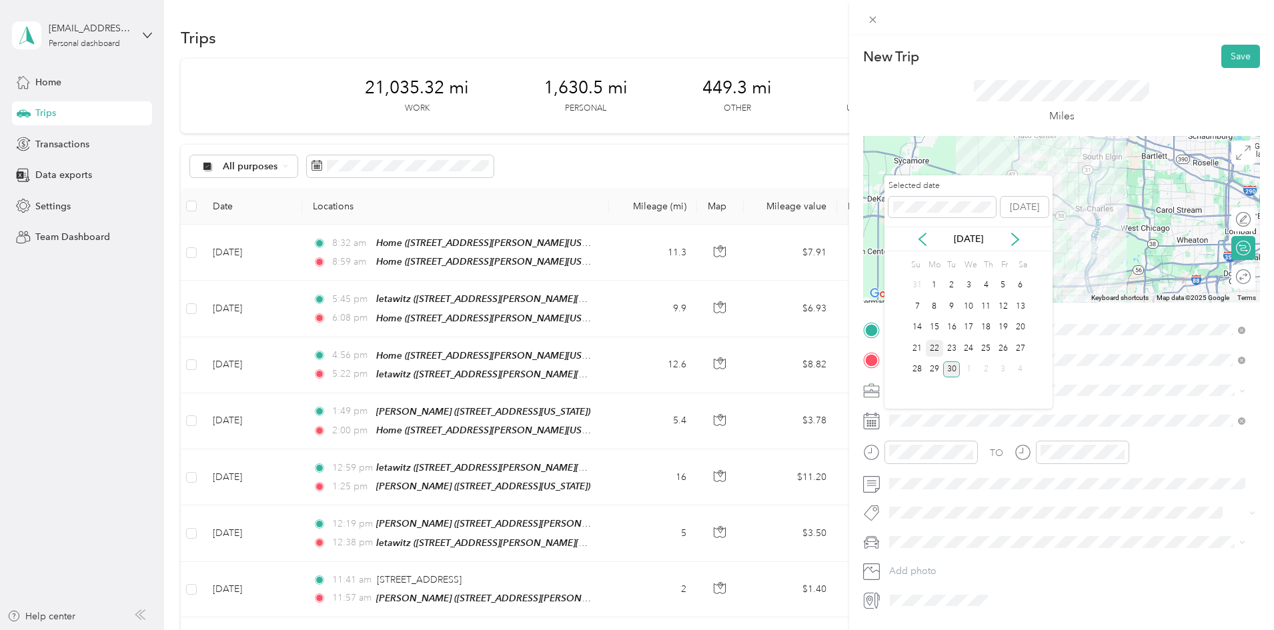
click at [934, 342] on div "22" at bounding box center [934, 348] width 17 height 17
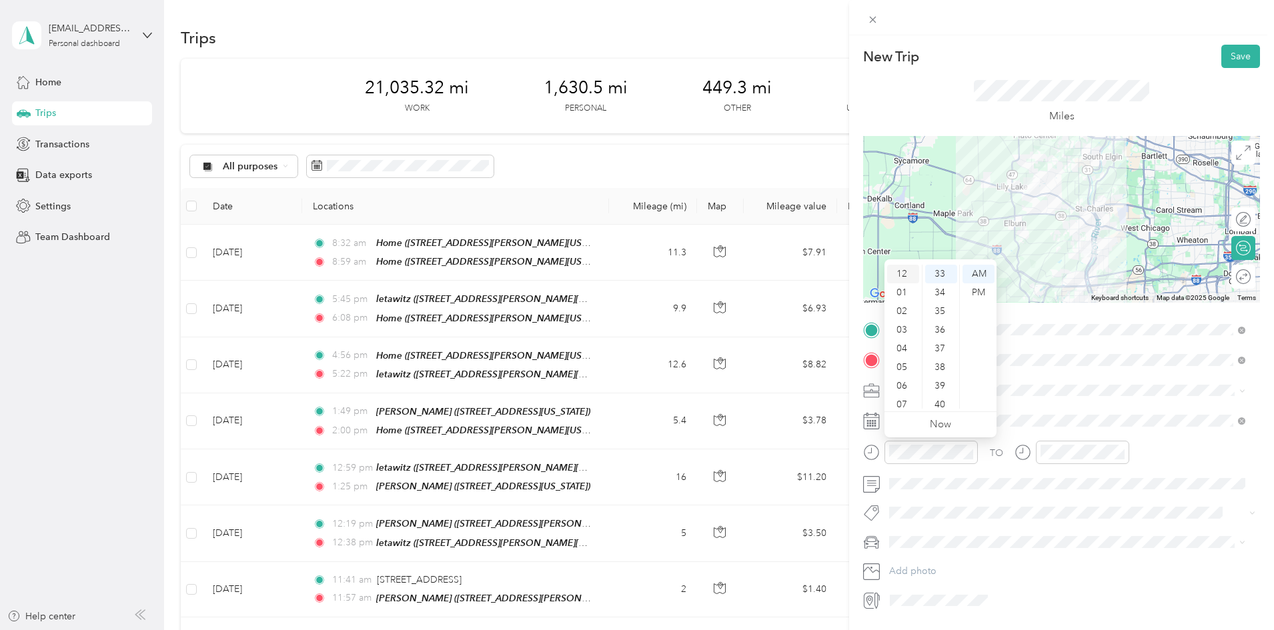
click at [905, 269] on div "12" at bounding box center [903, 274] width 32 height 19
click at [943, 347] on div "30" at bounding box center [941, 351] width 32 height 19
click at [983, 294] on div "PM" at bounding box center [979, 292] width 32 height 19
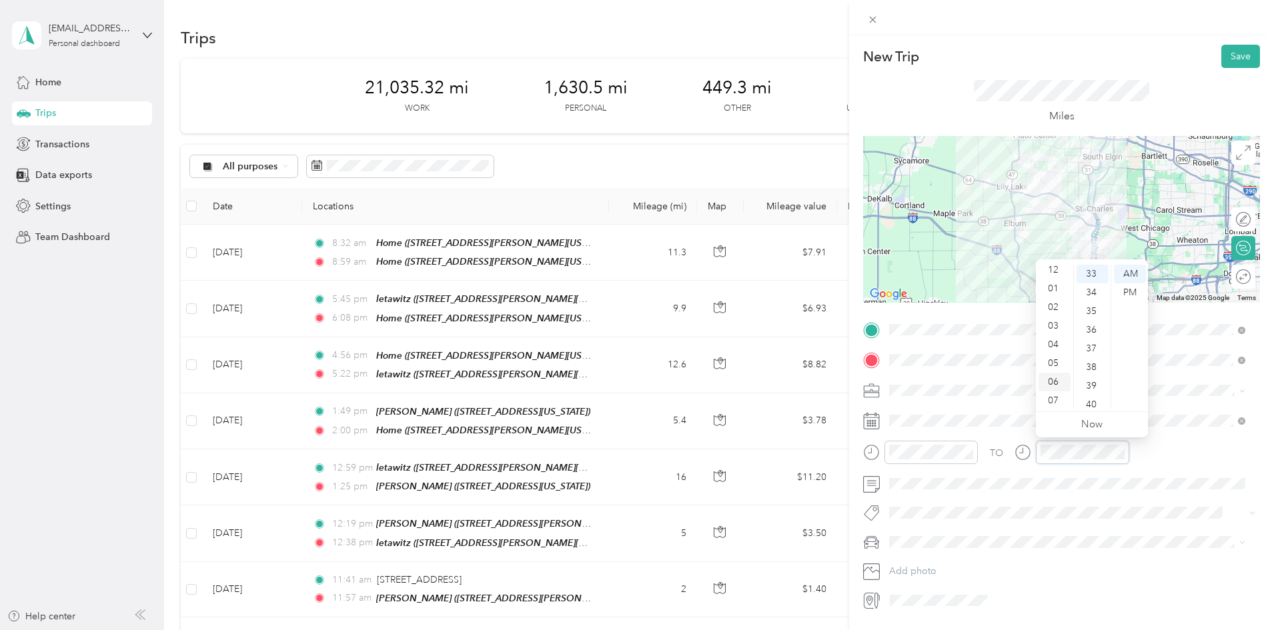
scroll to position [0, 0]
click at [1055, 272] on div "12" at bounding box center [1055, 274] width 32 height 19
click at [1089, 320] on div "50" at bounding box center [1093, 325] width 32 height 19
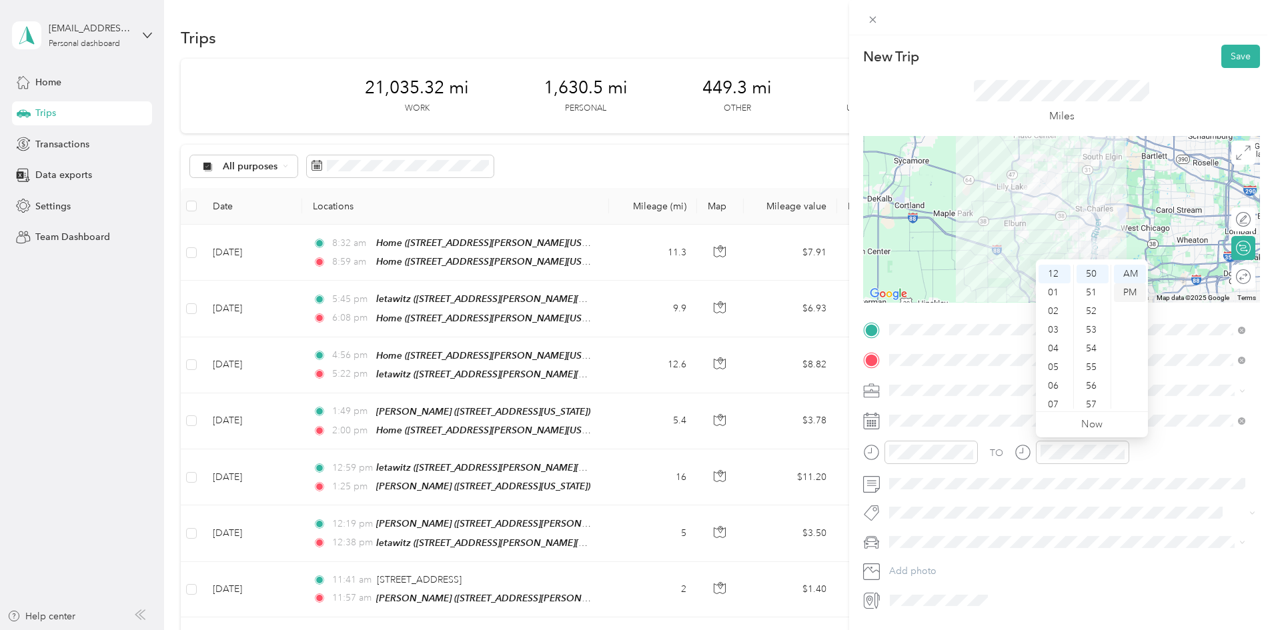
click at [1130, 288] on div "PM" at bounding box center [1130, 292] width 32 height 19
click at [1227, 55] on button "Save" at bounding box center [1240, 56] width 39 height 23
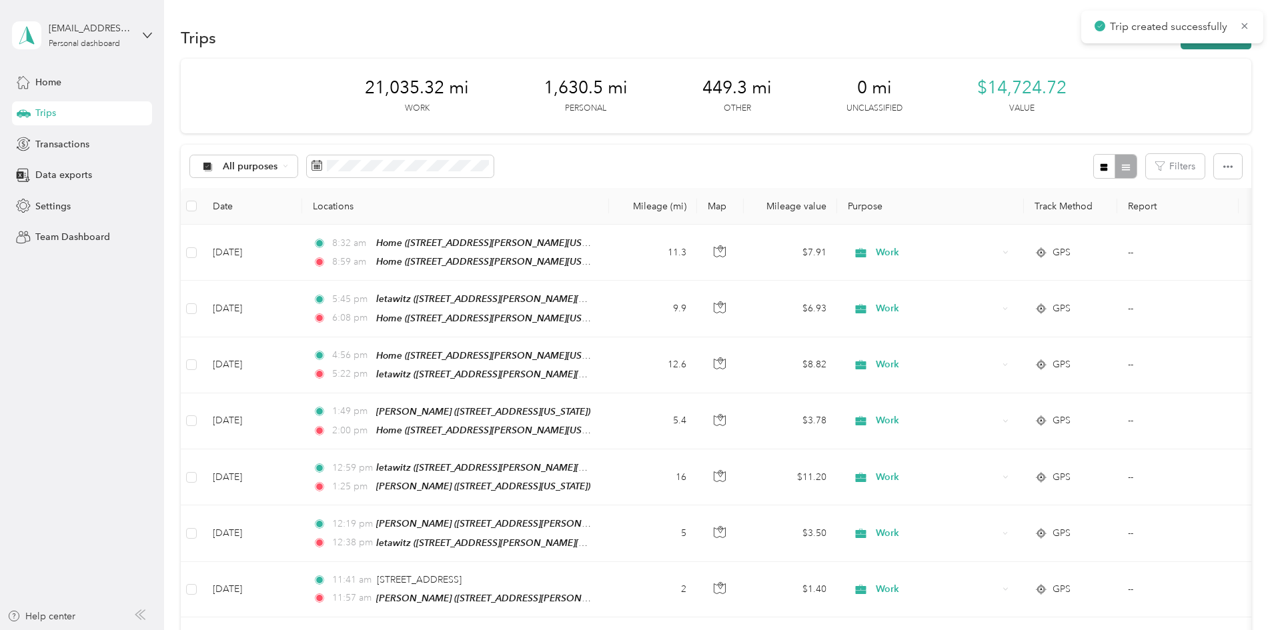
click at [1181, 44] on button "New trip" at bounding box center [1216, 37] width 71 height 23
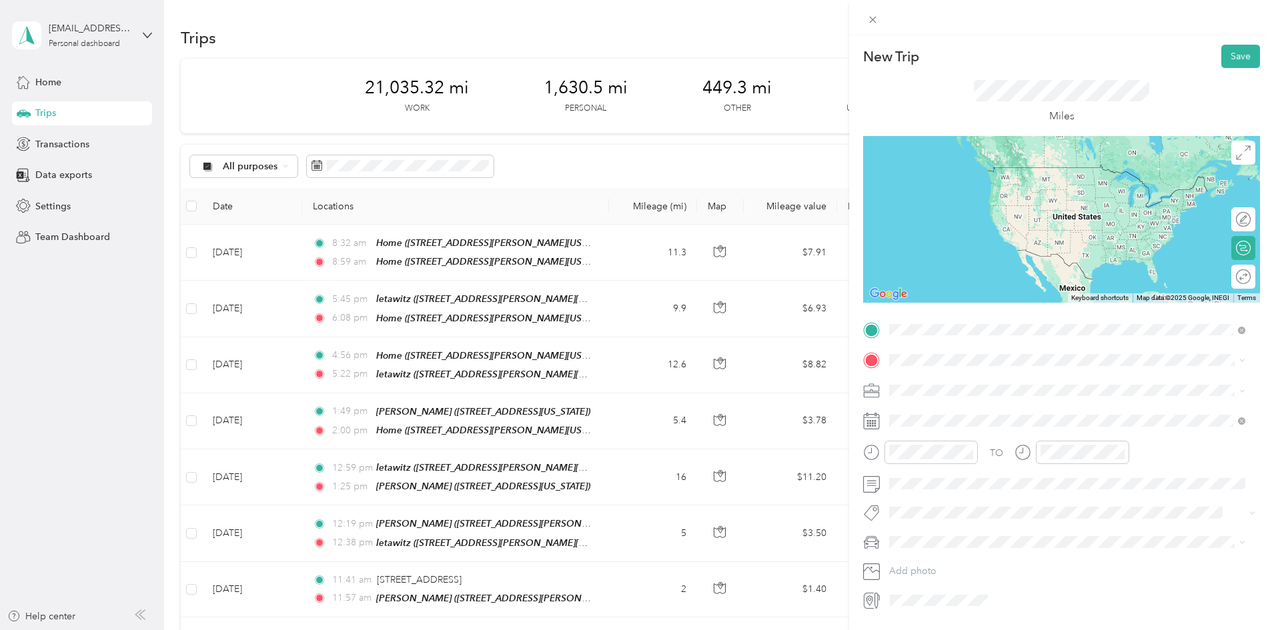
click at [987, 382] on div "[PERSON_NAME]" at bounding box center [981, 383] width 133 height 12
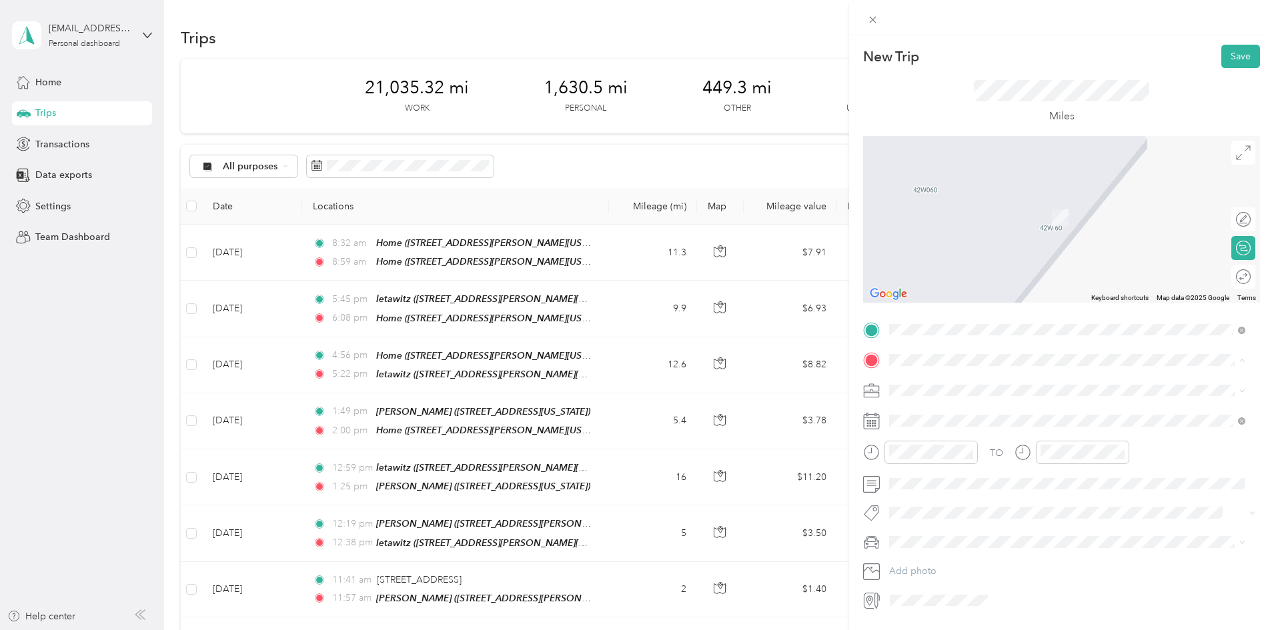
click at [979, 413] on div "Home" at bounding box center [1078, 413] width 326 height 12
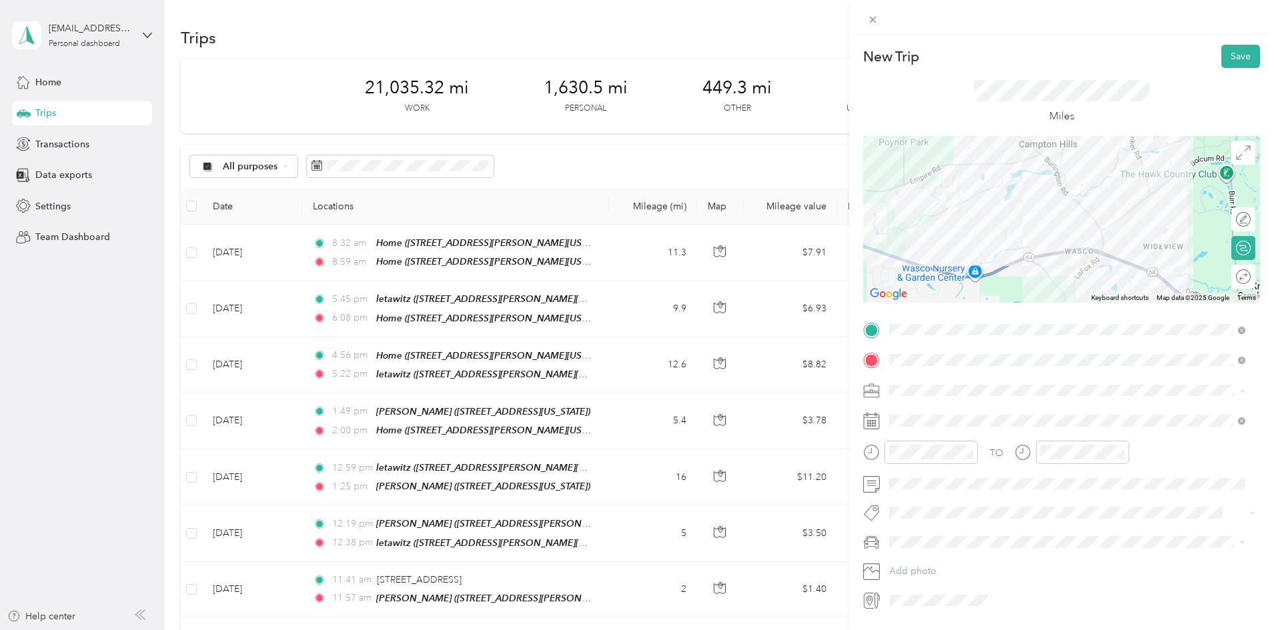
click at [913, 411] on span "Work" at bounding box center [905, 413] width 23 height 11
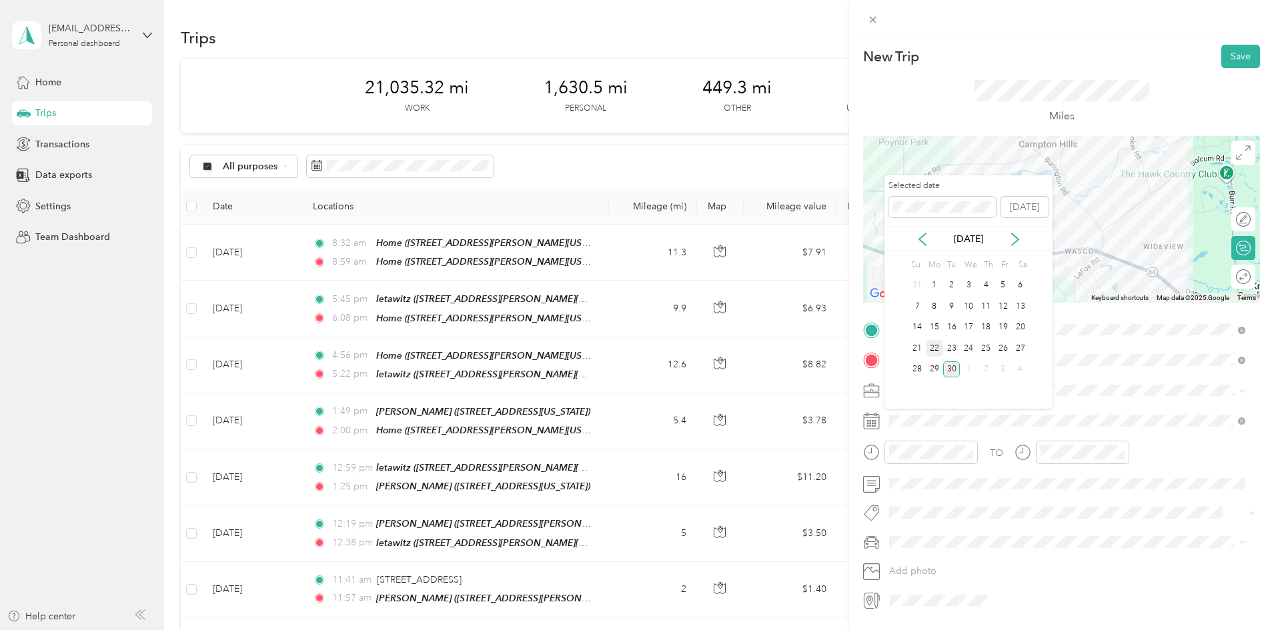
click at [933, 347] on div "22" at bounding box center [934, 348] width 17 height 17
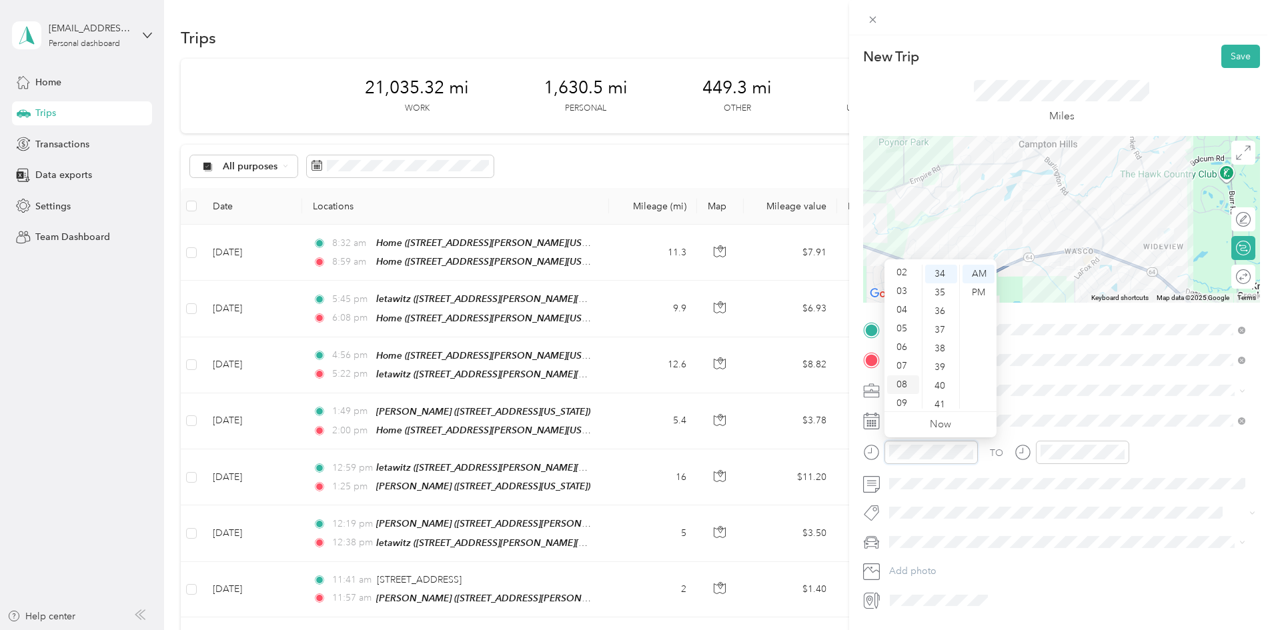
scroll to position [0, 0]
click at [909, 289] on div "01" at bounding box center [903, 292] width 32 height 19
drag, startPoint x: 940, startPoint y: 273, endPoint x: 949, endPoint y: 278, distance: 10.8
click at [940, 273] on div "00" at bounding box center [941, 274] width 32 height 19
click at [976, 294] on div "PM" at bounding box center [979, 292] width 32 height 19
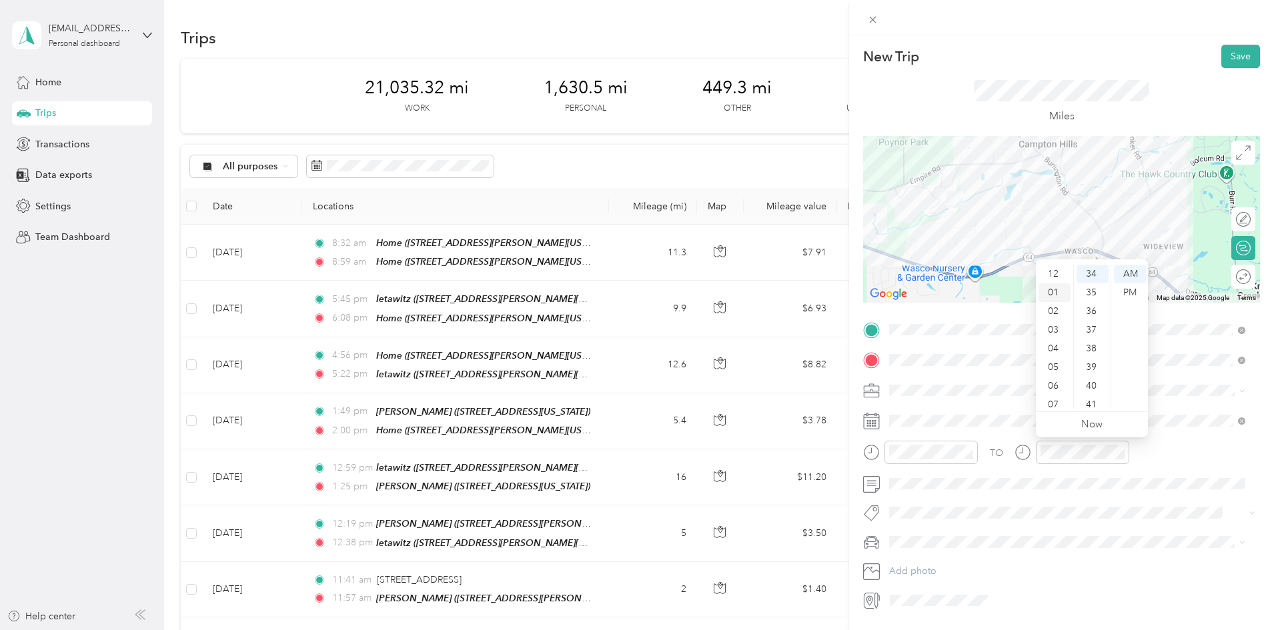
click at [1056, 289] on div "01" at bounding box center [1055, 292] width 32 height 19
click at [1097, 287] on div "10" at bounding box center [1093, 292] width 32 height 19
click at [1128, 294] on div "PM" at bounding box center [1130, 292] width 32 height 19
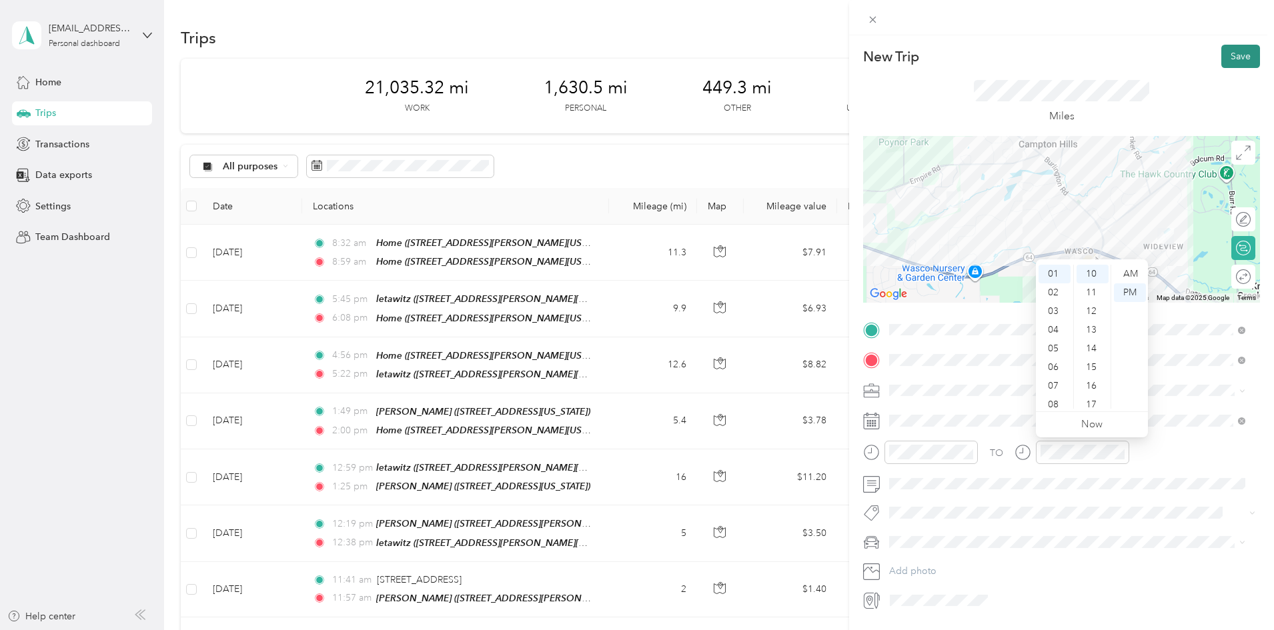
click at [1221, 53] on button "Save" at bounding box center [1240, 56] width 39 height 23
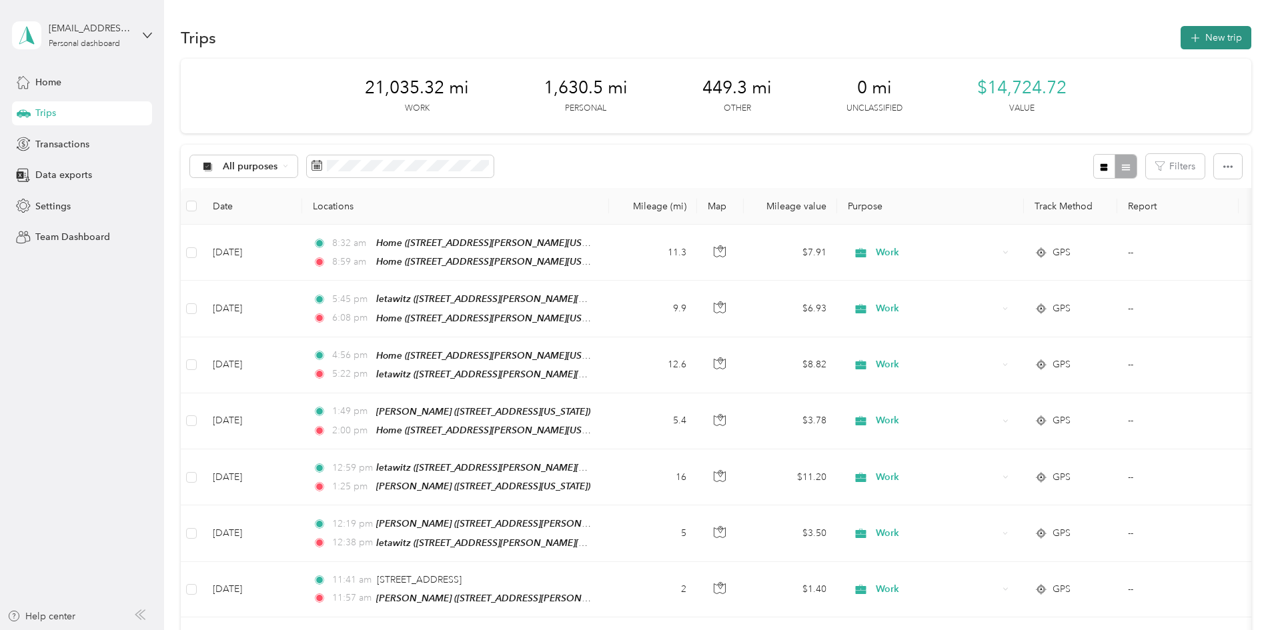
click at [1187, 36] on icon "button" at bounding box center [1194, 38] width 15 height 15
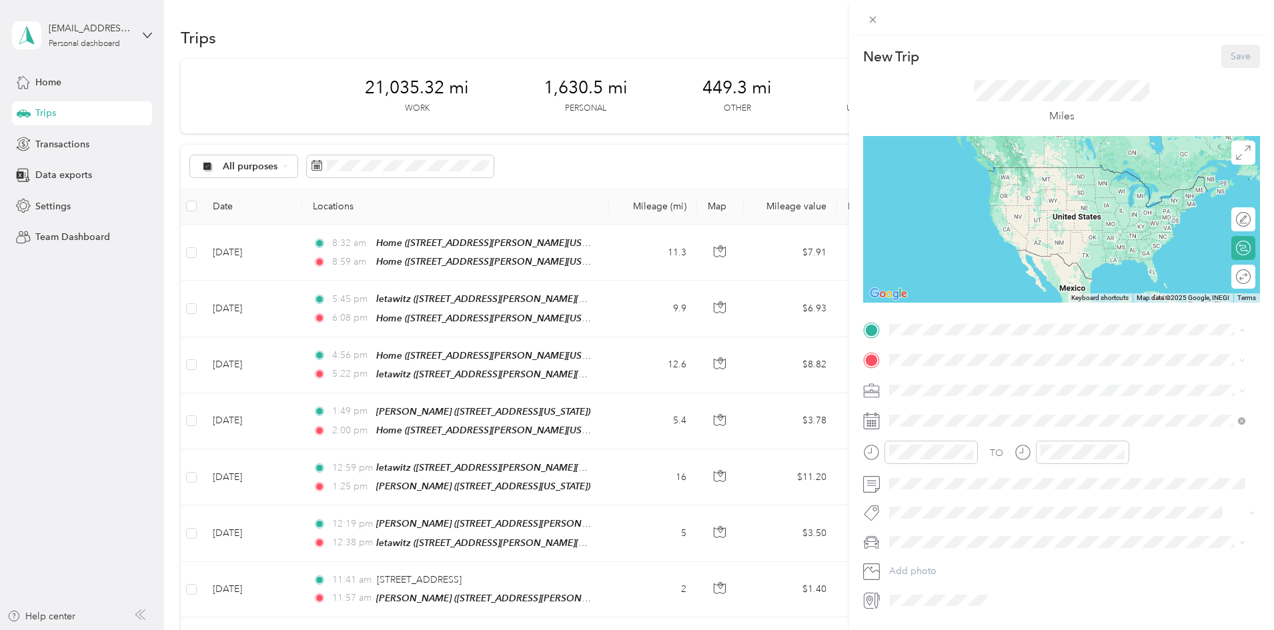
click at [967, 378] on div "Home" at bounding box center [1078, 383] width 326 height 12
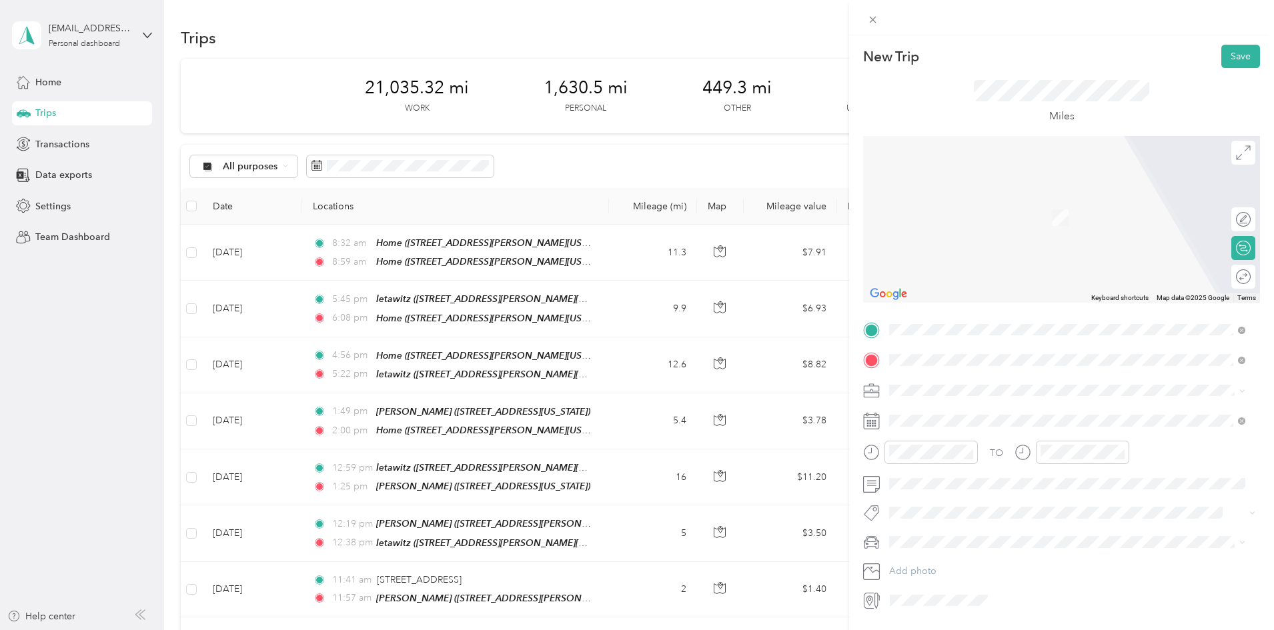
click at [956, 420] on div "lucenta [STREET_ADDRESS][PERSON_NAME][US_STATE]" at bounding box center [1018, 421] width 207 height 28
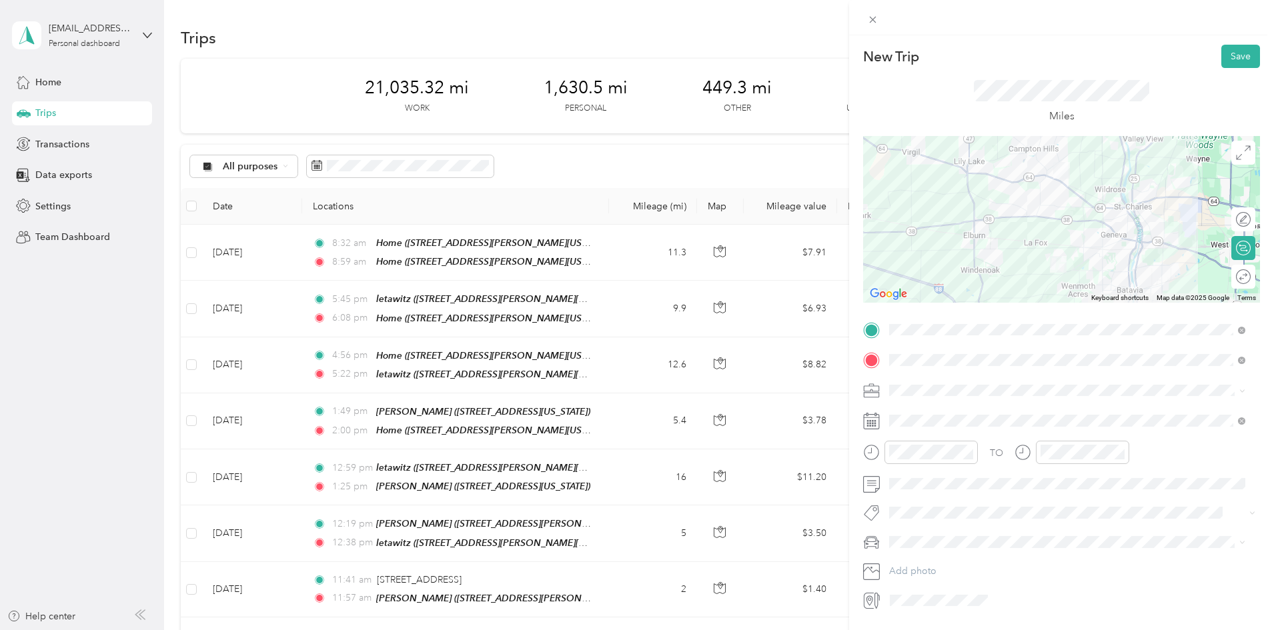
click at [931, 407] on div "Work" at bounding box center [1067, 414] width 347 height 14
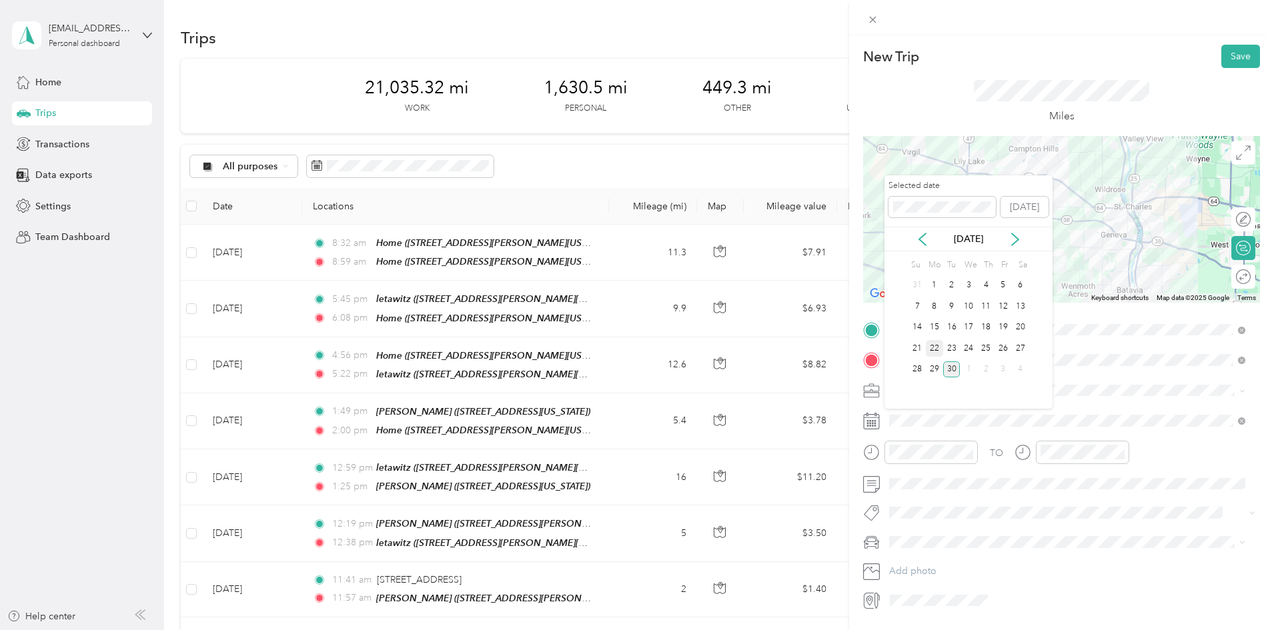
click at [937, 346] on div "22" at bounding box center [934, 348] width 17 height 17
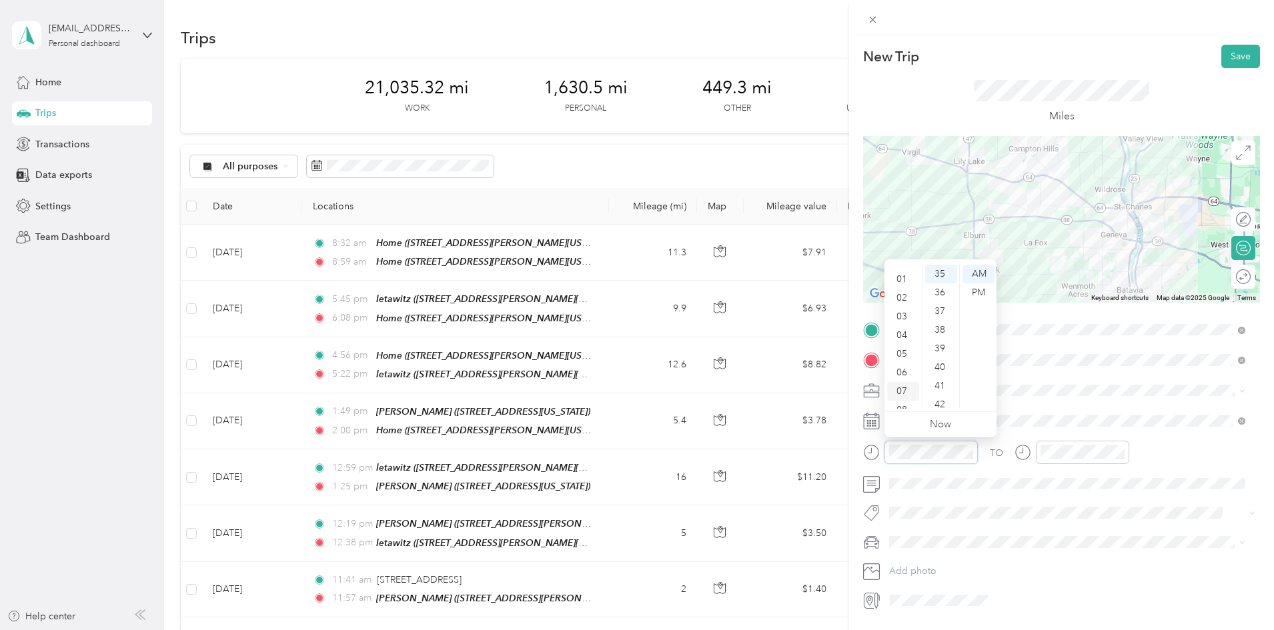
scroll to position [0, 0]
click at [902, 324] on div "03" at bounding box center [903, 330] width 32 height 19
click at [943, 295] on div "50" at bounding box center [941, 298] width 32 height 19
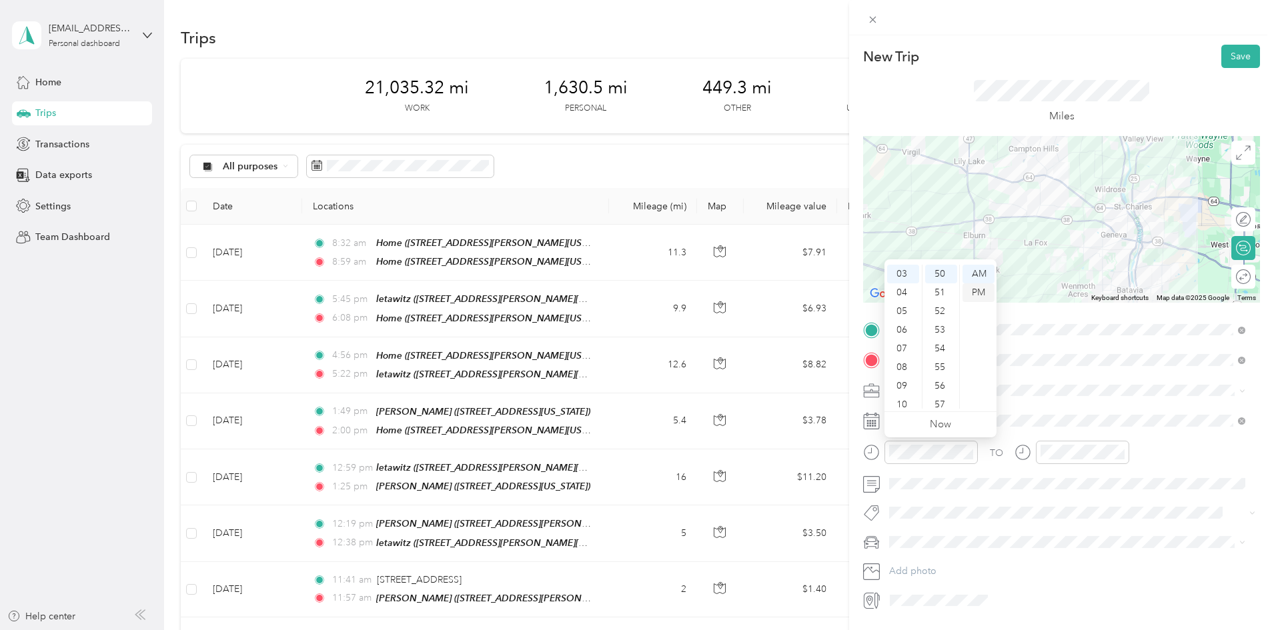
click at [978, 286] on div "PM" at bounding box center [979, 292] width 32 height 19
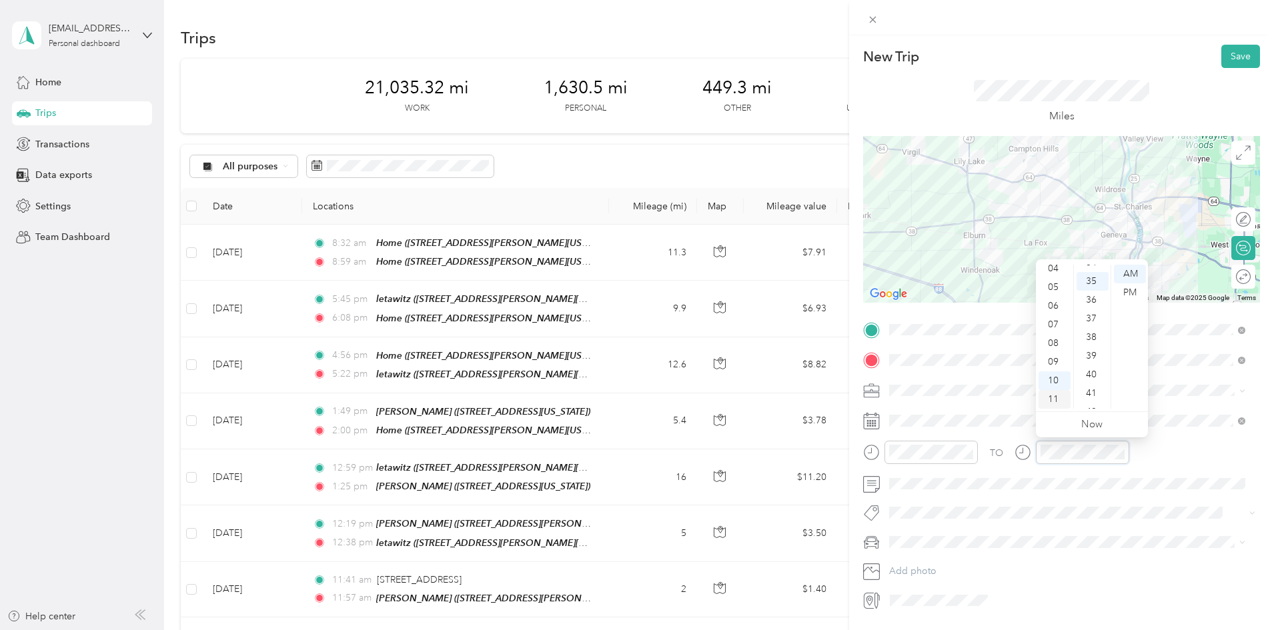
scroll to position [654, 0]
click at [1055, 267] on div "04" at bounding box center [1055, 268] width 32 height 19
click at [1089, 271] on div "00" at bounding box center [1093, 274] width 32 height 19
click at [1135, 292] on div "PM" at bounding box center [1130, 292] width 32 height 19
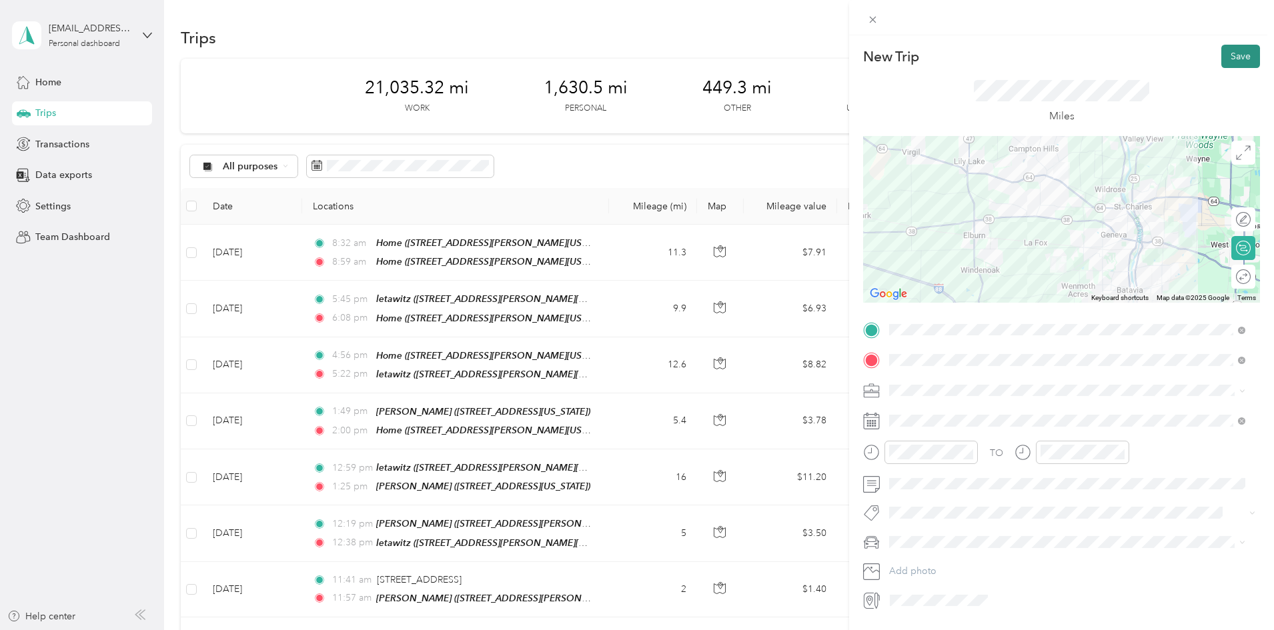
click at [1224, 54] on button "Save" at bounding box center [1240, 56] width 39 height 23
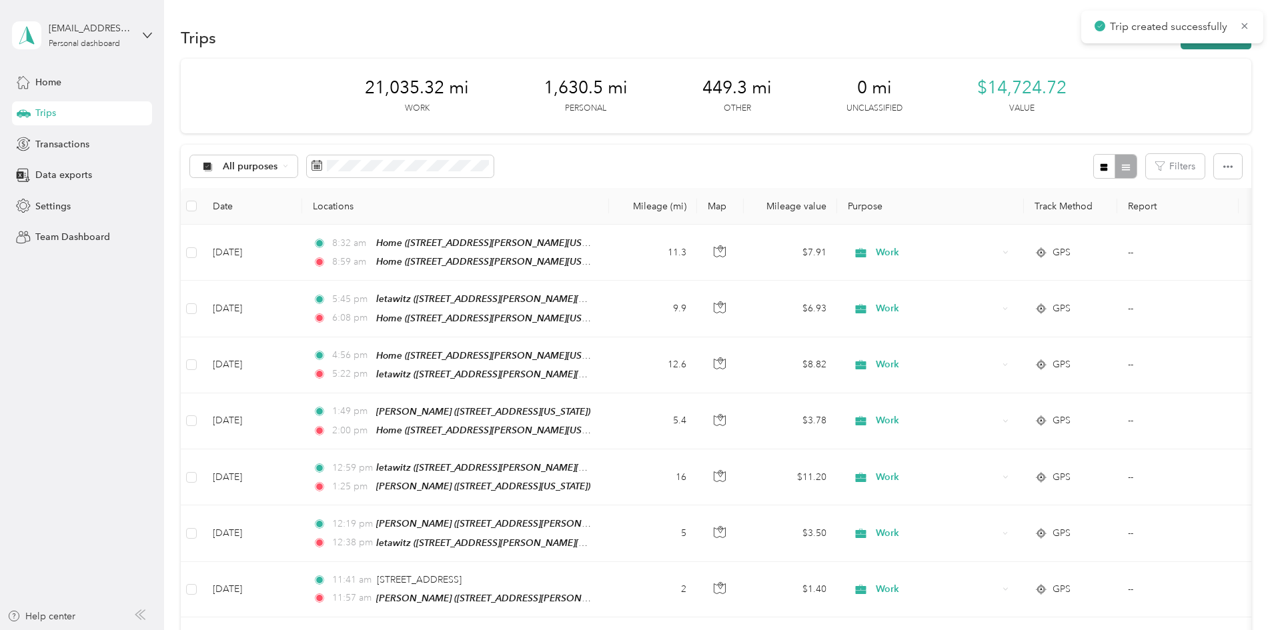
click at [1181, 45] on button "New trip" at bounding box center [1216, 37] width 71 height 23
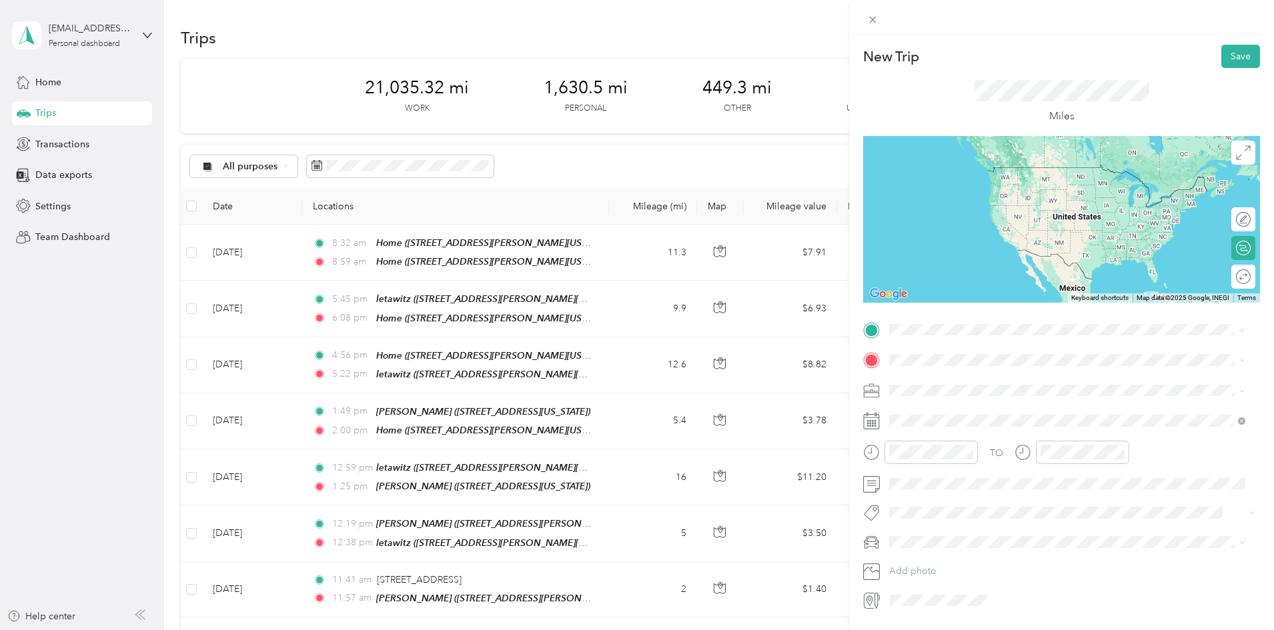
click at [969, 384] on div "lucenta [STREET_ADDRESS][PERSON_NAME][US_STATE]" at bounding box center [1018, 388] width 207 height 28
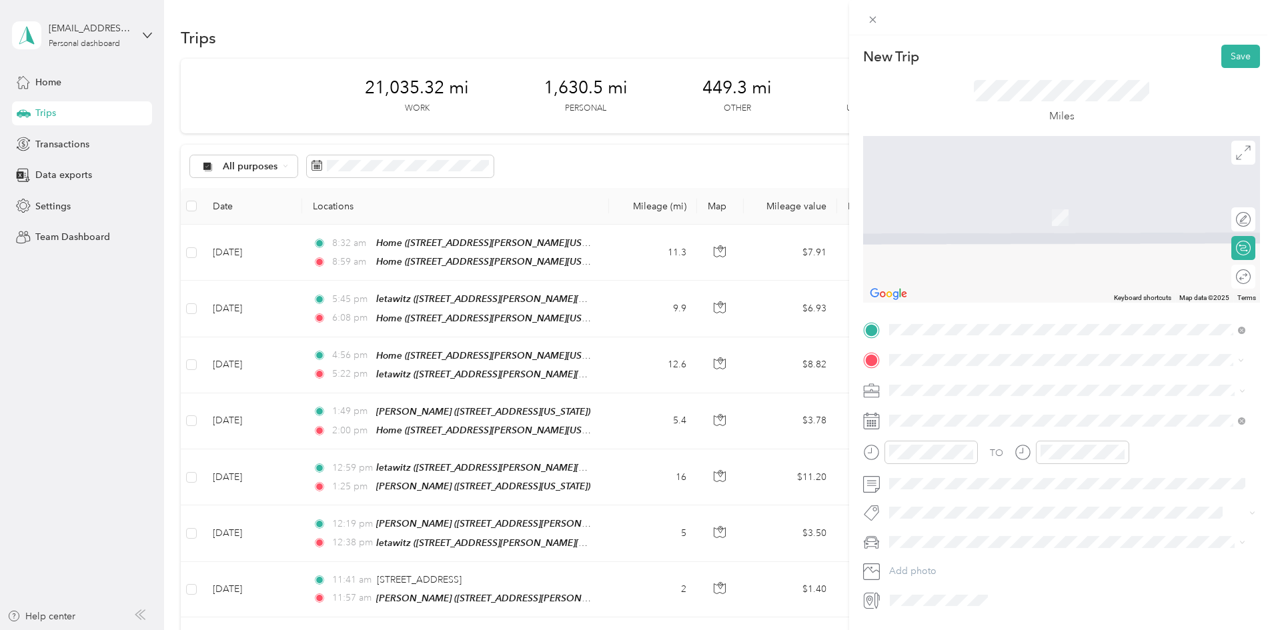
click at [947, 422] on div "[PERSON_NAME] [STREET_ADDRESS][PERSON_NAME][US_STATE]" at bounding box center [1018, 421] width 207 height 28
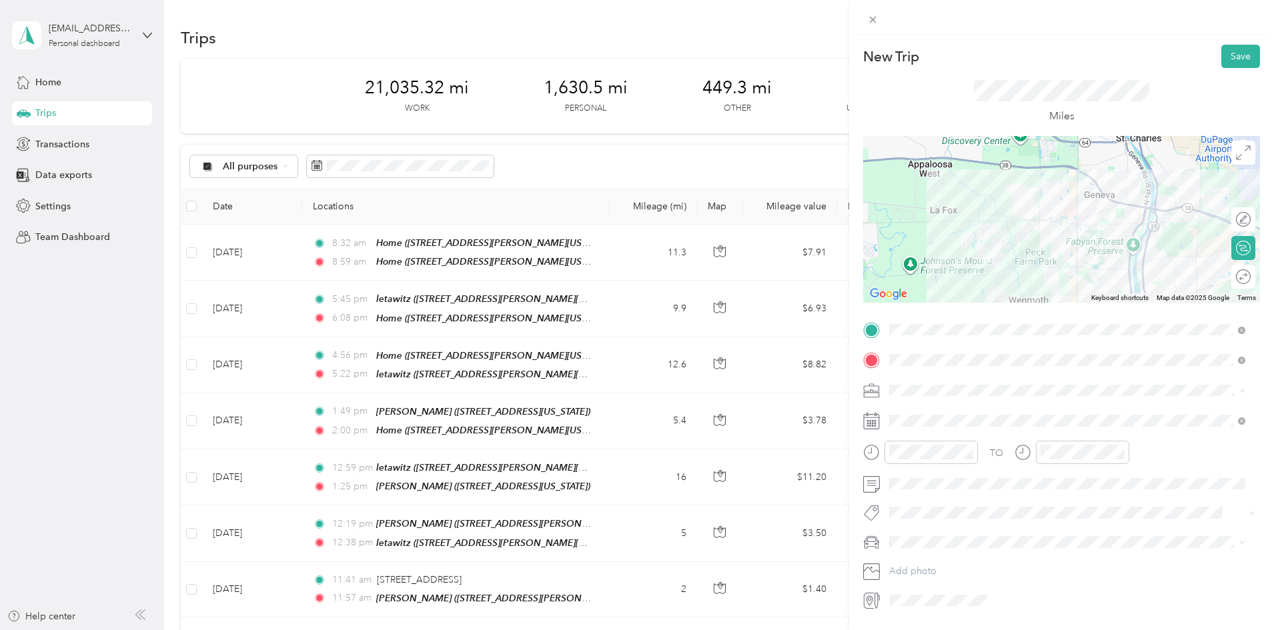
click at [928, 407] on div "Work" at bounding box center [1067, 414] width 347 height 14
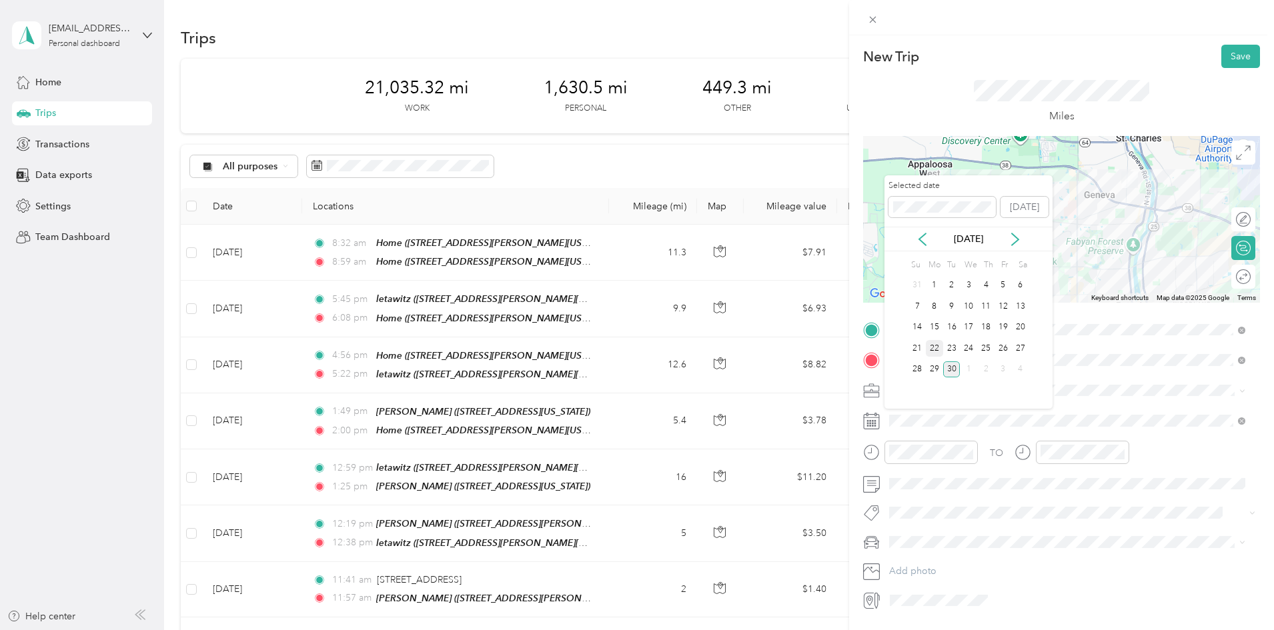
click at [936, 346] on div "22" at bounding box center [934, 348] width 17 height 17
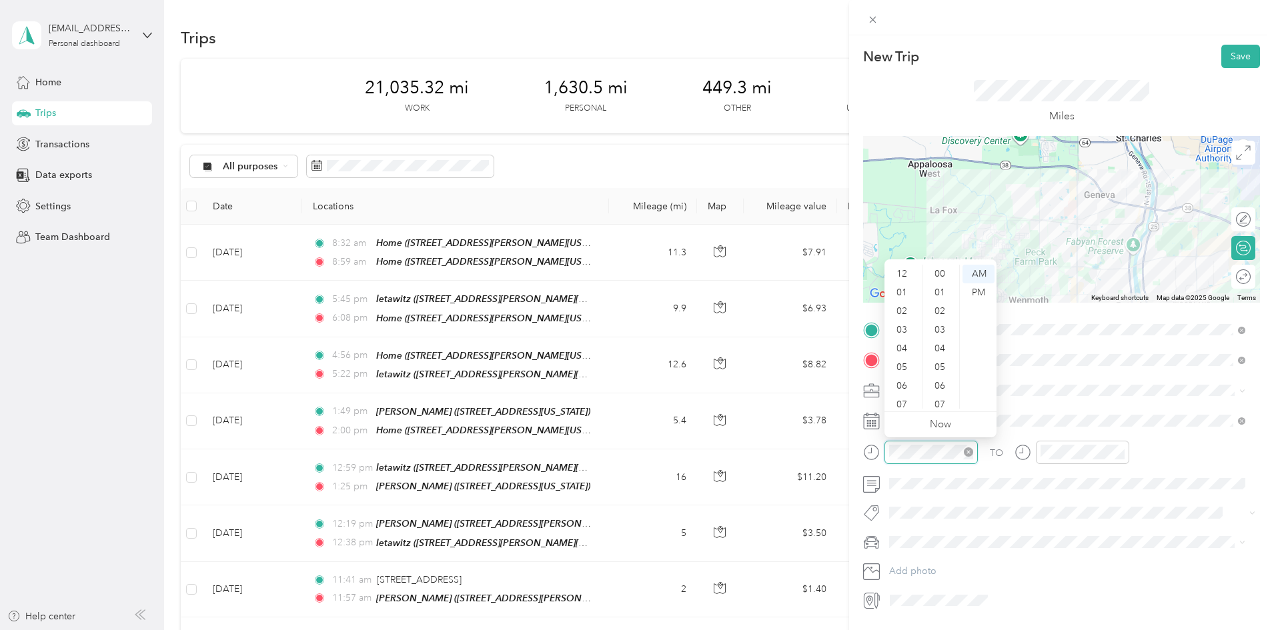
scroll to position [80, 0]
click at [910, 265] on div "04" at bounding box center [903, 268] width 32 height 19
click at [942, 359] on div "30" at bounding box center [941, 362] width 32 height 19
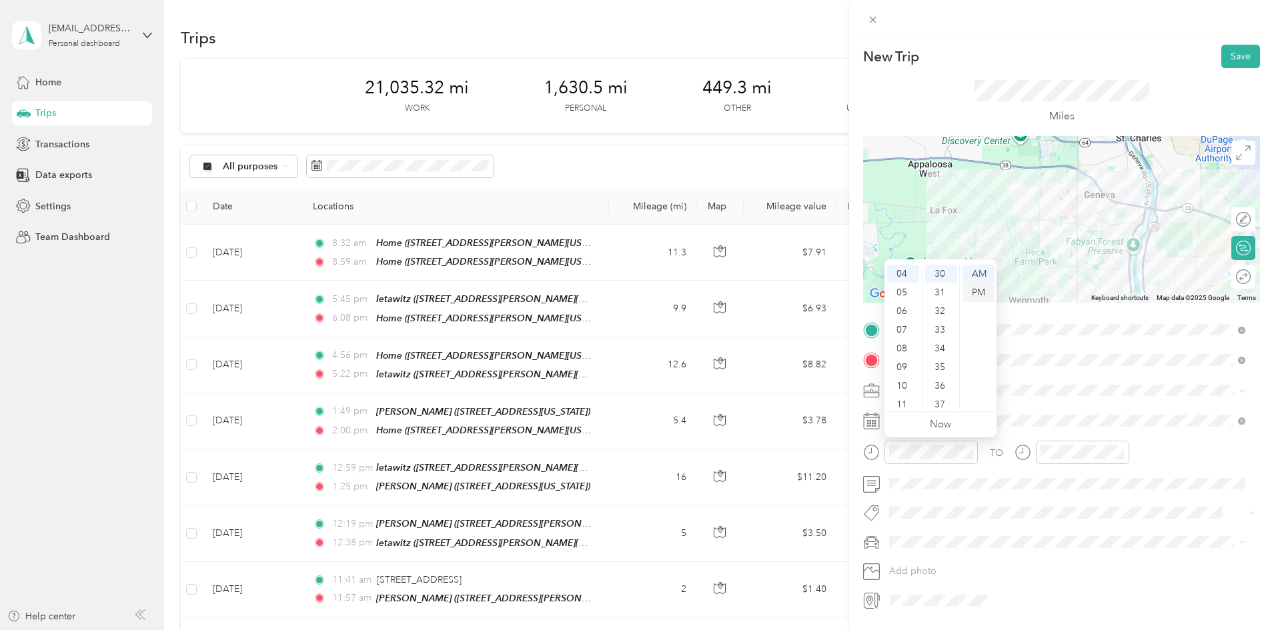
click at [983, 289] on div "PM" at bounding box center [979, 292] width 32 height 19
click at [1055, 266] on div "04" at bounding box center [1055, 268] width 32 height 19
click at [1089, 350] on div "40" at bounding box center [1093, 349] width 32 height 19
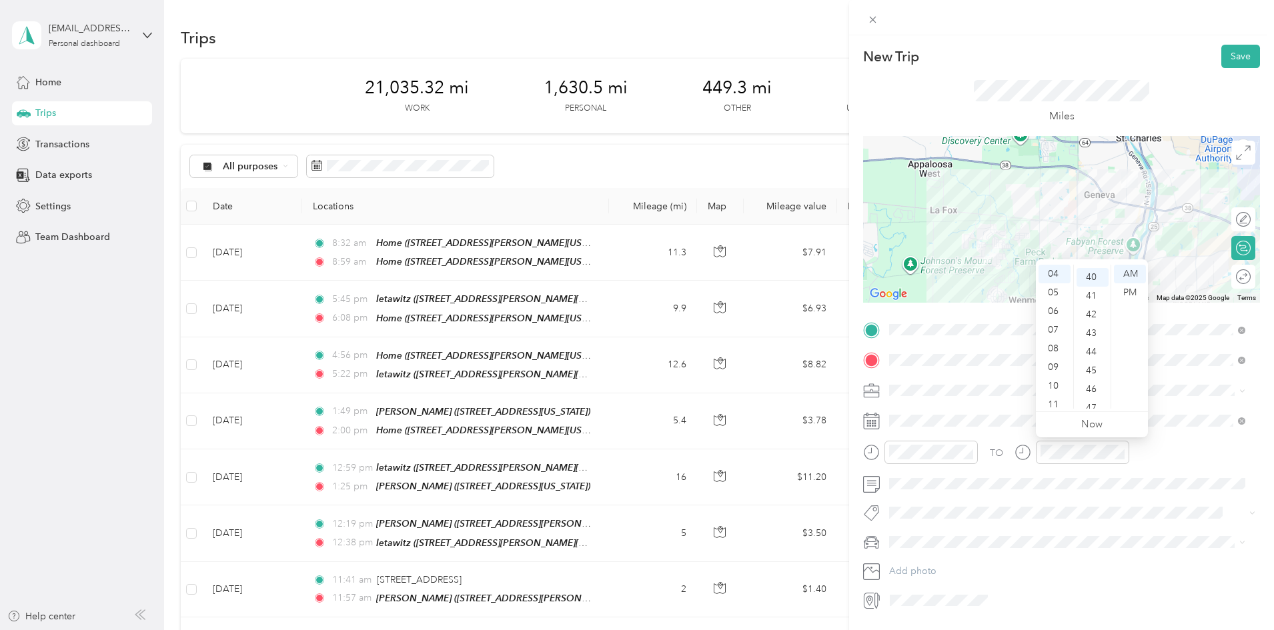
scroll to position [747, 0]
click at [1127, 290] on div "PM" at bounding box center [1130, 292] width 32 height 19
click at [1227, 56] on button "Save" at bounding box center [1240, 56] width 39 height 23
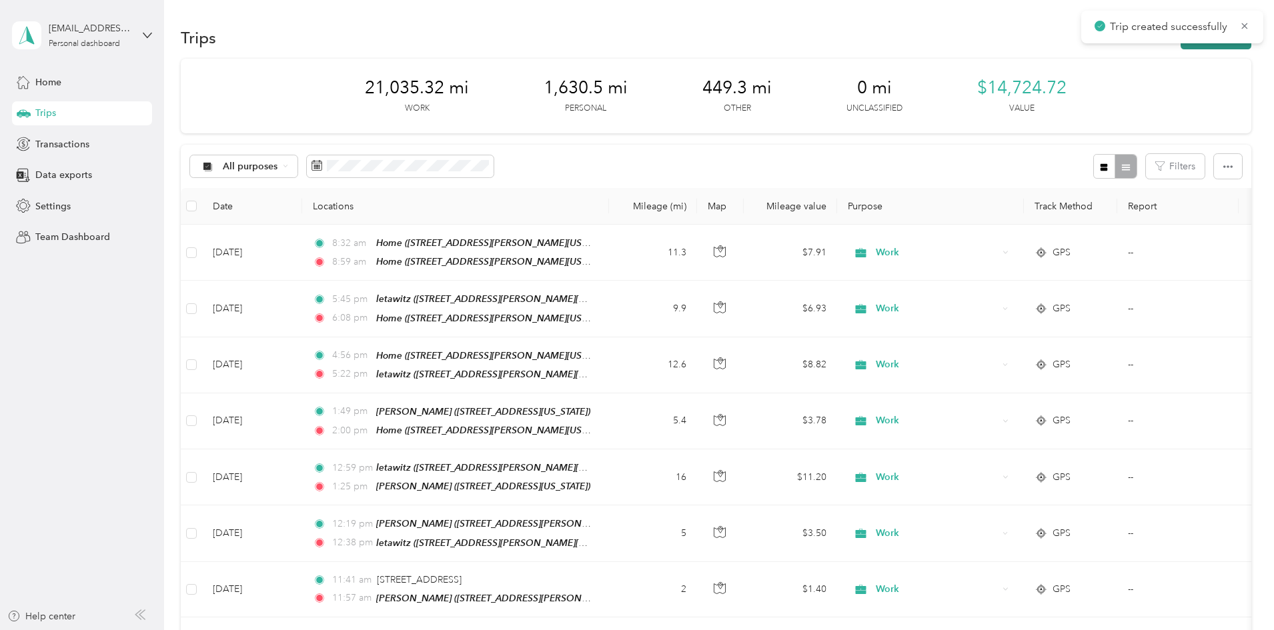
click at [1181, 46] on button "New trip" at bounding box center [1216, 37] width 71 height 23
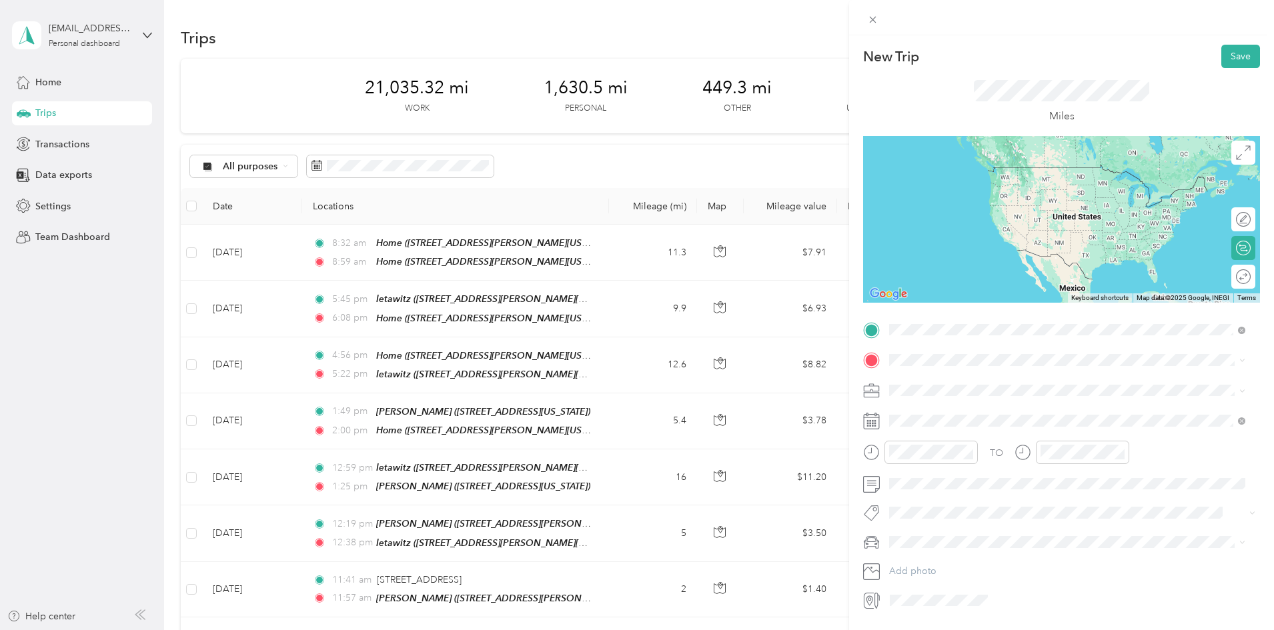
click at [973, 469] on div "[PERSON_NAME] [STREET_ADDRESS][PERSON_NAME][US_STATE]" at bounding box center [1018, 475] width 207 height 28
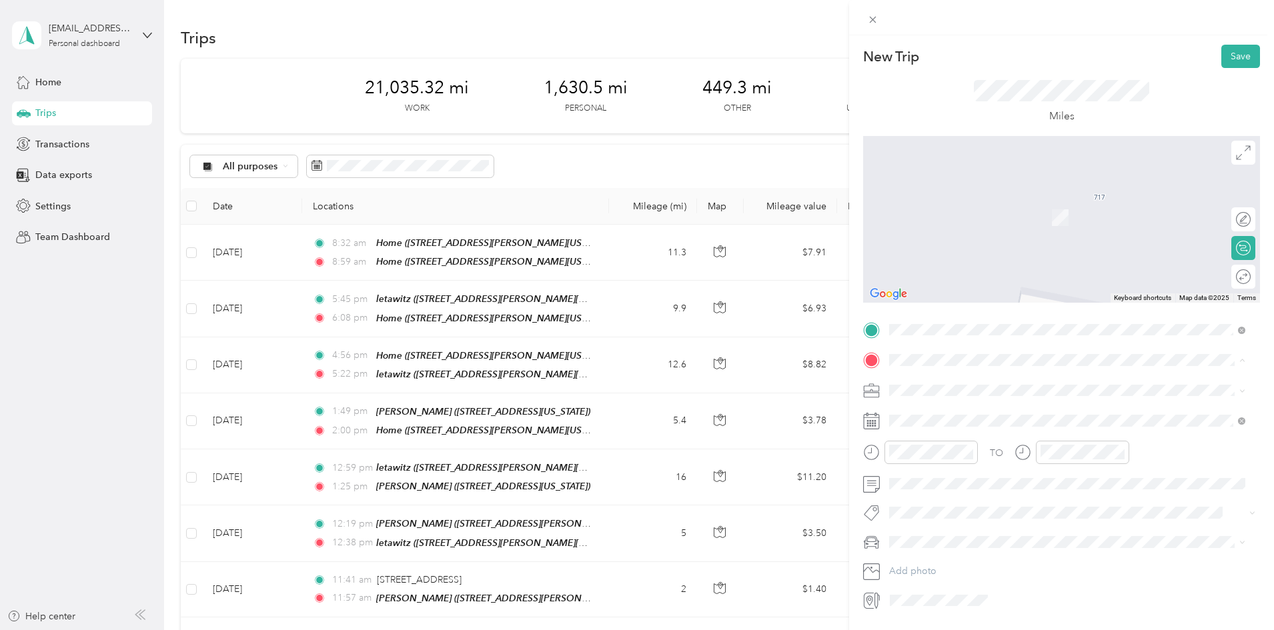
click at [968, 428] on span "[STREET_ADDRESS][GEOGRAPHIC_DATA][PERSON_NAME], [US_STATE], [GEOGRAPHIC_DATA]" at bounding box center [1071, 434] width 312 height 25
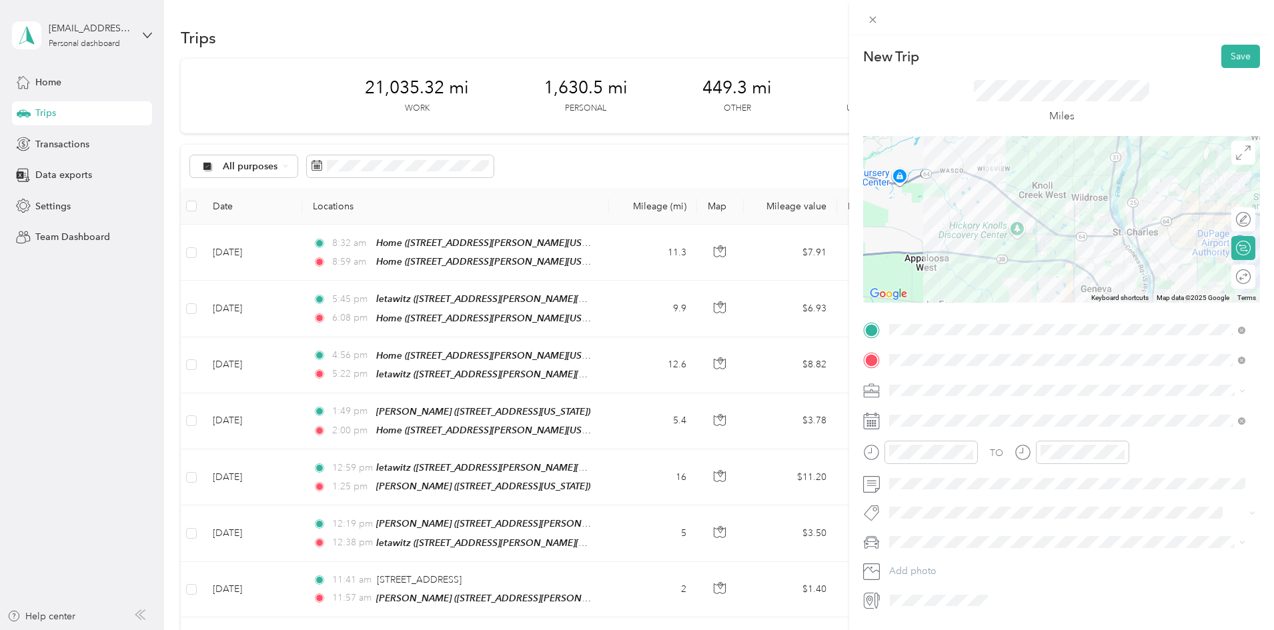
click at [915, 404] on li "Work" at bounding box center [1068, 409] width 366 height 23
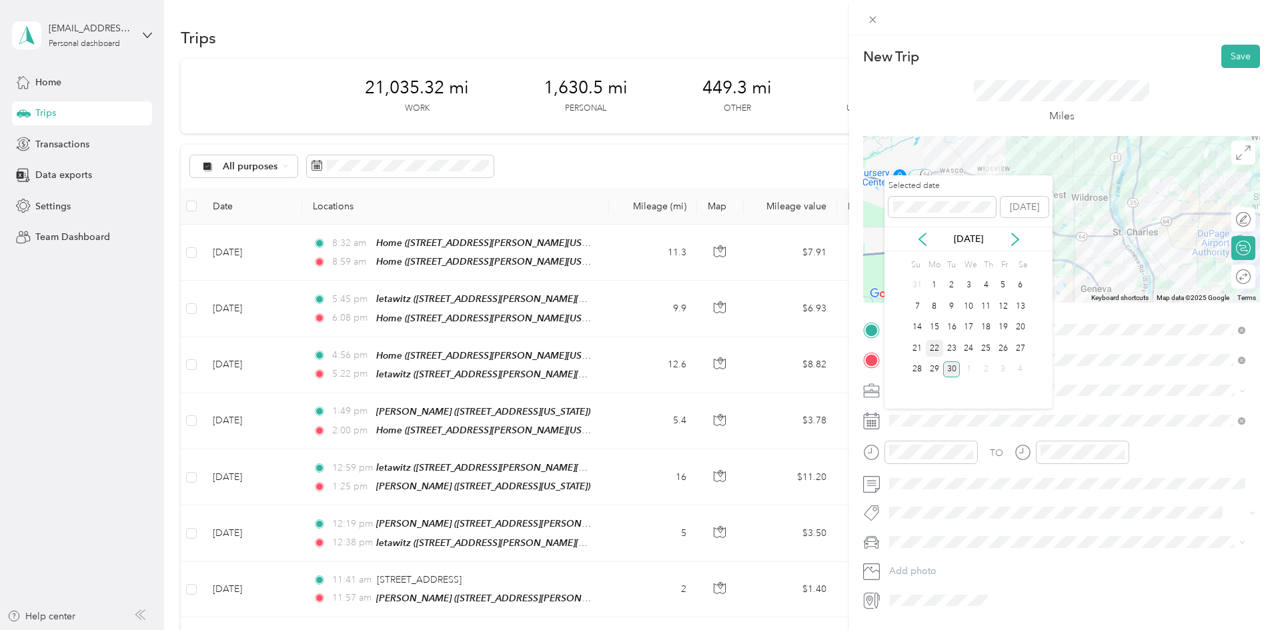
click at [934, 343] on div "22" at bounding box center [934, 348] width 17 height 17
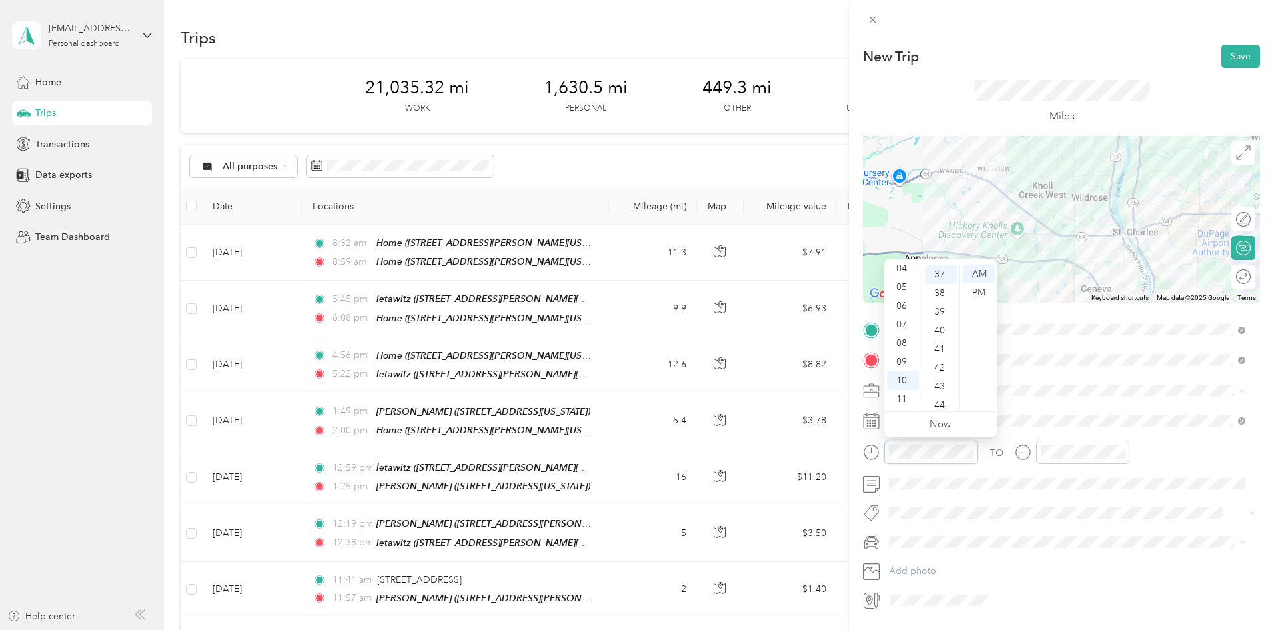
scroll to position [691, 0]
click at [905, 284] on div "05" at bounding box center [903, 287] width 32 height 19
click at [944, 273] on div "00" at bounding box center [941, 274] width 32 height 19
click at [979, 290] on div "PM" at bounding box center [979, 292] width 32 height 19
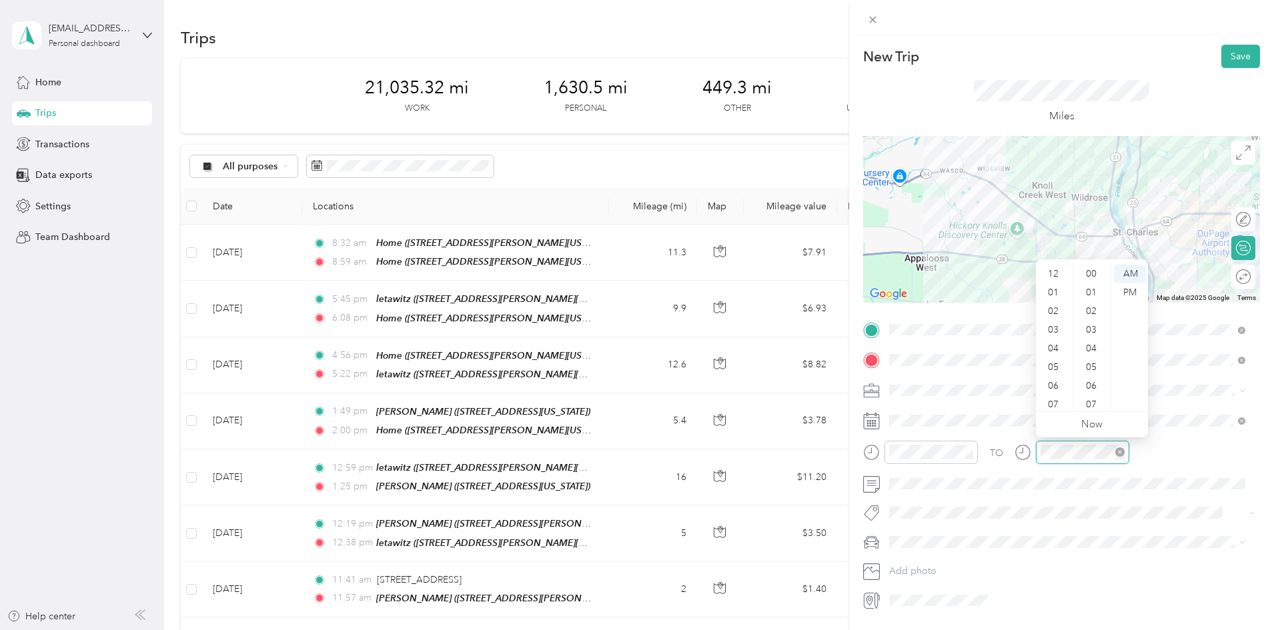
scroll to position [80, 0]
click at [1053, 283] on div "05" at bounding box center [1055, 287] width 32 height 19
drag, startPoint x: 1091, startPoint y: 312, endPoint x: 1099, endPoint y: 307, distance: 9.8
click at [1091, 312] on div "50" at bounding box center [1093, 317] width 32 height 19
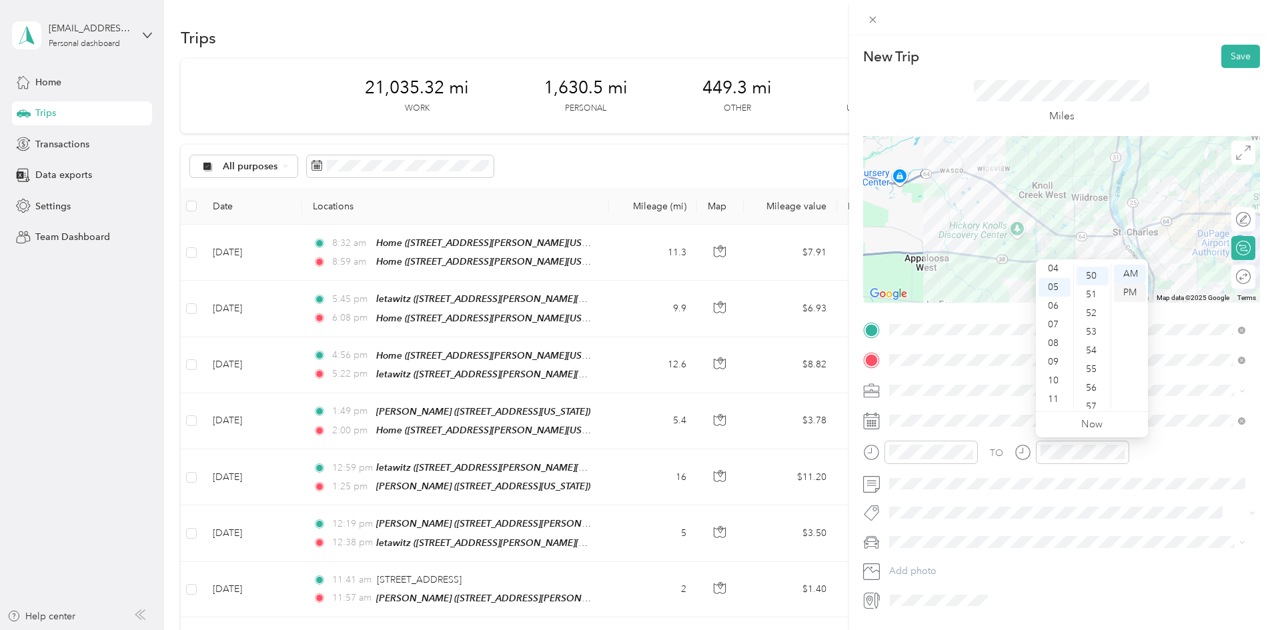
scroll to position [934, 0]
click at [1127, 287] on div "PM" at bounding box center [1130, 292] width 32 height 19
click at [1227, 51] on button "Save" at bounding box center [1240, 56] width 39 height 23
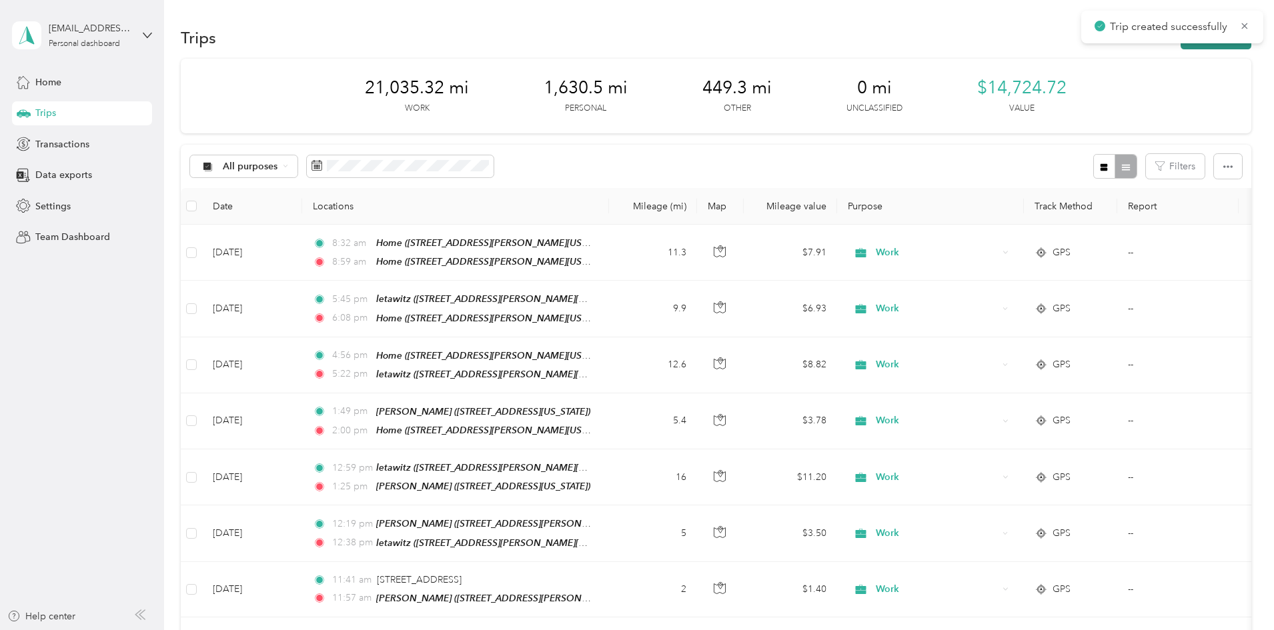
click at [1181, 44] on button "New trip" at bounding box center [1216, 37] width 71 height 23
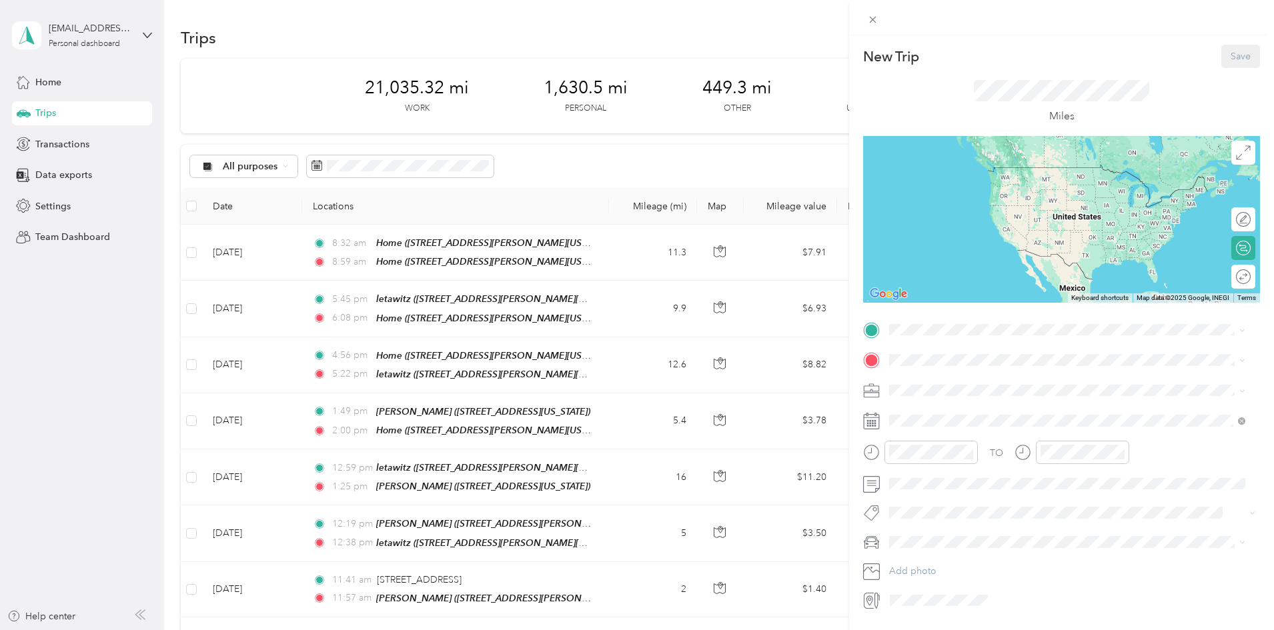
click at [985, 400] on div "Home [STREET_ADDRESS][GEOGRAPHIC_DATA][PERSON_NAME], [US_STATE], [GEOGRAPHIC_DA…" at bounding box center [1078, 395] width 326 height 42
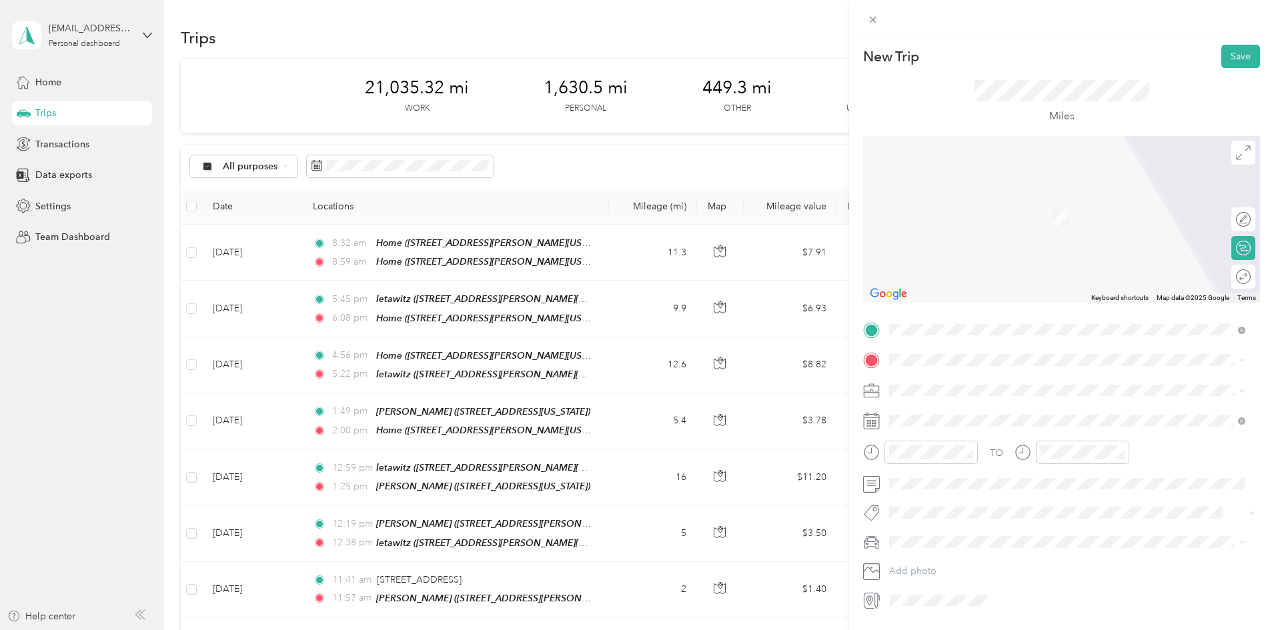
click at [954, 423] on span "[STREET_ADDRESS][PERSON_NAME][US_STATE]" at bounding box center [1018, 423] width 207 height 11
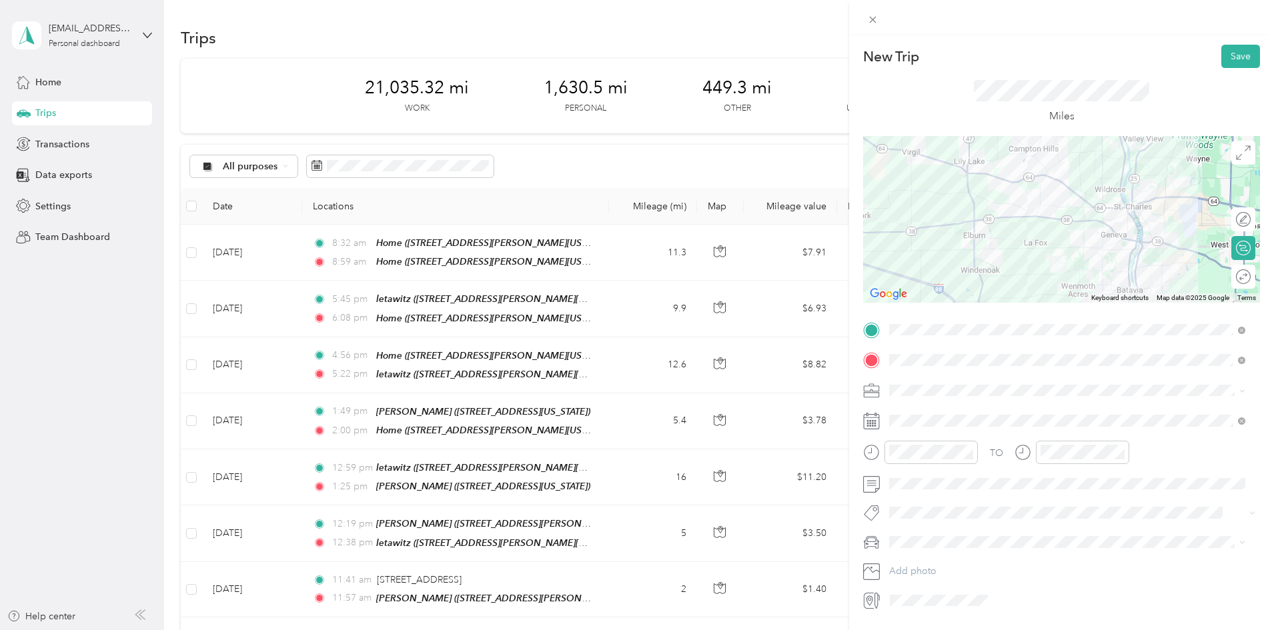
click at [939, 409] on div "Work" at bounding box center [1067, 408] width 347 height 14
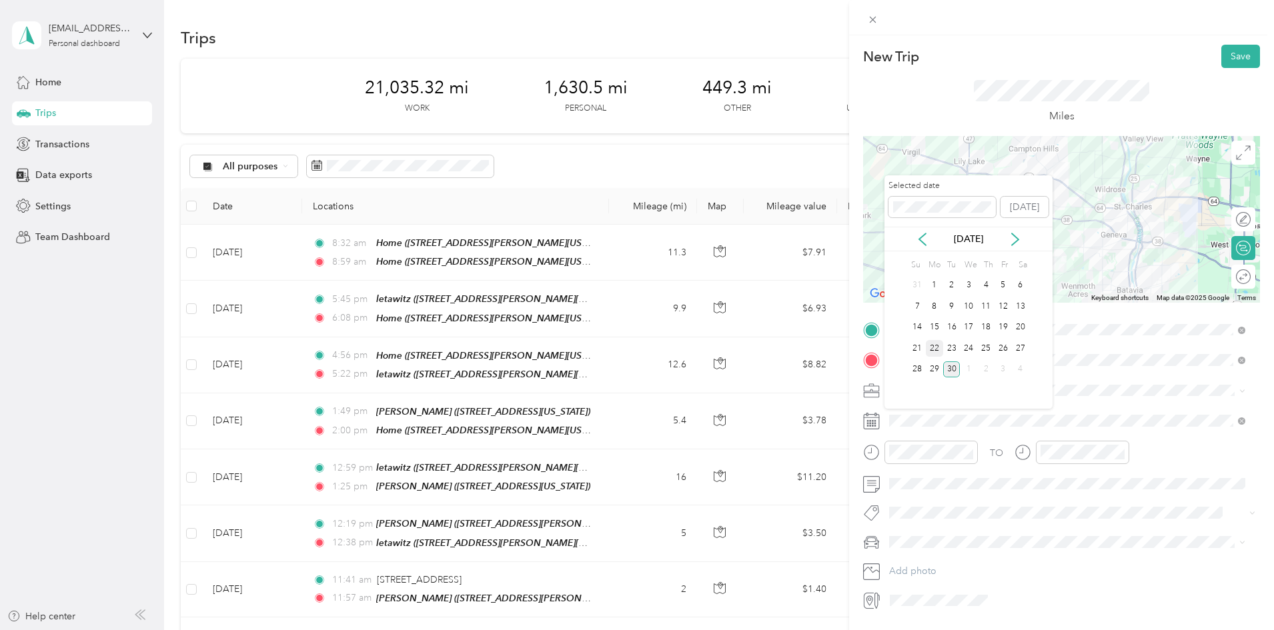
click at [935, 345] on div "22" at bounding box center [934, 348] width 17 height 17
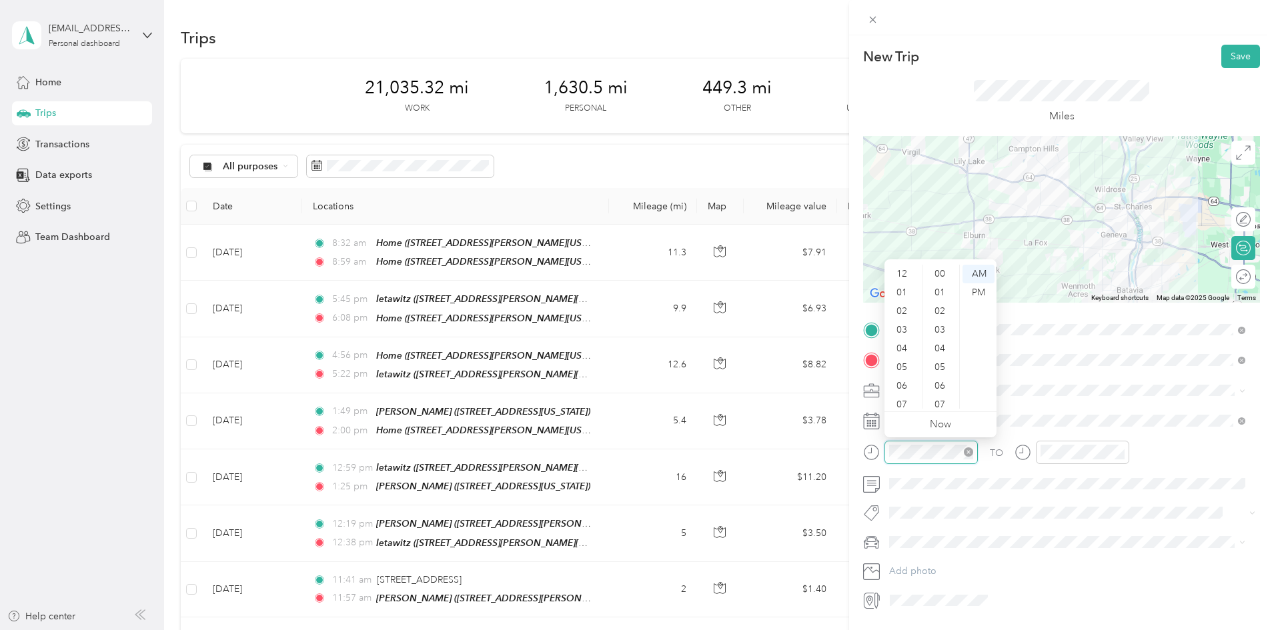
scroll to position [80, 0]
click at [903, 338] on div "08" at bounding box center [903, 343] width 32 height 19
click at [937, 271] on div "00" at bounding box center [941, 274] width 32 height 19
click at [979, 289] on div "PM" at bounding box center [979, 292] width 32 height 19
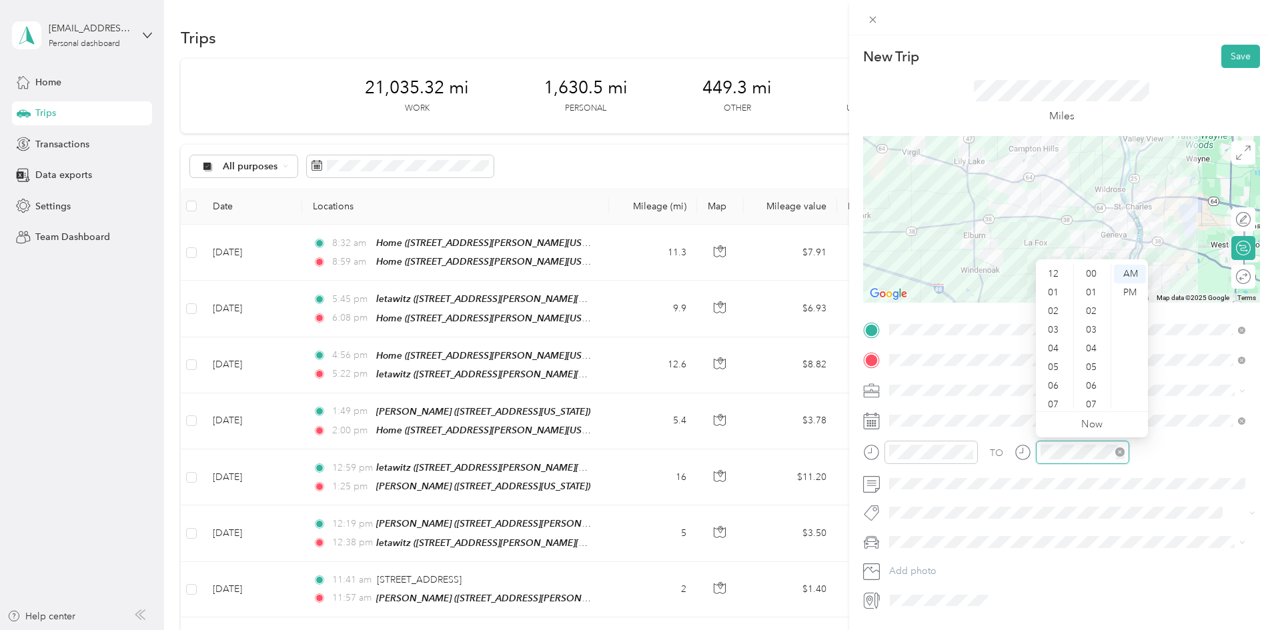
scroll to position [80, 0]
click at [1051, 344] on div "08" at bounding box center [1055, 343] width 32 height 19
click at [1095, 324] on div "10" at bounding box center [1093, 327] width 32 height 19
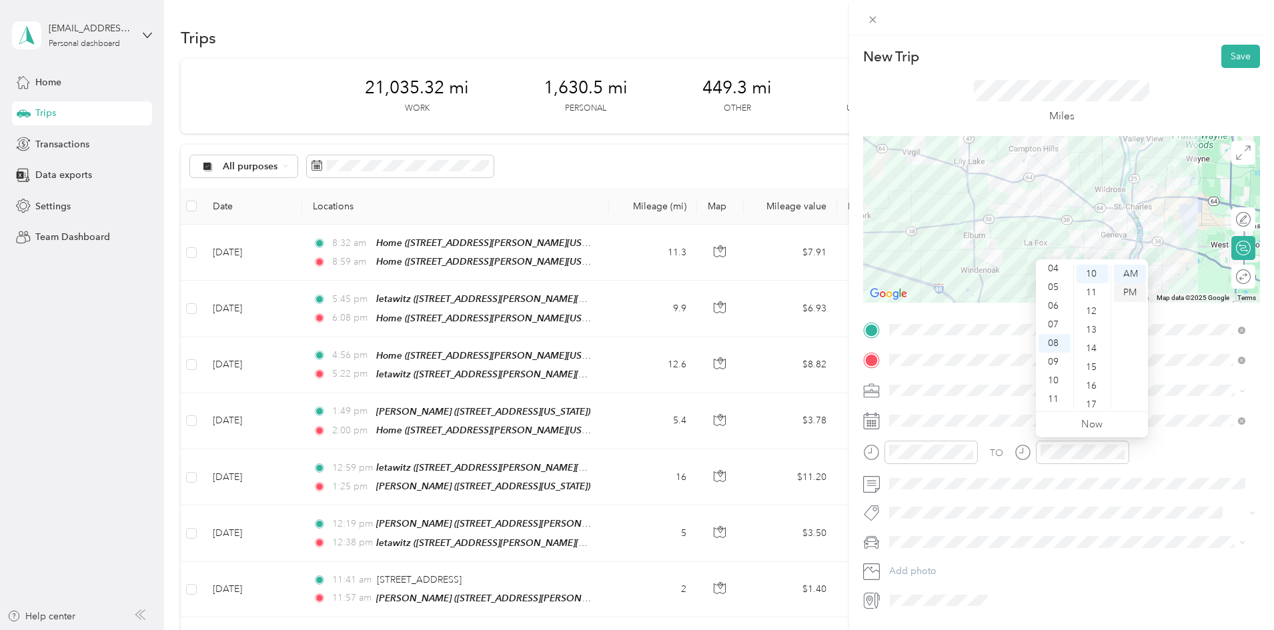
click at [1134, 290] on div "PM" at bounding box center [1130, 292] width 32 height 19
click at [1229, 53] on button "Save" at bounding box center [1240, 56] width 39 height 23
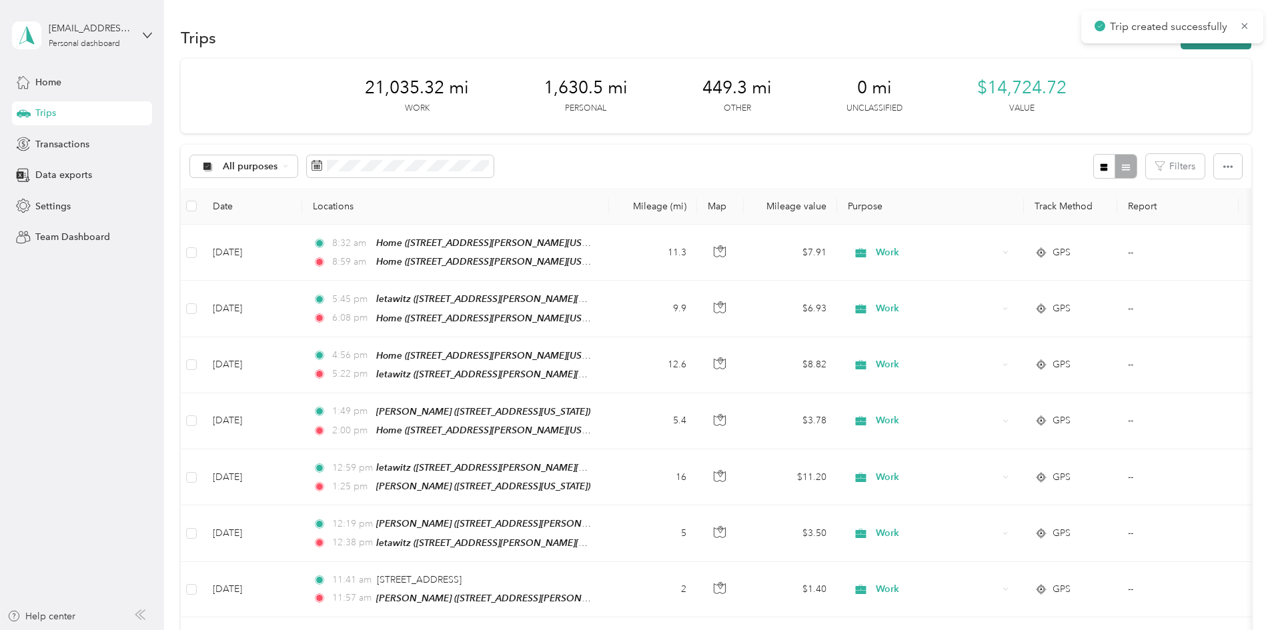
click at [1181, 45] on button "New trip" at bounding box center [1216, 37] width 71 height 23
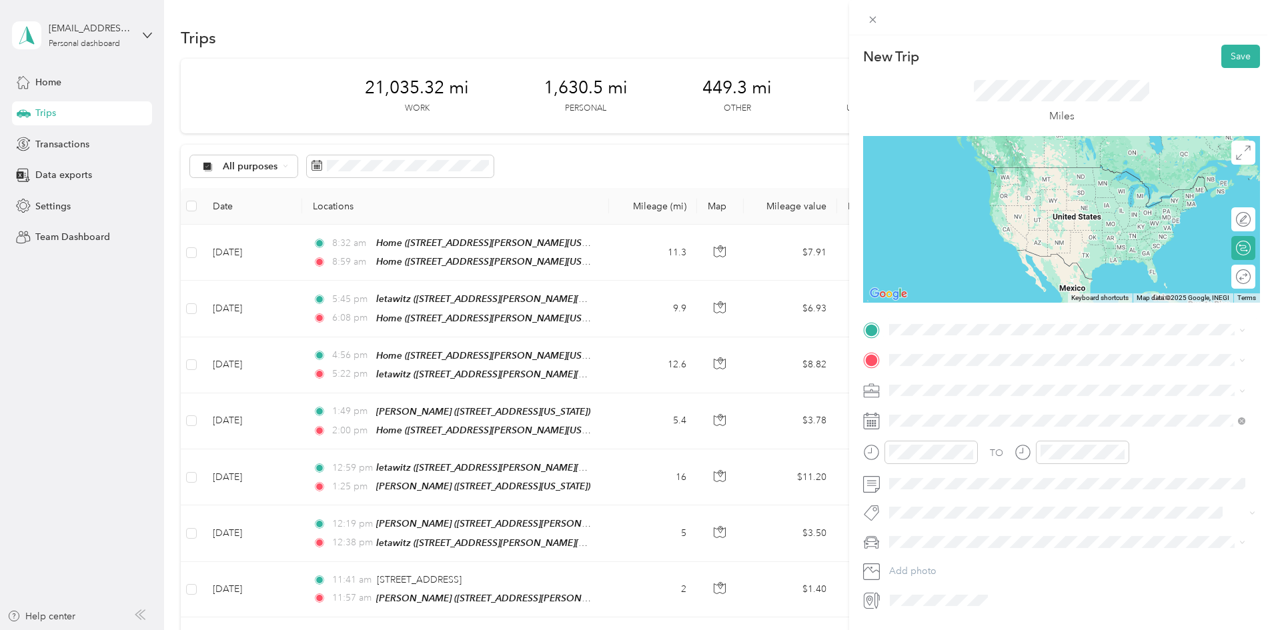
click at [1009, 392] on span "[STREET_ADDRESS][PERSON_NAME][US_STATE]" at bounding box center [1018, 395] width 207 height 11
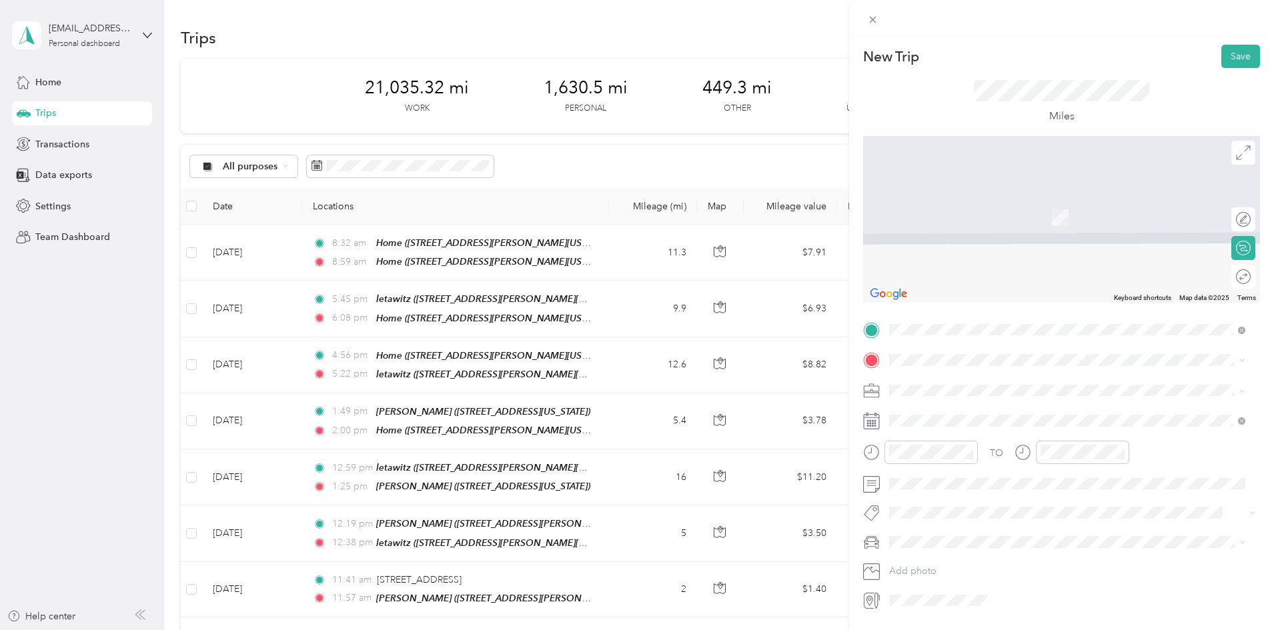
click at [953, 425] on span "[STREET_ADDRESS][GEOGRAPHIC_DATA][PERSON_NAME], [US_STATE], [GEOGRAPHIC_DATA]" at bounding box center [1071, 434] width 312 height 25
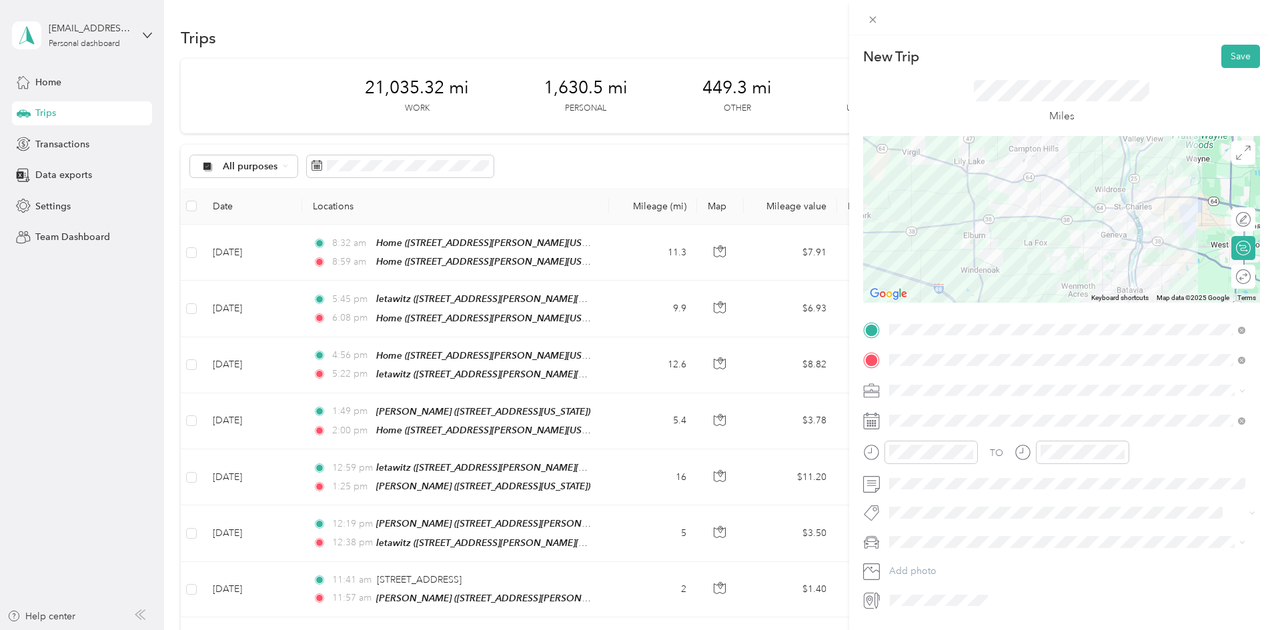
click at [915, 410] on span "Work" at bounding box center [905, 413] width 23 height 11
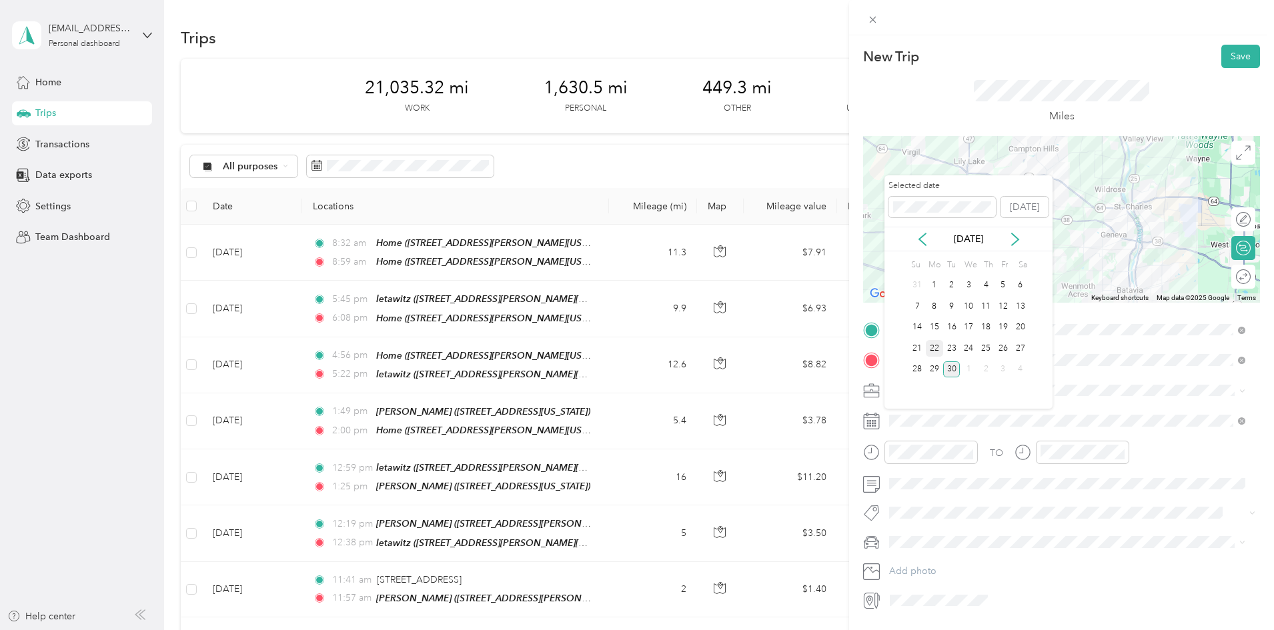
click at [933, 344] on div "22" at bounding box center [934, 348] width 17 height 17
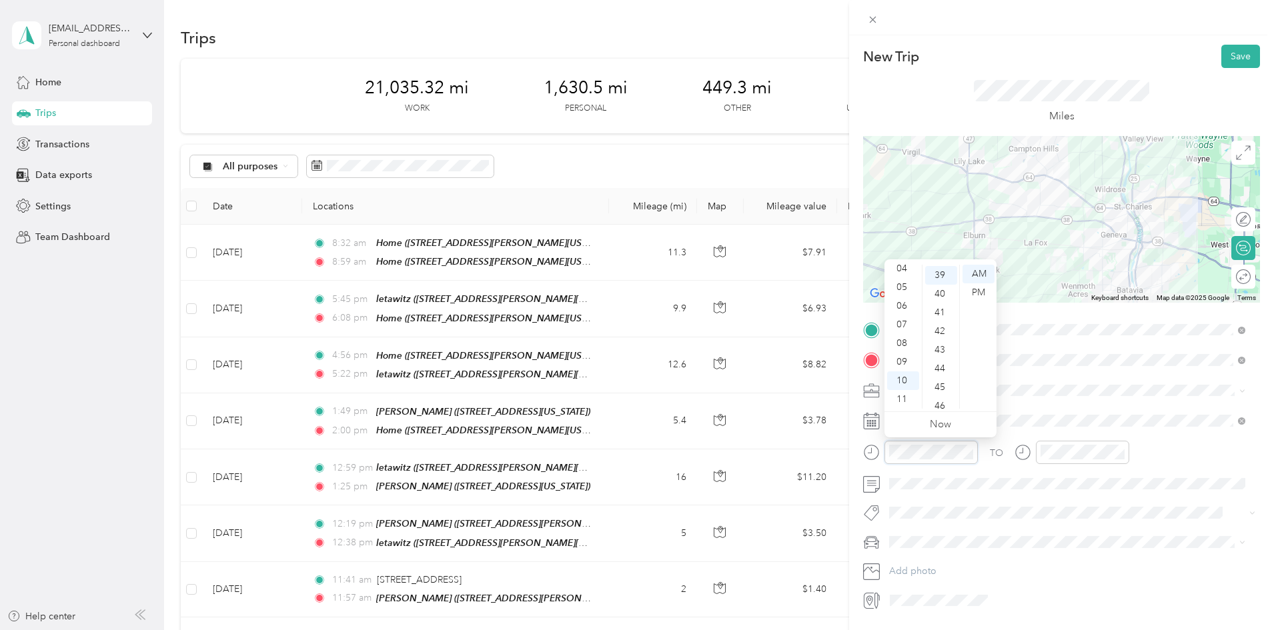
scroll to position [728, 0]
click at [903, 340] on div "08" at bounding box center [903, 343] width 32 height 19
click at [942, 292] on div "40" at bounding box center [941, 292] width 32 height 19
click at [978, 290] on div "PM" at bounding box center [979, 292] width 32 height 19
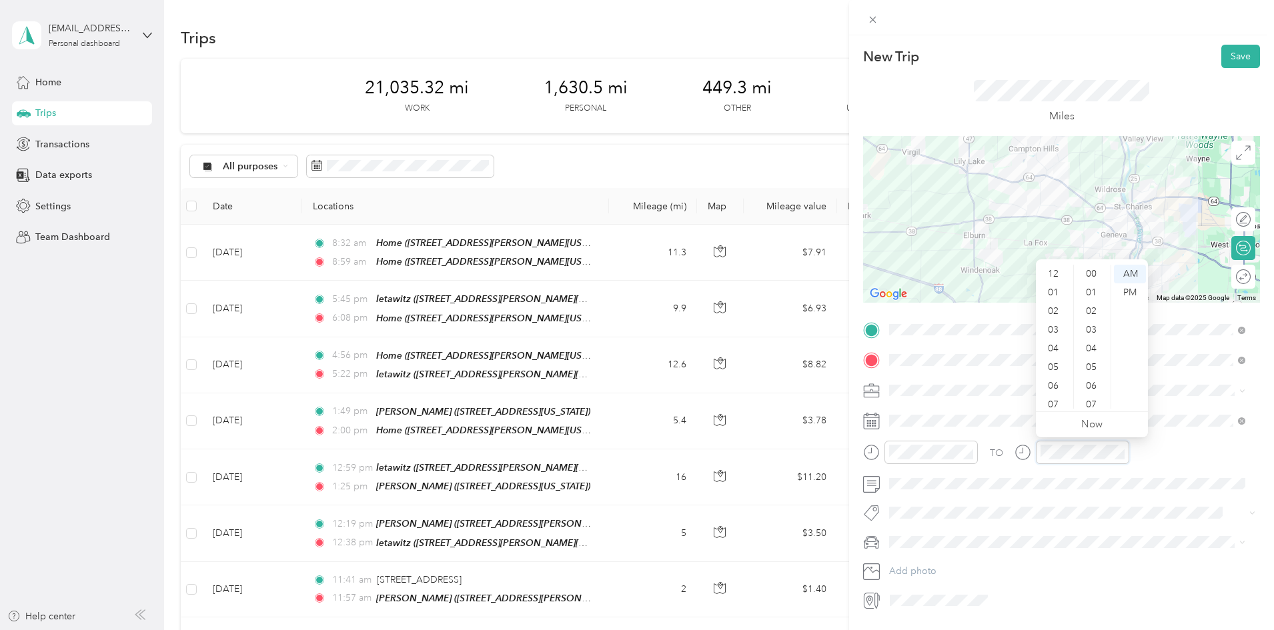
scroll to position [80, 0]
click at [1052, 340] on div "08" at bounding box center [1055, 343] width 32 height 19
click at [1089, 344] on div "50" at bounding box center [1093, 346] width 32 height 19
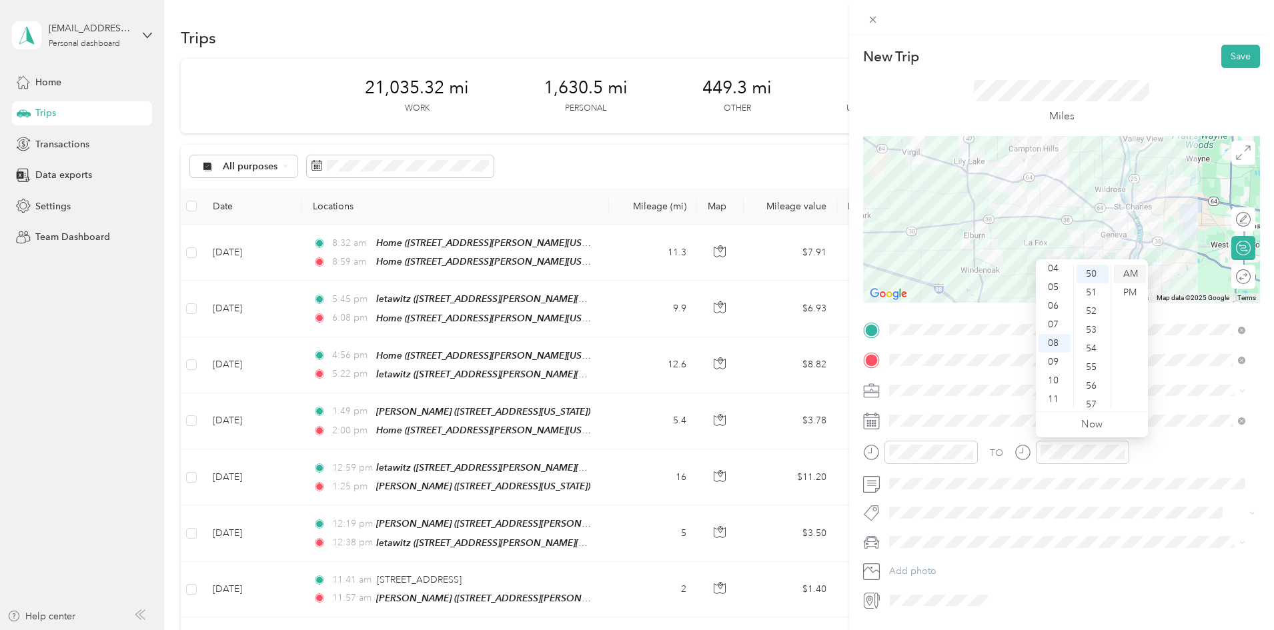
drag, startPoint x: 1123, startPoint y: 289, endPoint x: 1145, endPoint y: 268, distance: 30.2
click at [1123, 289] on div "PM" at bounding box center [1130, 292] width 32 height 19
click at [1234, 53] on button "Save" at bounding box center [1240, 56] width 39 height 23
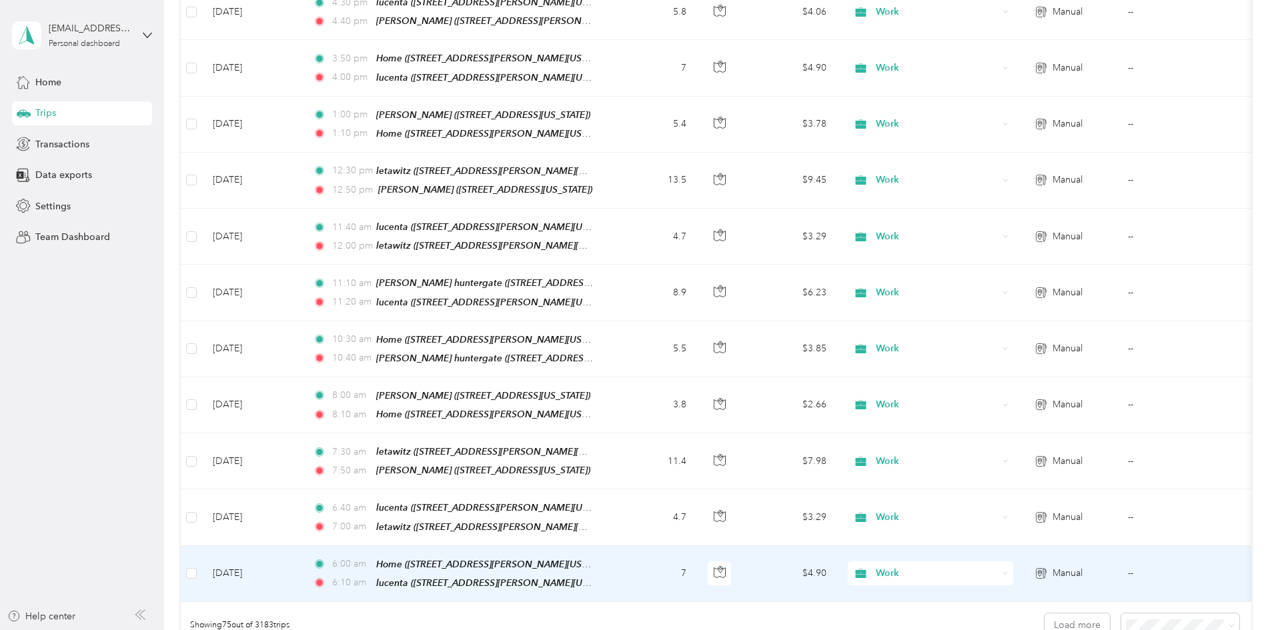
scroll to position [3869, 0]
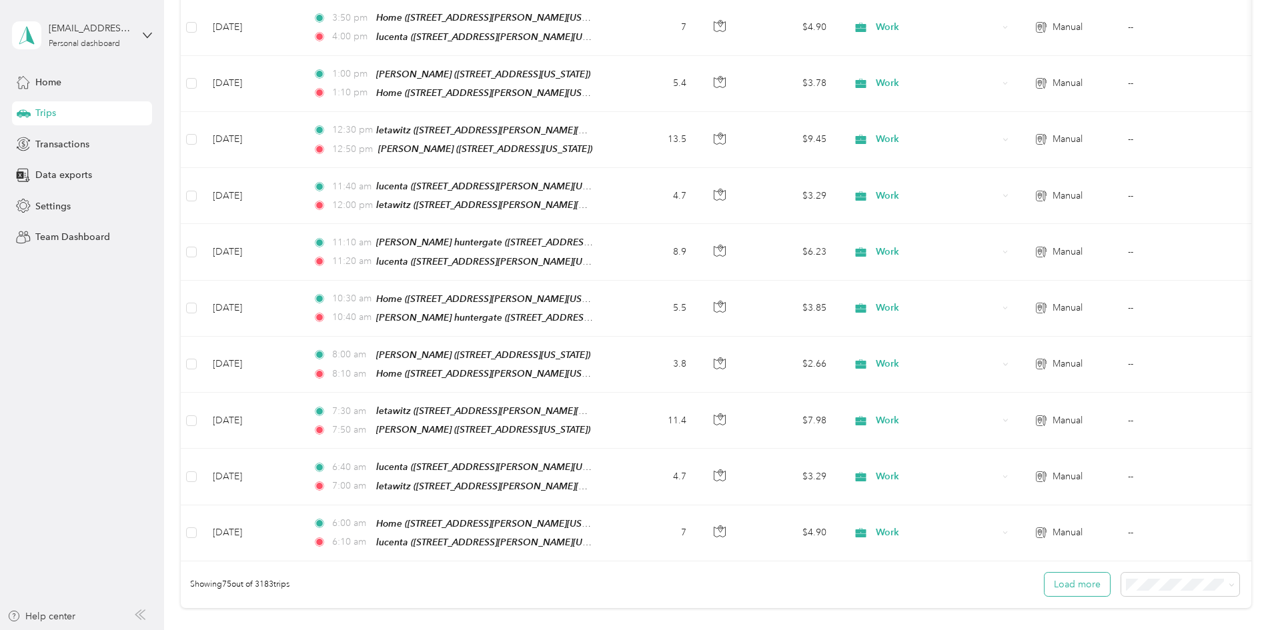
click at [1045, 573] on button "Load more" at bounding box center [1077, 584] width 65 height 23
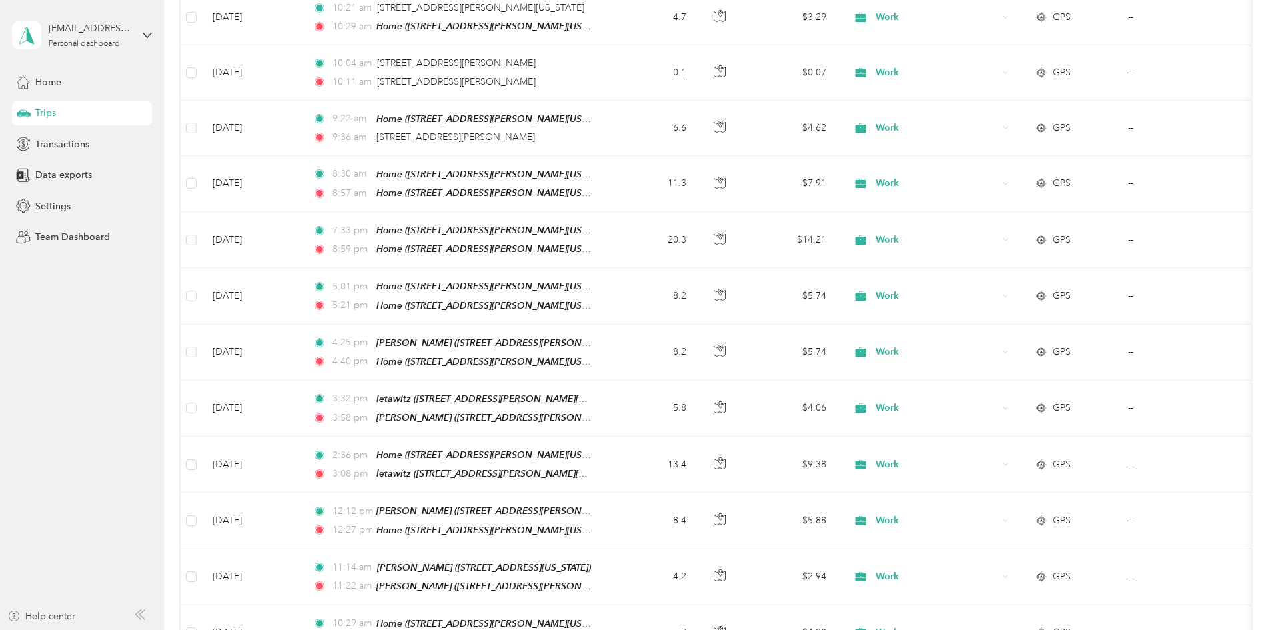
scroll to position [0, 0]
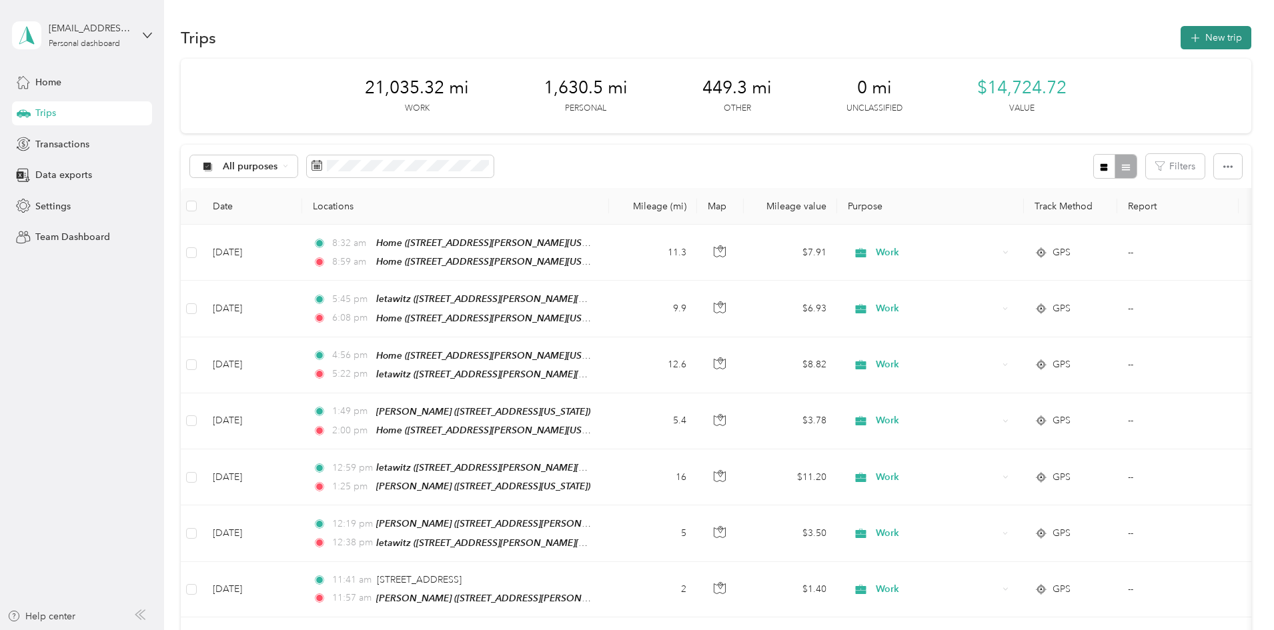
click at [1181, 30] on button "New trip" at bounding box center [1216, 37] width 71 height 23
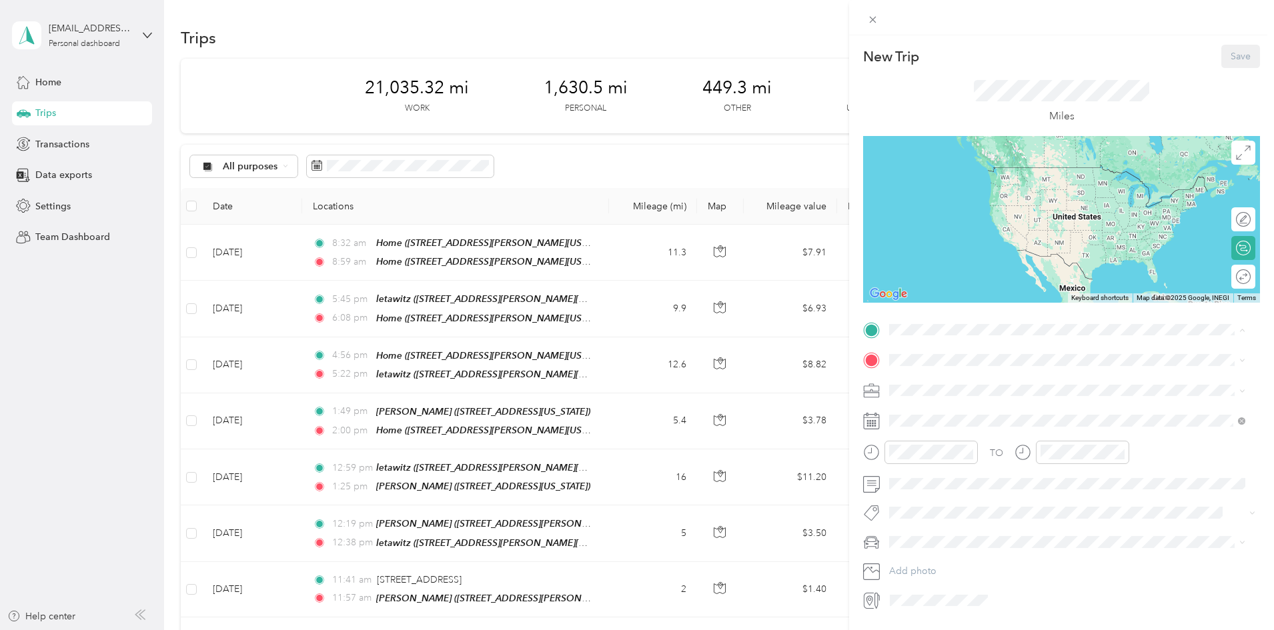
click at [951, 391] on div "Home [STREET_ADDRESS][GEOGRAPHIC_DATA][PERSON_NAME], [US_STATE], [GEOGRAPHIC_DA…" at bounding box center [1078, 398] width 326 height 42
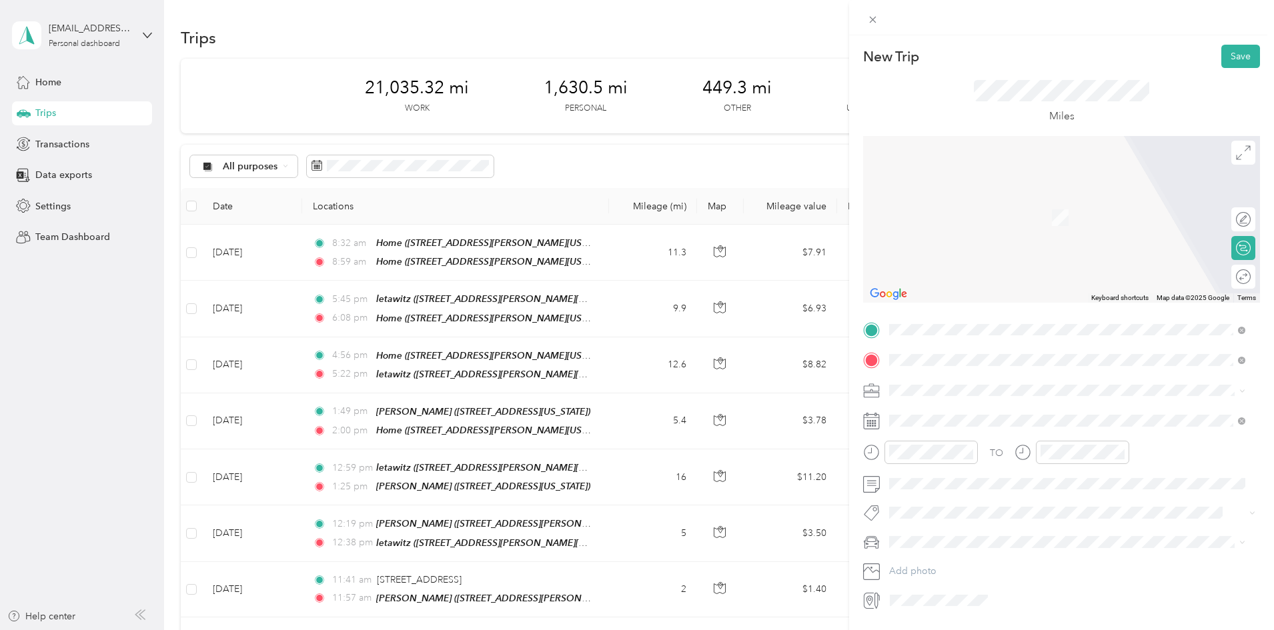
click at [948, 414] on div "lucenta [STREET_ADDRESS][PERSON_NAME][US_STATE]" at bounding box center [1018, 421] width 207 height 28
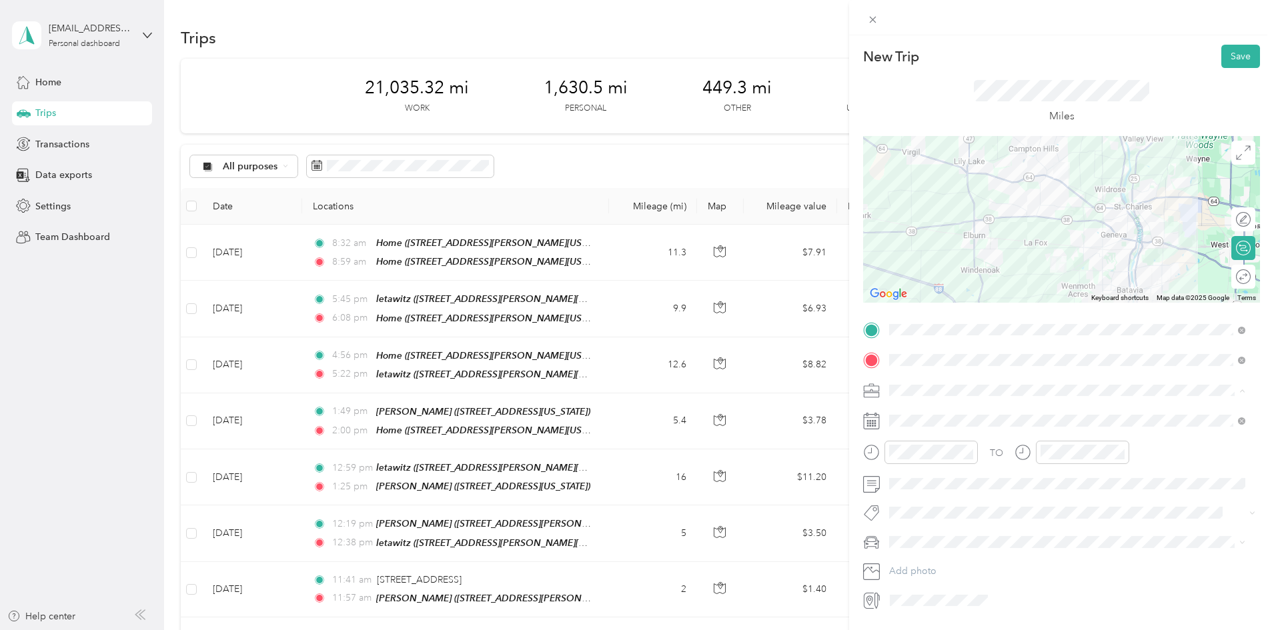
click at [912, 410] on span "Work" at bounding box center [905, 413] width 23 height 11
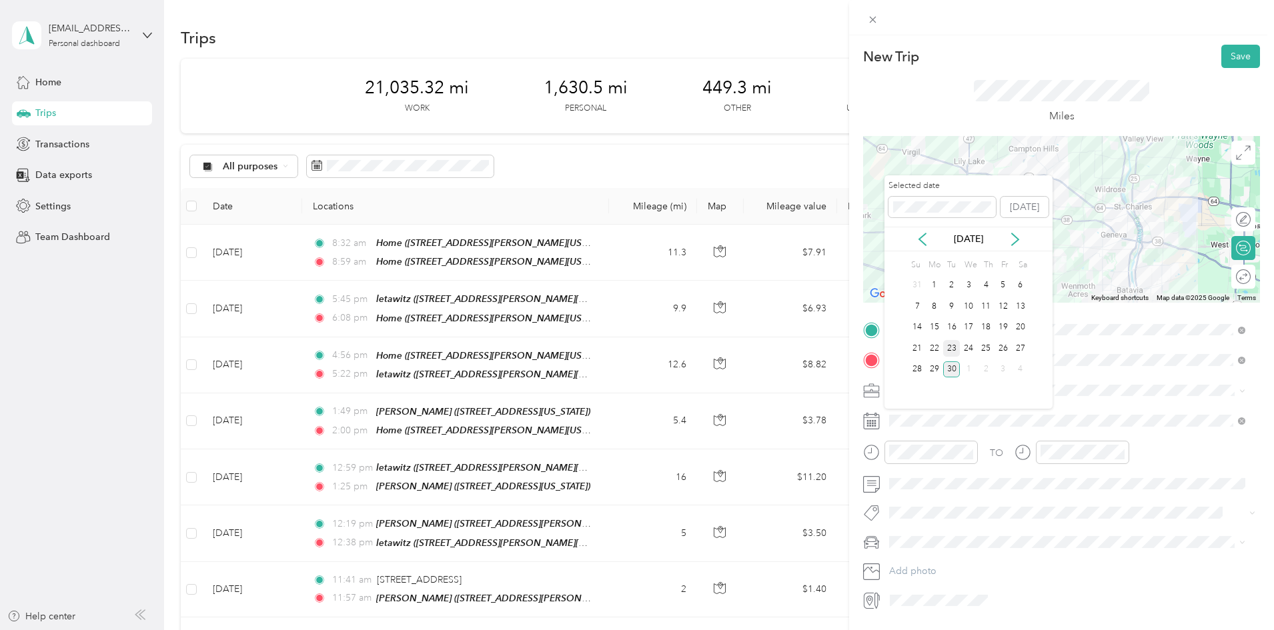
click at [947, 346] on div "23" at bounding box center [951, 348] width 17 height 17
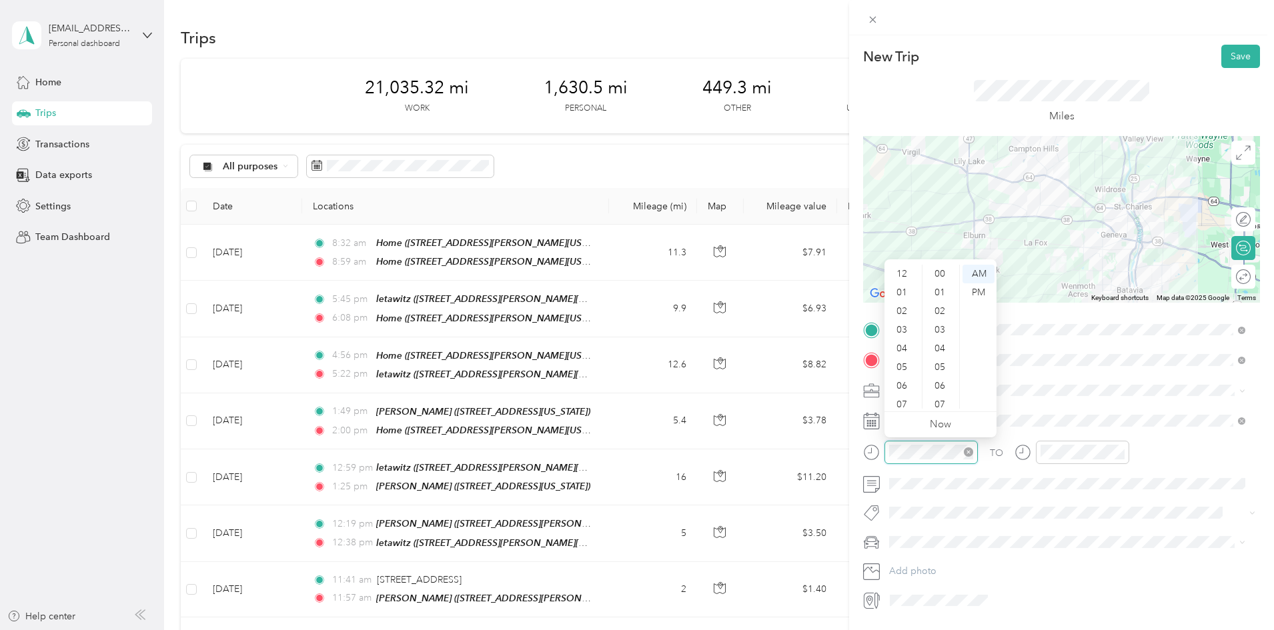
scroll to position [80, 0]
click at [910, 305] on div "06" at bounding box center [903, 306] width 32 height 19
click at [940, 267] on div "00" at bounding box center [941, 274] width 32 height 19
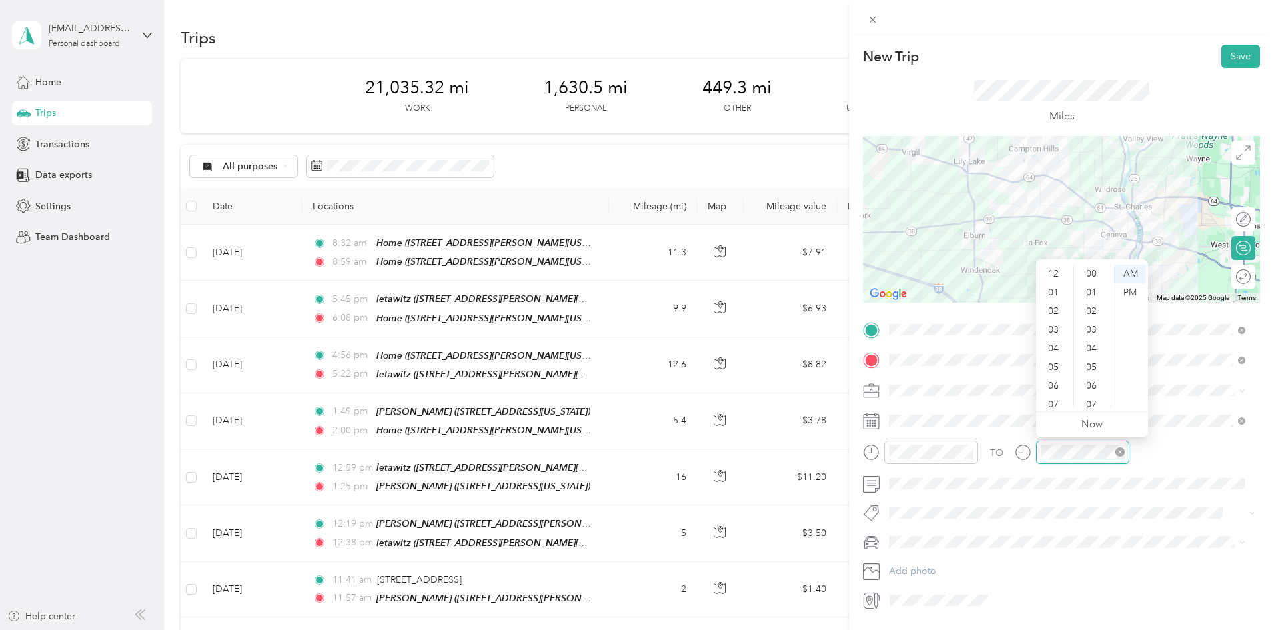
scroll to position [80, 0]
click at [1055, 301] on div "06" at bounding box center [1055, 306] width 32 height 19
click at [1093, 322] on div "10" at bounding box center [1093, 327] width 32 height 19
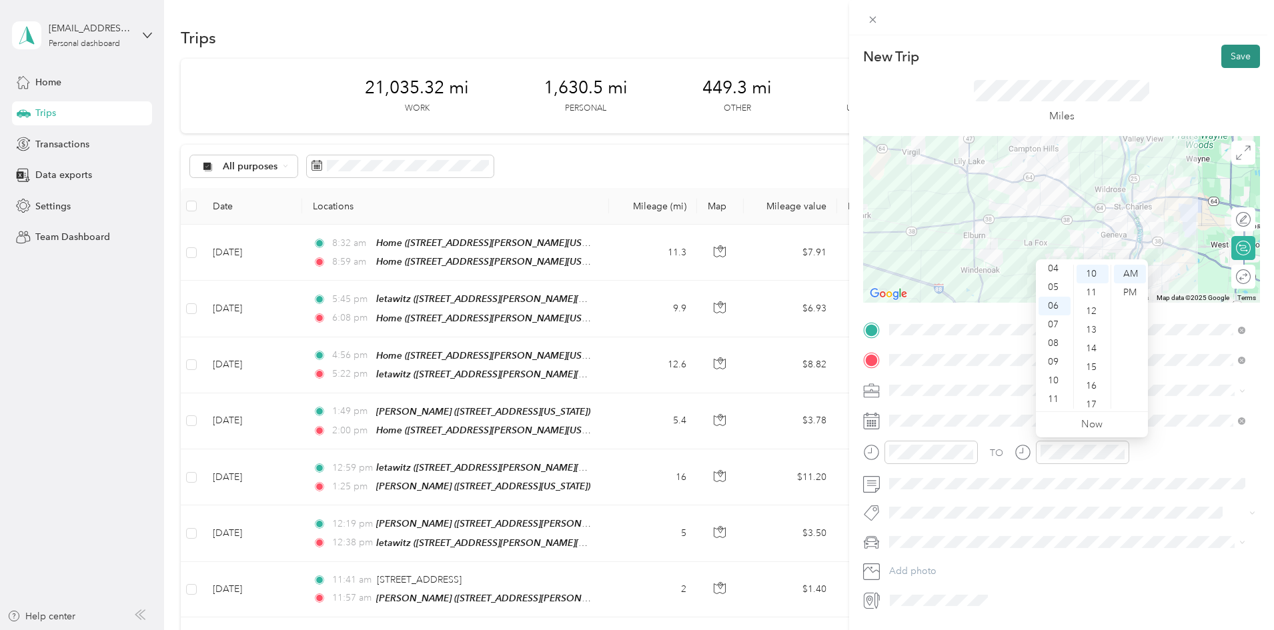
click at [1225, 53] on button "Save" at bounding box center [1240, 56] width 39 height 23
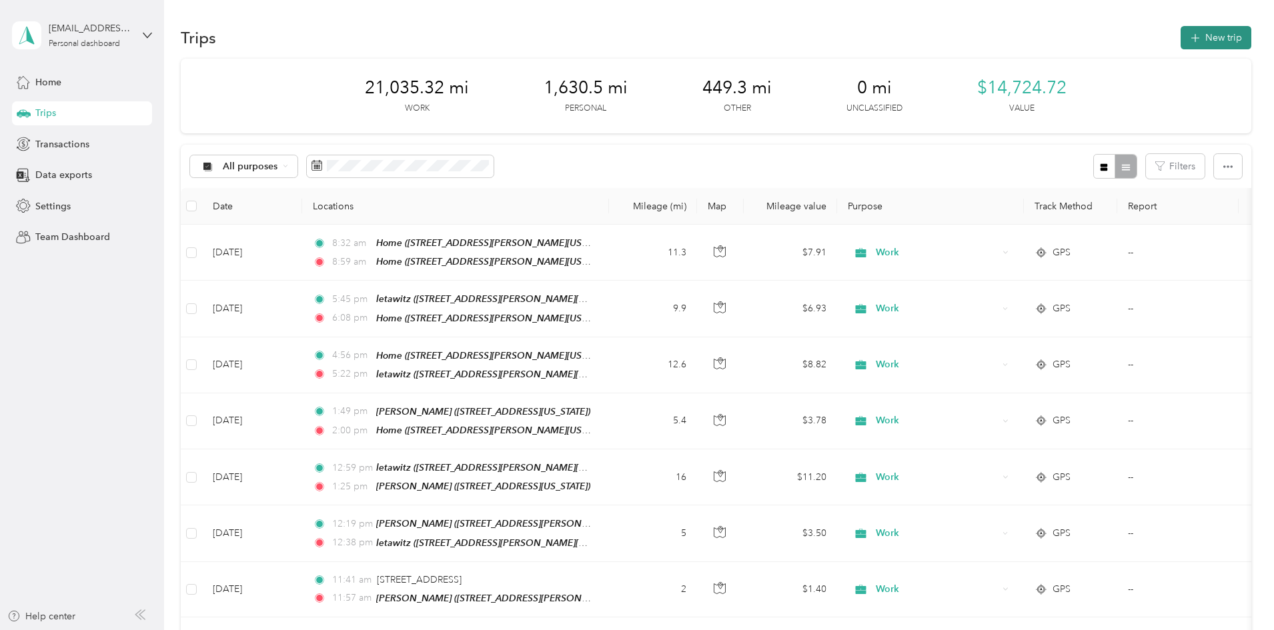
click at [1181, 44] on button "New trip" at bounding box center [1216, 37] width 71 height 23
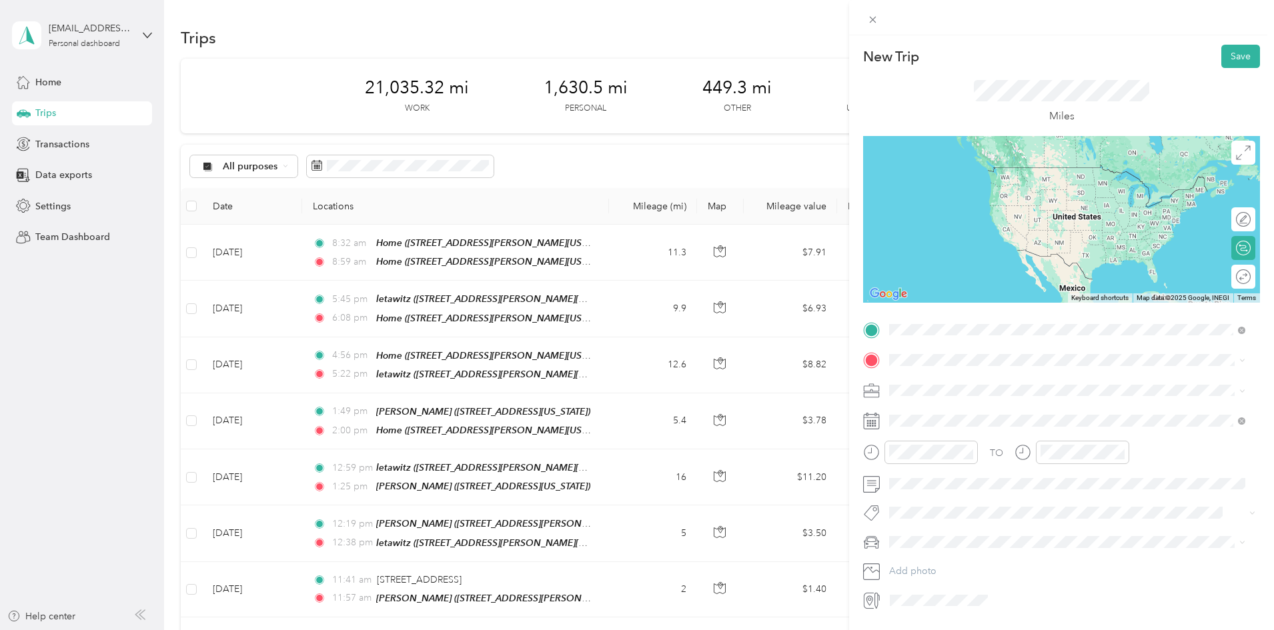
click at [948, 385] on div "lucenta" at bounding box center [1018, 383] width 207 height 12
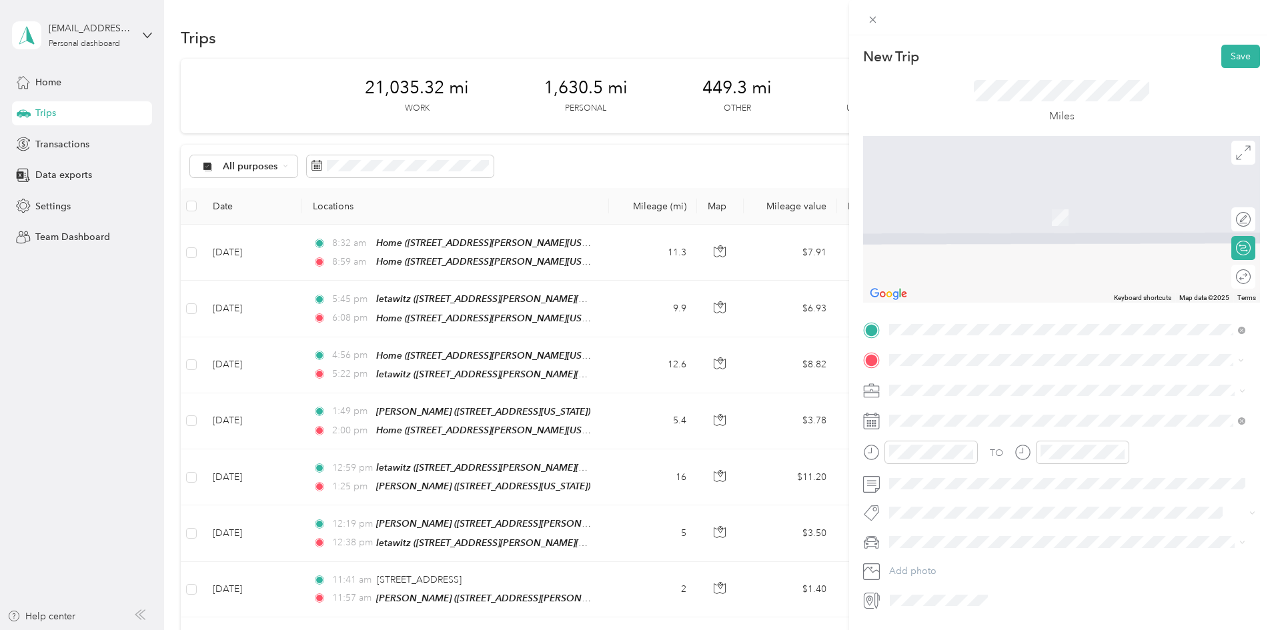
click at [1006, 410] on div "[PERSON_NAME]" at bounding box center [996, 412] width 163 height 12
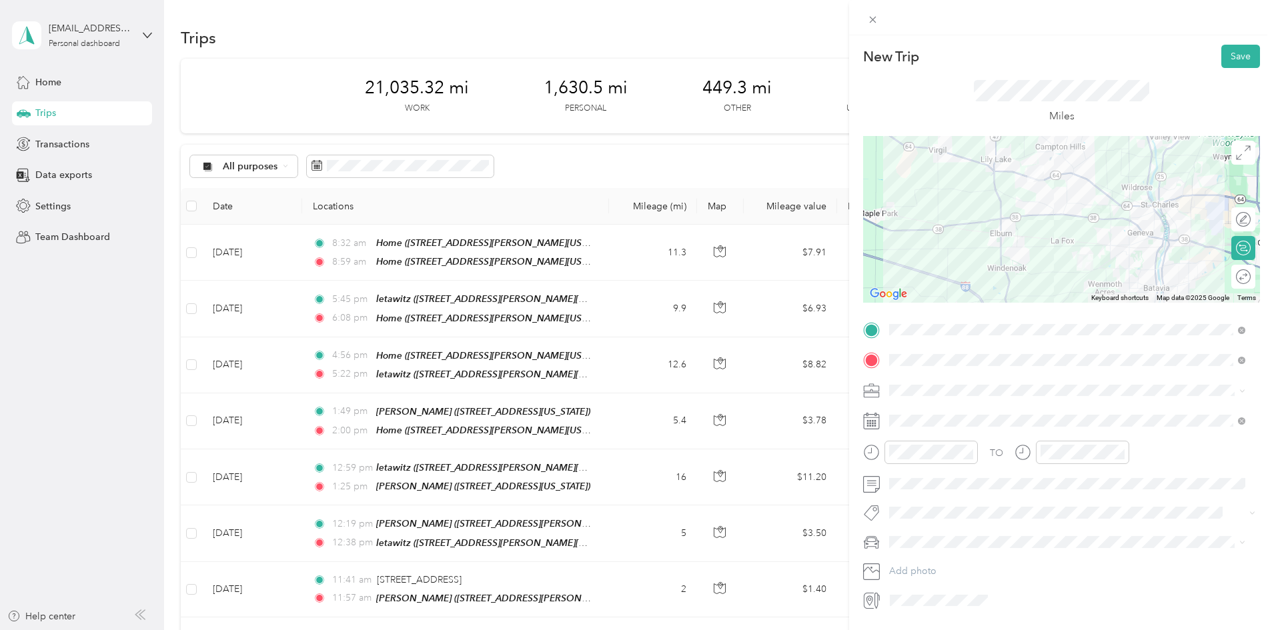
click at [903, 410] on span "Work" at bounding box center [905, 413] width 23 height 11
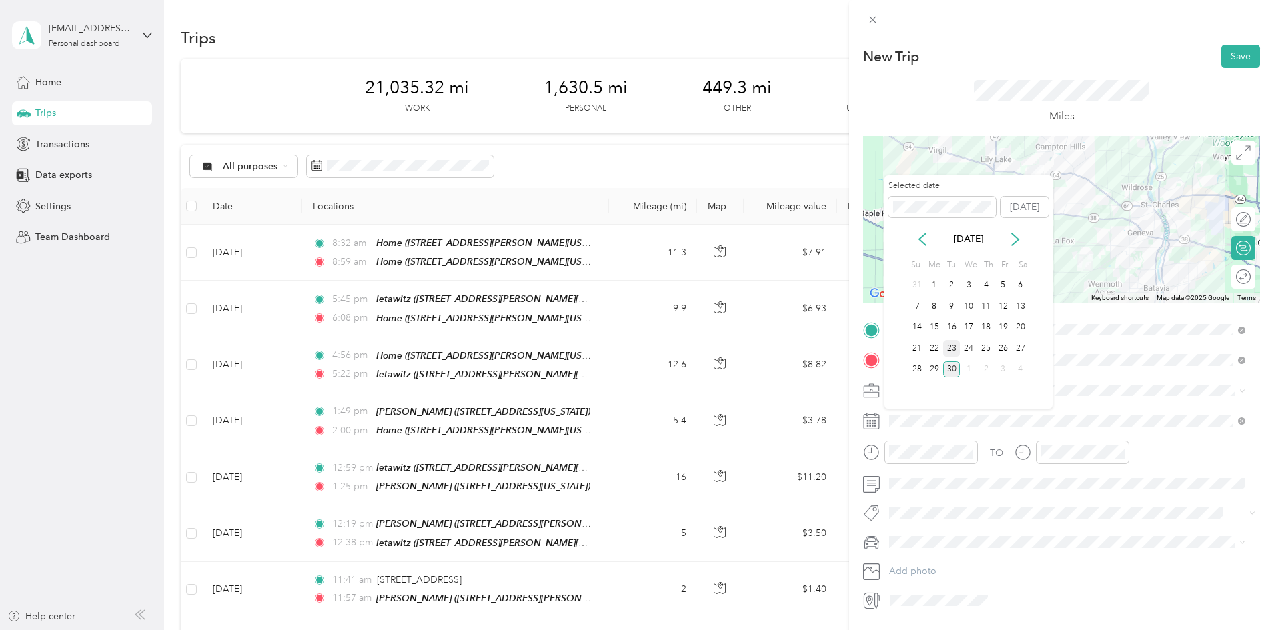
click at [956, 345] on div "23" at bounding box center [951, 348] width 17 height 17
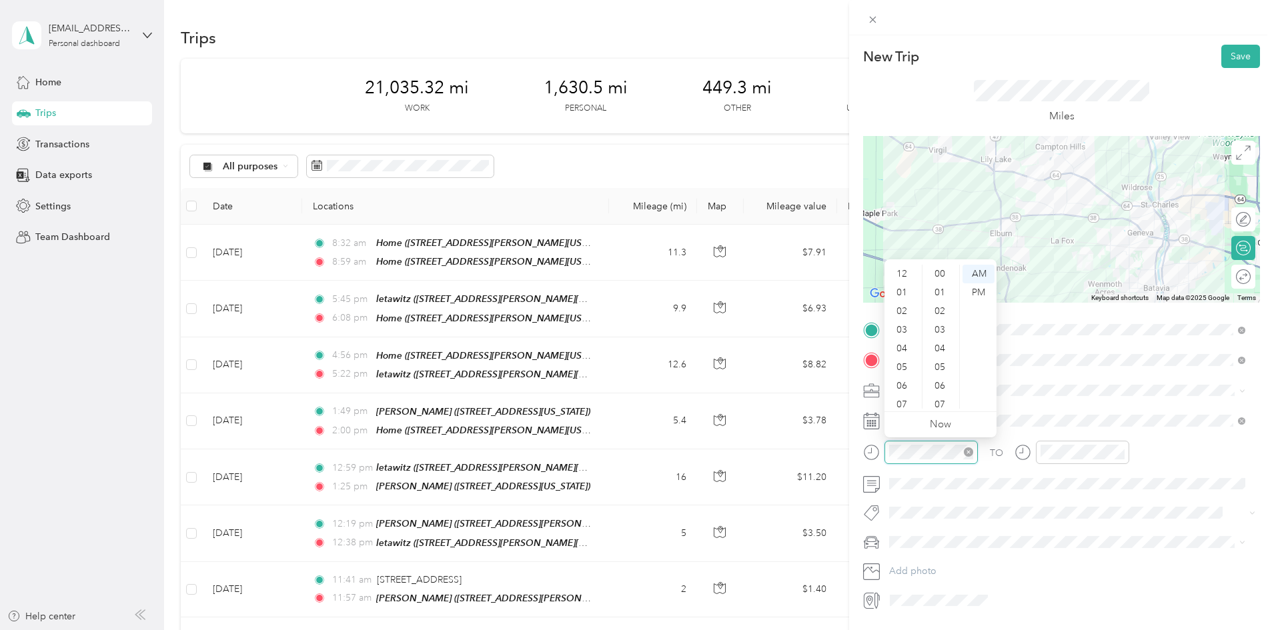
scroll to position [80, 0]
click at [905, 302] on div "06" at bounding box center [903, 306] width 32 height 19
click at [941, 331] on div "40" at bounding box center [941, 333] width 32 height 19
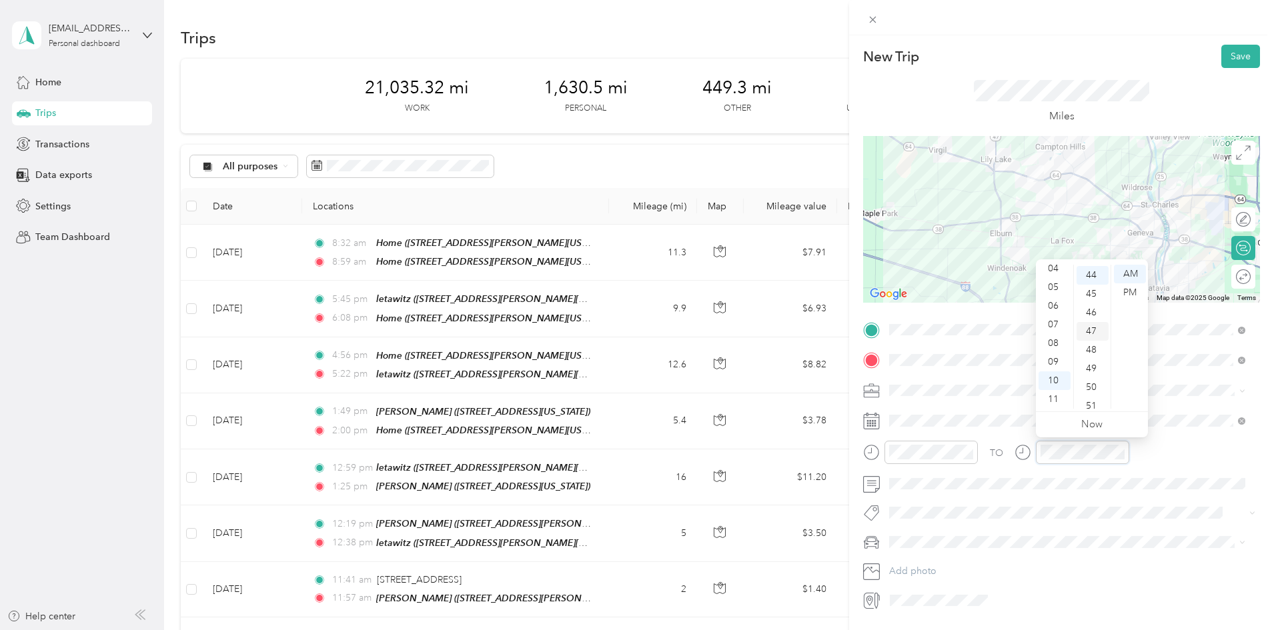
scroll to position [822, 0]
click at [1056, 302] on div "06" at bounding box center [1055, 306] width 32 height 19
click at [1088, 386] on div "50" at bounding box center [1093, 386] width 32 height 19
click at [1130, 267] on div "AM" at bounding box center [1130, 274] width 32 height 19
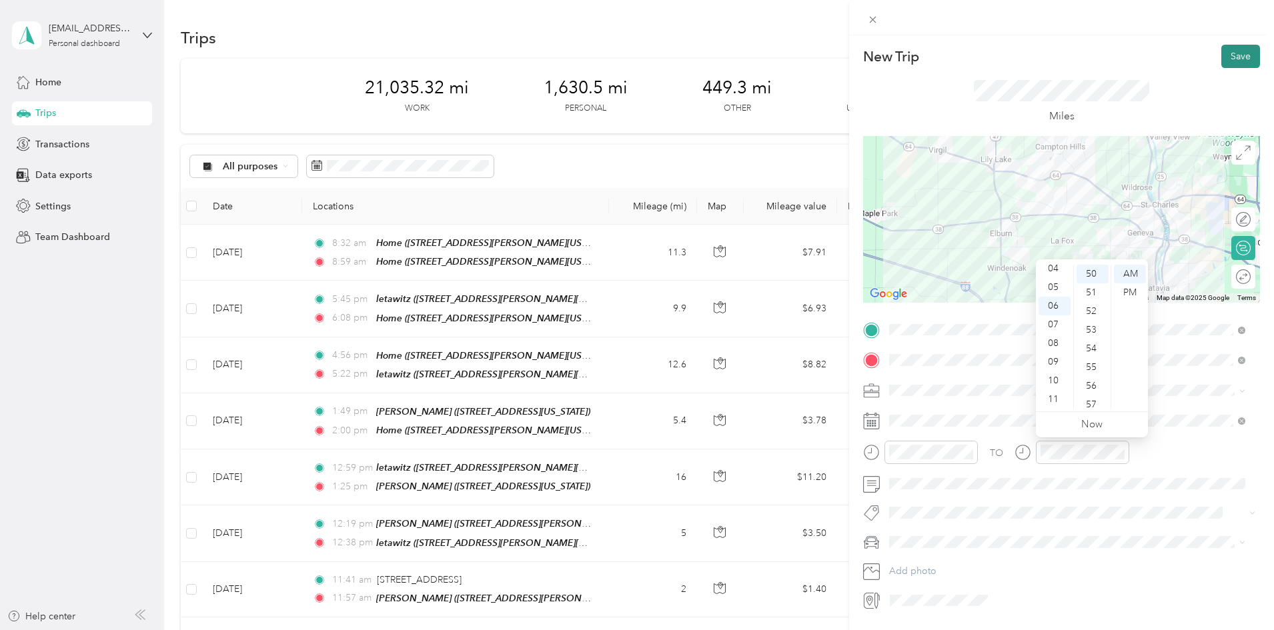
click at [1232, 52] on button "Save" at bounding box center [1240, 56] width 39 height 23
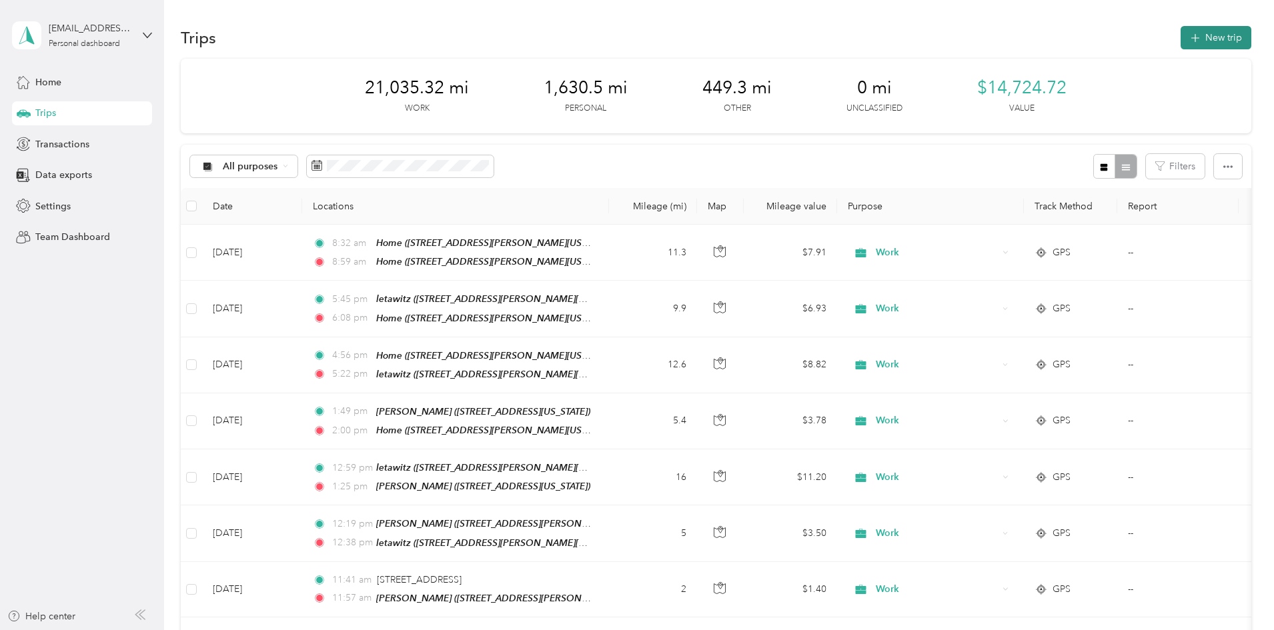
click at [1181, 34] on button "New trip" at bounding box center [1216, 37] width 71 height 23
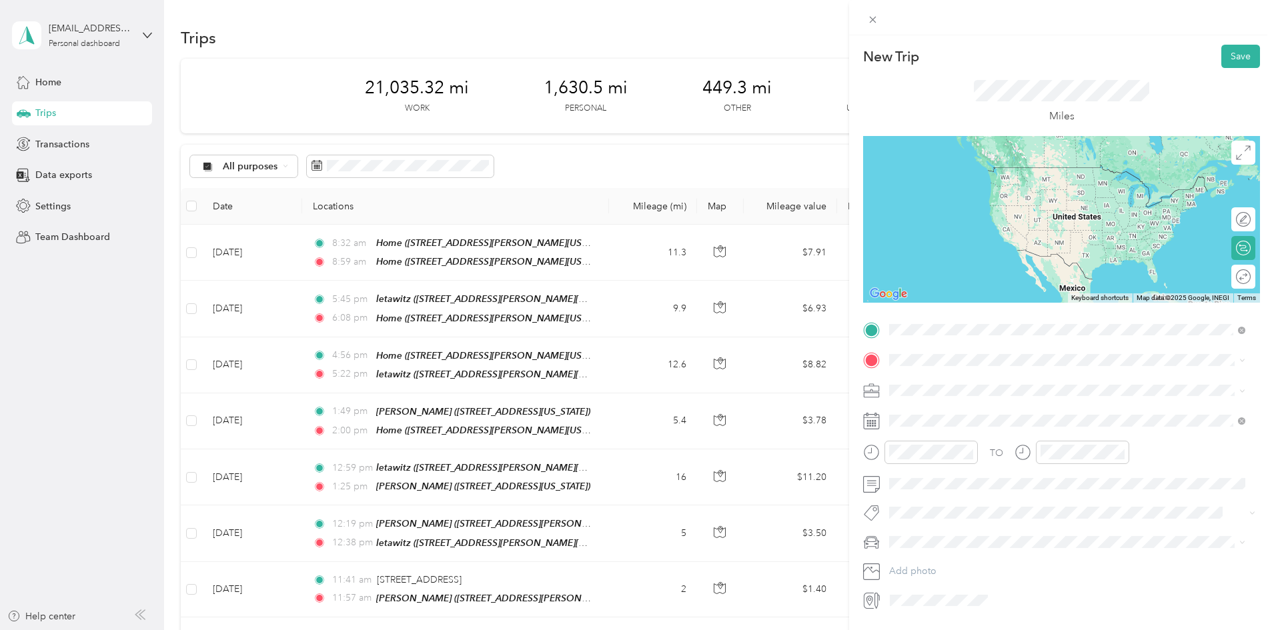
click at [965, 475] on div "[PERSON_NAME] 4n786 [STREET_ADDRESS][US_STATE]" at bounding box center [996, 475] width 163 height 28
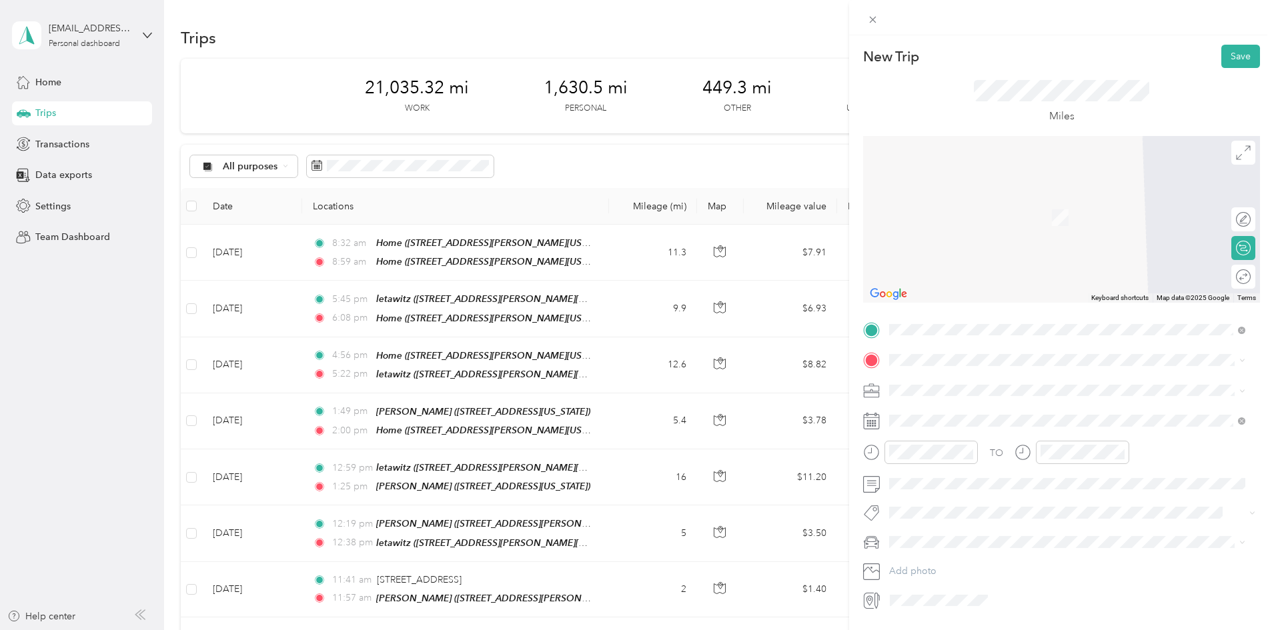
click at [927, 430] on span "[STREET_ADDRESS][GEOGRAPHIC_DATA][PERSON_NAME], [US_STATE], [GEOGRAPHIC_DATA]" at bounding box center [1071, 434] width 312 height 25
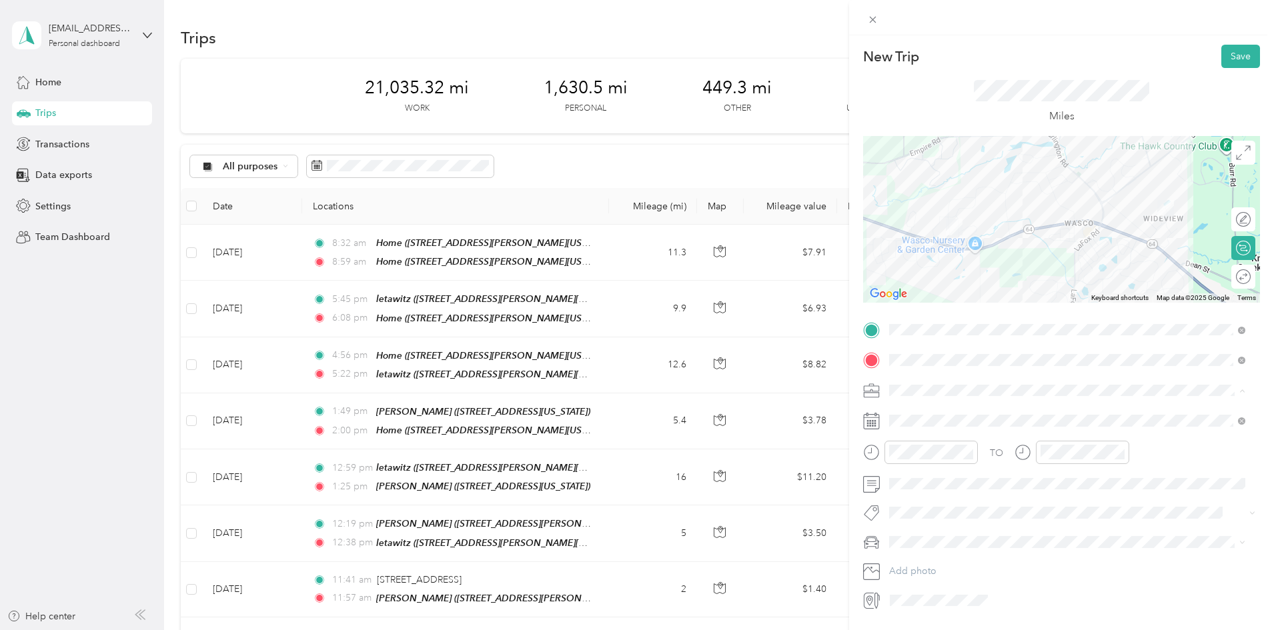
click at [912, 411] on span "Work" at bounding box center [905, 413] width 23 height 11
click at [953, 348] on div "23" at bounding box center [951, 348] width 17 height 17
drag, startPoint x: 903, startPoint y: 322, endPoint x: 936, endPoint y: 327, distance: 33.8
click at [903, 323] on div "07" at bounding box center [903, 325] width 32 height 19
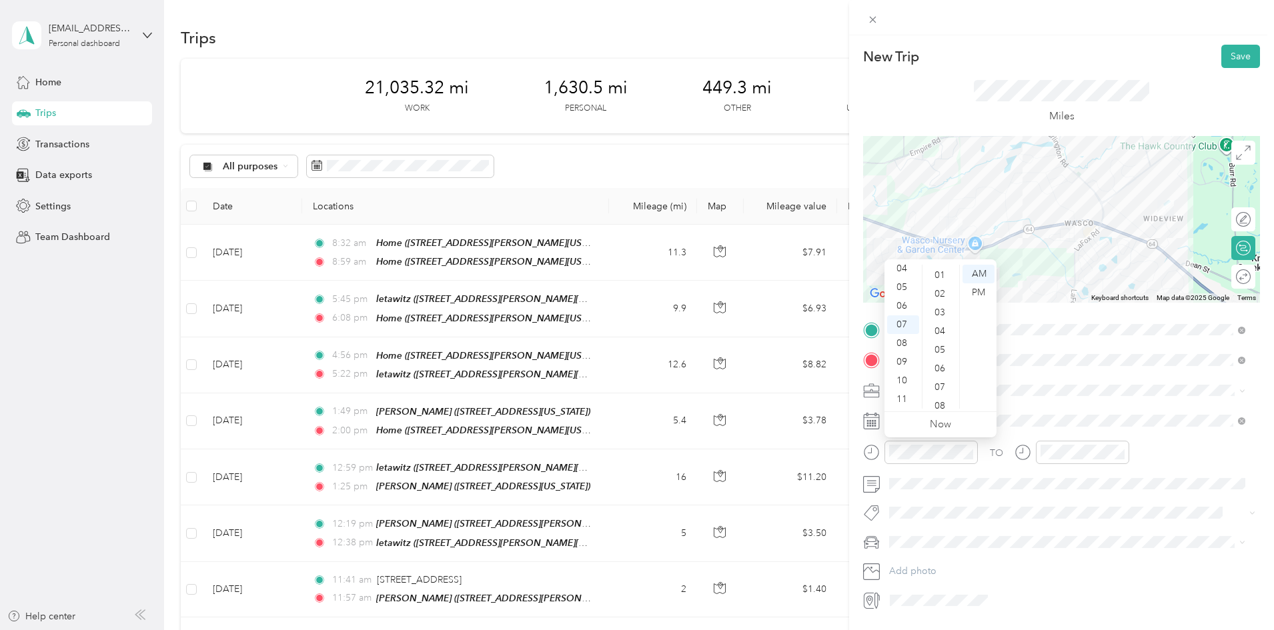
scroll to position [0, 0]
click at [935, 269] on div "00" at bounding box center [941, 274] width 32 height 19
click at [1061, 321] on div "07" at bounding box center [1055, 325] width 32 height 19
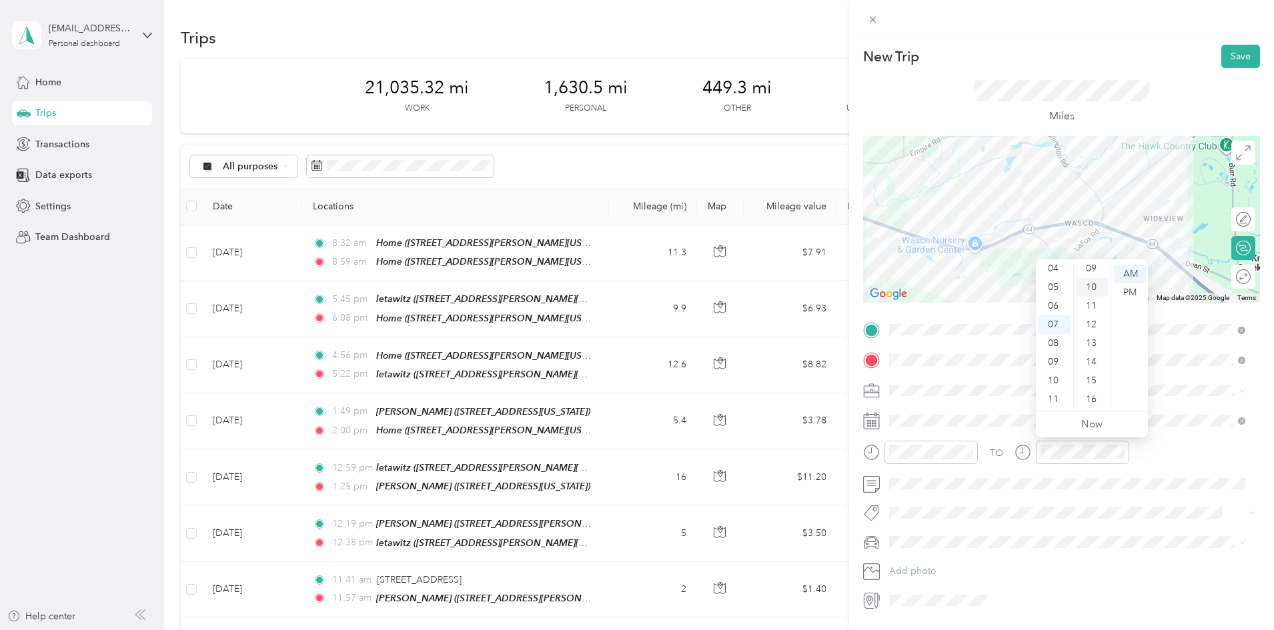
click at [1092, 283] on div "10" at bounding box center [1093, 287] width 32 height 19
click at [1124, 268] on div "AM" at bounding box center [1130, 274] width 32 height 19
click at [1231, 55] on button "Save" at bounding box center [1240, 56] width 39 height 23
